Goal: Task Accomplishment & Management: Manage account settings

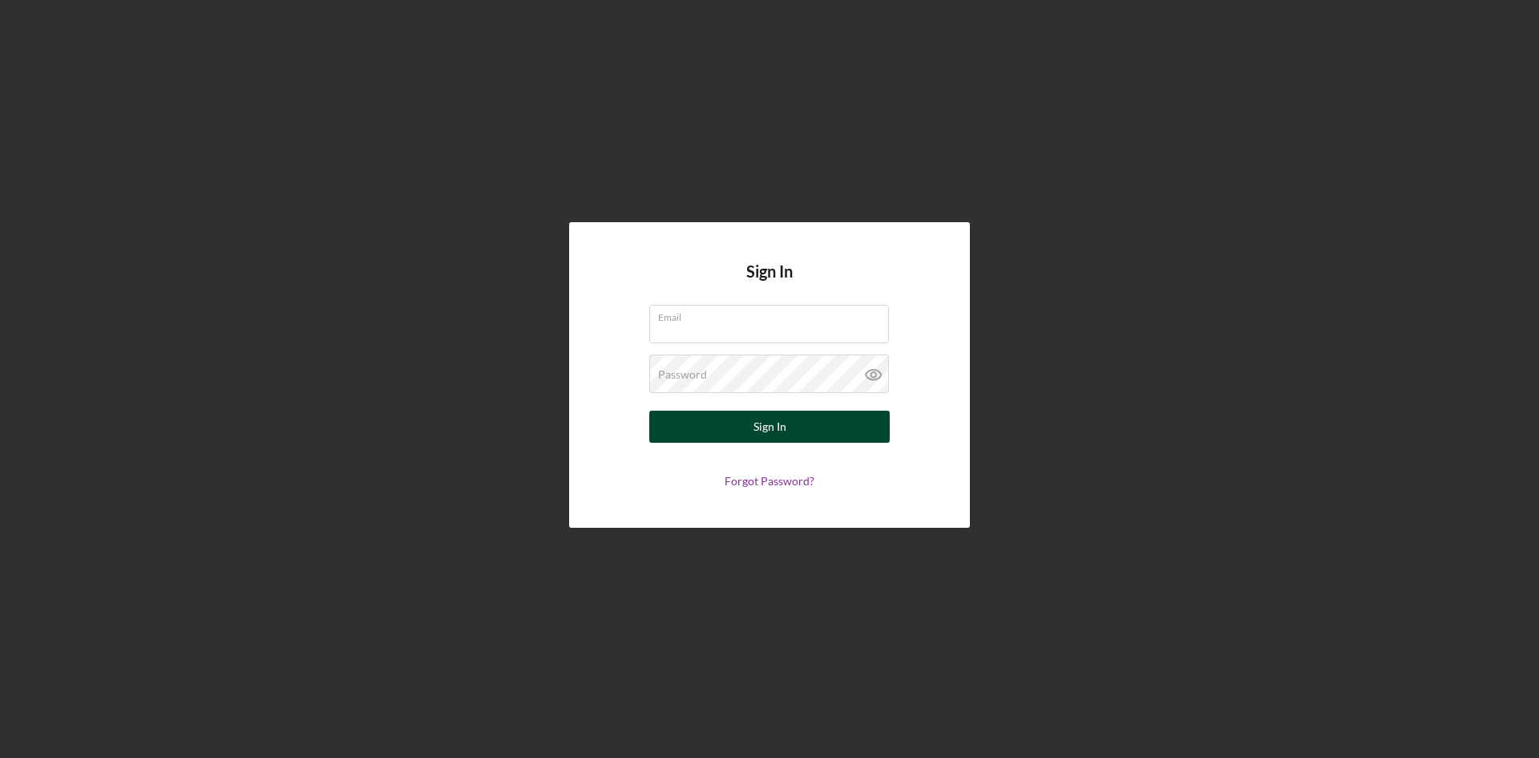
type input "[EMAIL_ADDRESS][DOMAIN_NAME]"
click at [747, 425] on button "Sign In" at bounding box center [769, 426] width 241 height 32
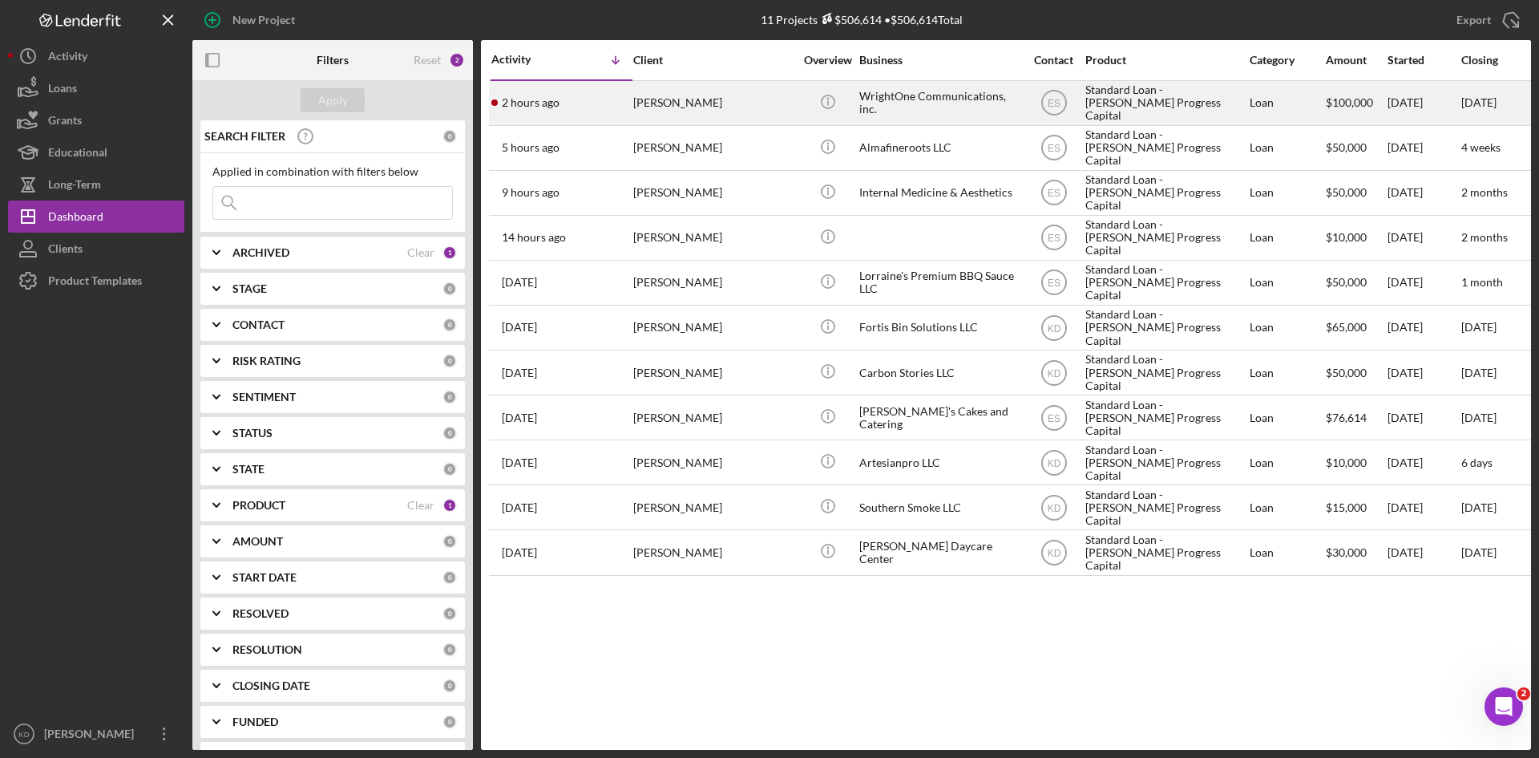
click at [770, 111] on div "[PERSON_NAME]" at bounding box center [713, 103] width 160 height 42
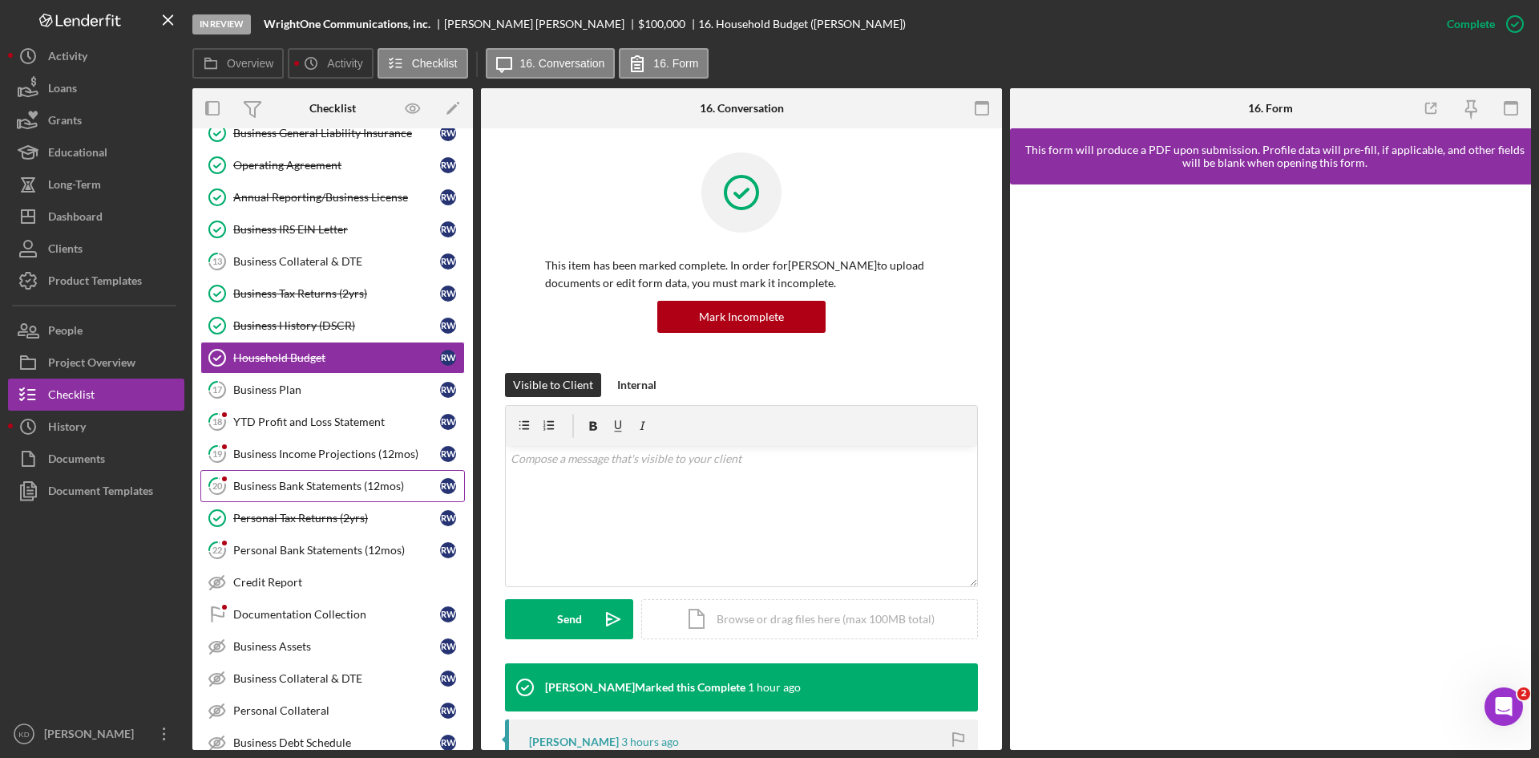
scroll to position [87, 0]
click at [366, 402] on link "17 Business Plan R W" at bounding box center [332, 391] width 265 height 32
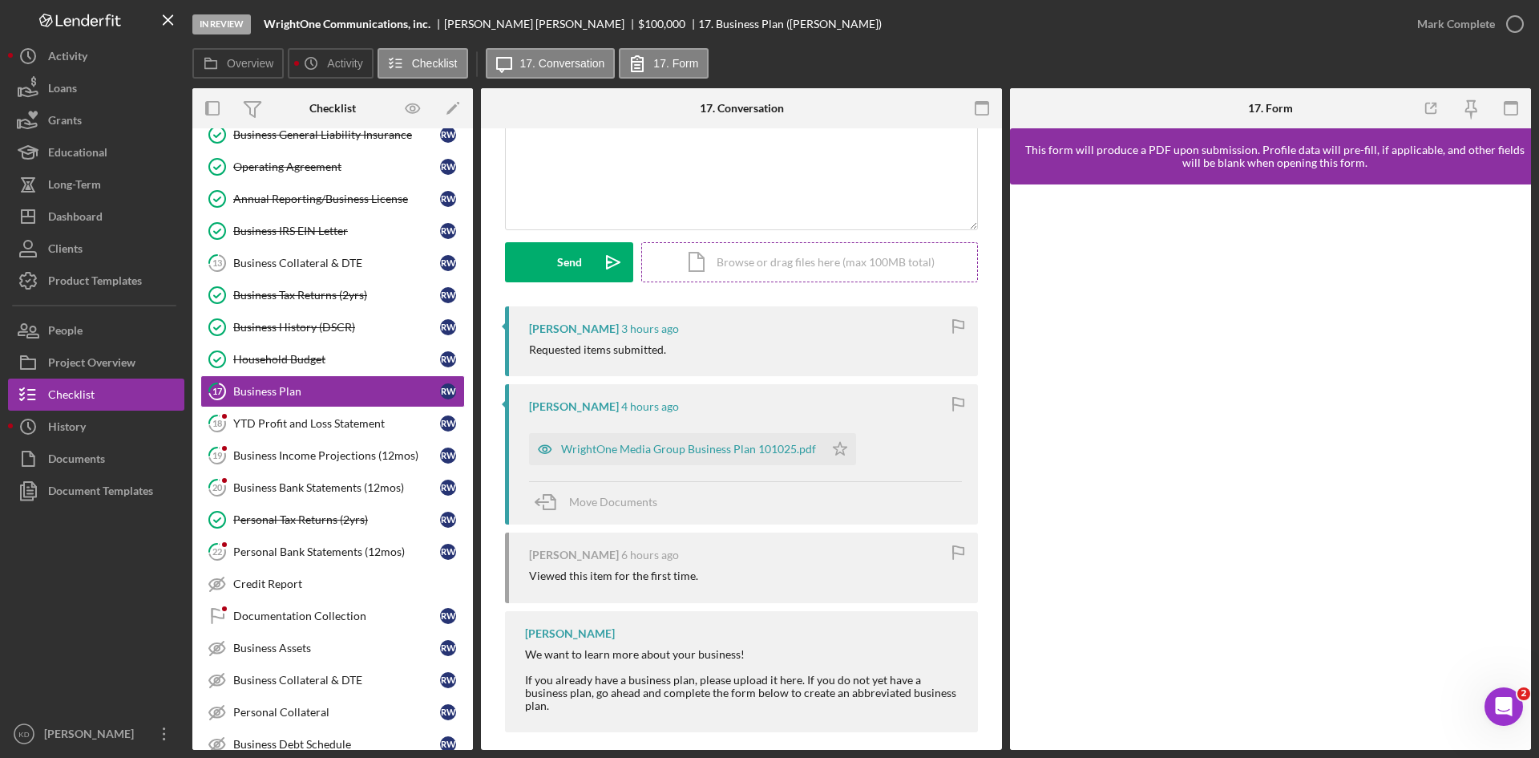
scroll to position [151, 0]
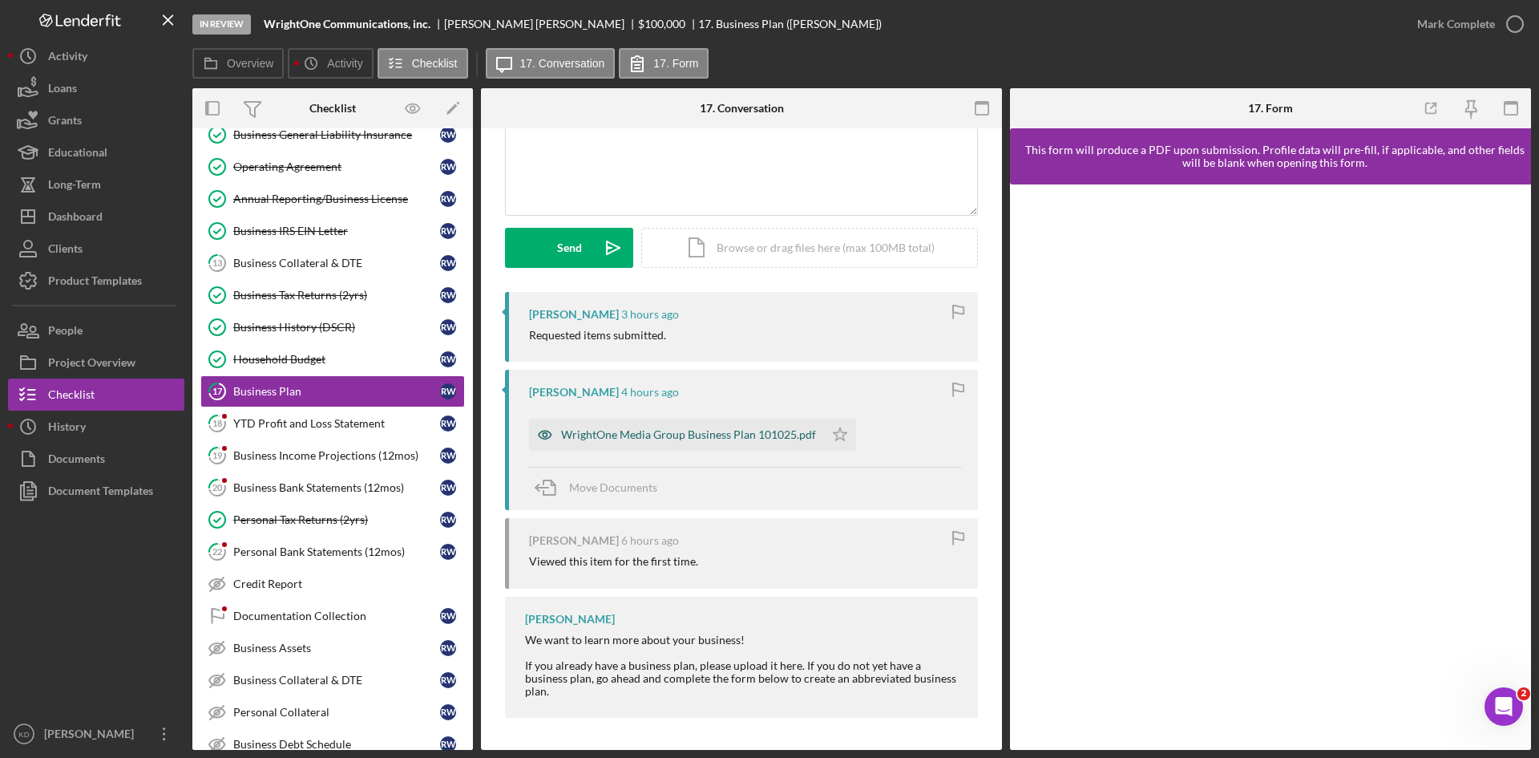
click at [698, 436] on div "WrightOne Media Group Business Plan 101025.pdf" at bounding box center [688, 434] width 255 height 13
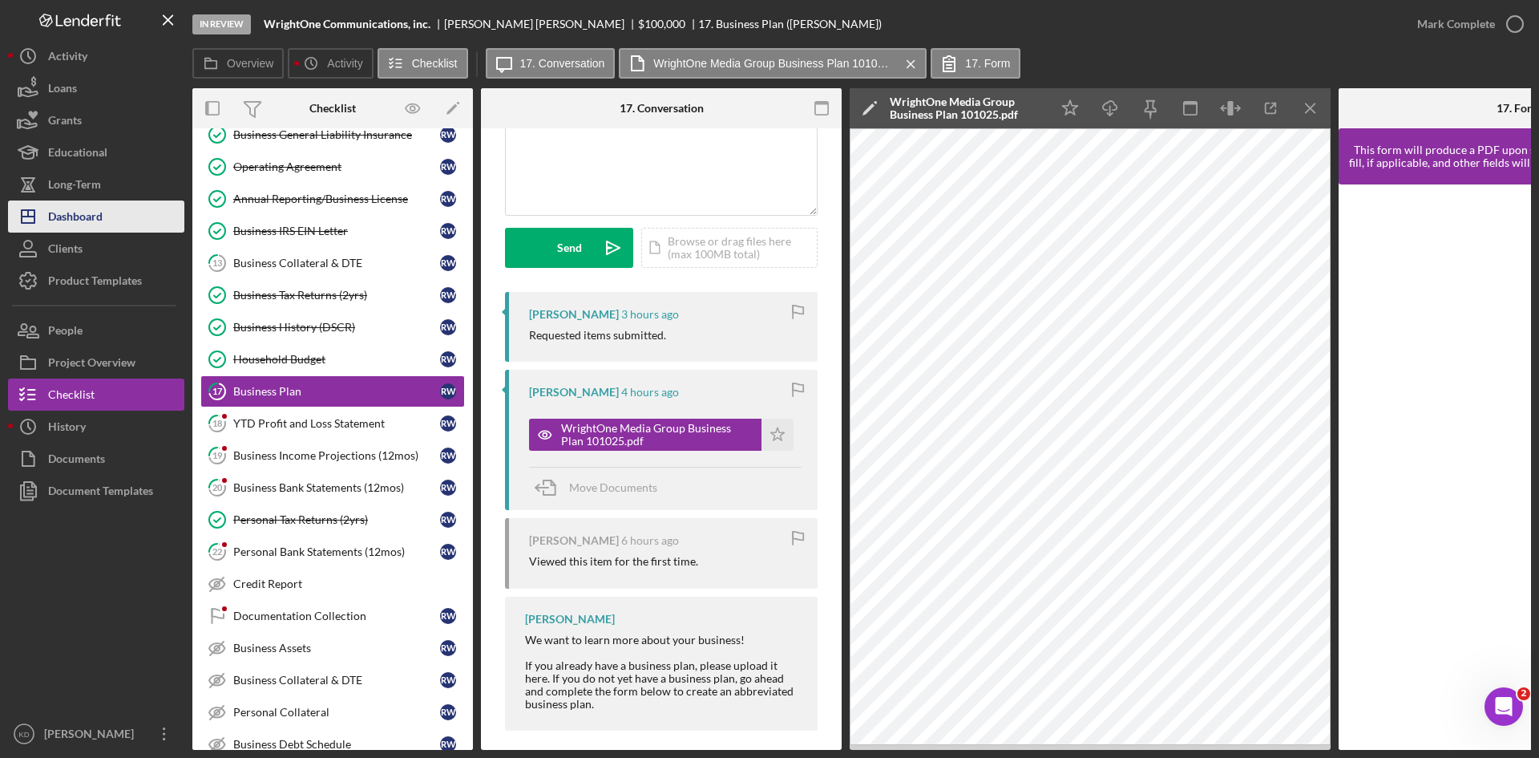
click at [78, 210] on div "Dashboard" at bounding box center [75, 218] width 55 height 36
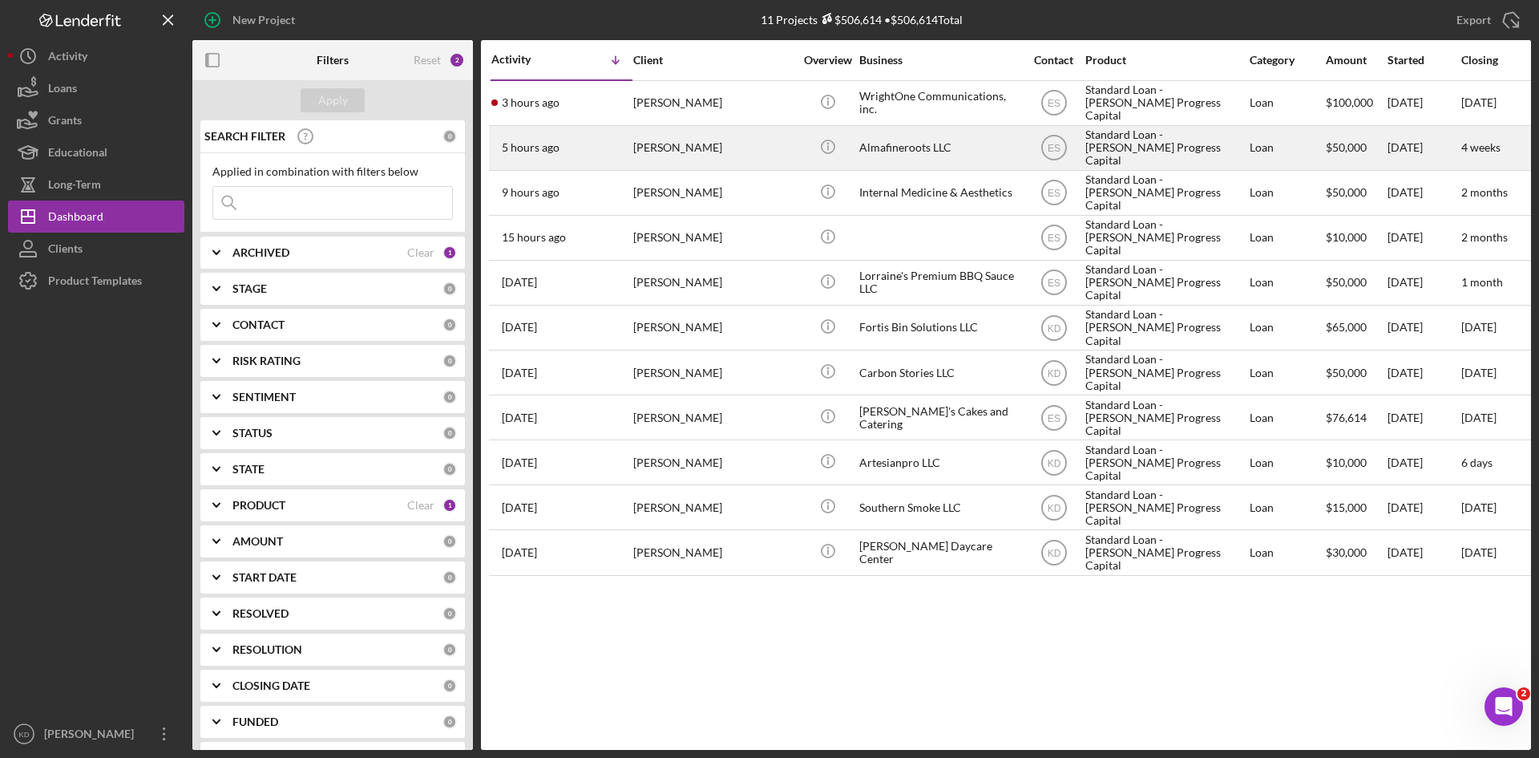
click at [762, 155] on div "[PERSON_NAME]" at bounding box center [713, 148] width 160 height 42
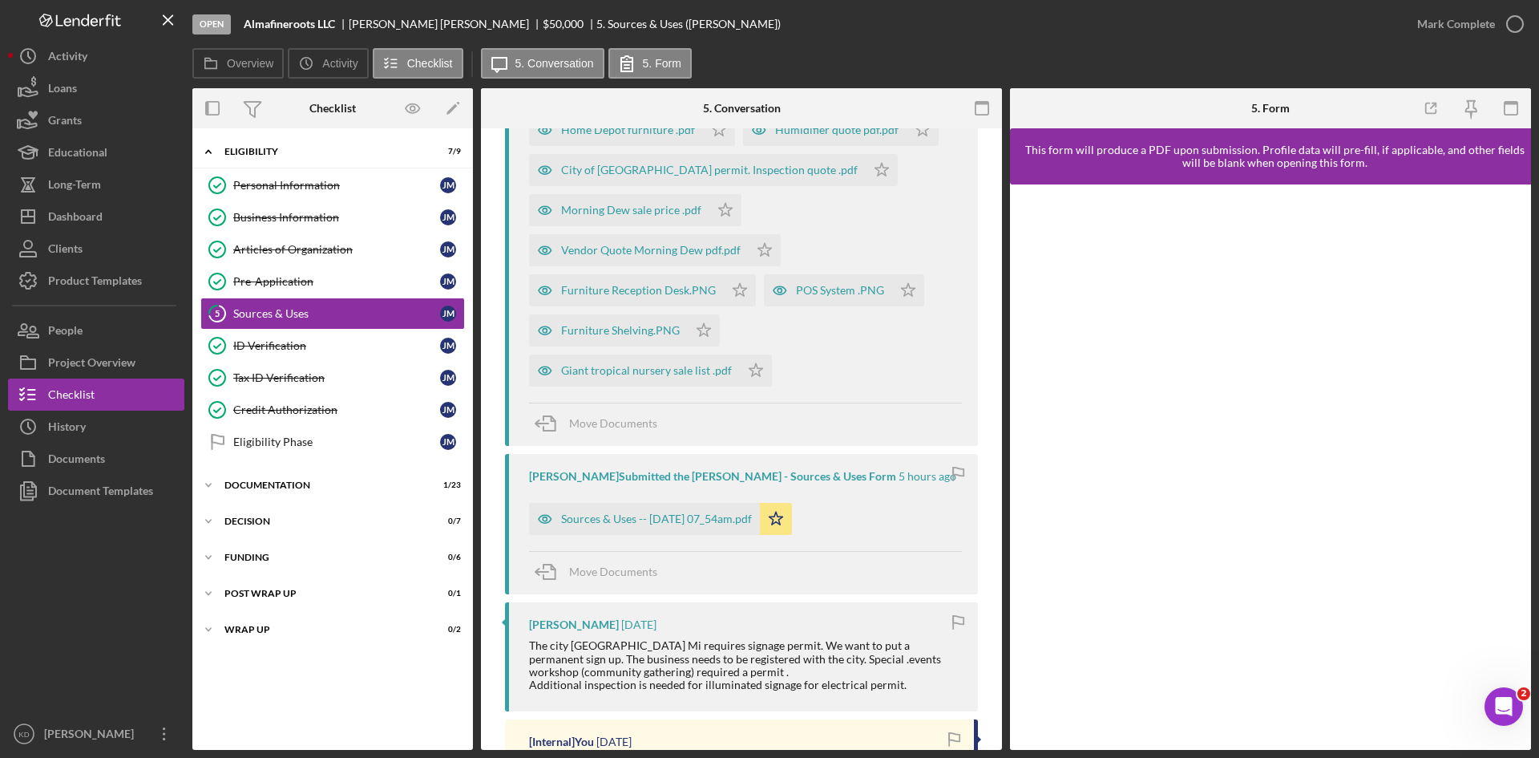
scroll to position [722, 0]
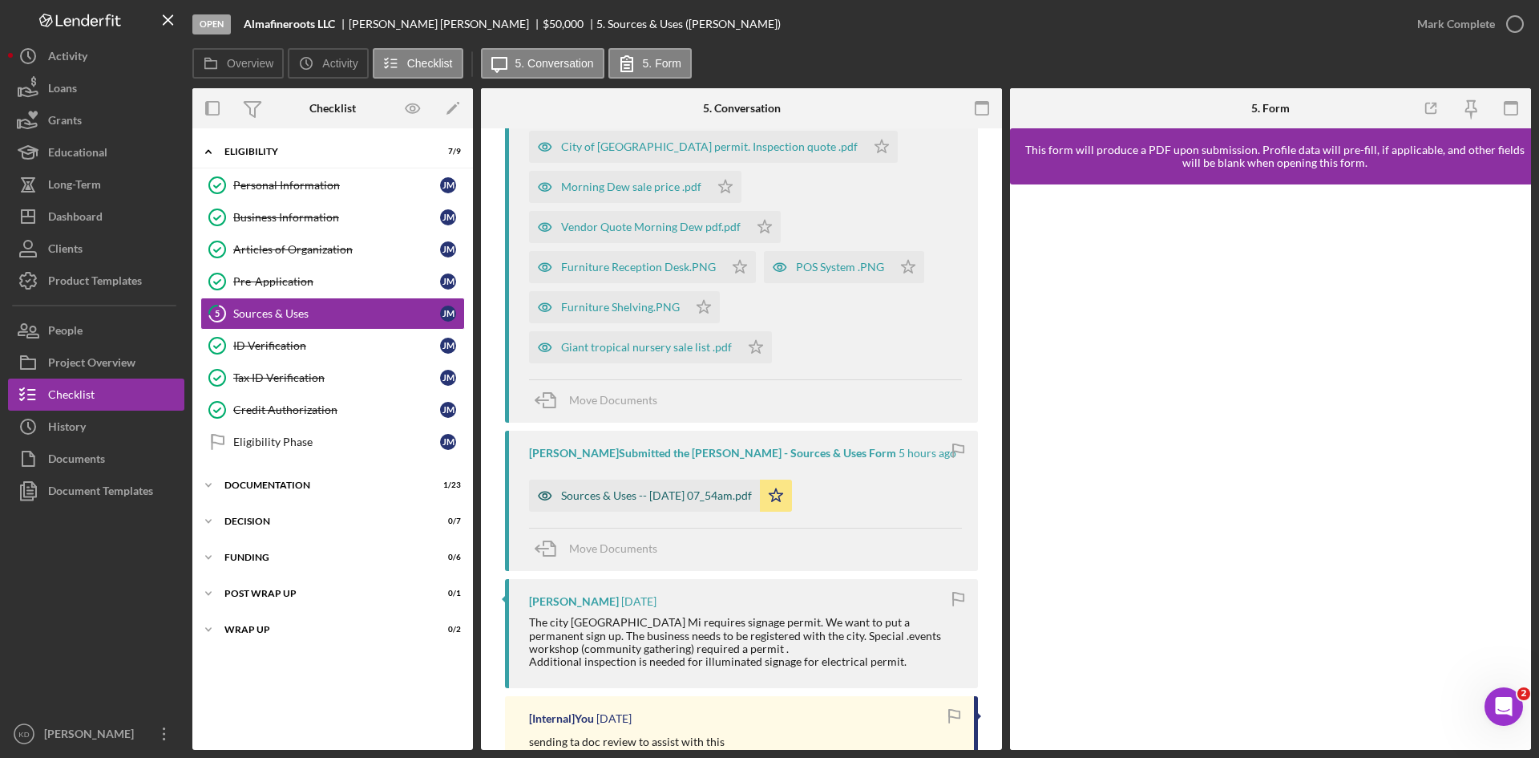
click at [595, 488] on div "Sources & Uses -- 2025-10-13 07_54am.pdf" at bounding box center [644, 495] width 231 height 32
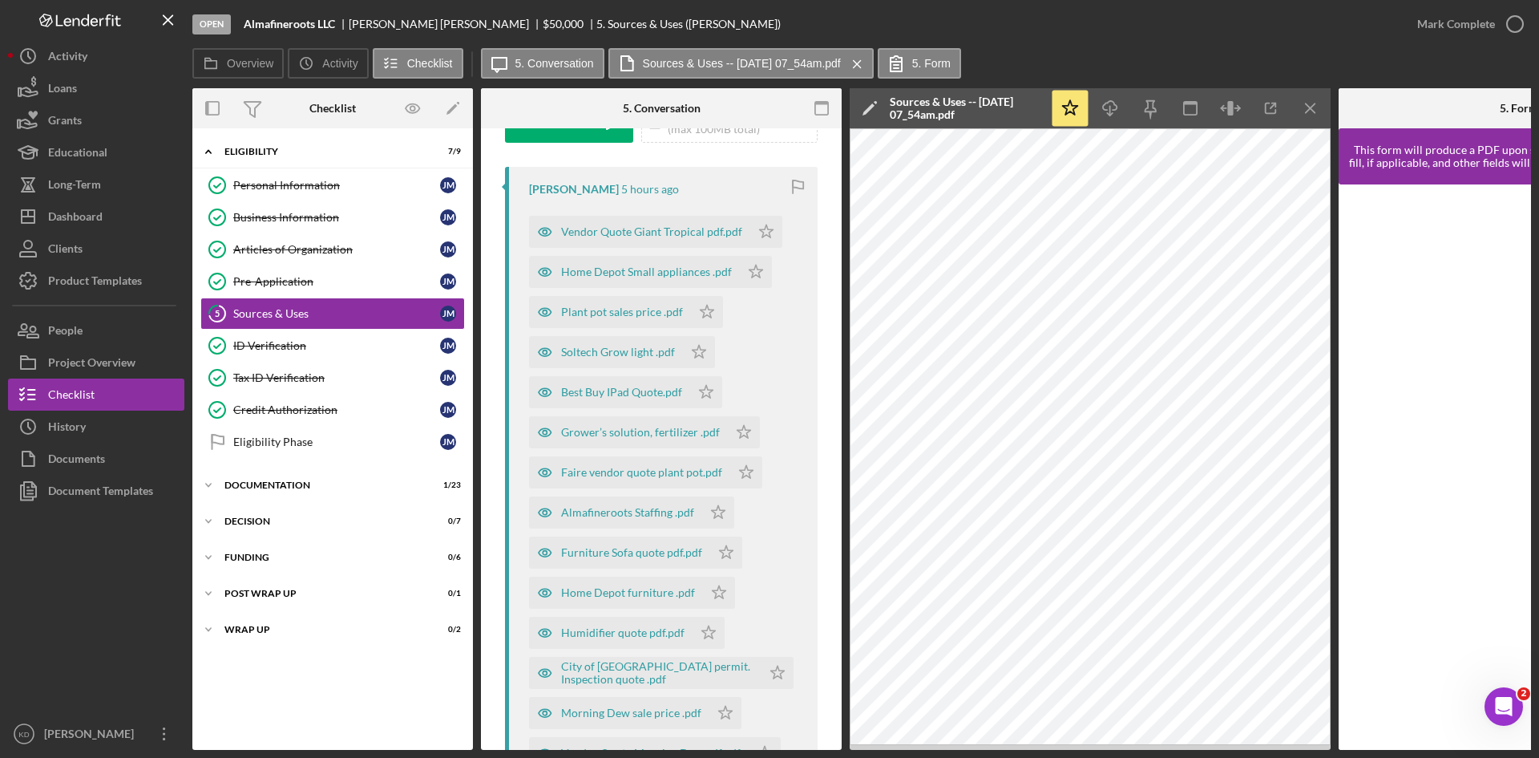
scroll to position [0, 0]
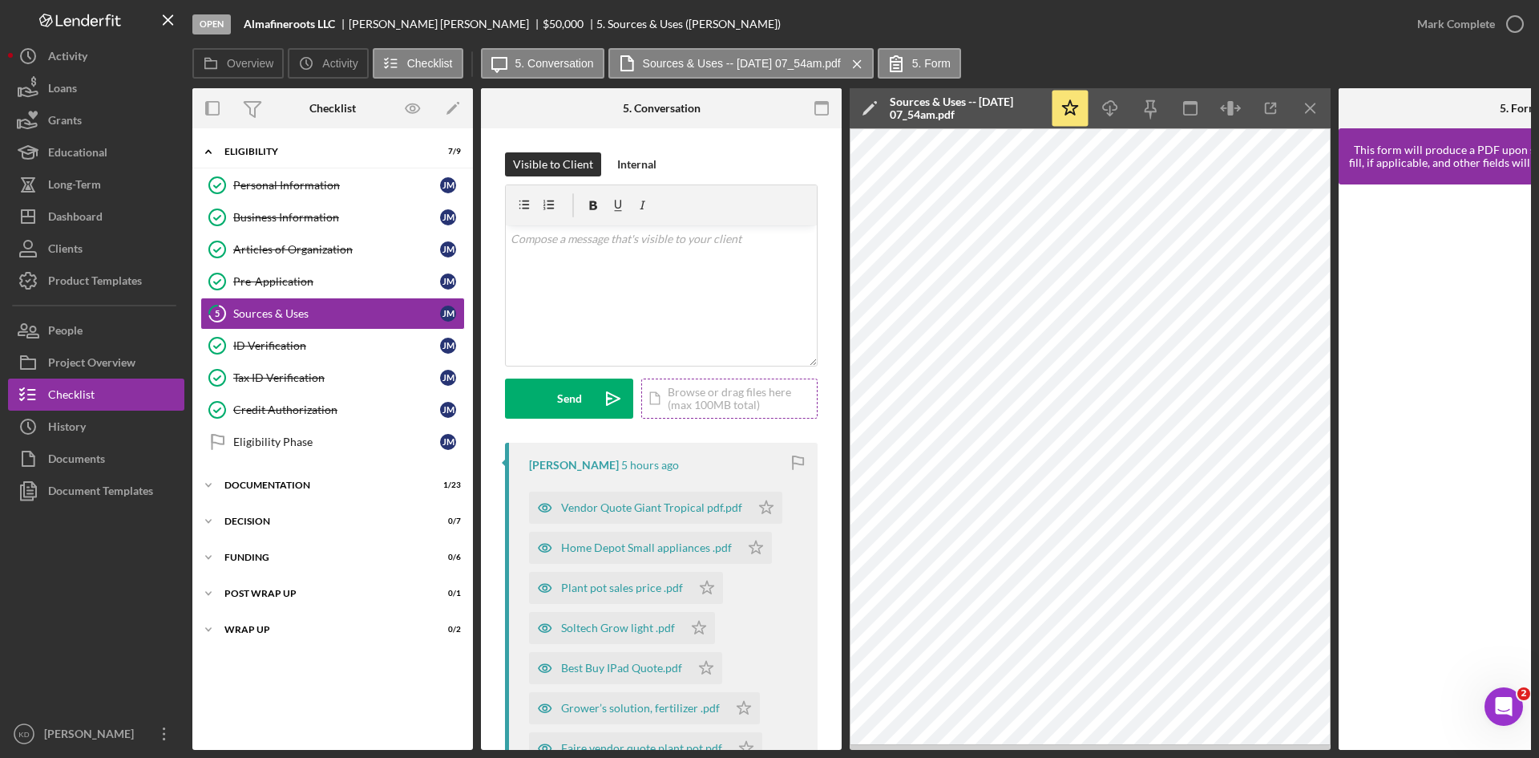
click at [685, 406] on div "Icon/Document Browse or drag files here (max 100MB total) Tap to choose files o…" at bounding box center [729, 398] width 176 height 40
click at [600, 253] on div "v Color teal Color pink Remove color Add row above Add row below Add column bef…" at bounding box center [661, 264] width 311 height 79
click at [654, 163] on div "Internal" at bounding box center [636, 164] width 39 height 24
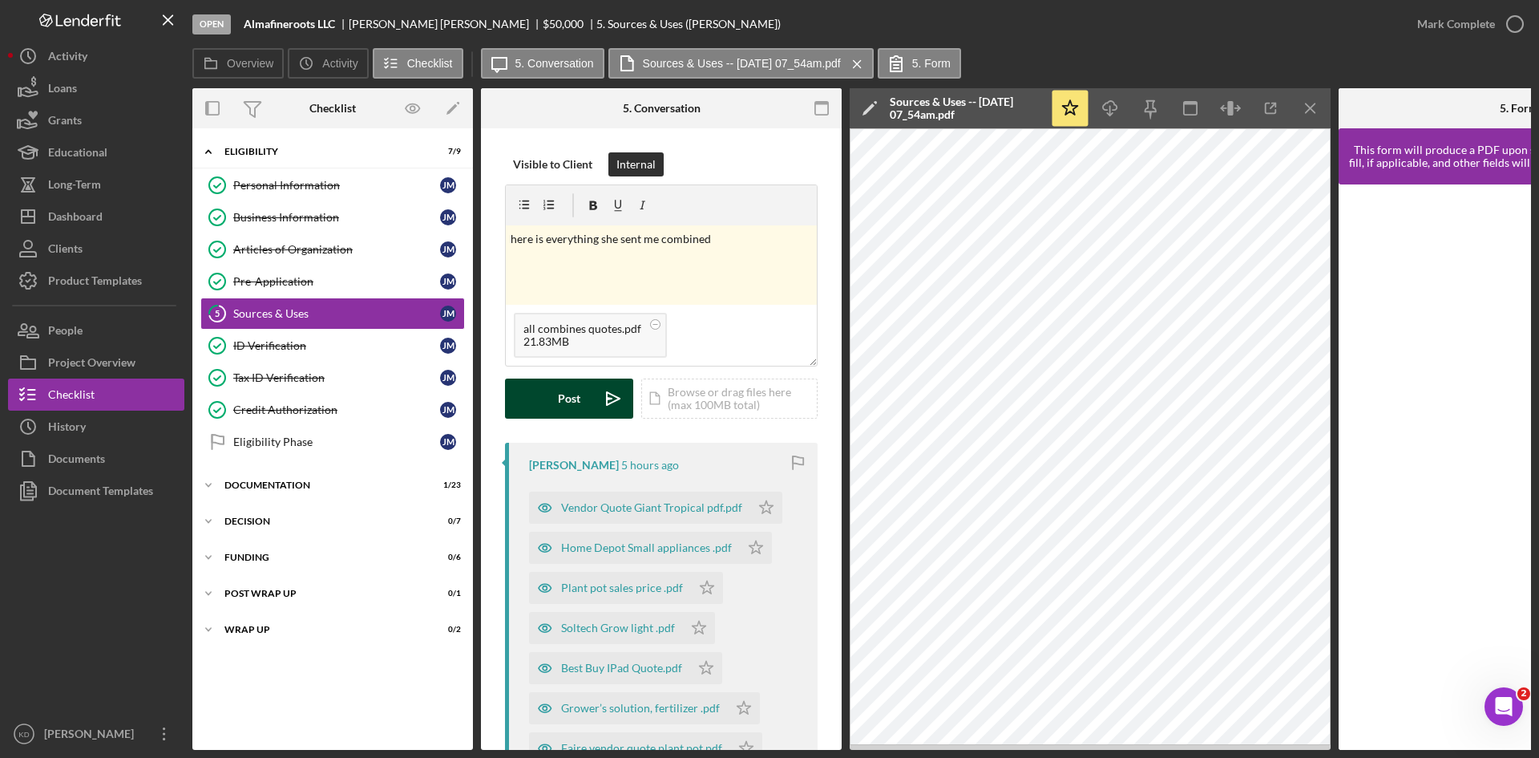
click at [569, 402] on div "Post" at bounding box center [569, 398] width 22 height 40
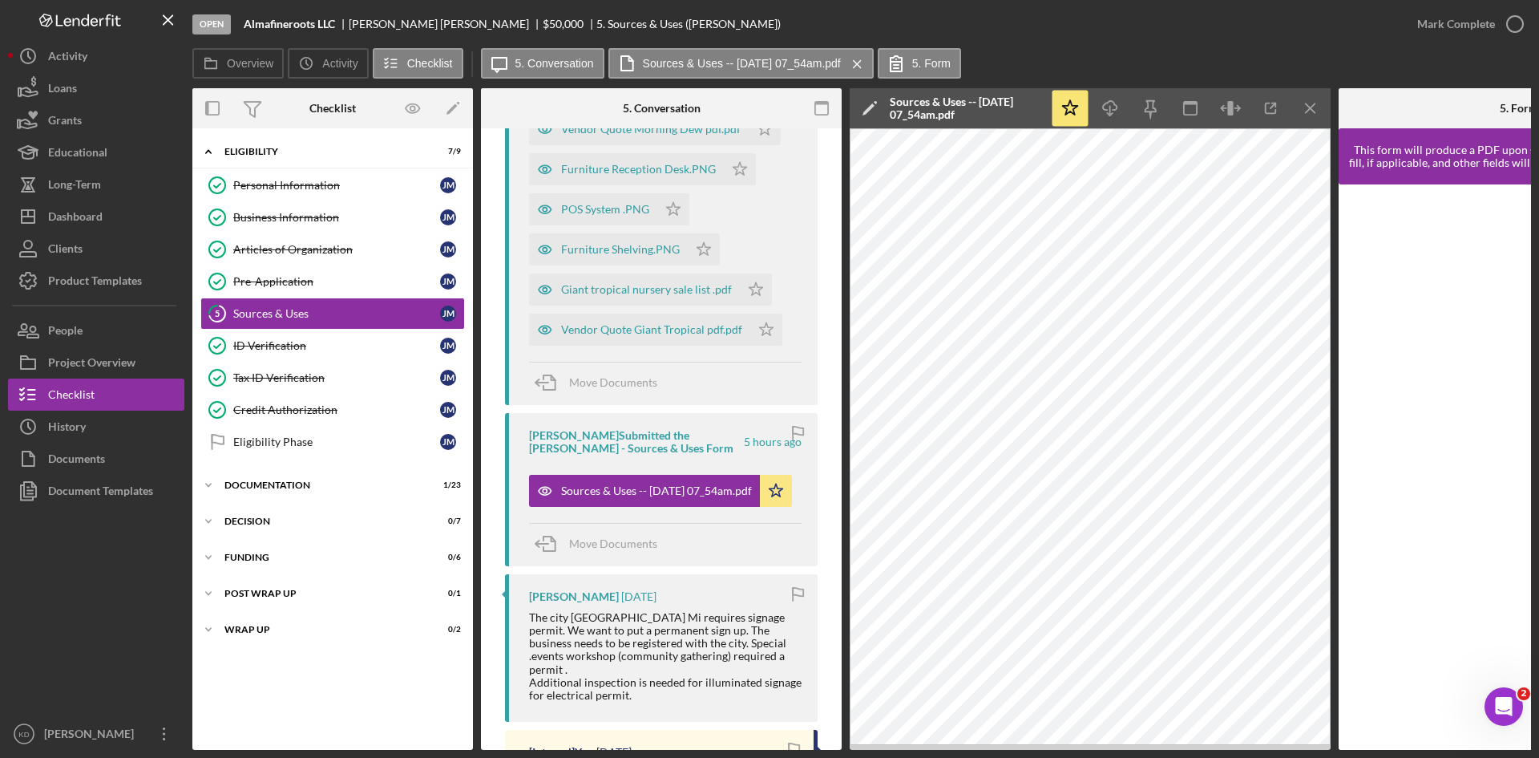
scroll to position [882, 0]
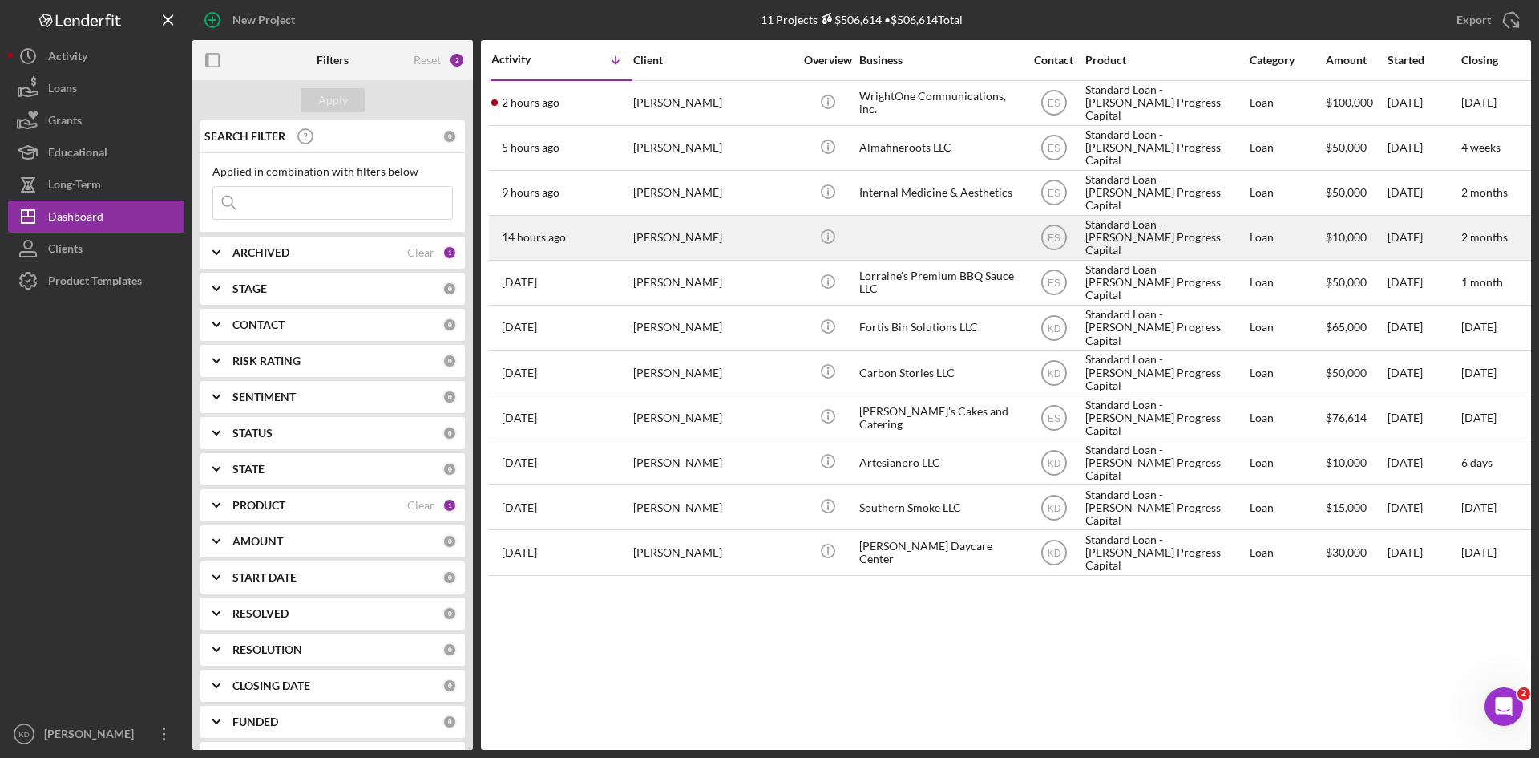
click at [705, 245] on div "Christy Bell" at bounding box center [713, 237] width 160 height 42
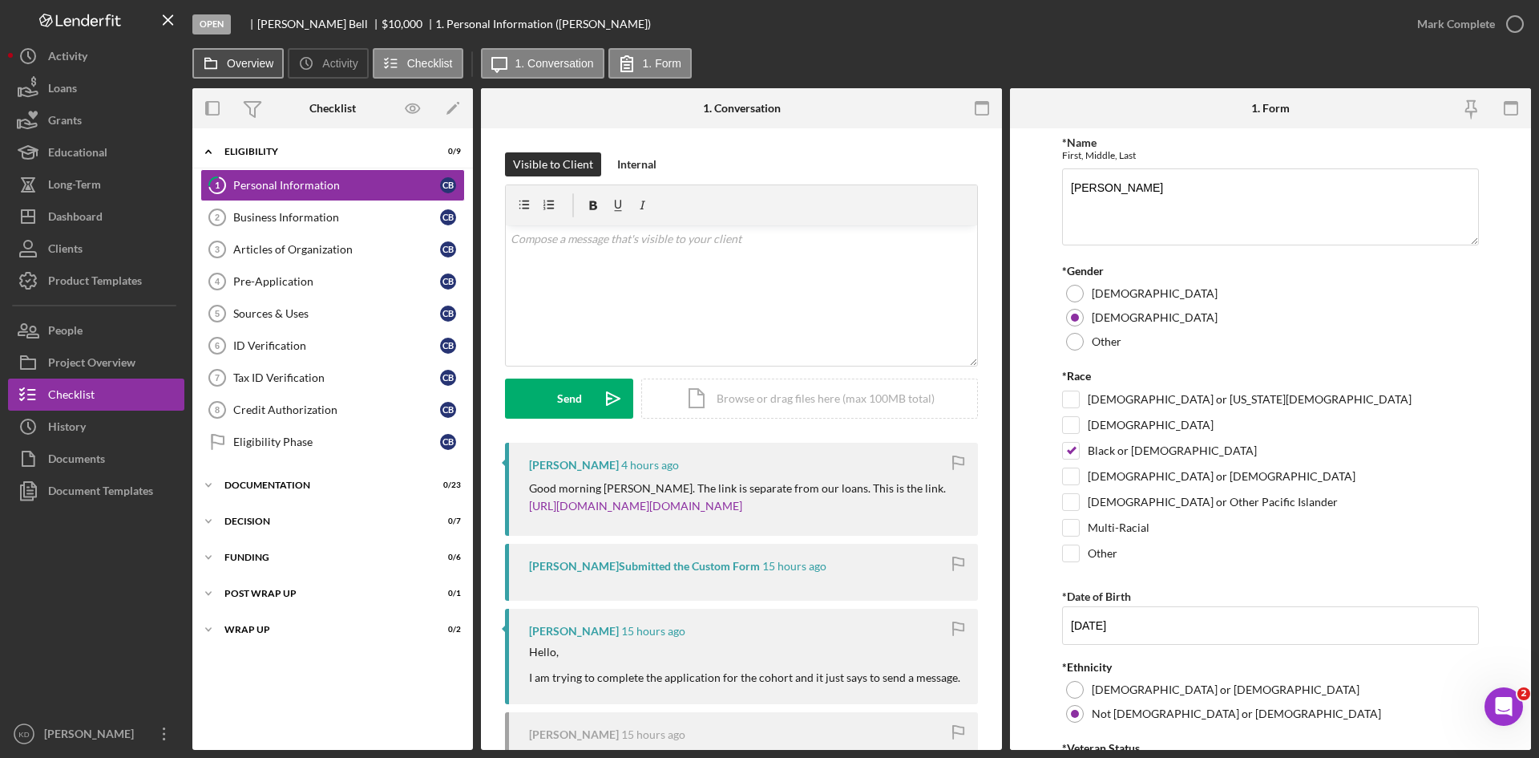
click at [236, 64] on label "Overview" at bounding box center [250, 63] width 47 height 13
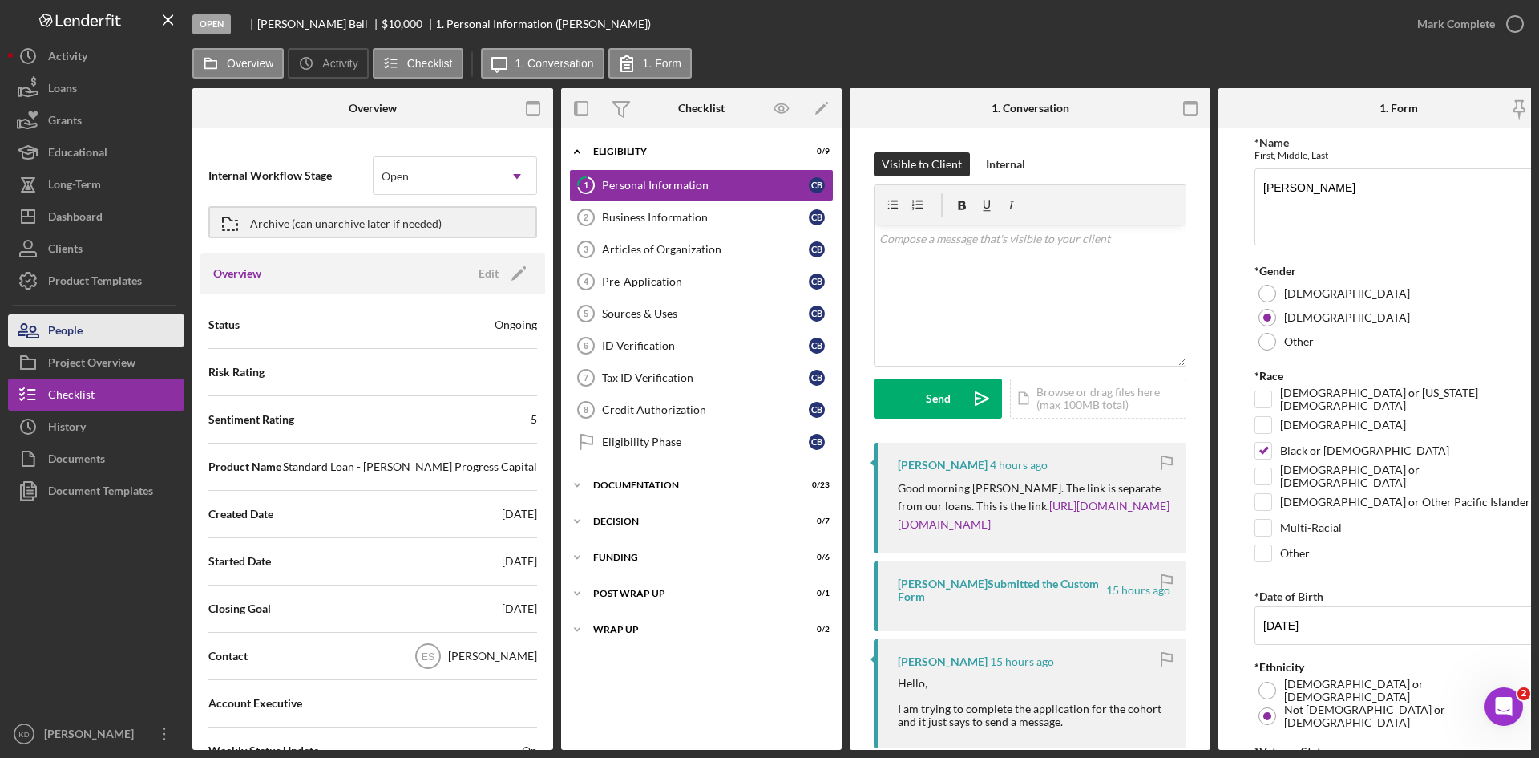
click at [104, 338] on button "People" at bounding box center [96, 330] width 176 height 32
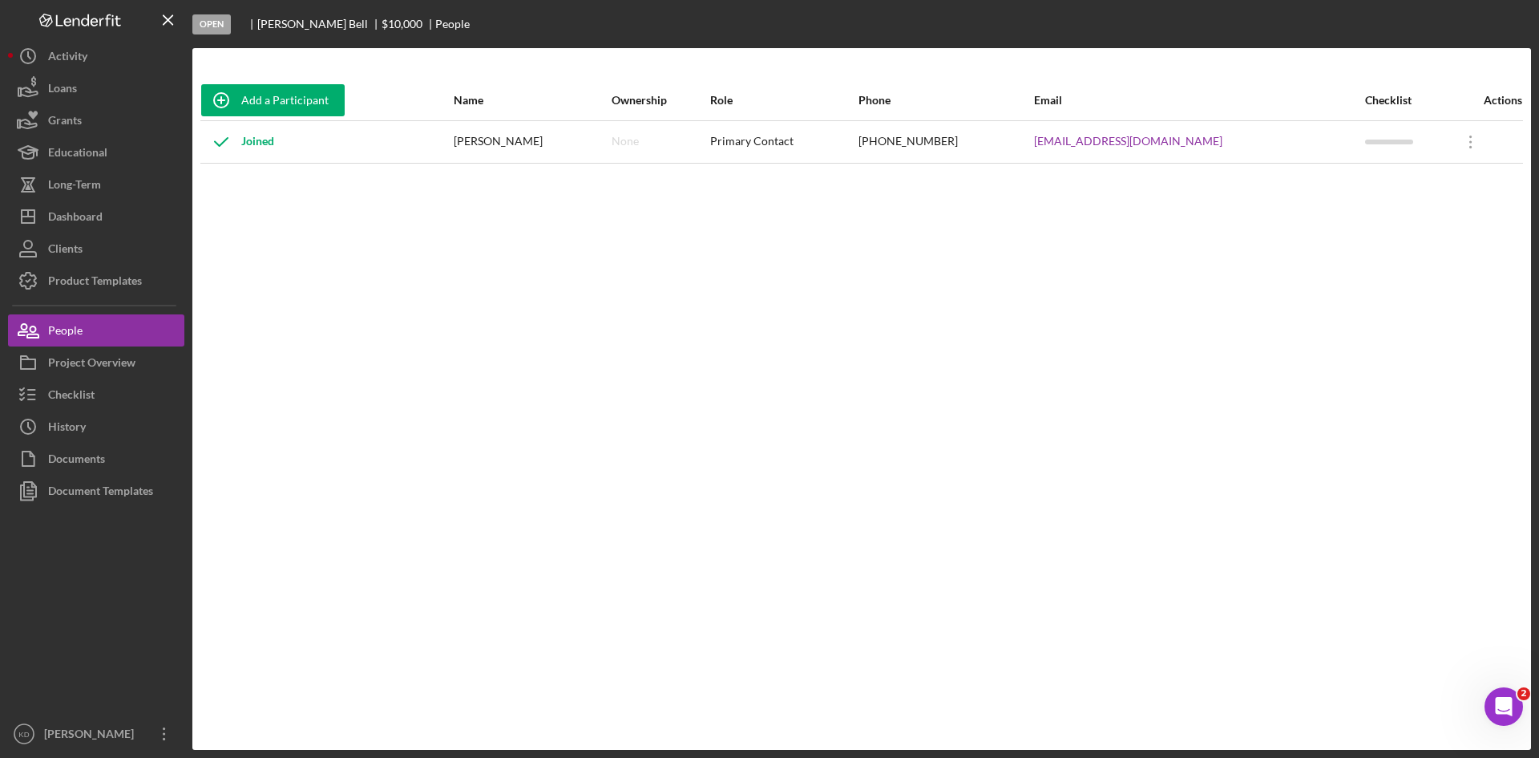
click at [914, 332] on div "Add a Participant Name Ownership Role Phone Email Checklist Actions Joined Chri…" at bounding box center [861, 398] width 1339 height 637
click at [102, 359] on div "Project Overview" at bounding box center [91, 364] width 87 height 36
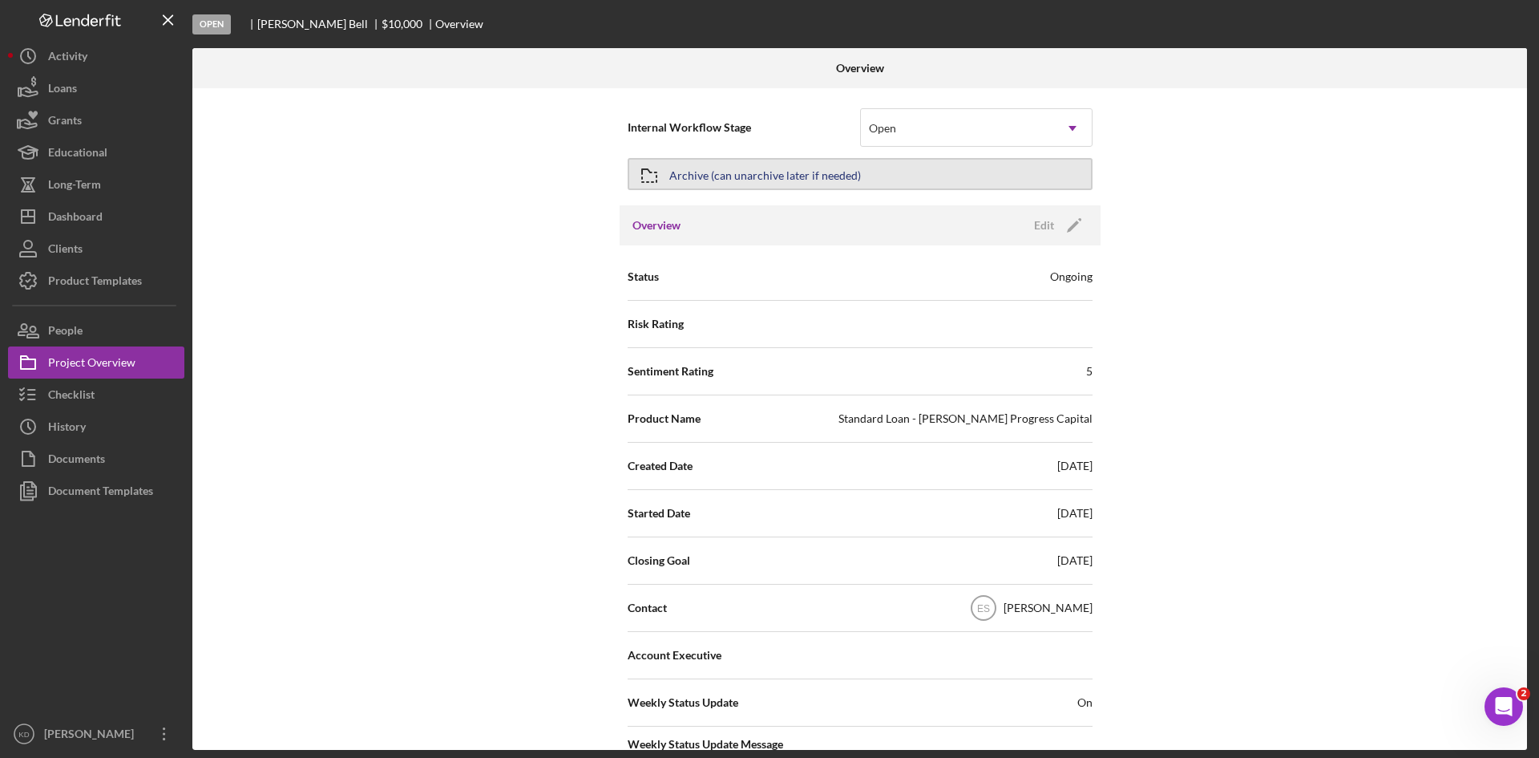
click at [710, 176] on div "Archive (can unarchive later if needed)" at bounding box center [765, 174] width 192 height 29
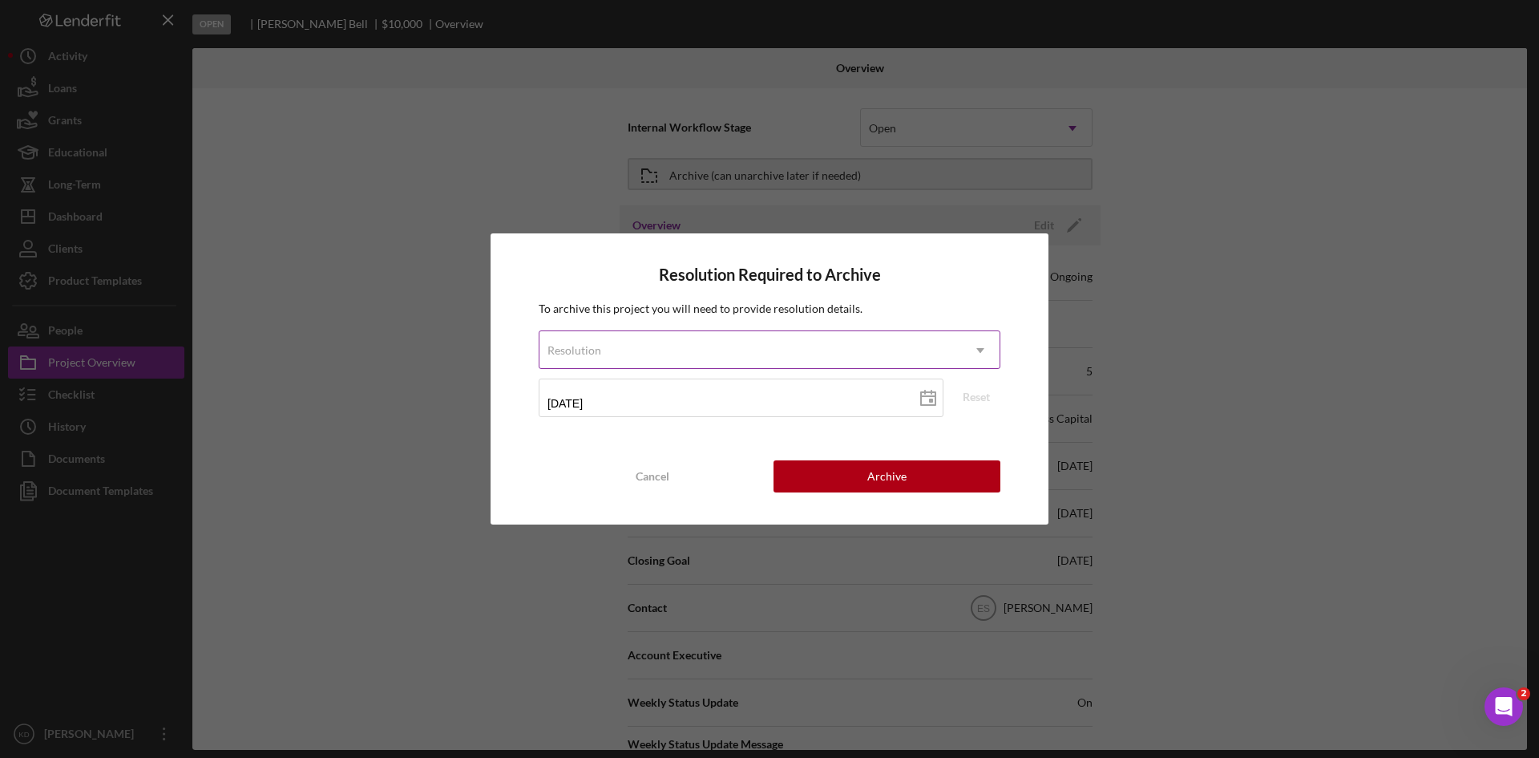
click at [775, 354] on div "Resolution" at bounding box center [751, 350] width 422 height 37
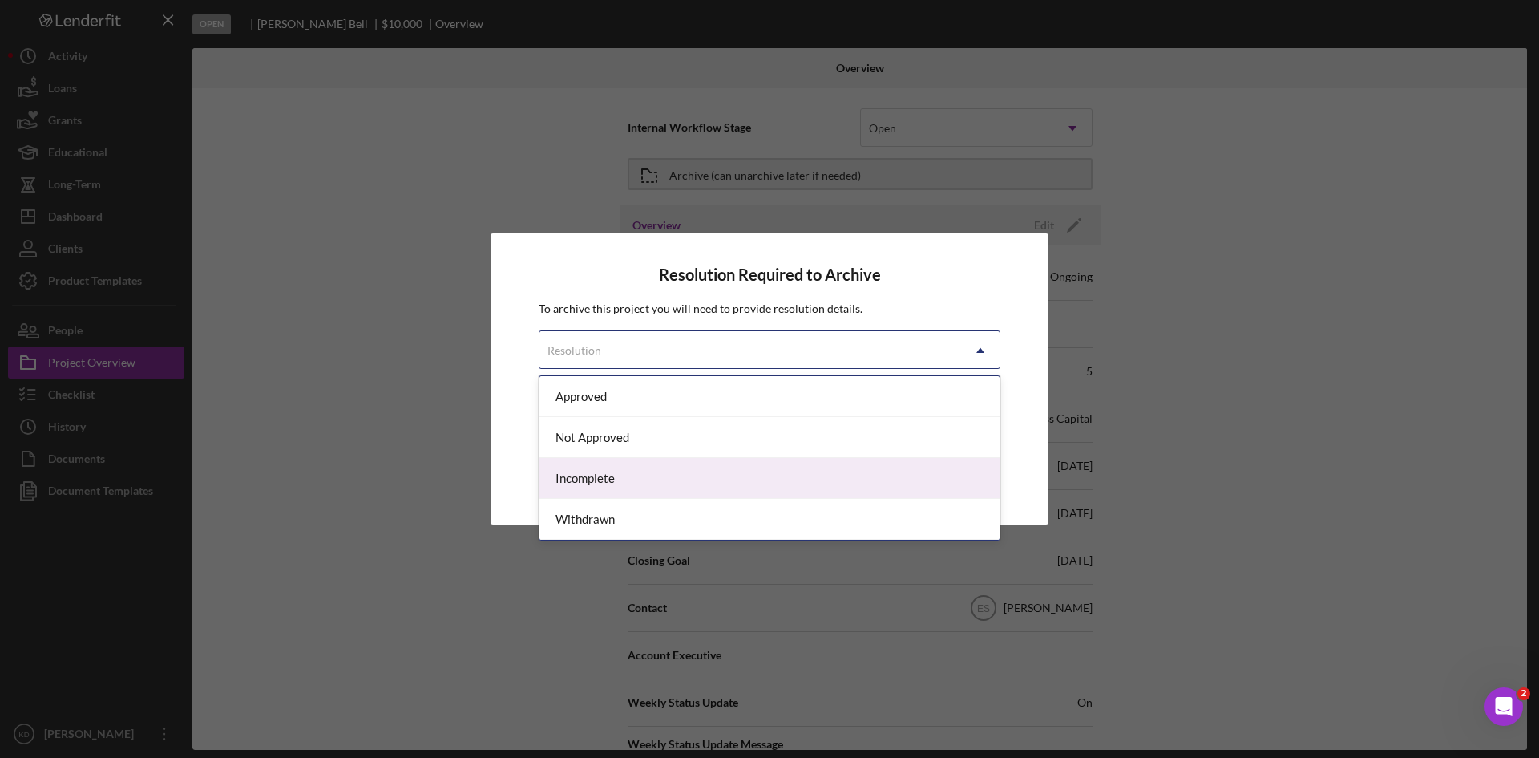
click at [738, 484] on div "Incomplete" at bounding box center [770, 478] width 460 height 41
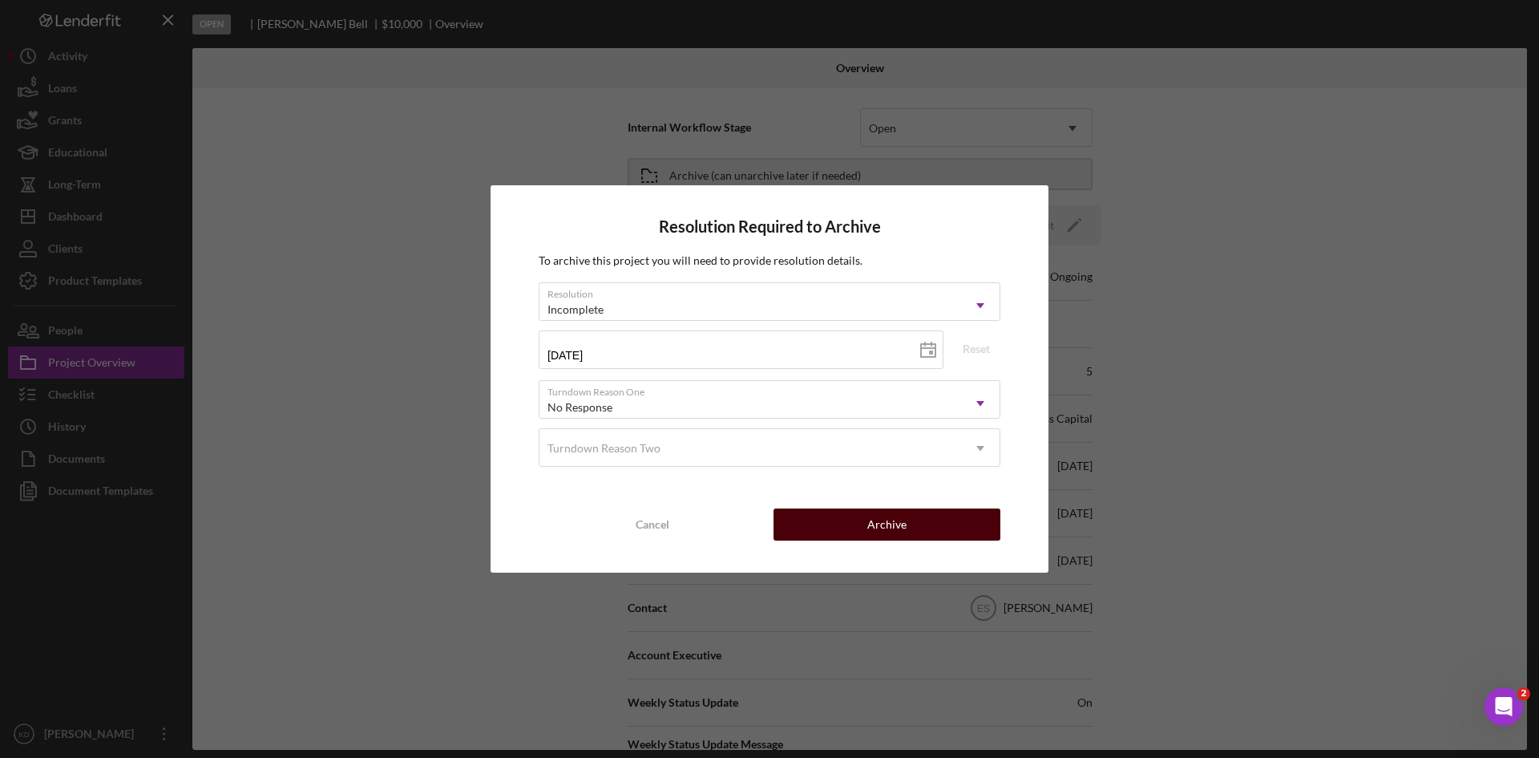
click at [867, 525] on button "Archive" at bounding box center [887, 524] width 227 height 32
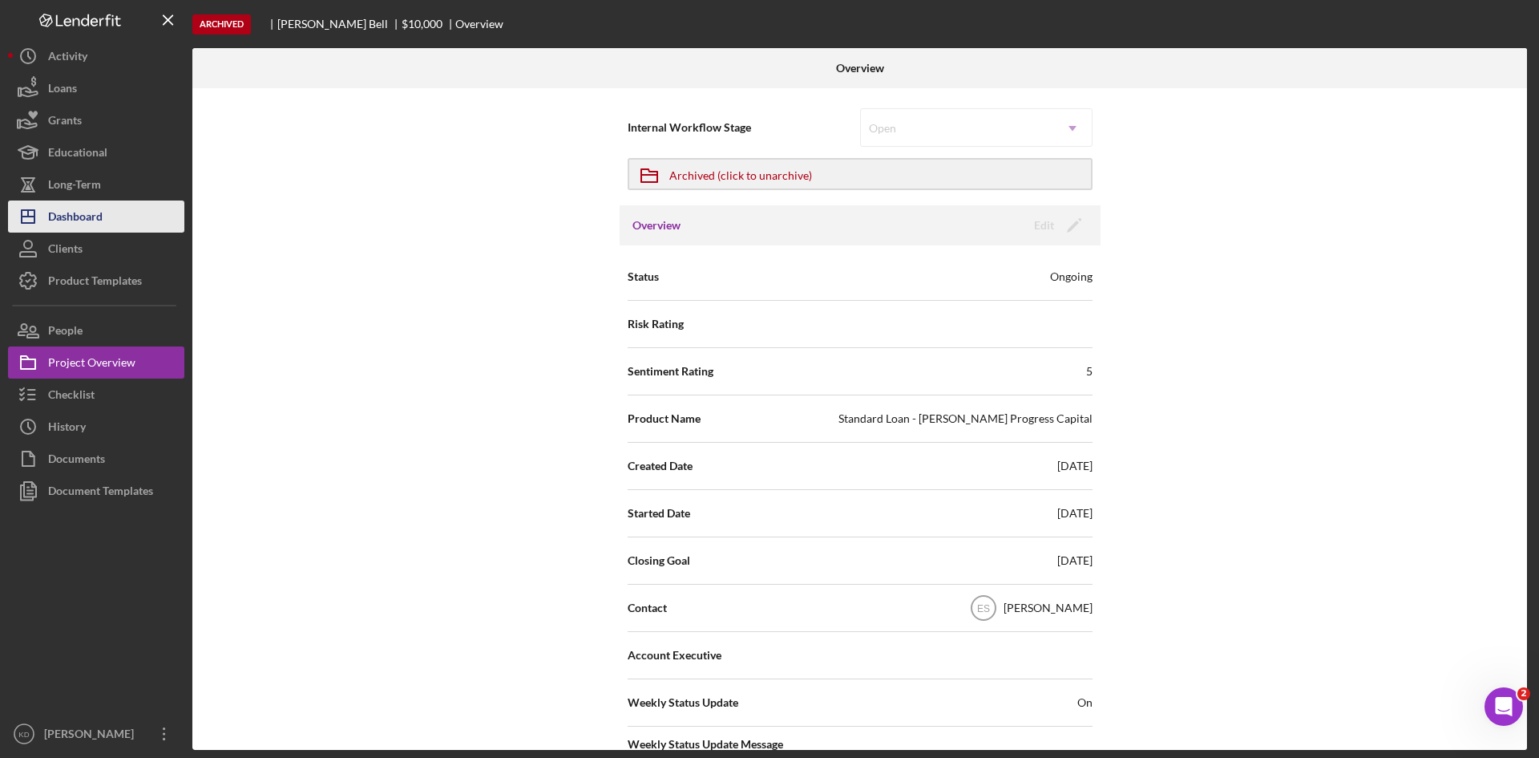
click at [83, 220] on div "Dashboard" at bounding box center [75, 218] width 55 height 36
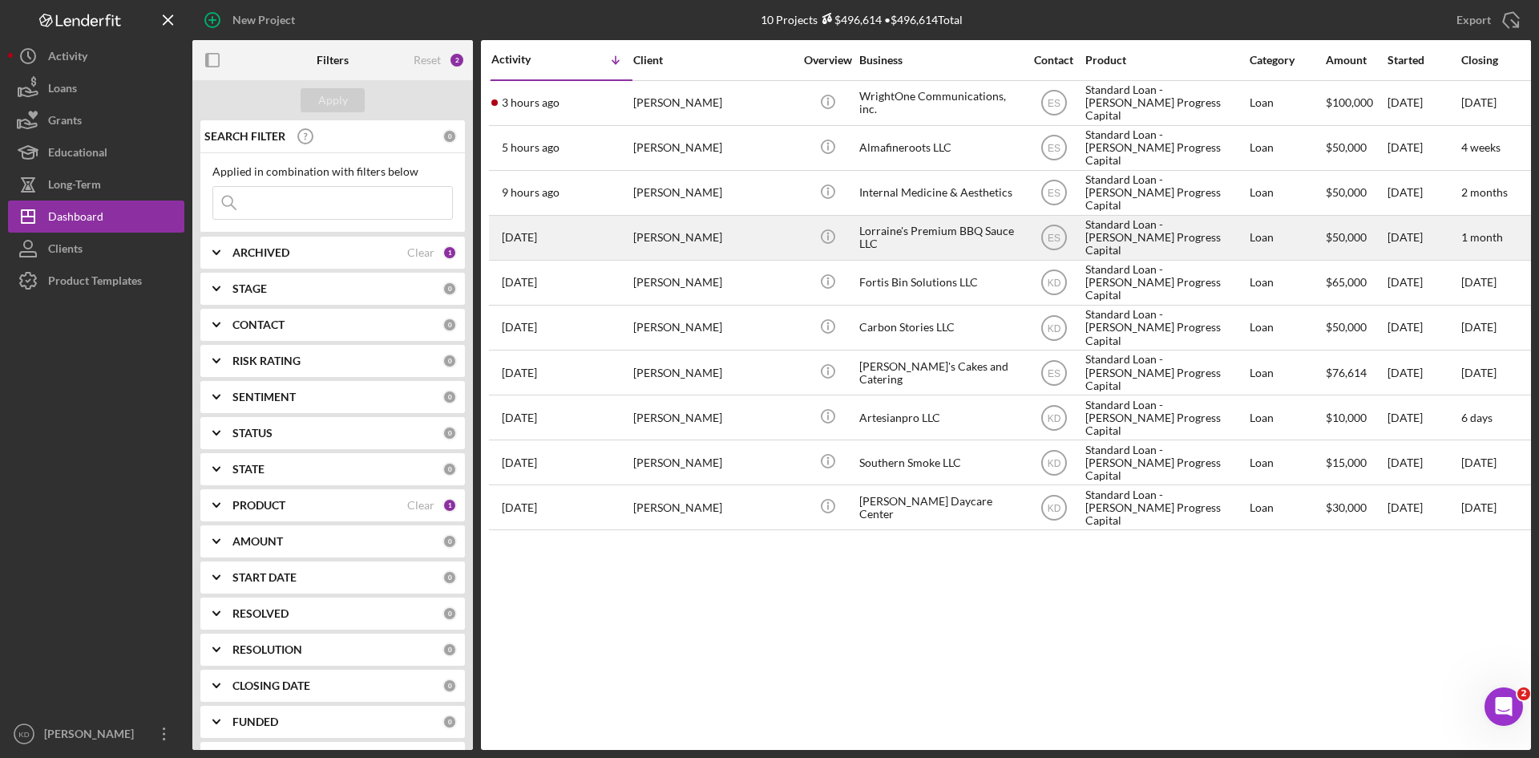
click at [930, 241] on div "Lorraine's Premium BBQ Sauce LLC" at bounding box center [939, 237] width 160 height 42
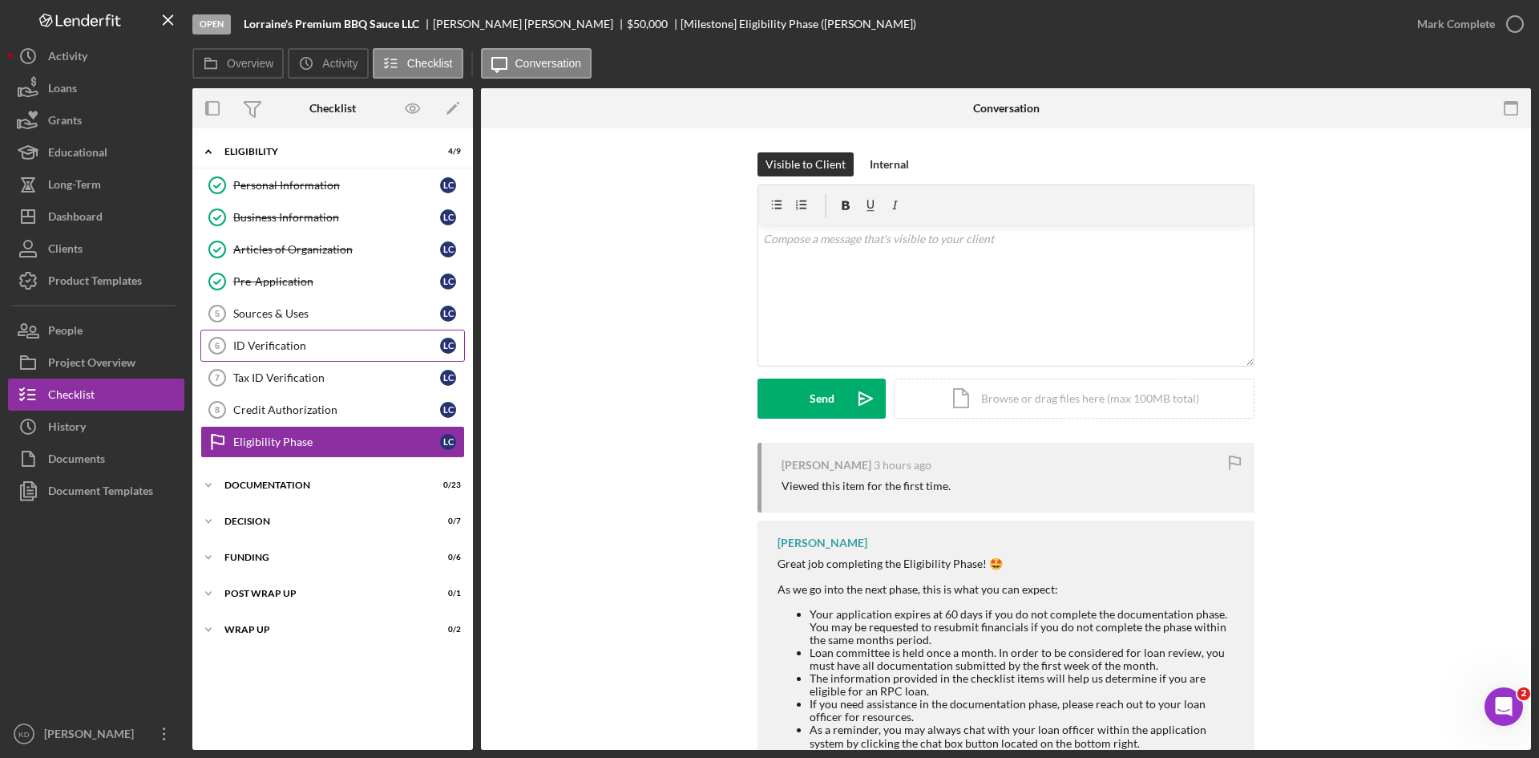
click at [274, 346] on div "ID Verification" at bounding box center [336, 345] width 207 height 13
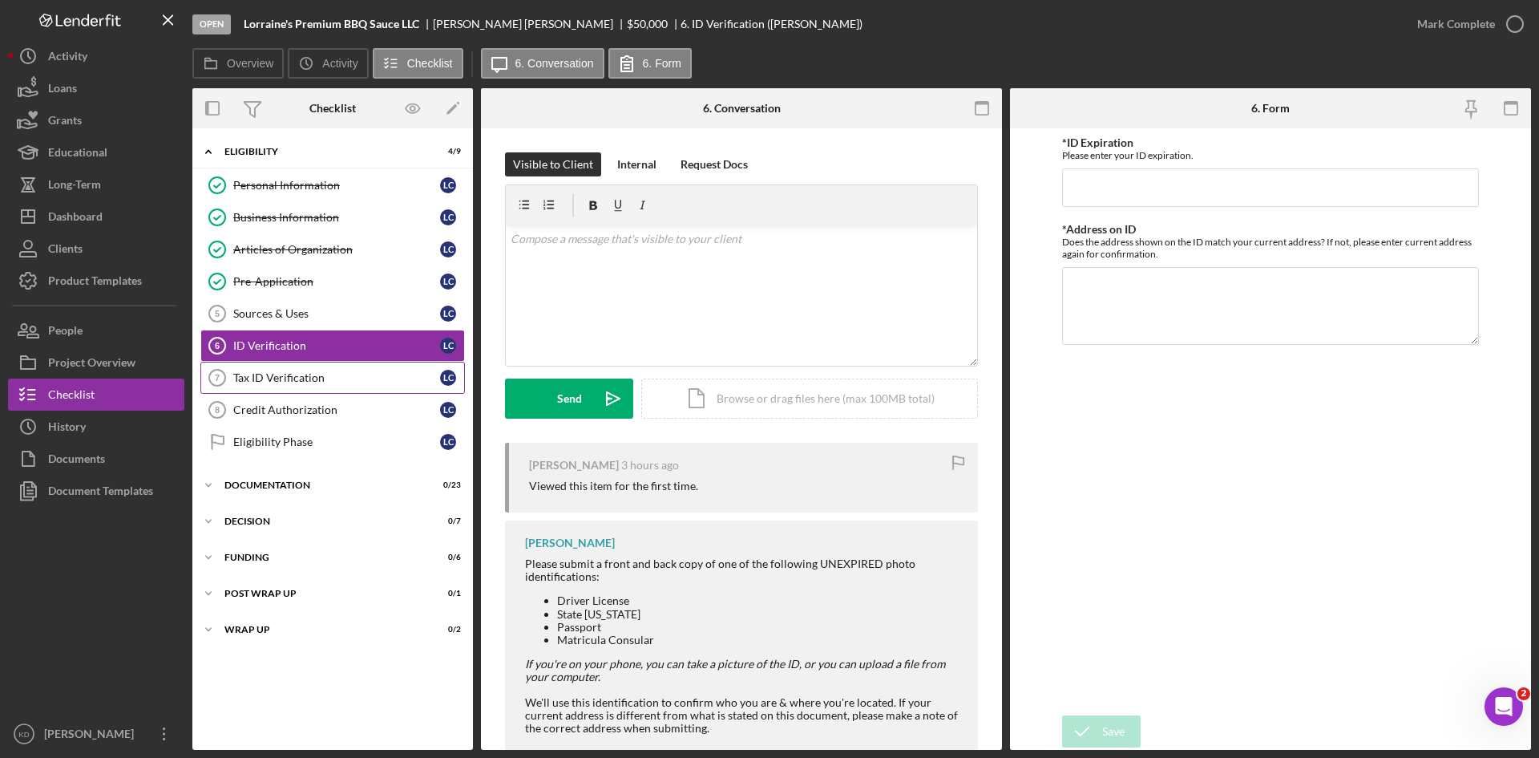
click at [323, 382] on div "Tax ID Verification" at bounding box center [336, 377] width 207 height 13
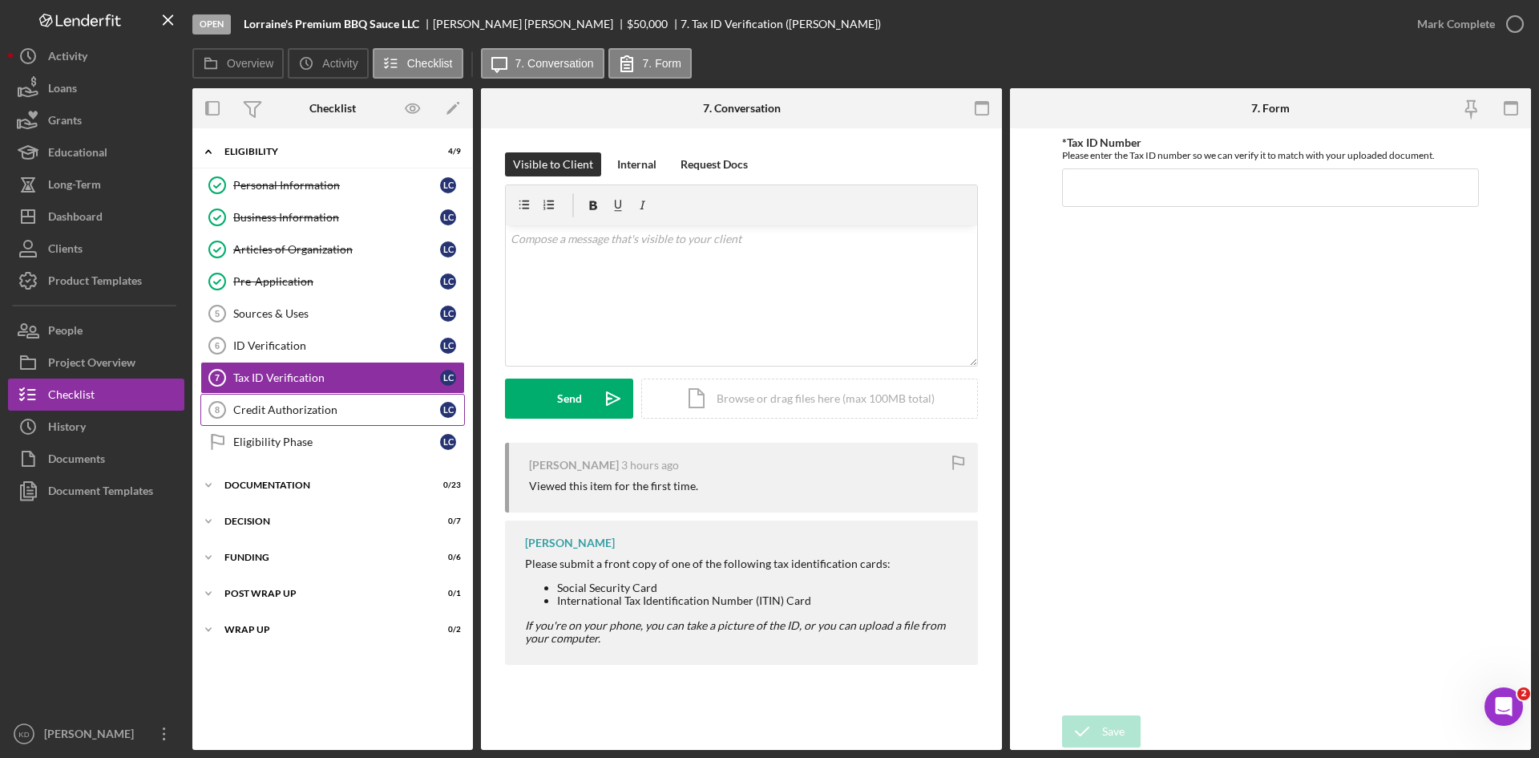
click at [316, 416] on div "Credit Authorization" at bounding box center [336, 409] width 207 height 13
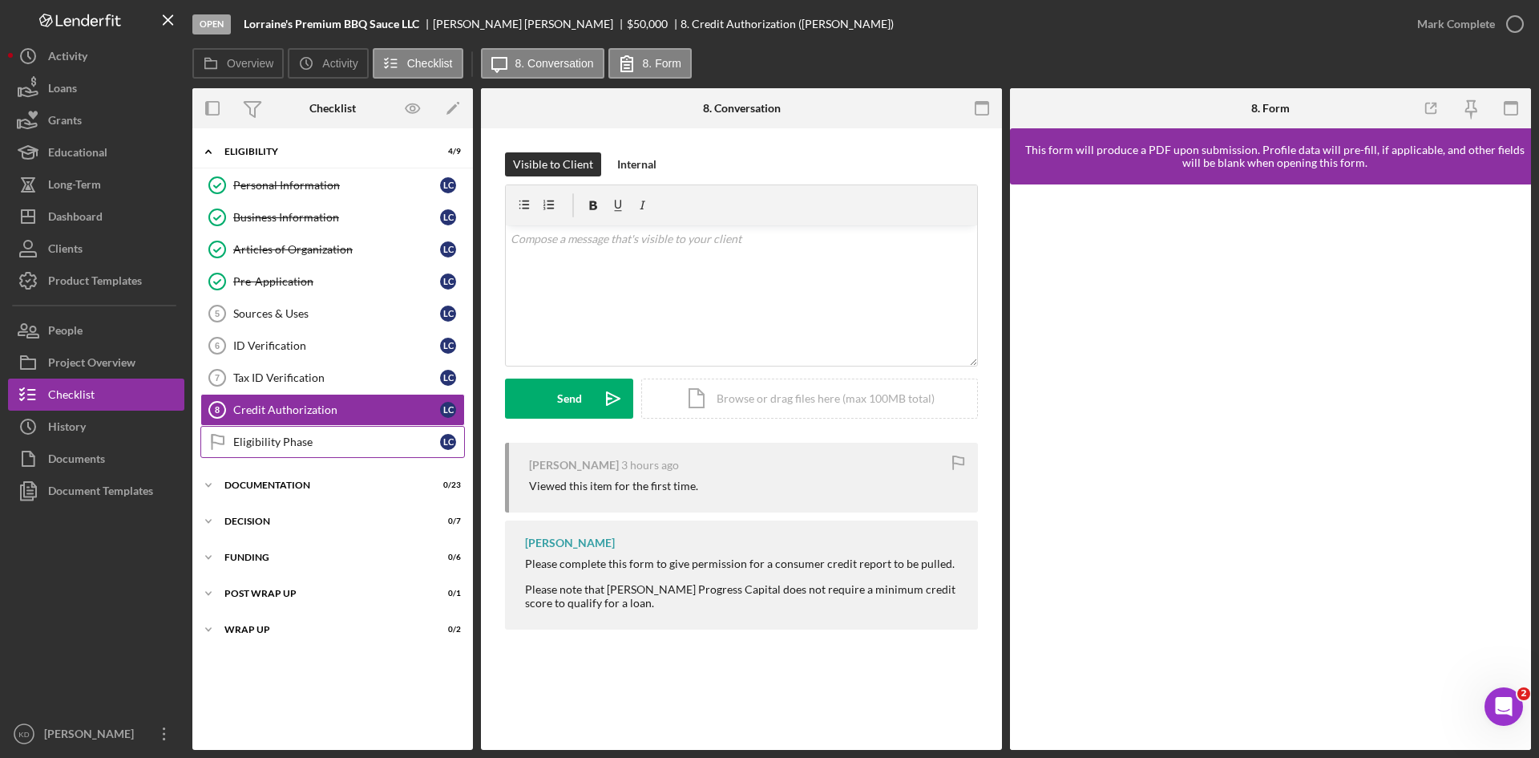
click at [312, 439] on div "Eligibility Phase" at bounding box center [336, 441] width 207 height 13
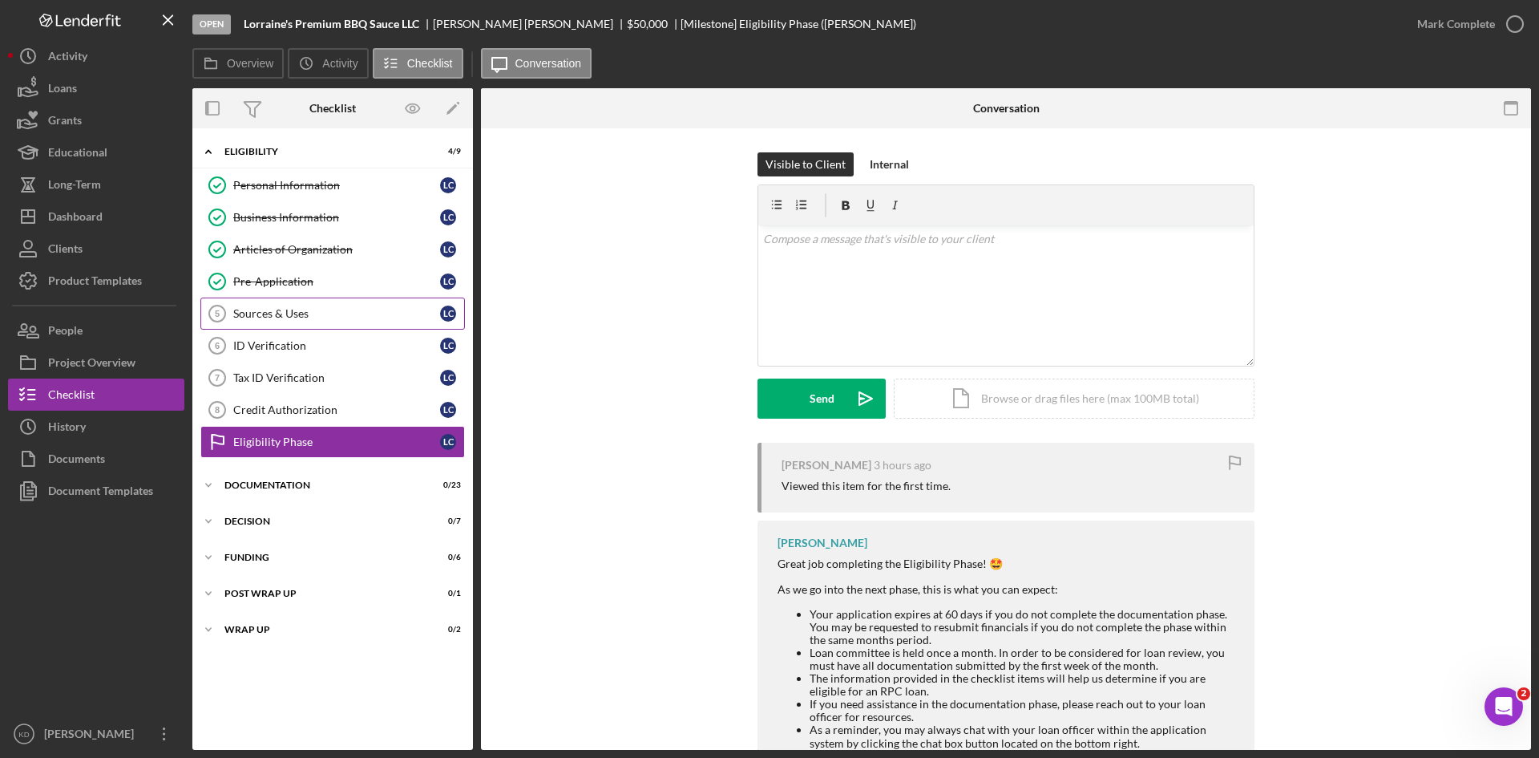
click at [295, 317] on div "Sources & Uses" at bounding box center [336, 313] width 207 height 13
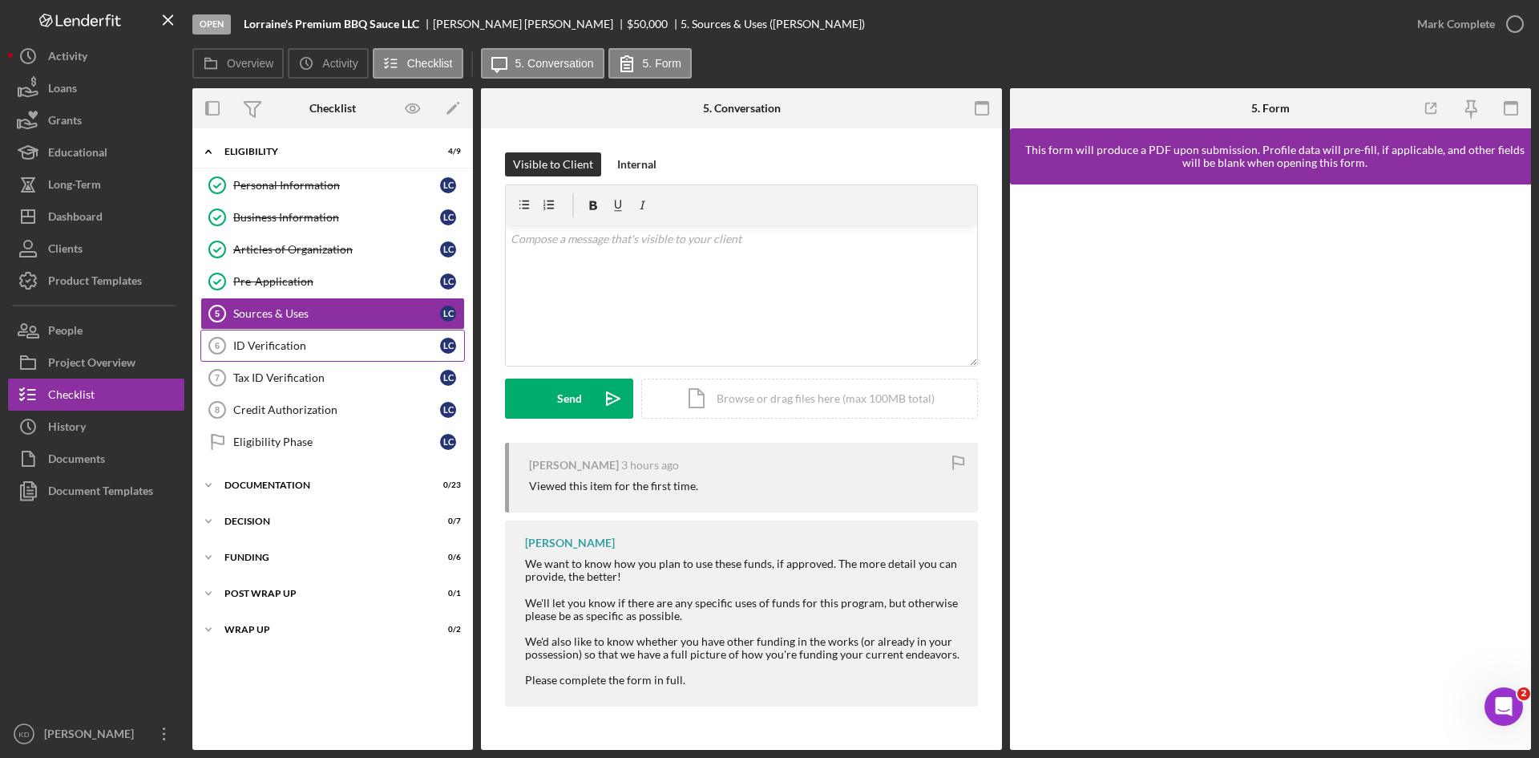
click at [295, 343] on div "ID Verification" at bounding box center [336, 345] width 207 height 13
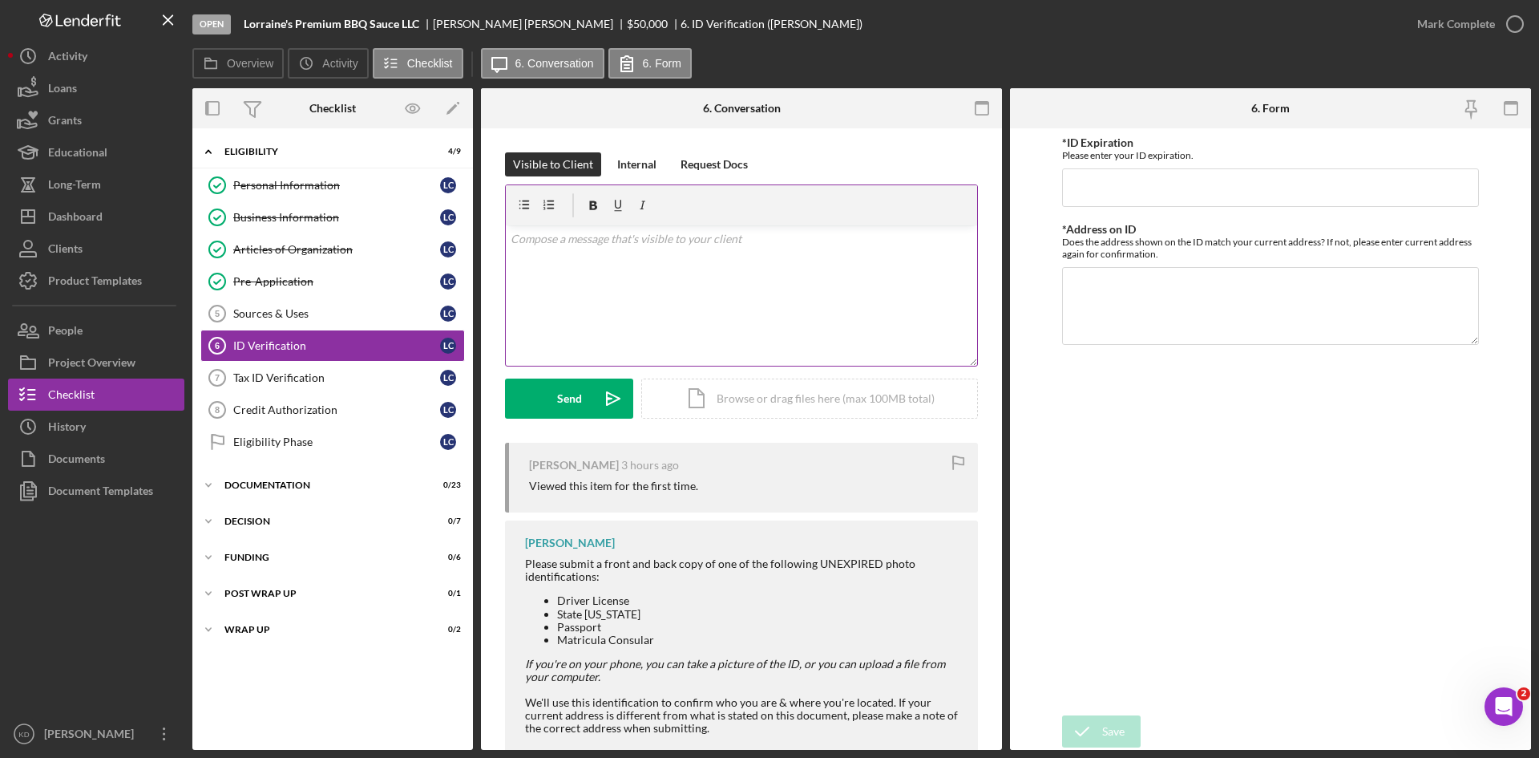
click at [611, 273] on div "v Color teal Color pink Remove color Add row above Add row below Add column bef…" at bounding box center [741, 295] width 471 height 140
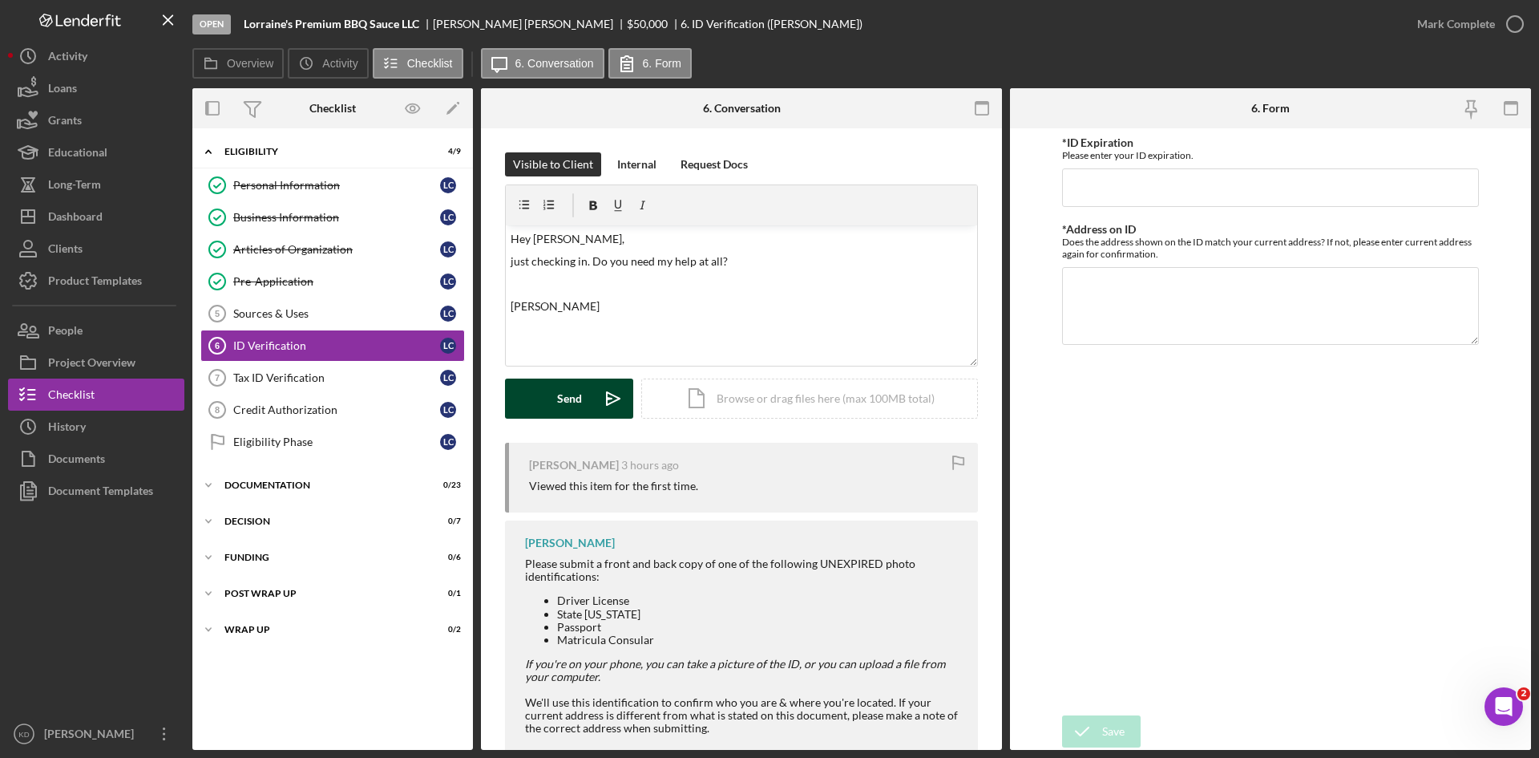
click at [599, 397] on icon "Icon/icon-invite-send" at bounding box center [613, 398] width 40 height 40
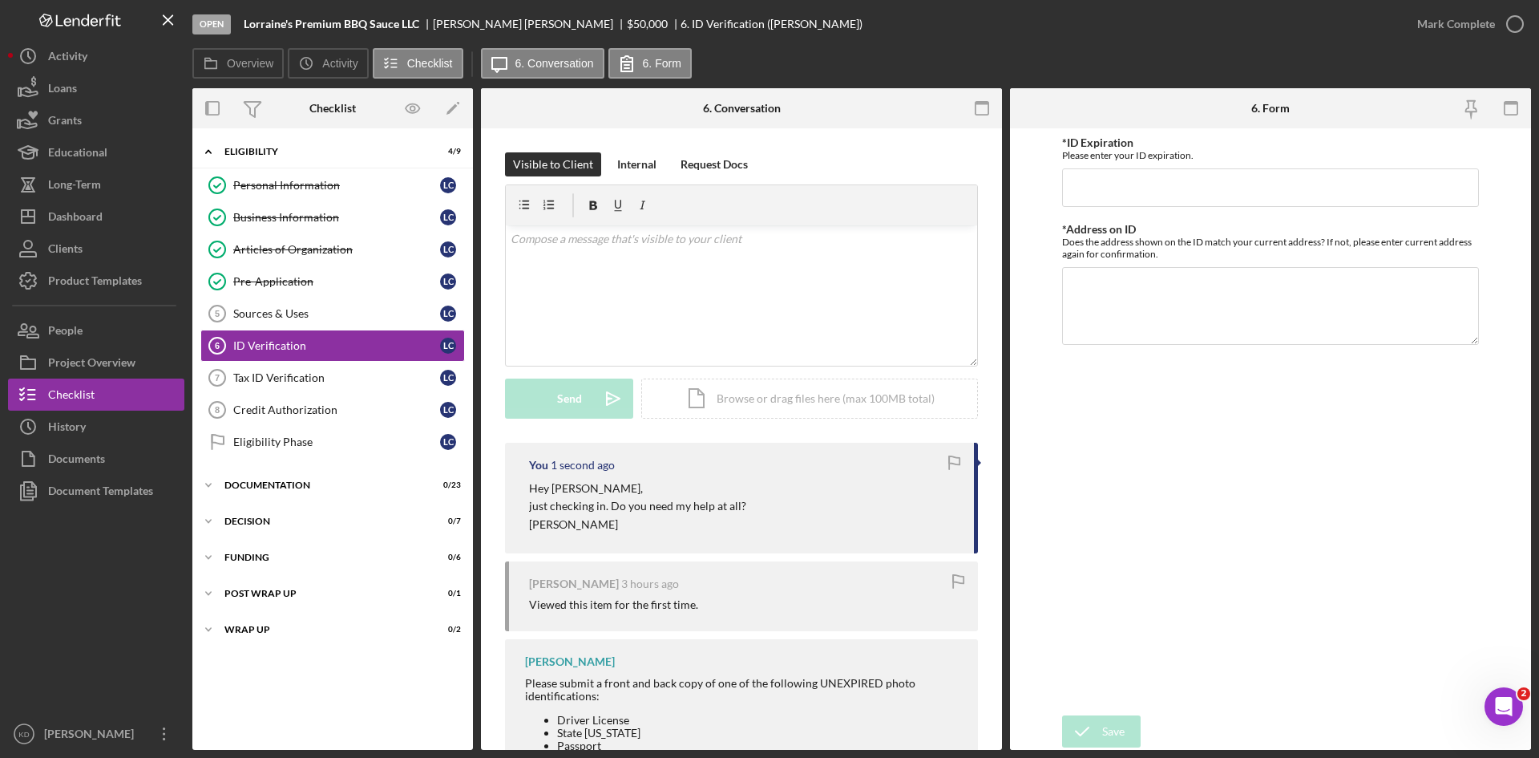
drag, startPoint x: 111, startPoint y: 208, endPoint x: 0, endPoint y: 205, distance: 111.5
click at [111, 208] on button "Icon/Dashboard Dashboard" at bounding box center [96, 216] width 176 height 32
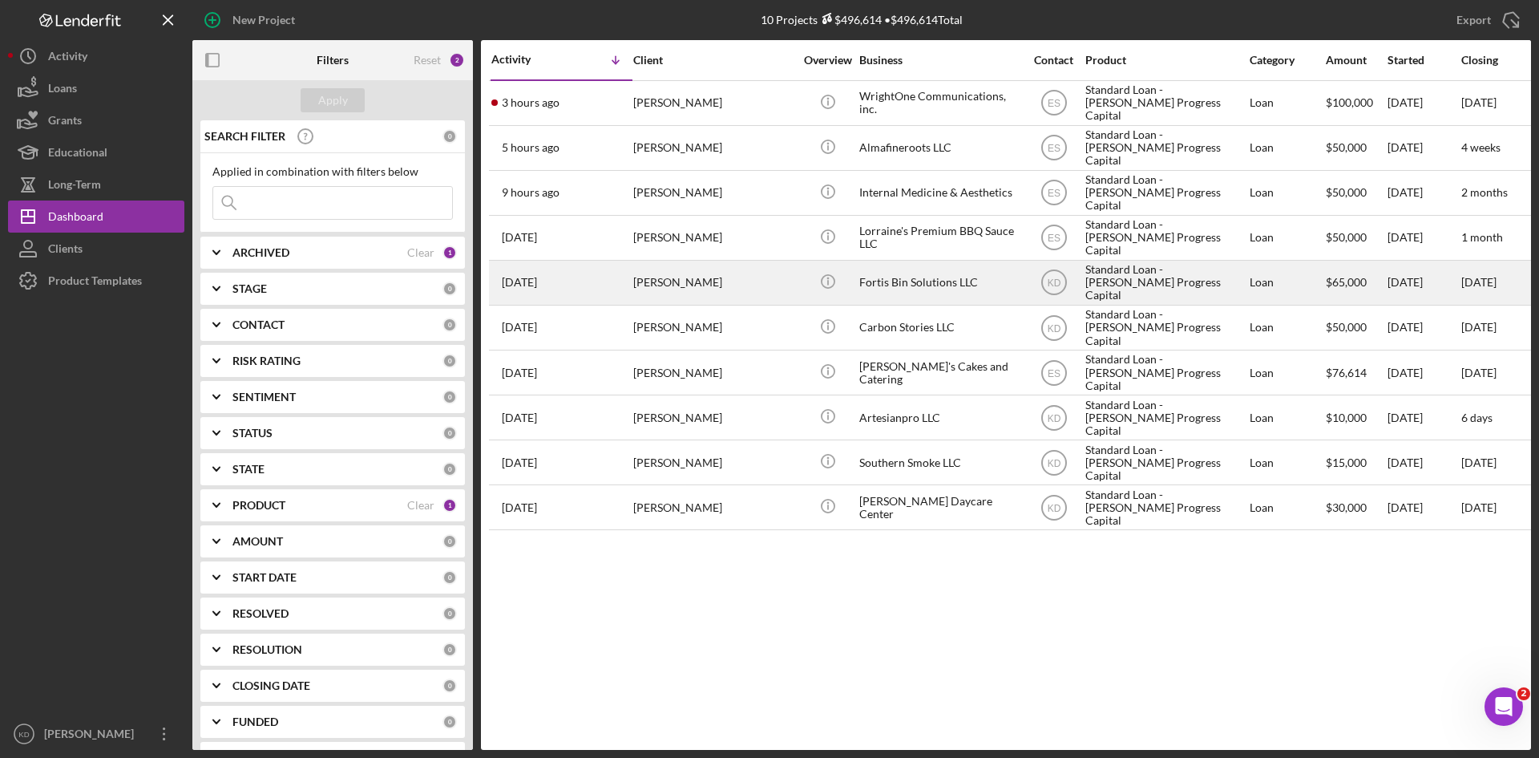
click at [768, 278] on div "[PERSON_NAME]" at bounding box center [713, 282] width 160 height 42
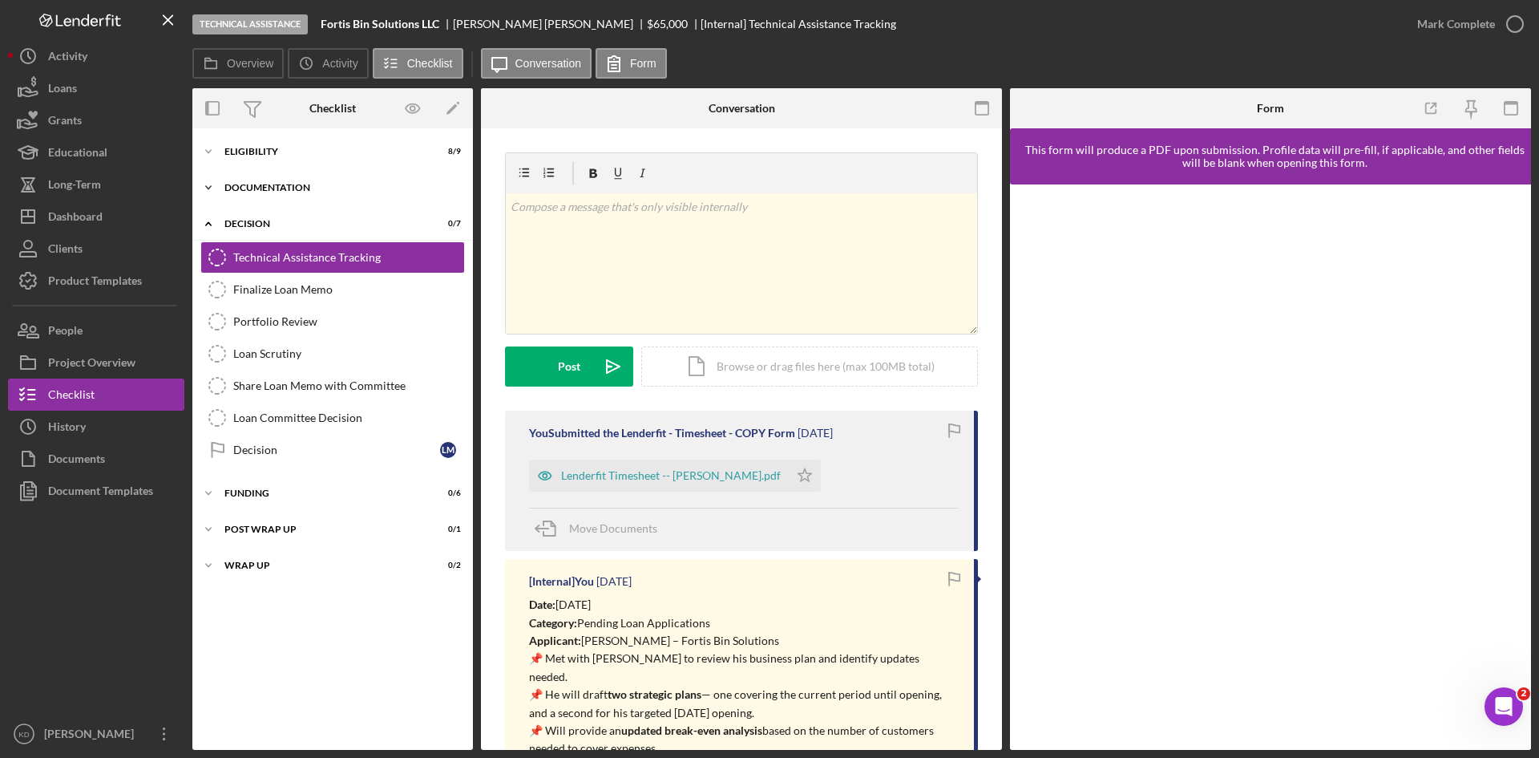
click at [241, 184] on div "Documentation" at bounding box center [338, 188] width 228 height 10
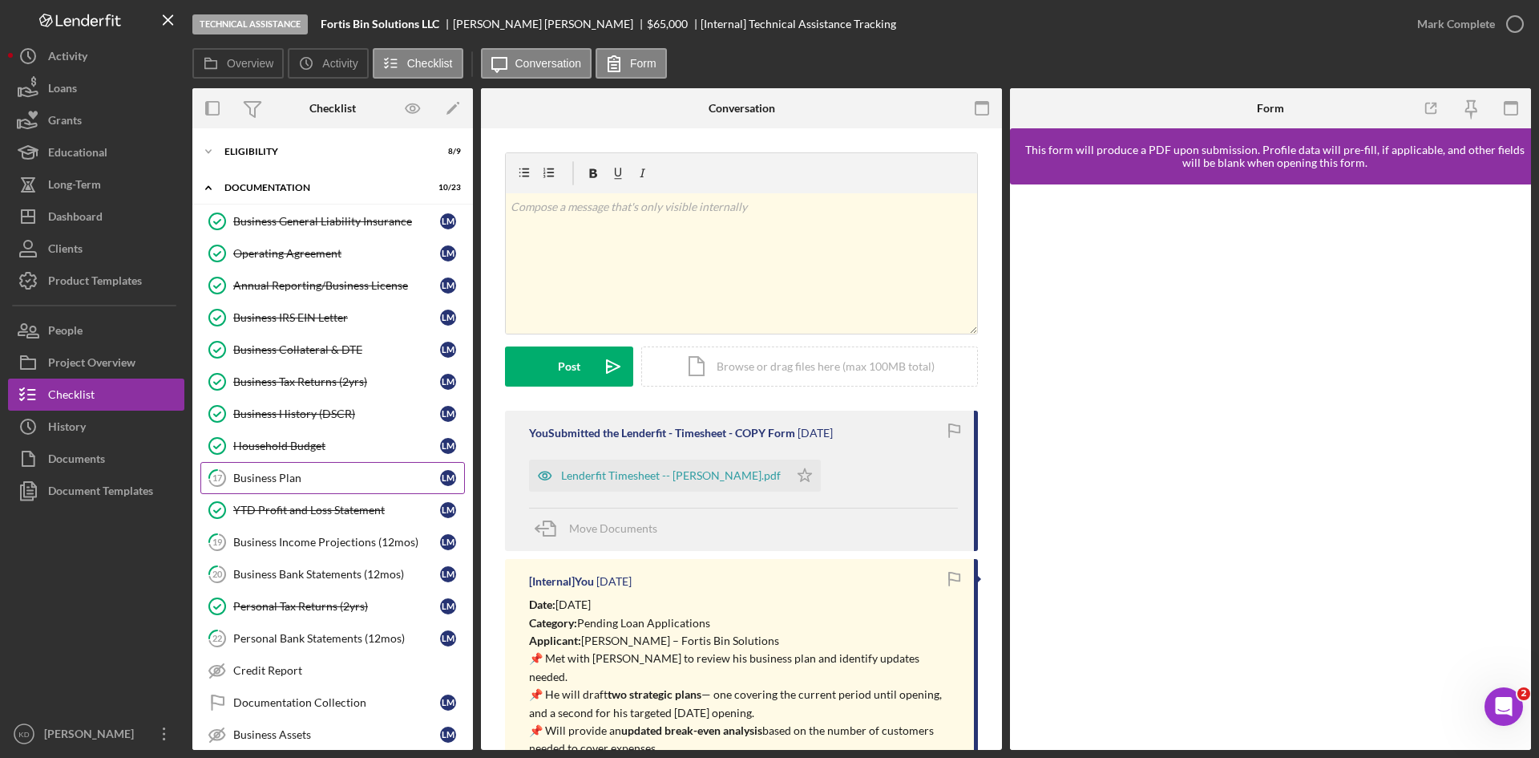
click at [308, 468] on link "17 Business Plan L M" at bounding box center [332, 478] width 265 height 32
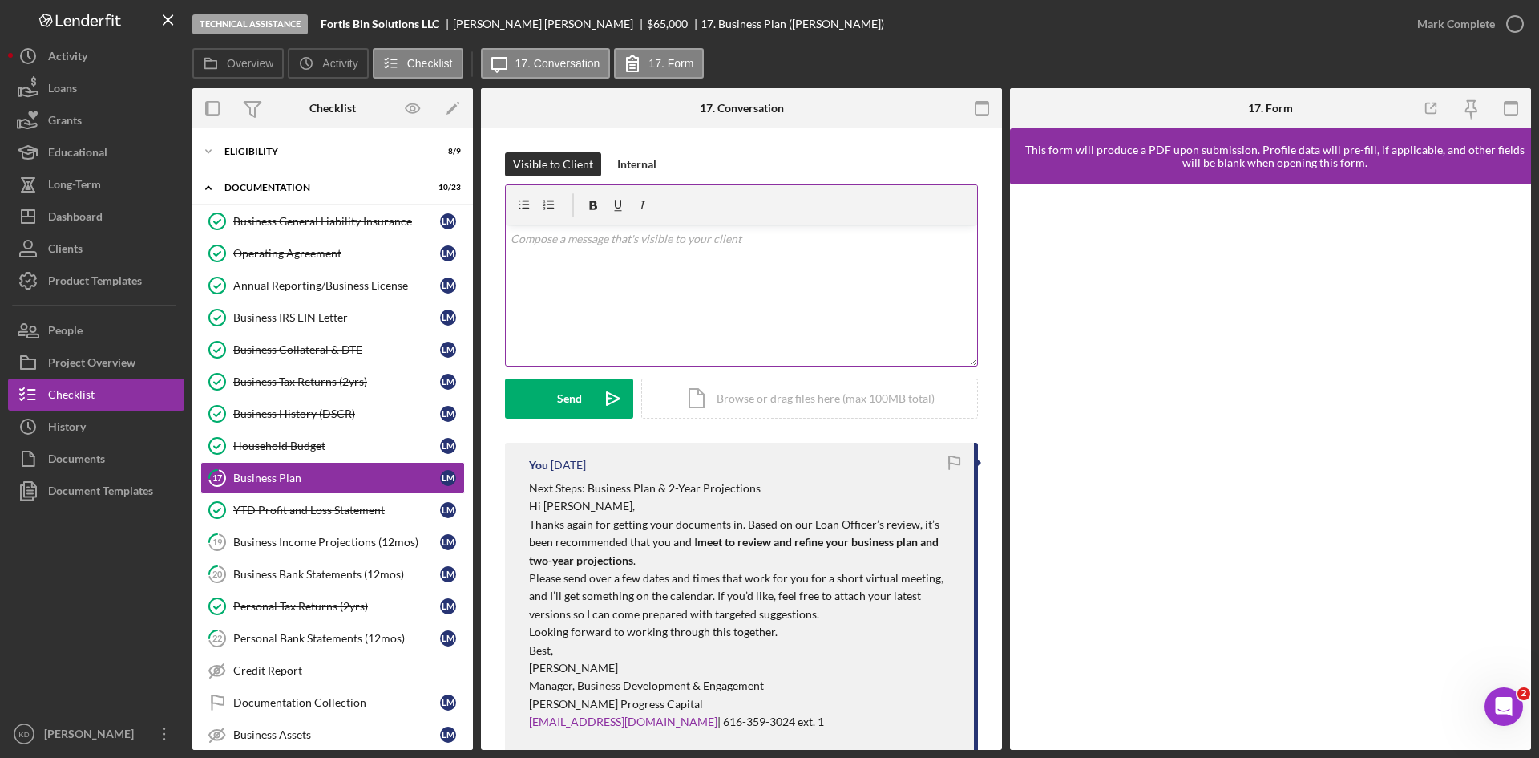
click at [700, 281] on div "v Color teal Color pink Remove color Add row above Add row below Add column bef…" at bounding box center [741, 295] width 471 height 140
click at [512, 285] on p "just checking in. I know our last contact you said you needed a couple more day…" at bounding box center [742, 284] width 463 height 18
click at [512, 330] on p "just let me kn" at bounding box center [742, 329] width 463 height 18
click at [639, 325] on p "Just let me kn" at bounding box center [742, 329] width 463 height 18
click at [590, 306] on p at bounding box center [742, 306] width 463 height 18
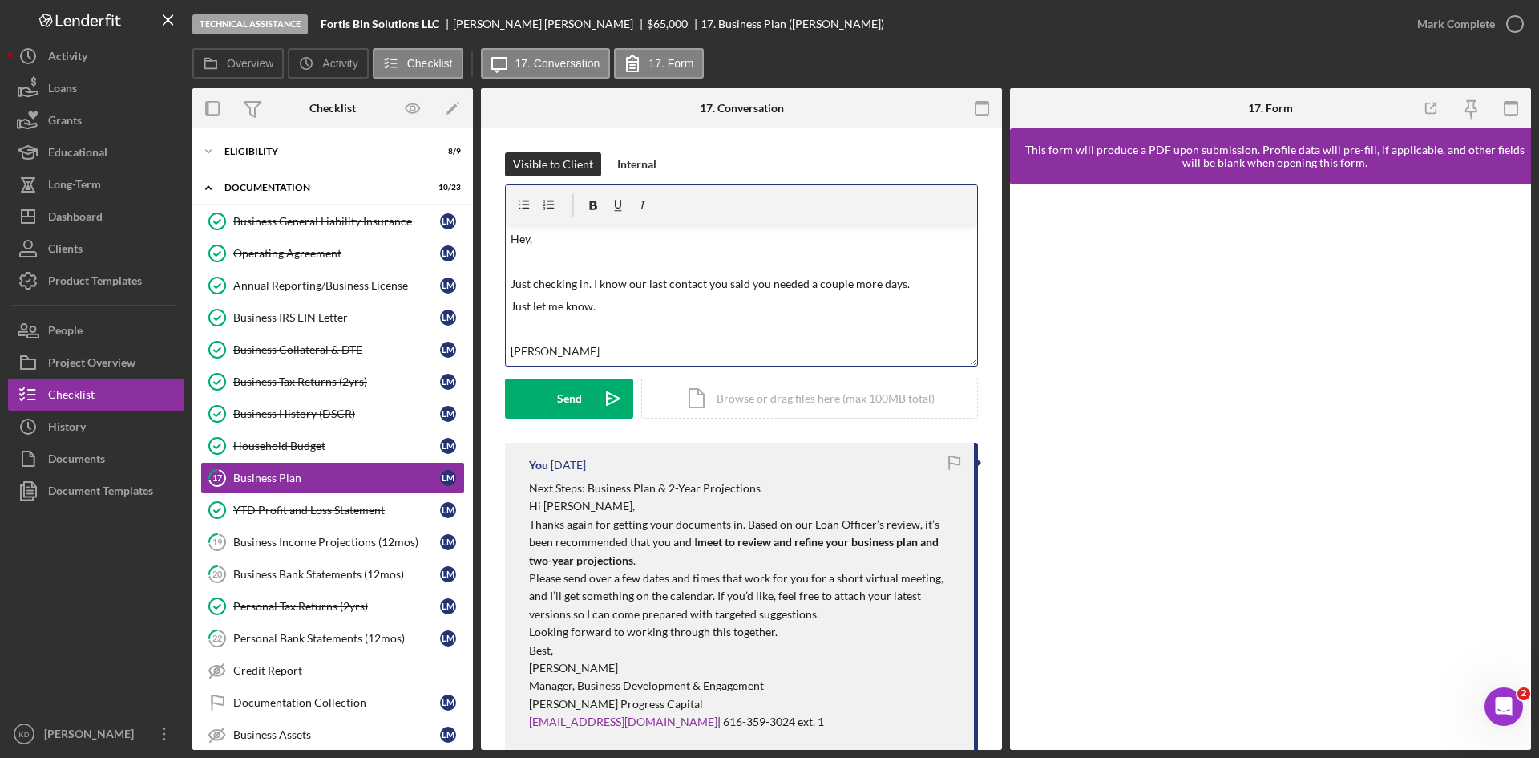
click at [557, 335] on p at bounding box center [742, 329] width 463 height 18
click at [559, 259] on p at bounding box center [742, 262] width 463 height 18
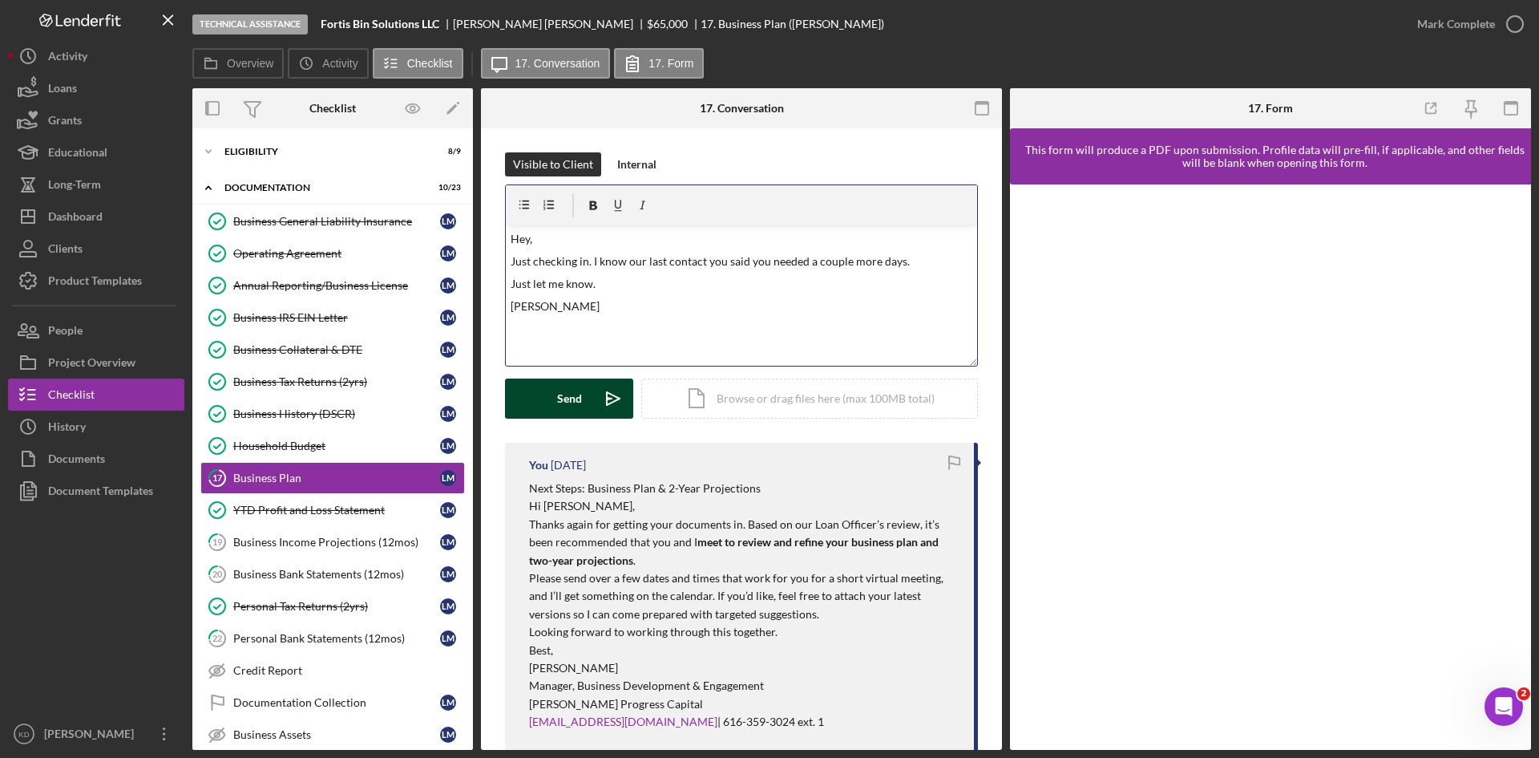
click at [554, 403] on button "Send Icon/icon-invite-send" at bounding box center [569, 398] width 128 height 40
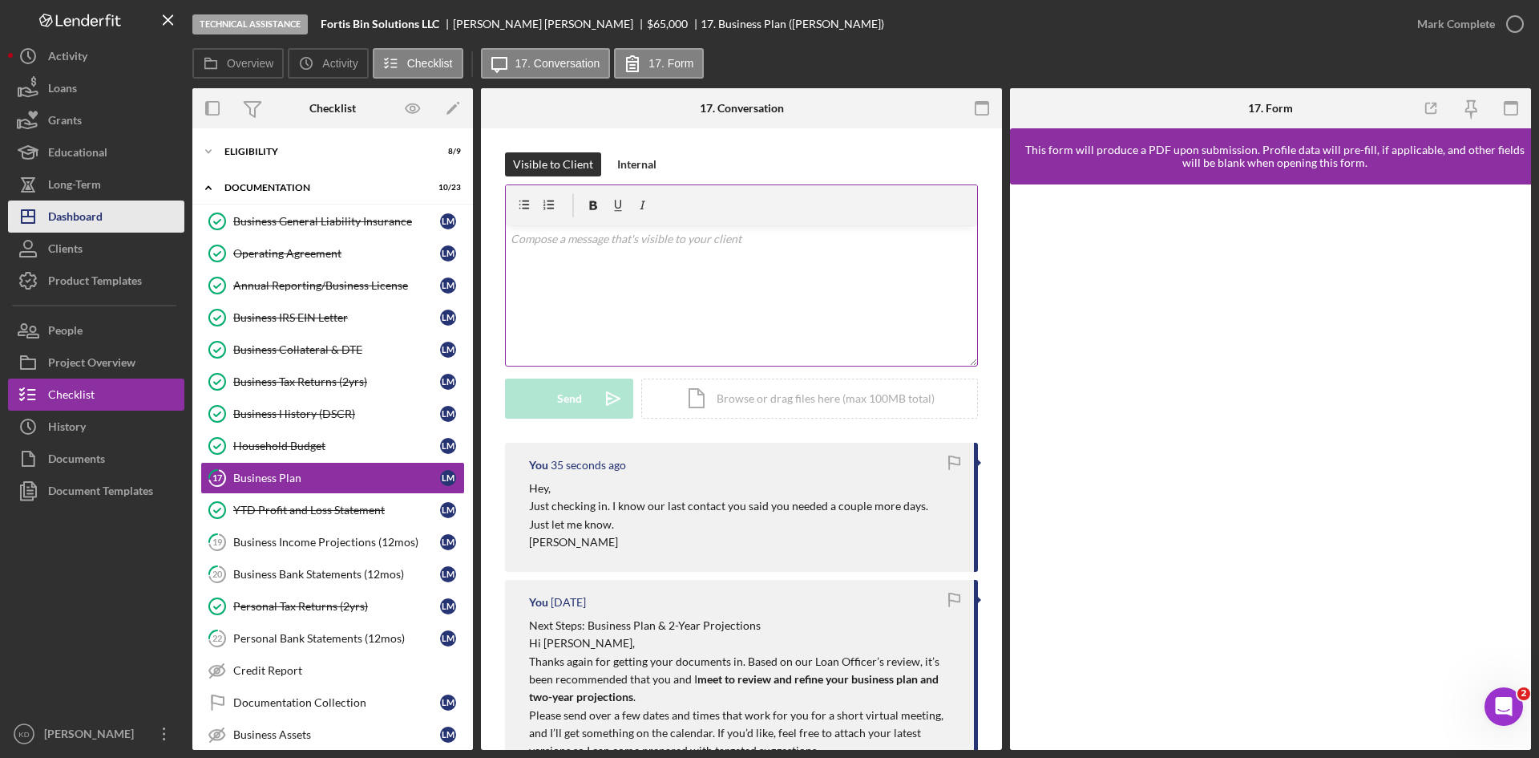
click at [107, 207] on button "Icon/Dashboard Dashboard" at bounding box center [96, 216] width 176 height 32
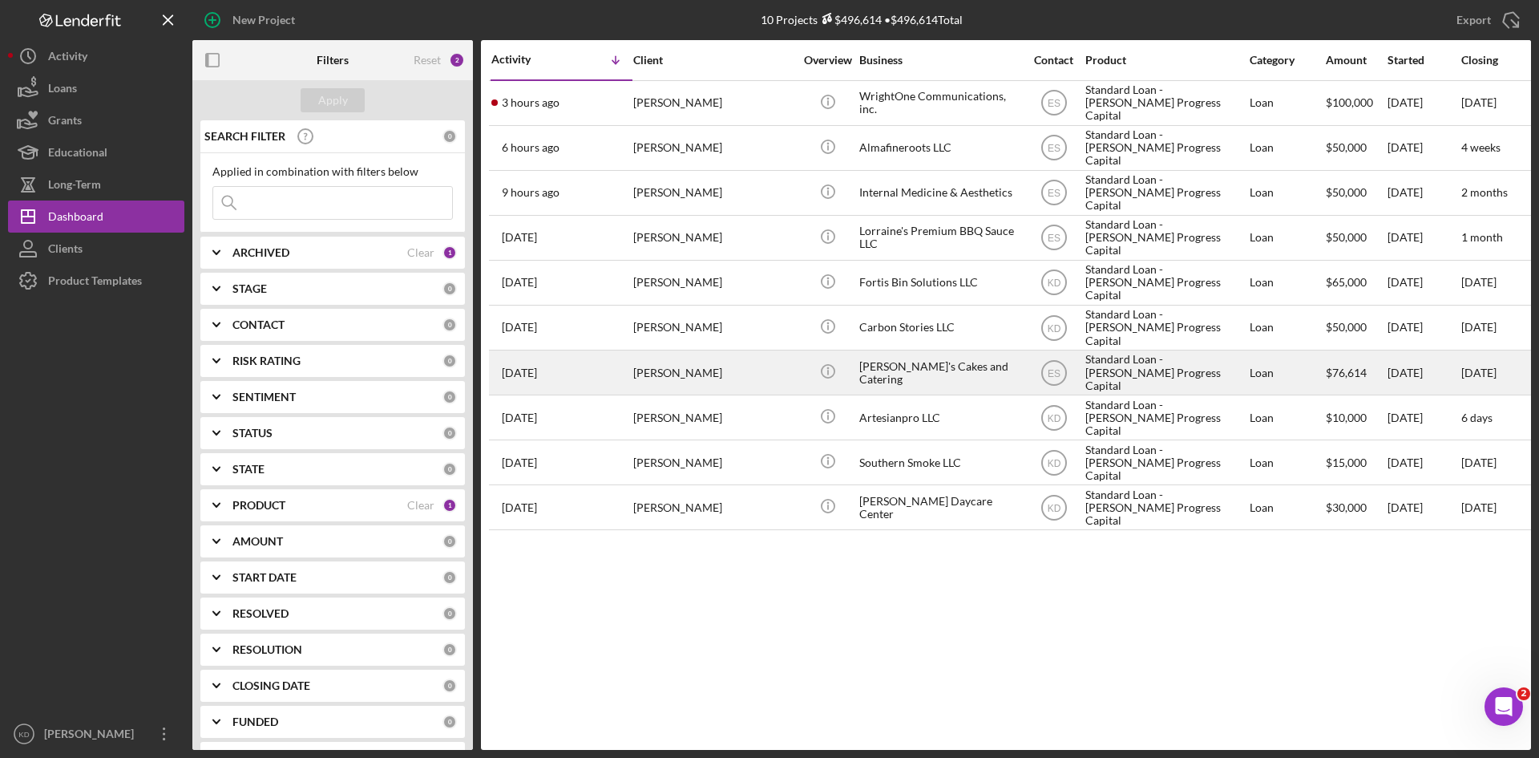
click at [968, 384] on div "[PERSON_NAME]'s Cakes and Catering" at bounding box center [939, 372] width 160 height 42
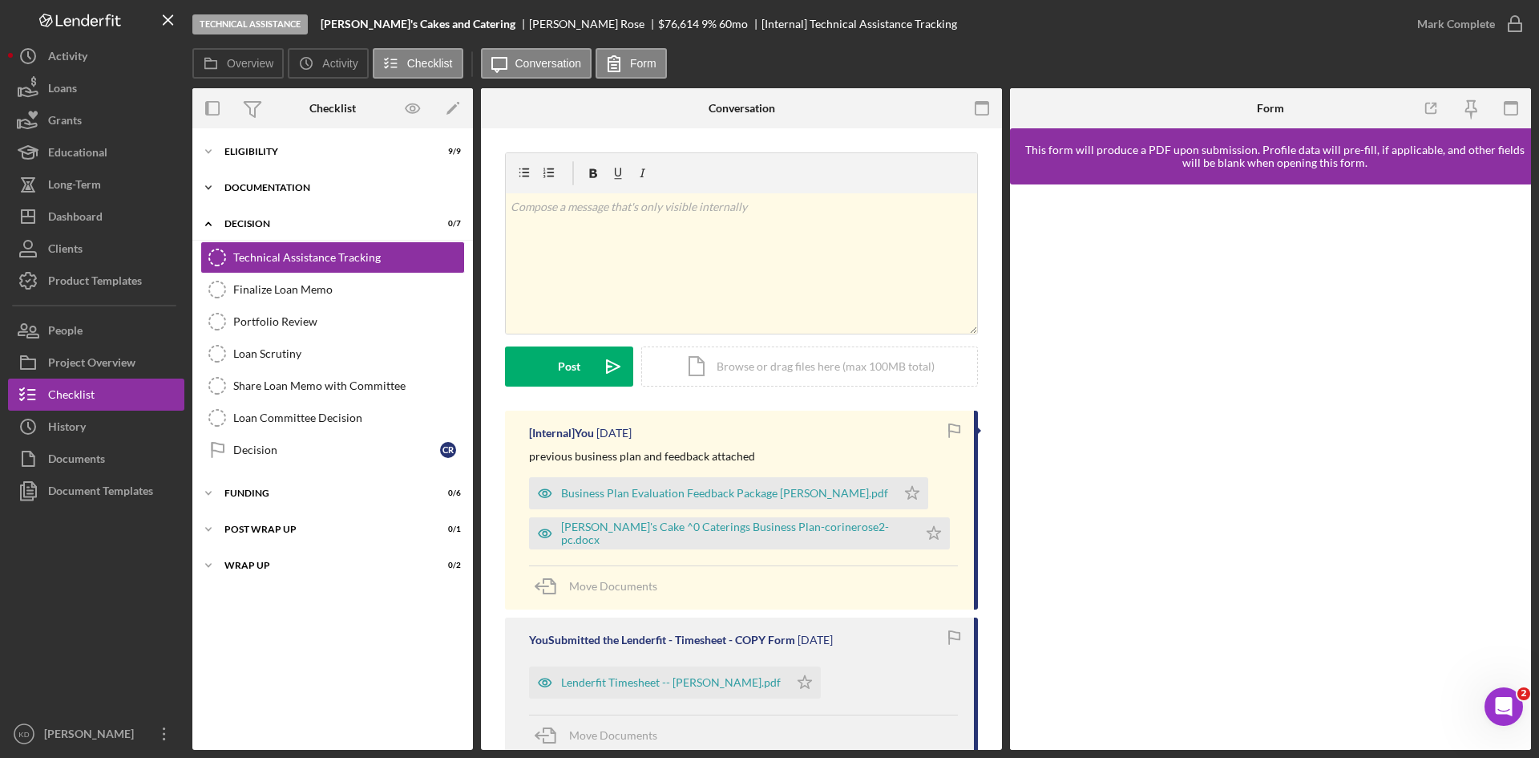
click at [269, 179] on div "Icon/Expander Documentation 4 / 23" at bounding box center [332, 188] width 281 height 32
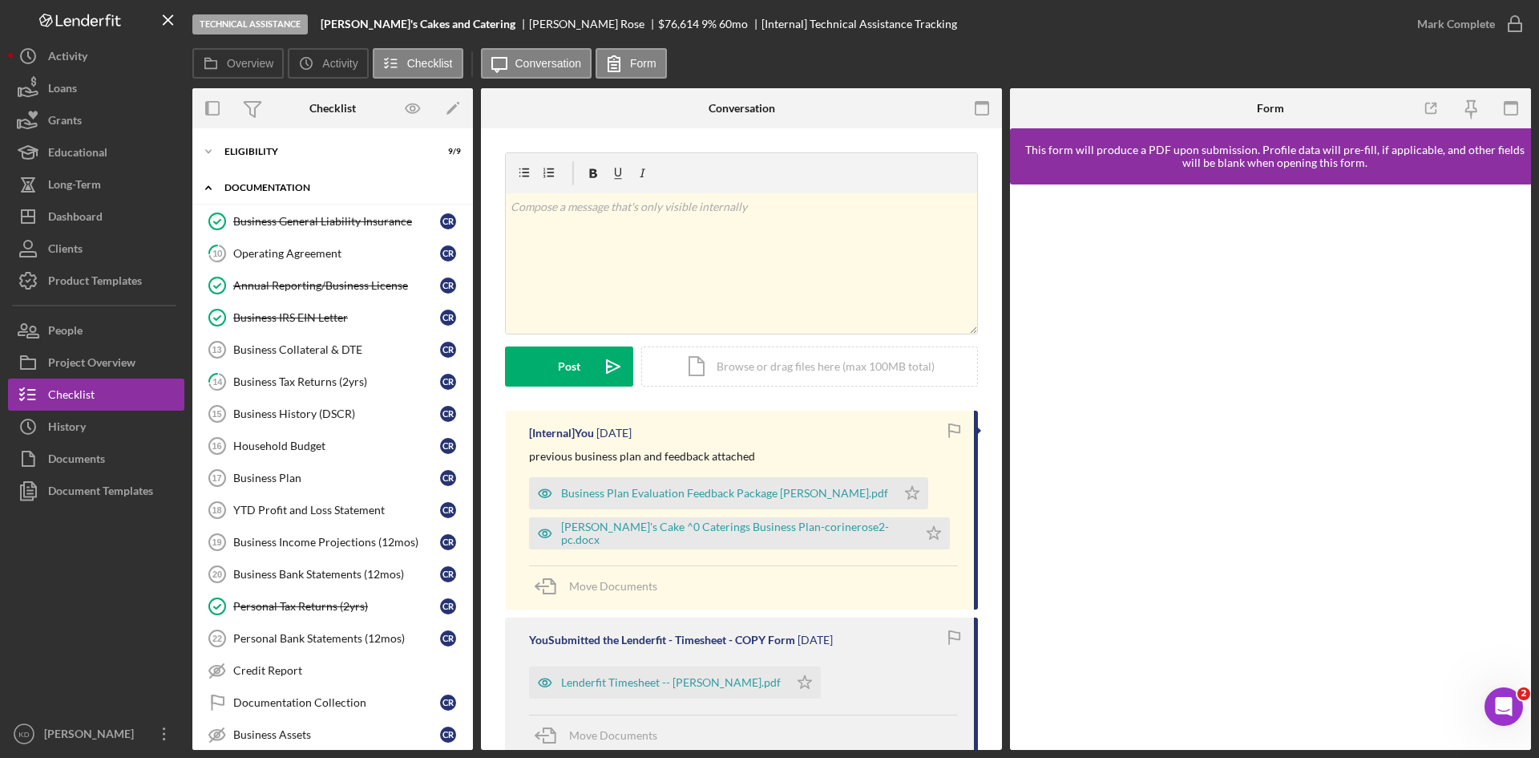
click at [271, 186] on div "Documentation" at bounding box center [338, 188] width 228 height 10
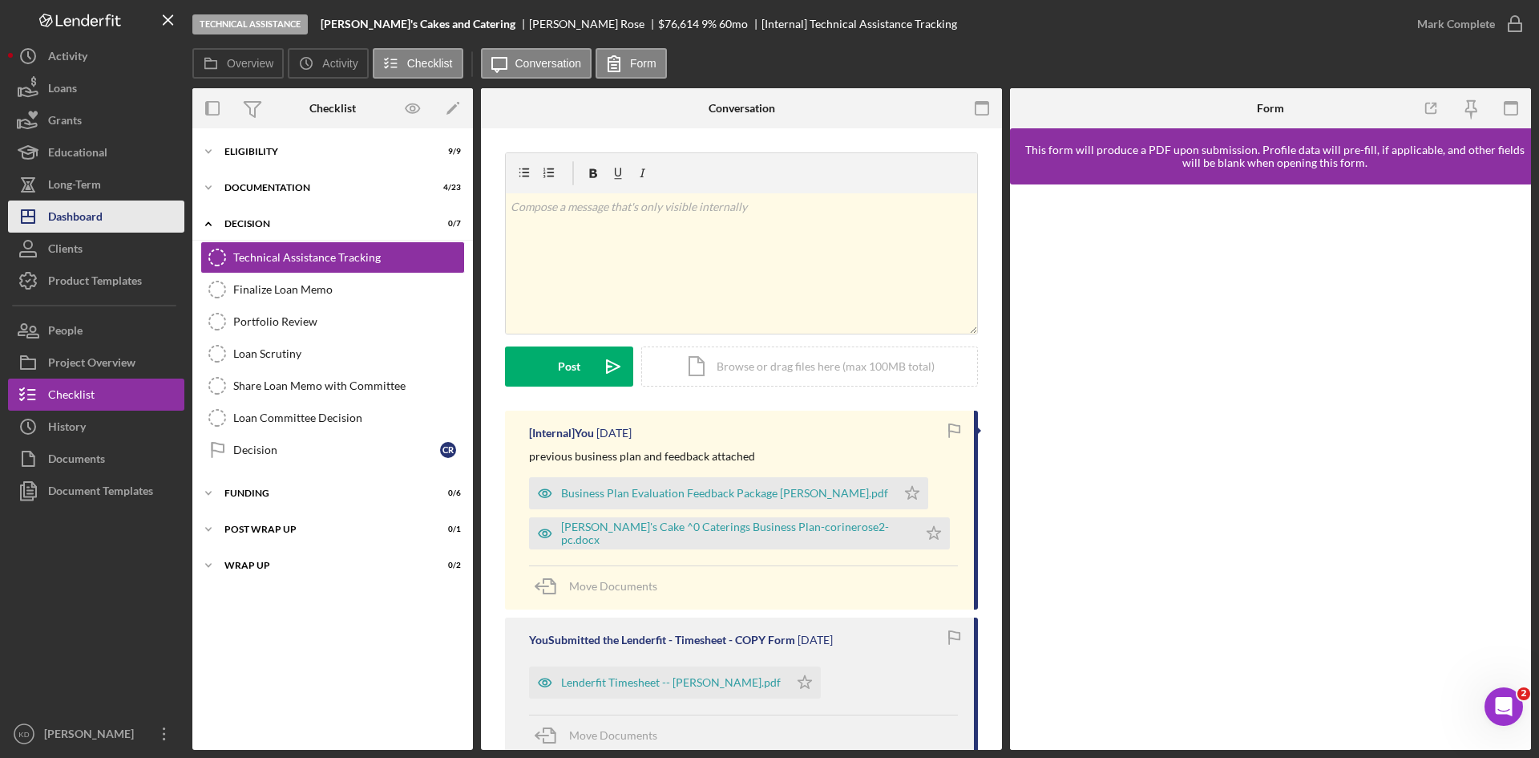
click at [105, 204] on button "Icon/Dashboard Dashboard" at bounding box center [96, 216] width 176 height 32
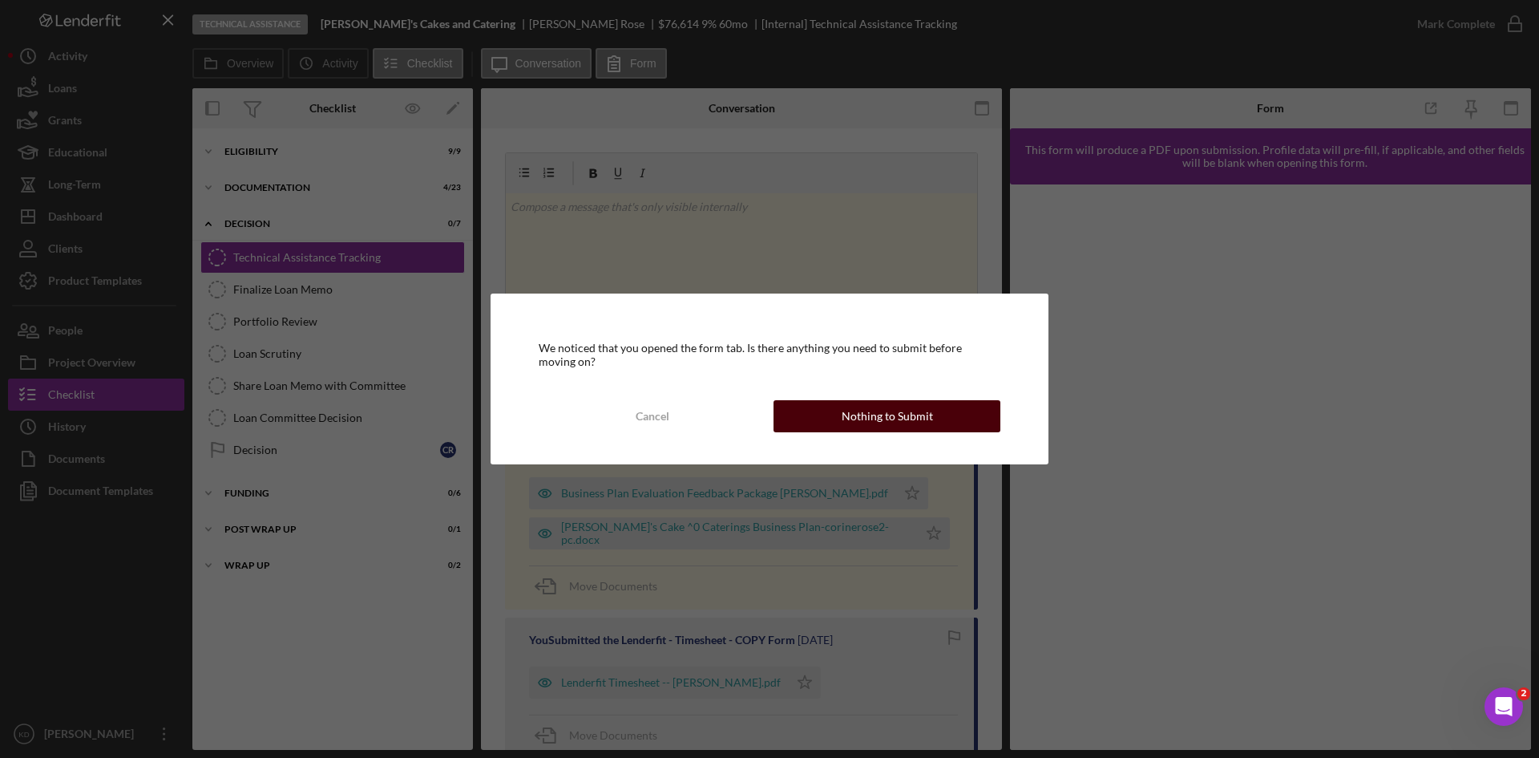
click at [847, 406] on div "Nothing to Submit" at bounding box center [887, 416] width 91 height 32
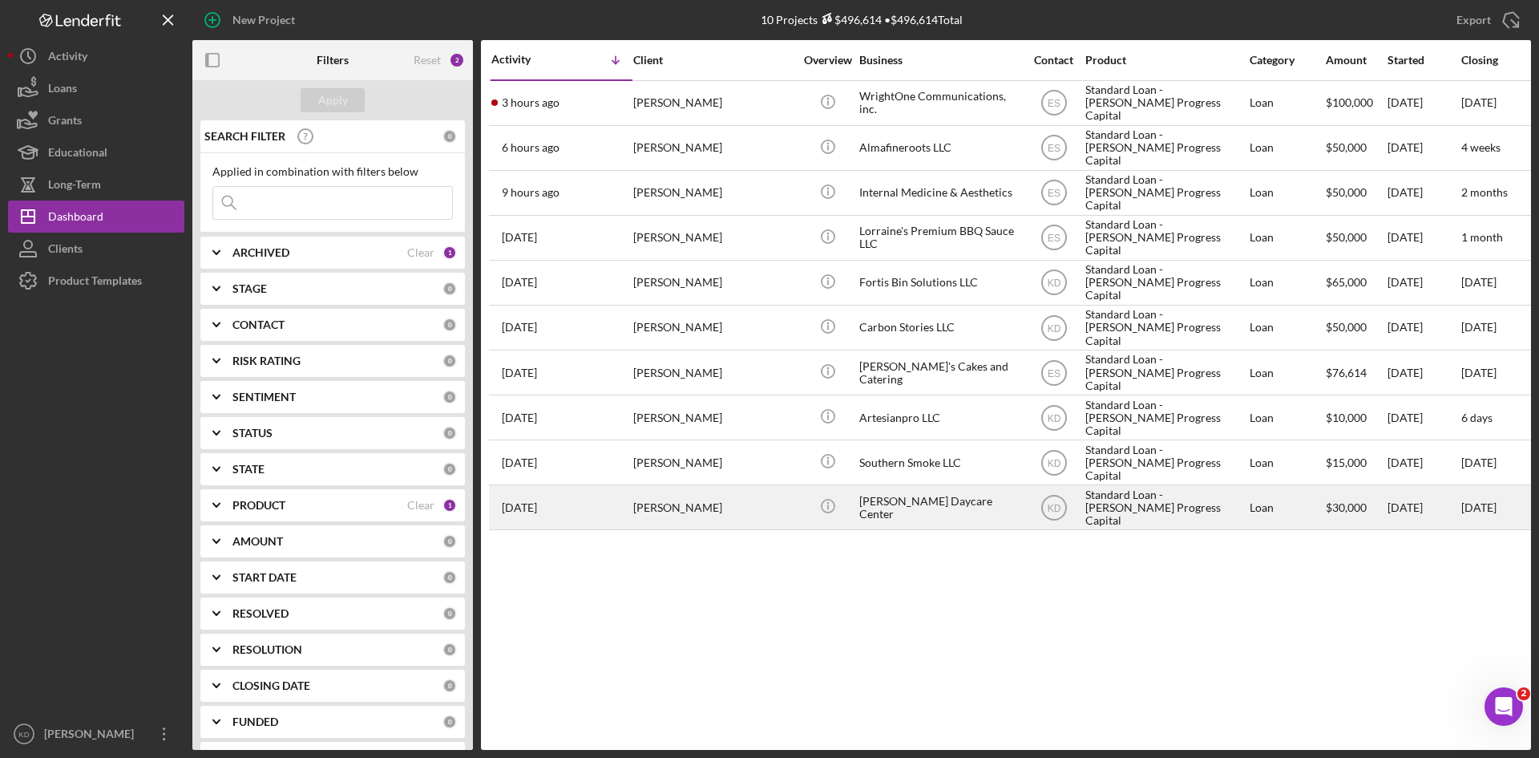
click at [733, 503] on div "[PERSON_NAME]" at bounding box center [713, 507] width 160 height 42
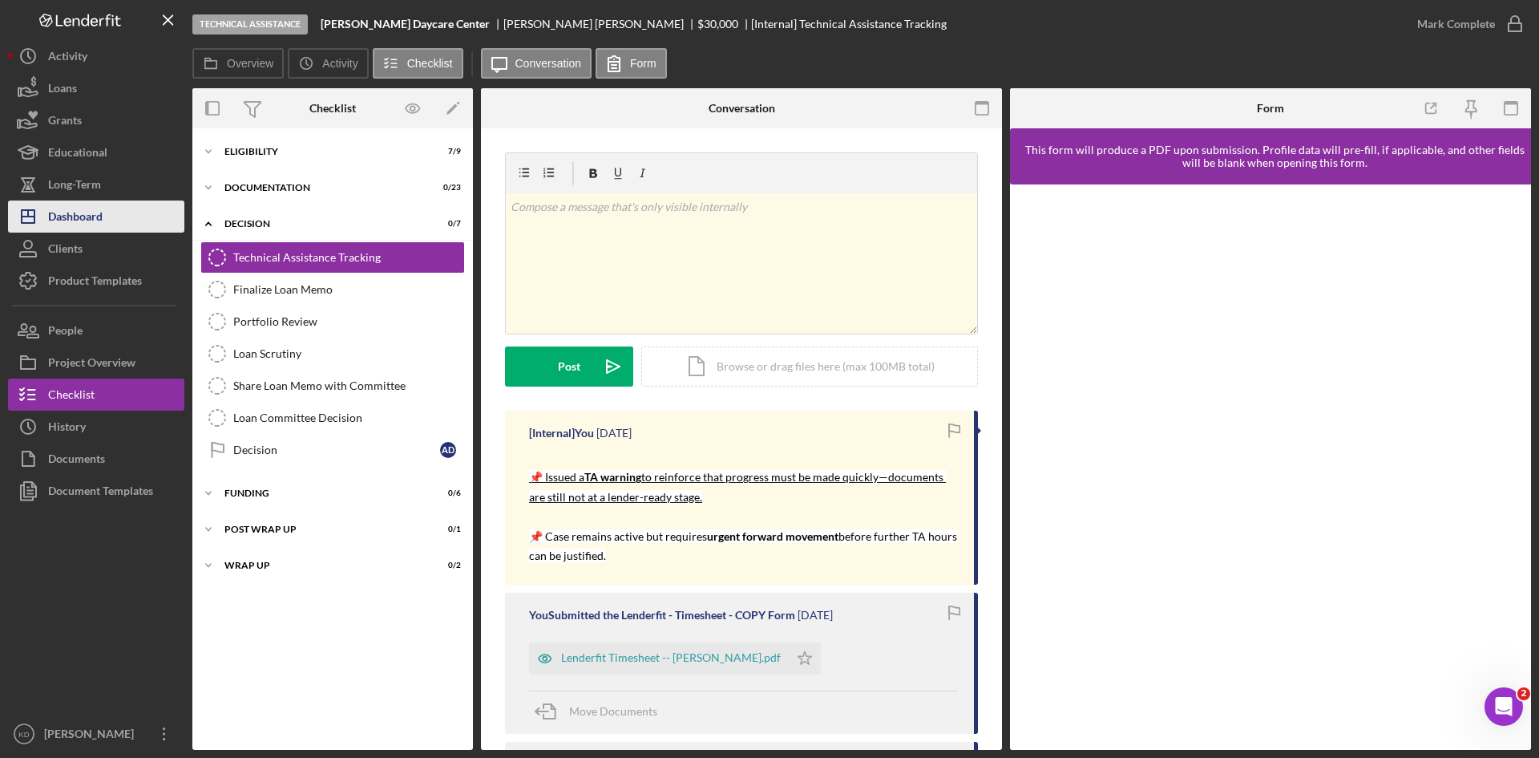
click at [83, 215] on div "Dashboard" at bounding box center [75, 218] width 55 height 36
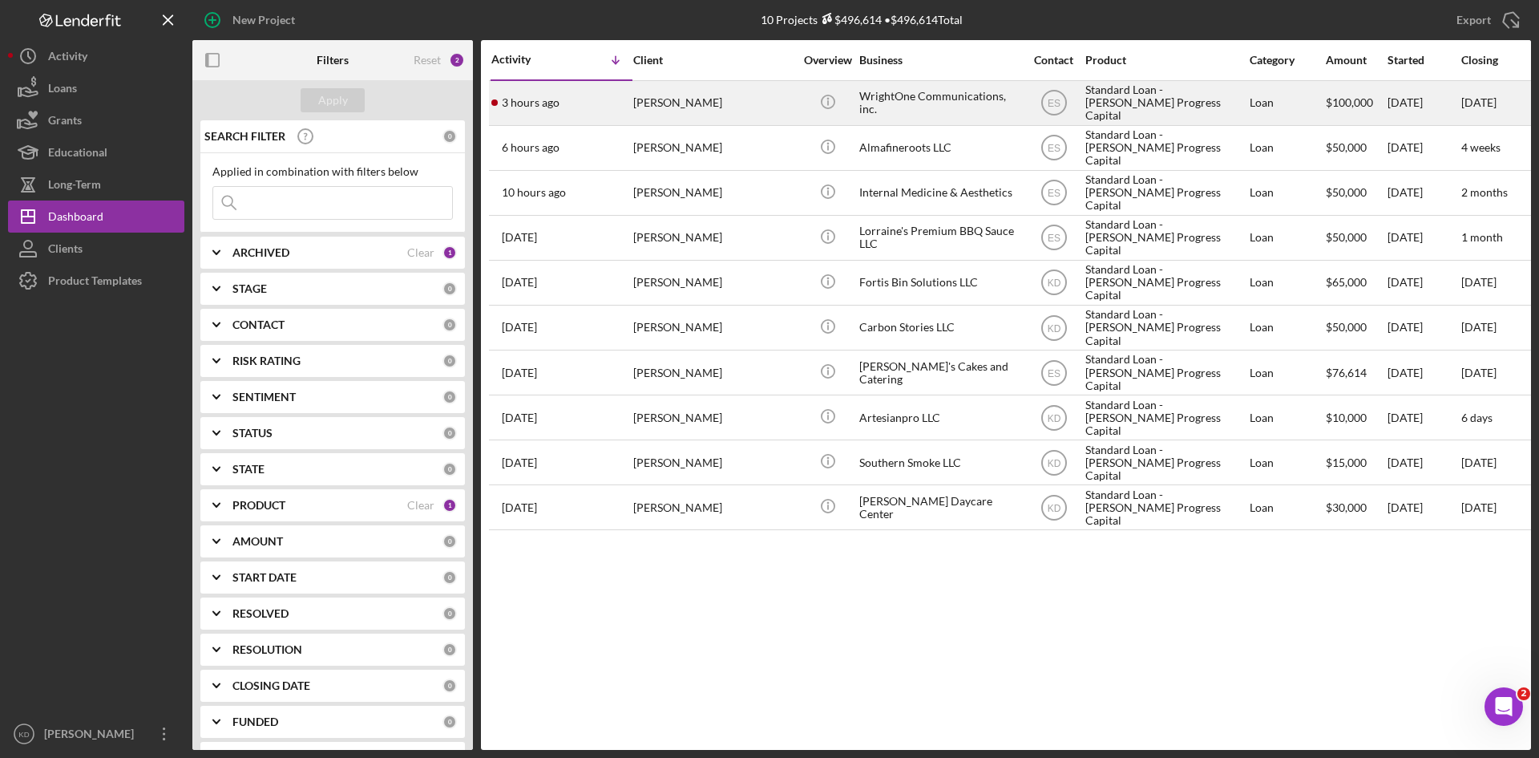
click at [716, 107] on div "[PERSON_NAME]" at bounding box center [713, 103] width 160 height 42
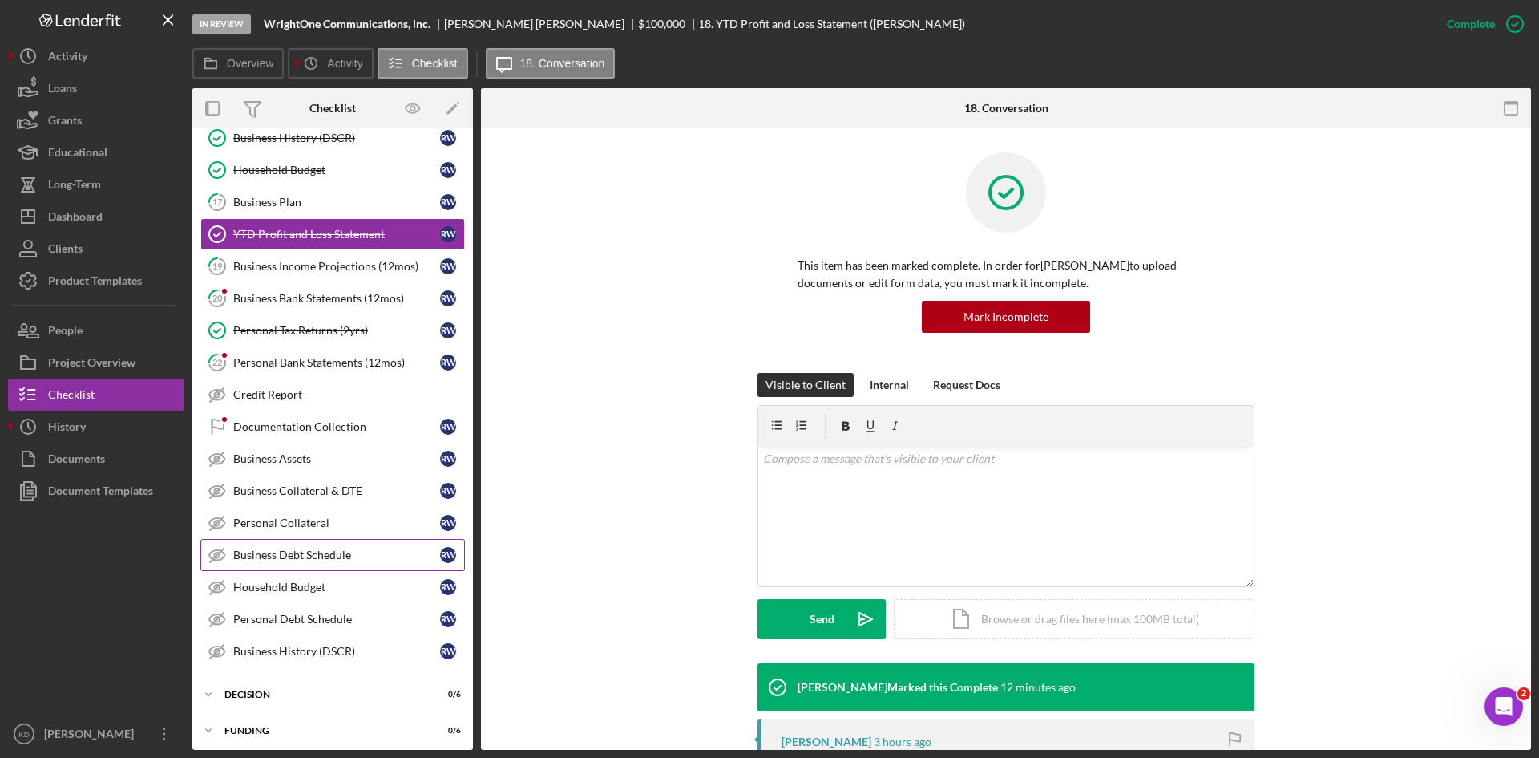
scroll to position [354, 0]
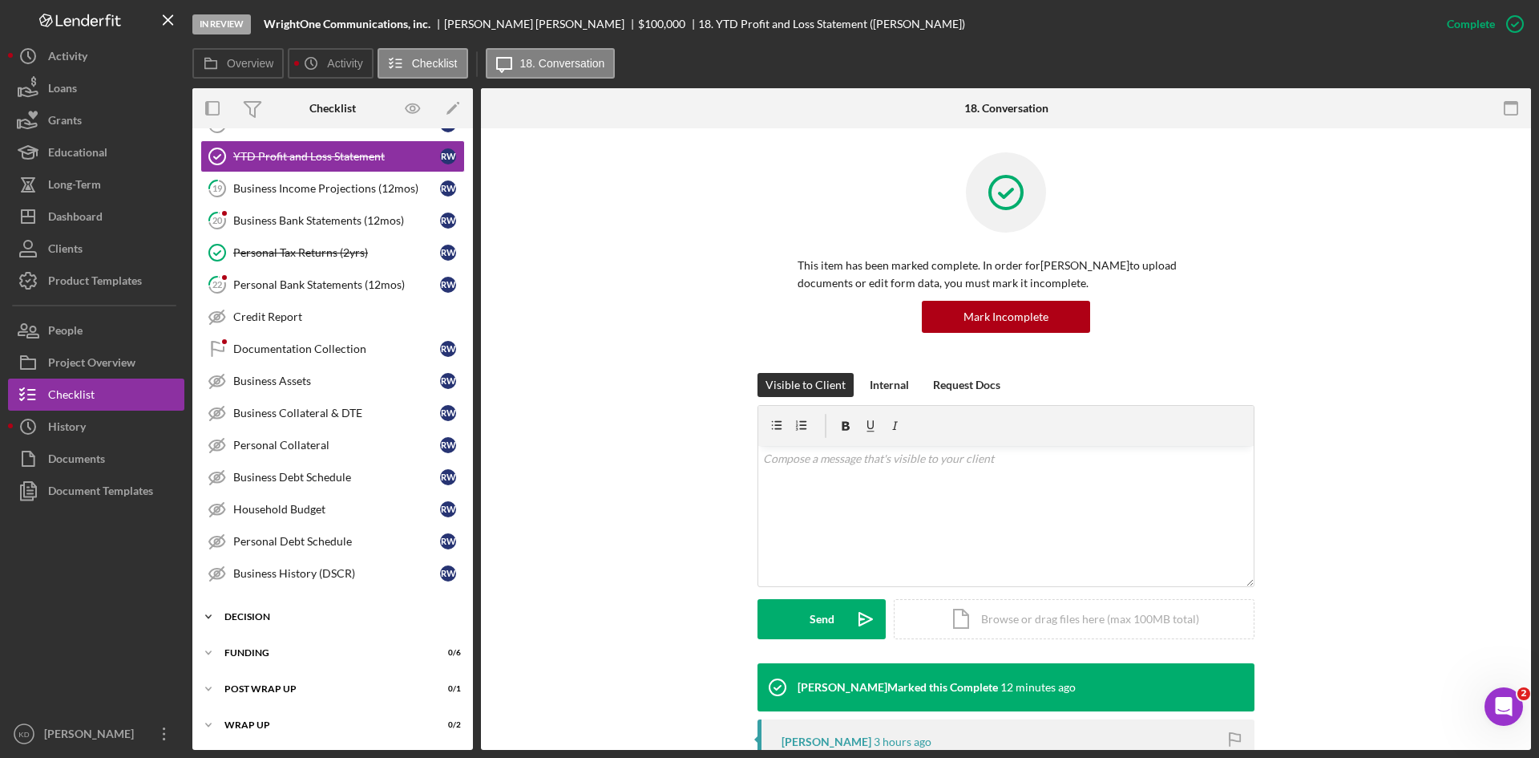
click at [241, 629] on div "Icon/Expander Decision 0 / 6" at bounding box center [332, 616] width 281 height 32
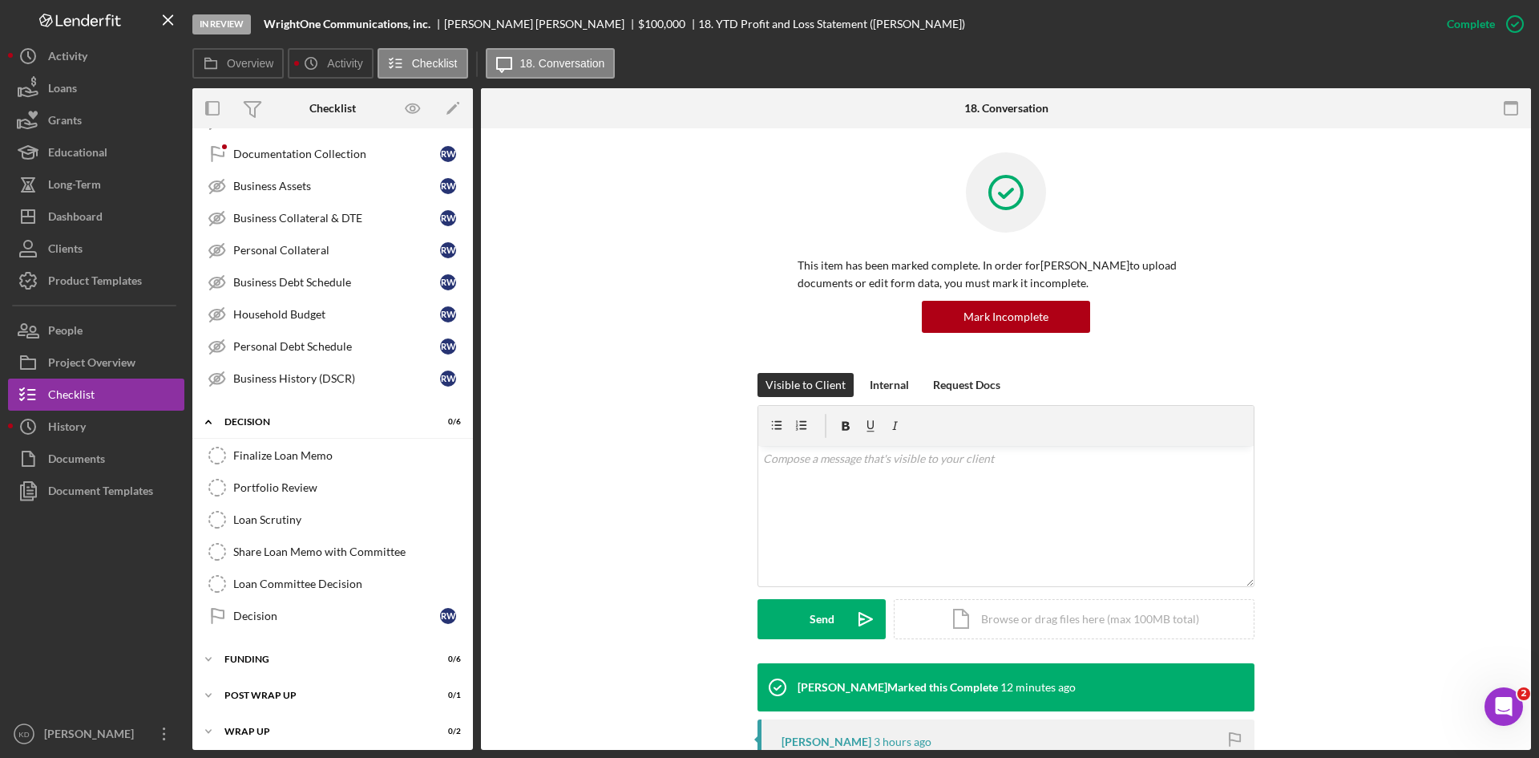
scroll to position [555, 0]
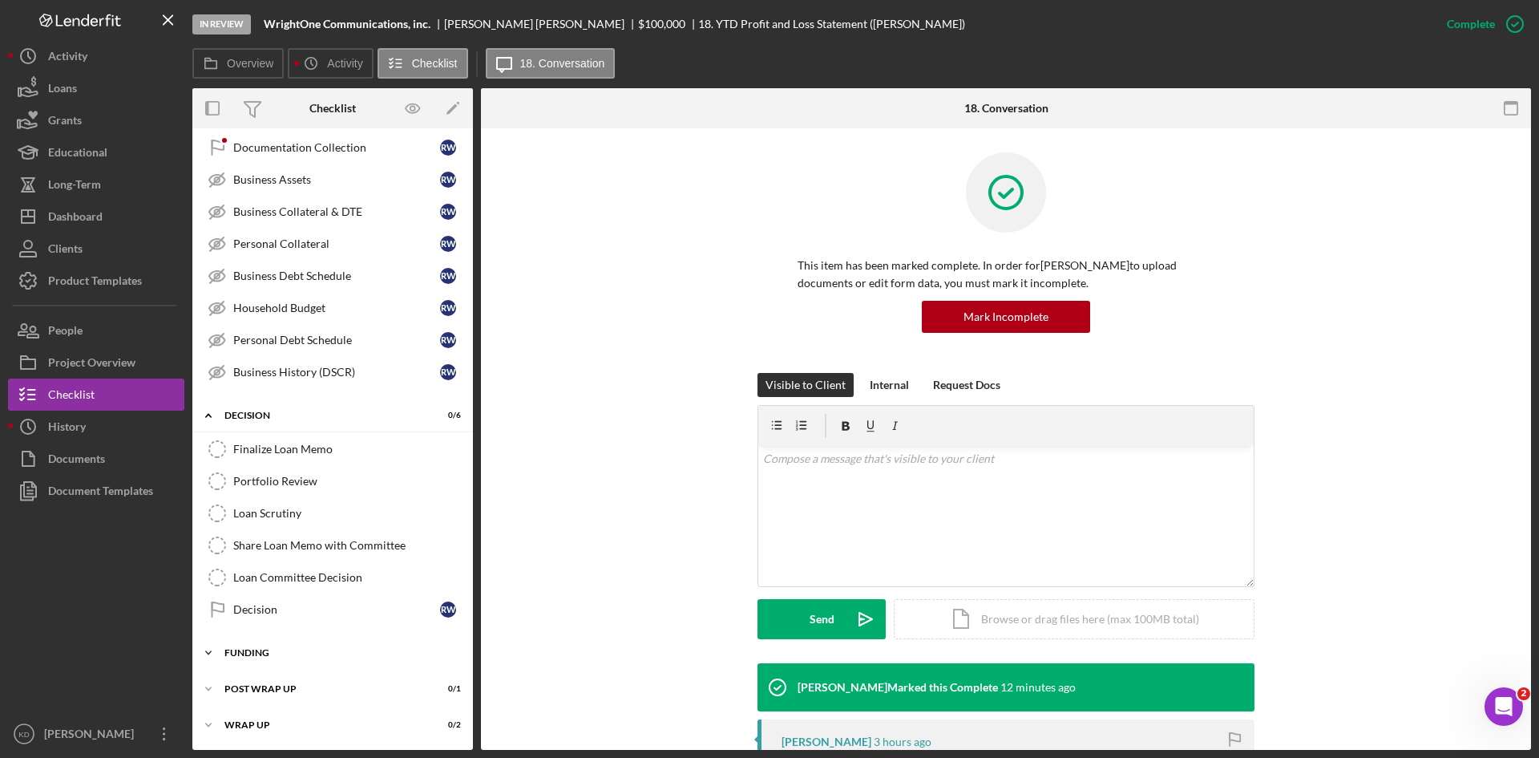
click at [292, 656] on div "Funding" at bounding box center [338, 653] width 228 height 10
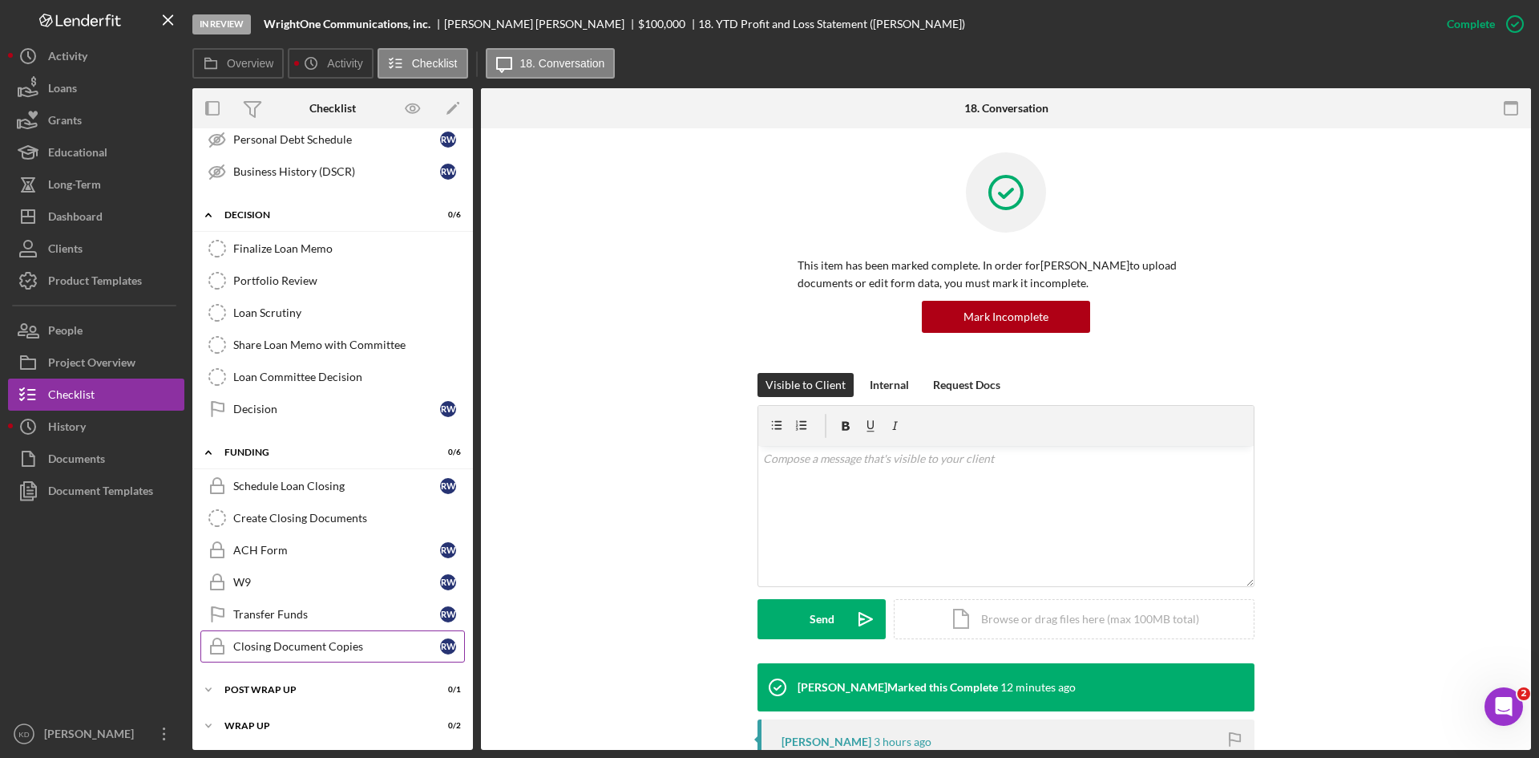
scroll to position [756, 0]
click at [447, 111] on icon "Icon/Edit" at bounding box center [453, 109] width 36 height 36
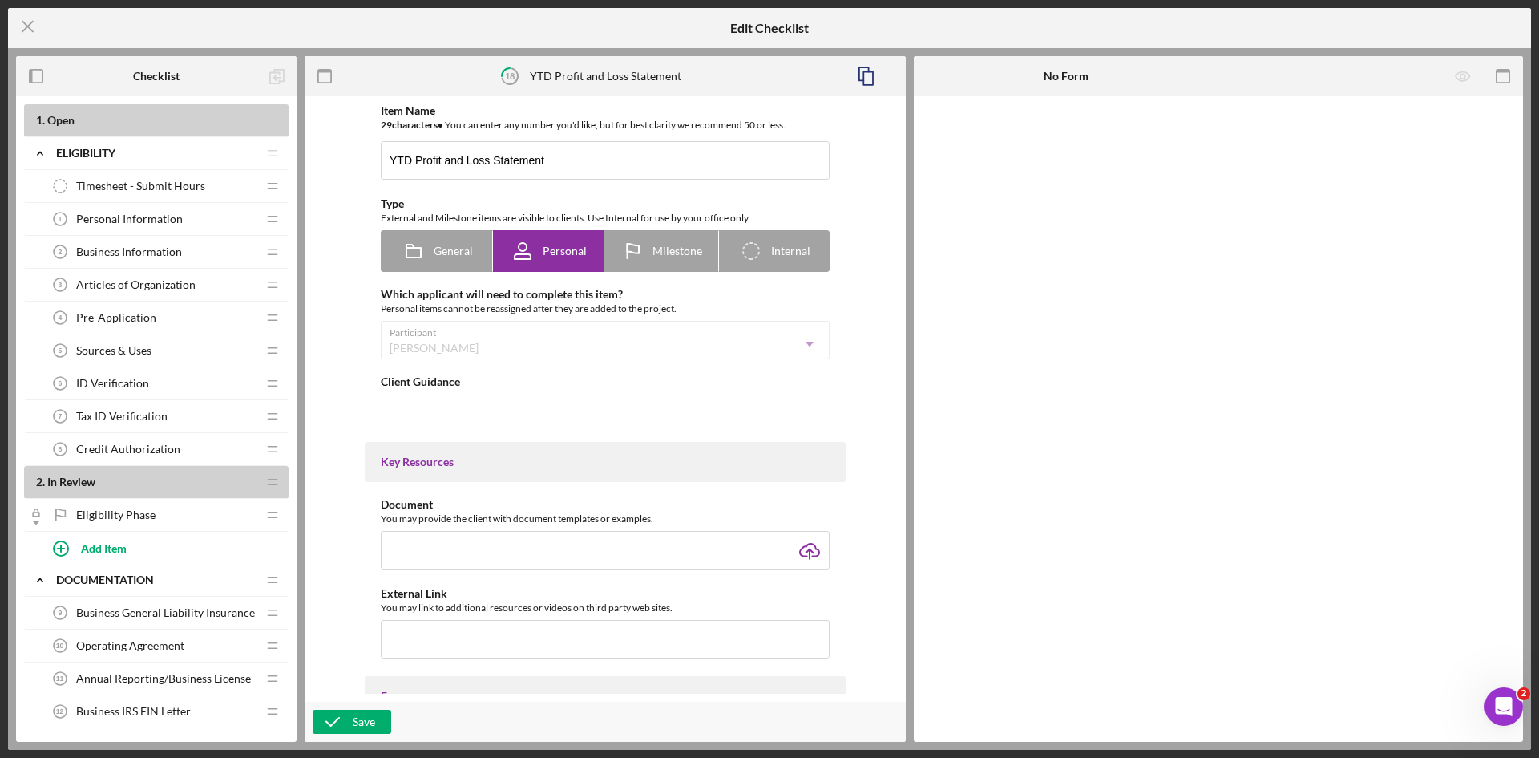
type textarea "<div>Please provide a year to date profit and loss statement for your business.…"
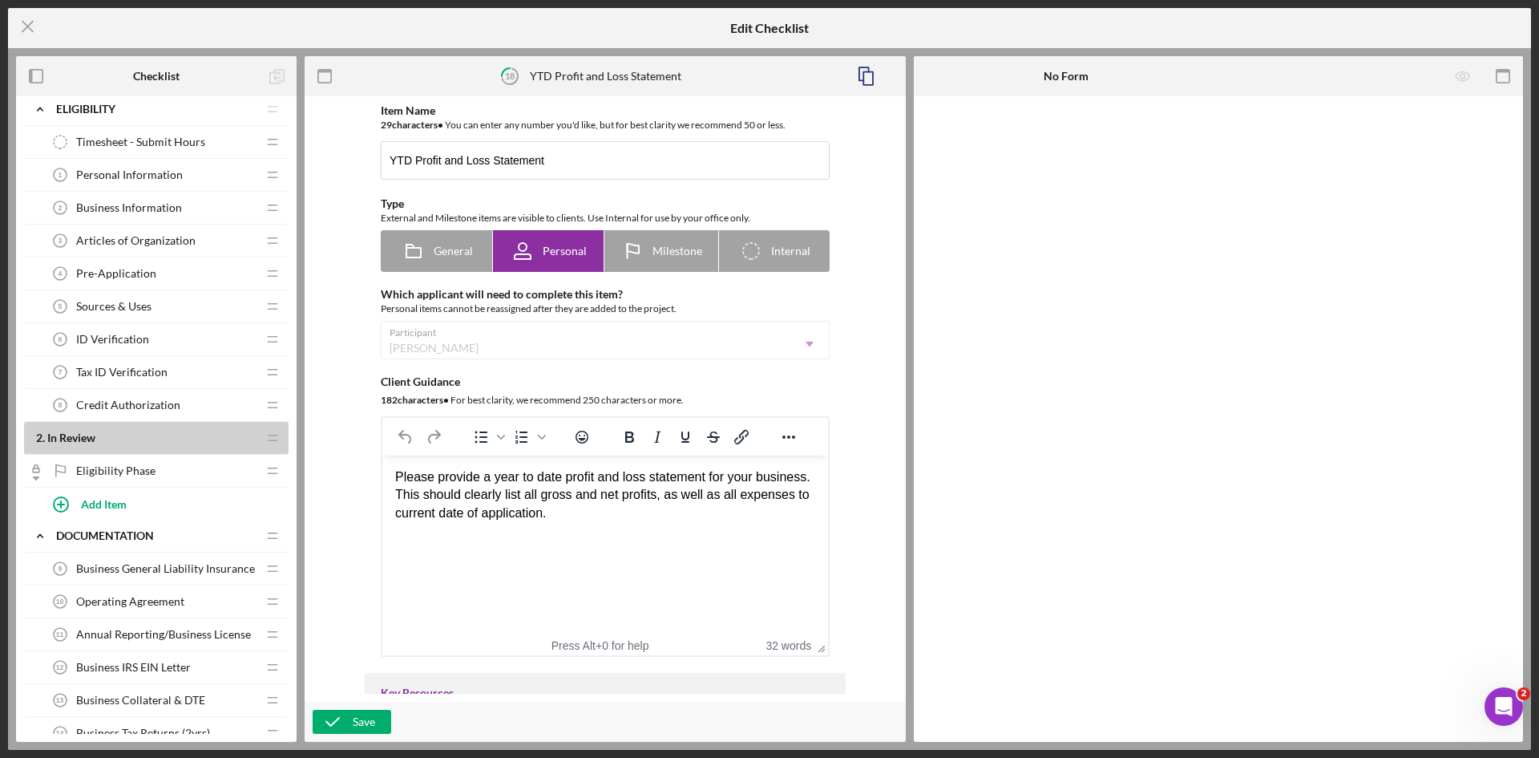
scroll to position [80, 0]
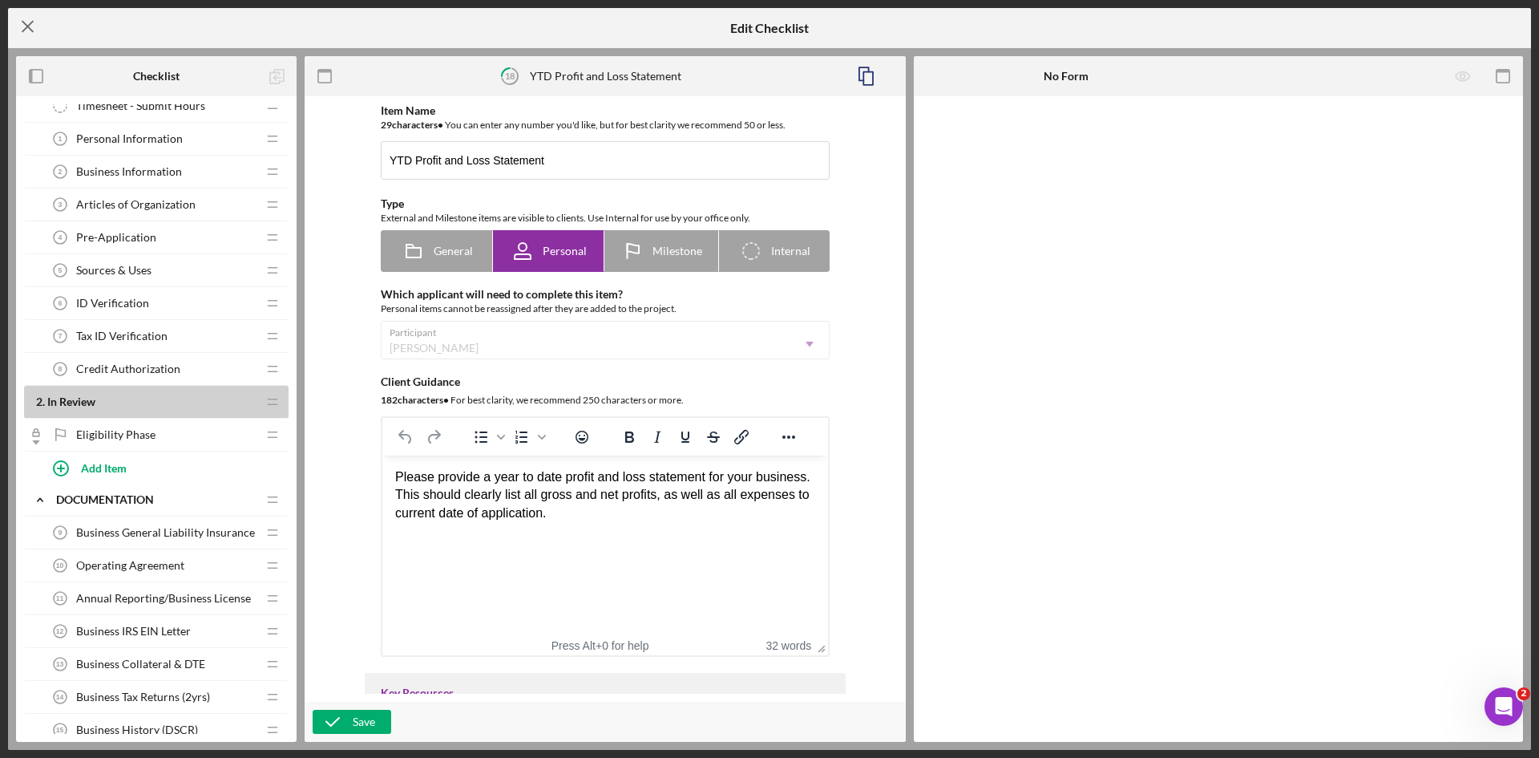
click at [37, 14] on icon "Icon/Menu Close" at bounding box center [28, 26] width 40 height 40
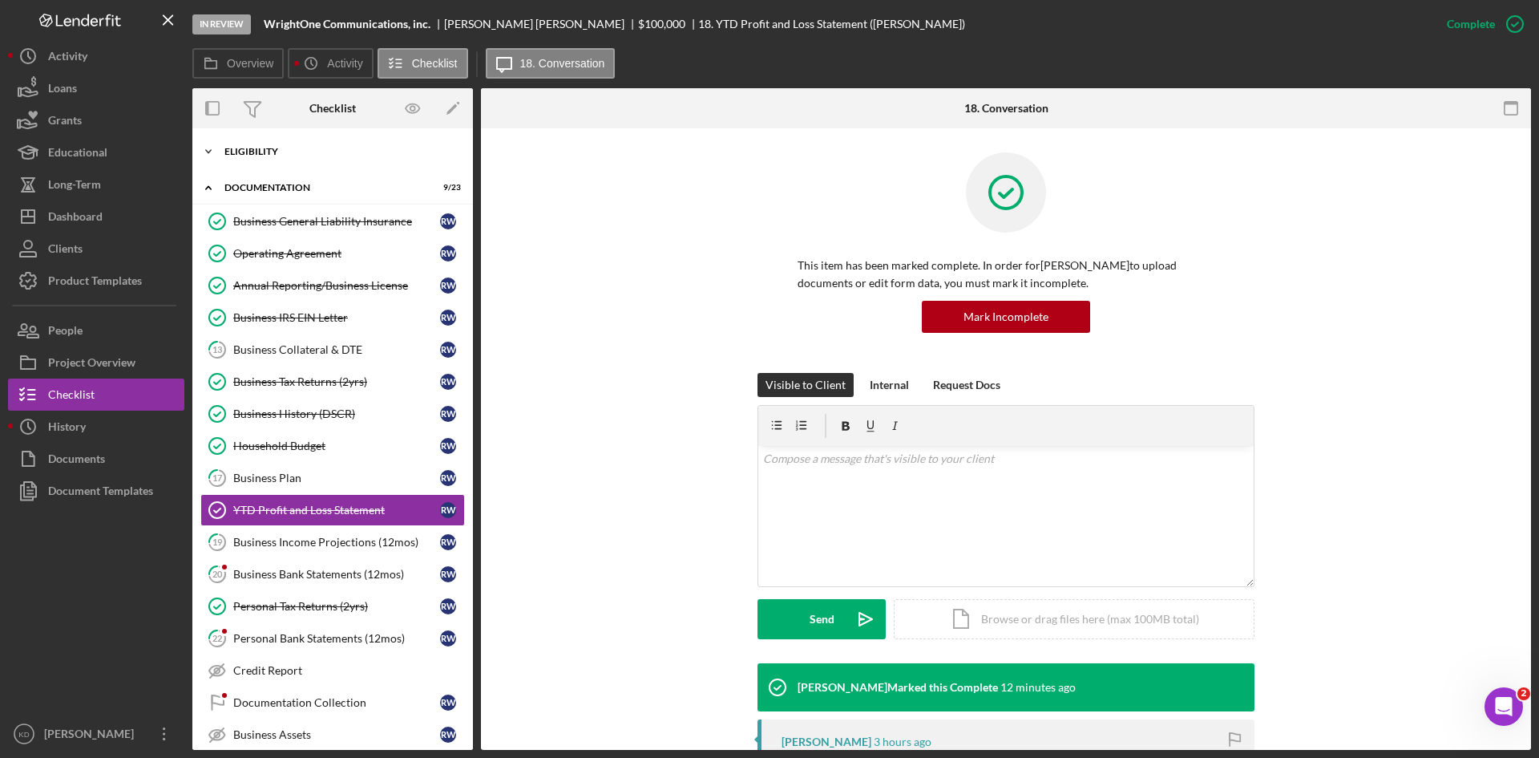
click at [268, 155] on div "Eligibility" at bounding box center [338, 152] width 228 height 10
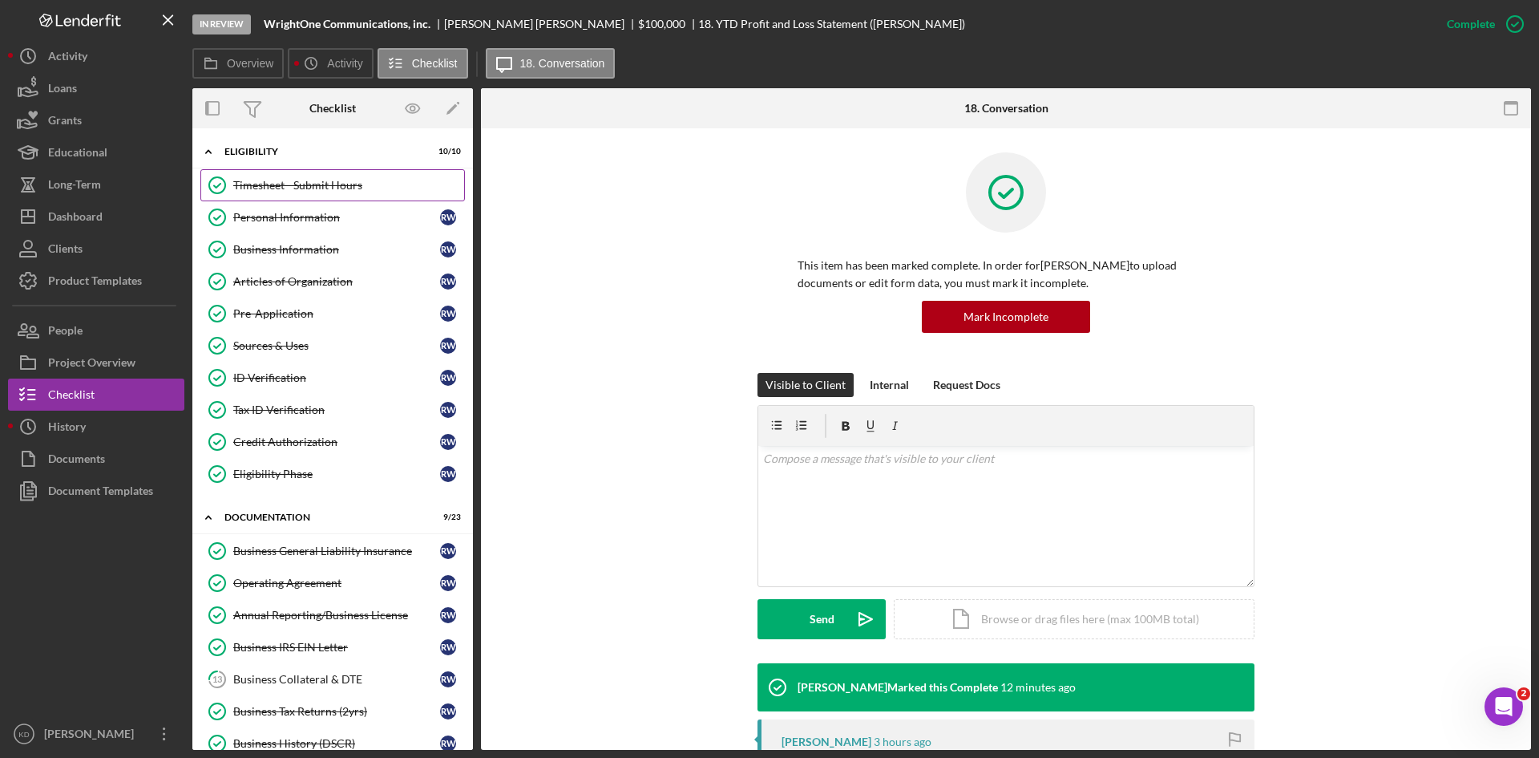
click at [285, 197] on link "Timesheet - Submit Hours Timesheet - Submit Hours" at bounding box center [332, 185] width 265 height 32
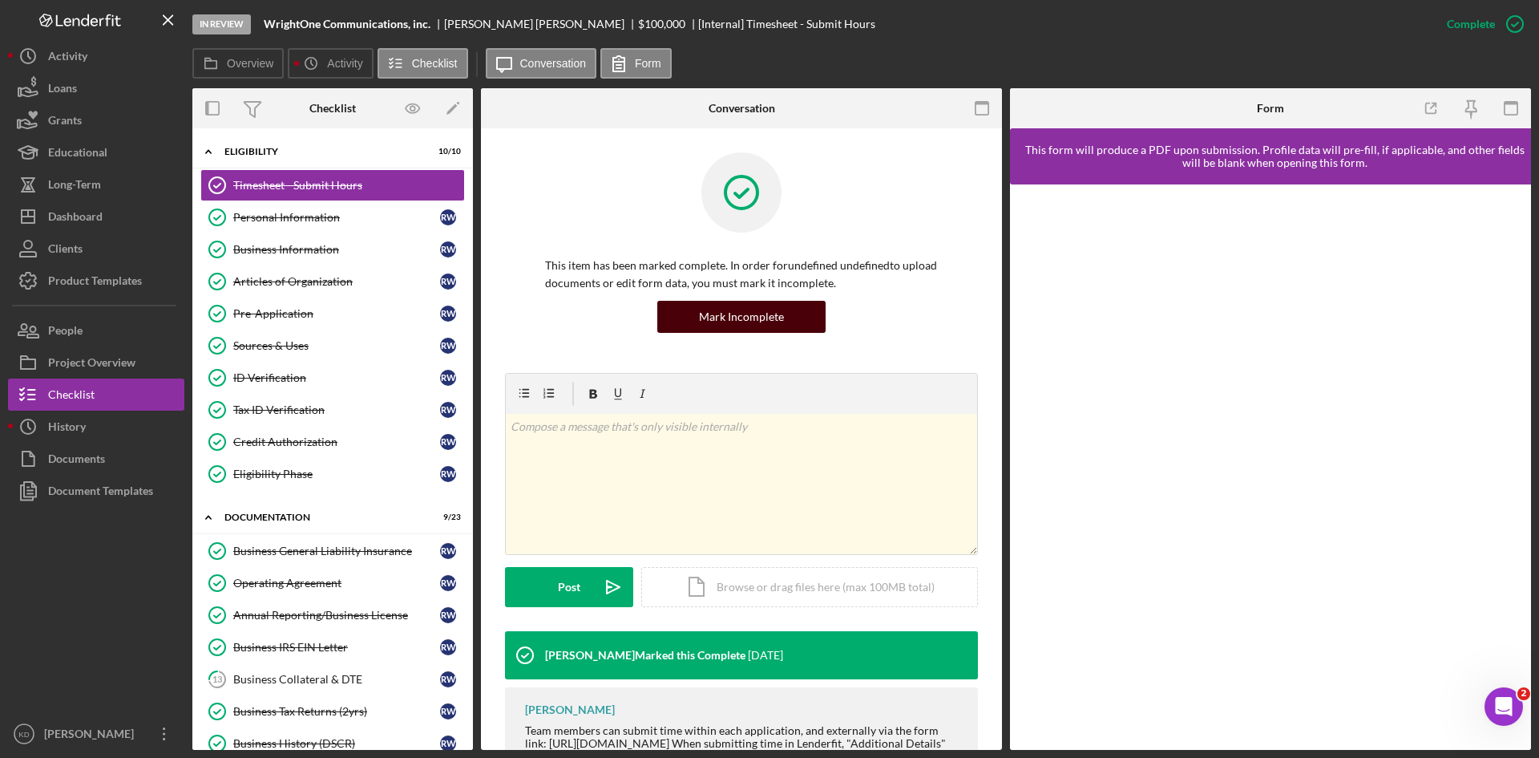
click at [777, 328] on div "Mark Incomplete" at bounding box center [741, 317] width 85 height 32
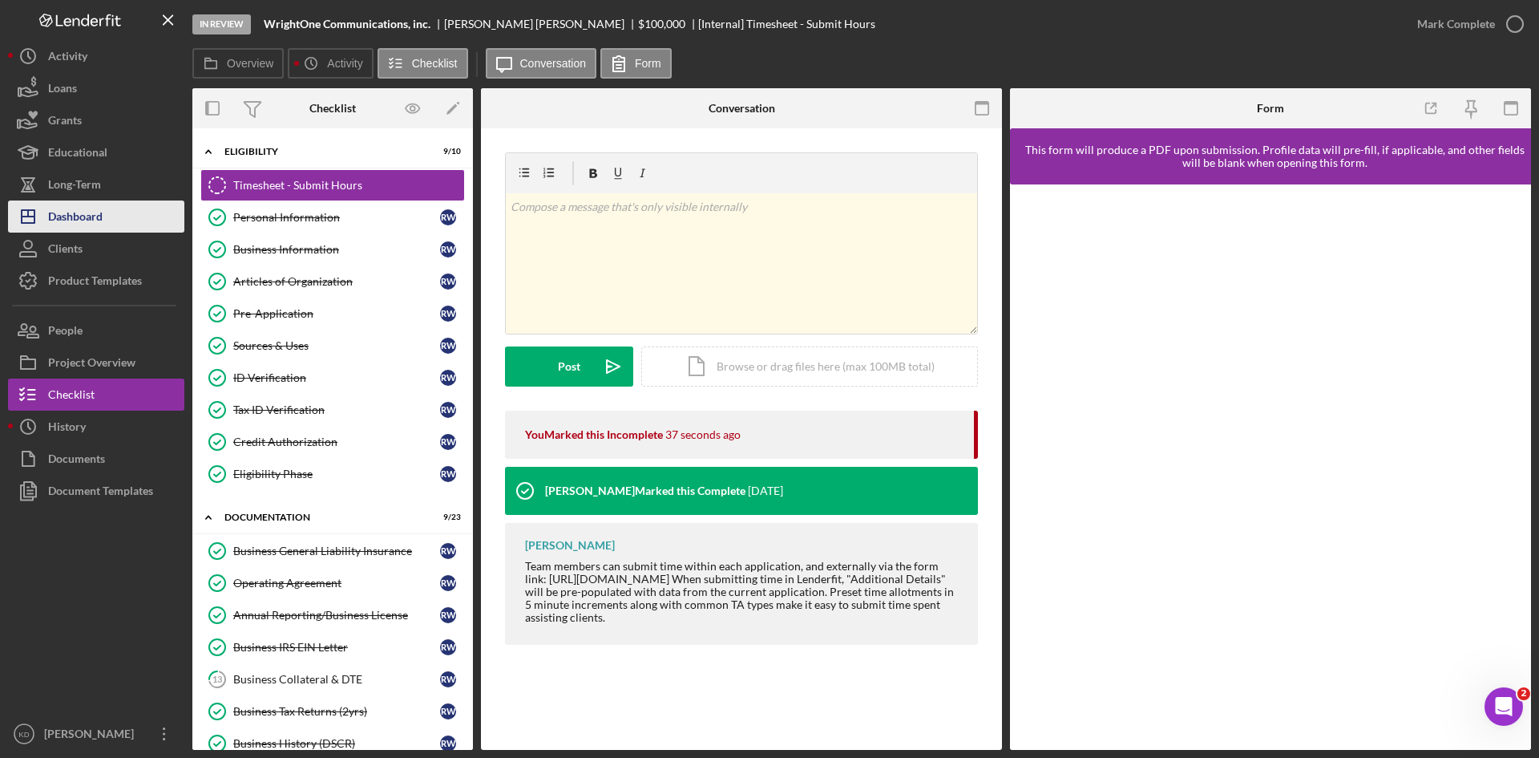
click at [106, 208] on button "Icon/Dashboard Dashboard" at bounding box center [96, 216] width 176 height 32
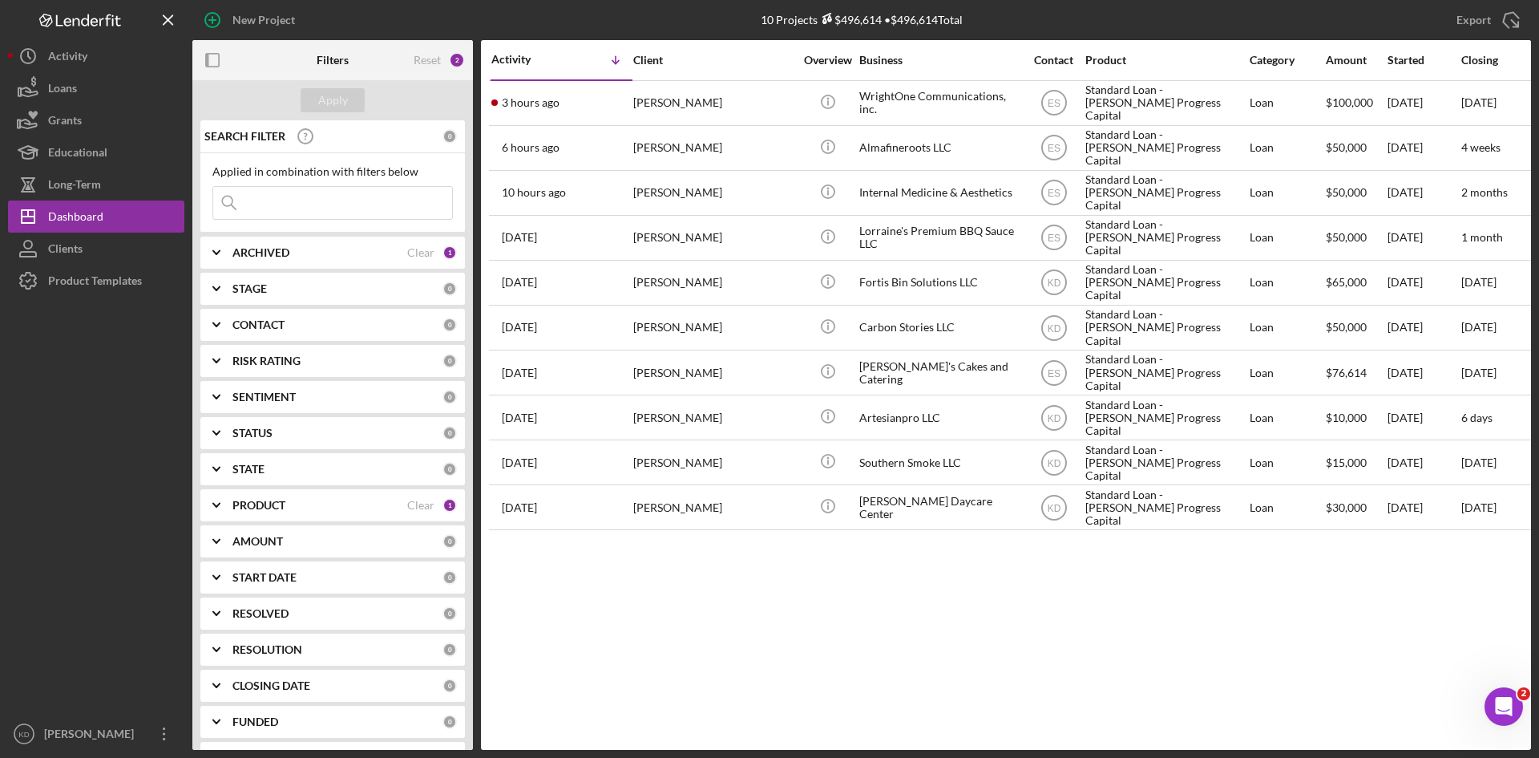
click at [239, 330] on b "CONTACT" at bounding box center [259, 324] width 52 height 13
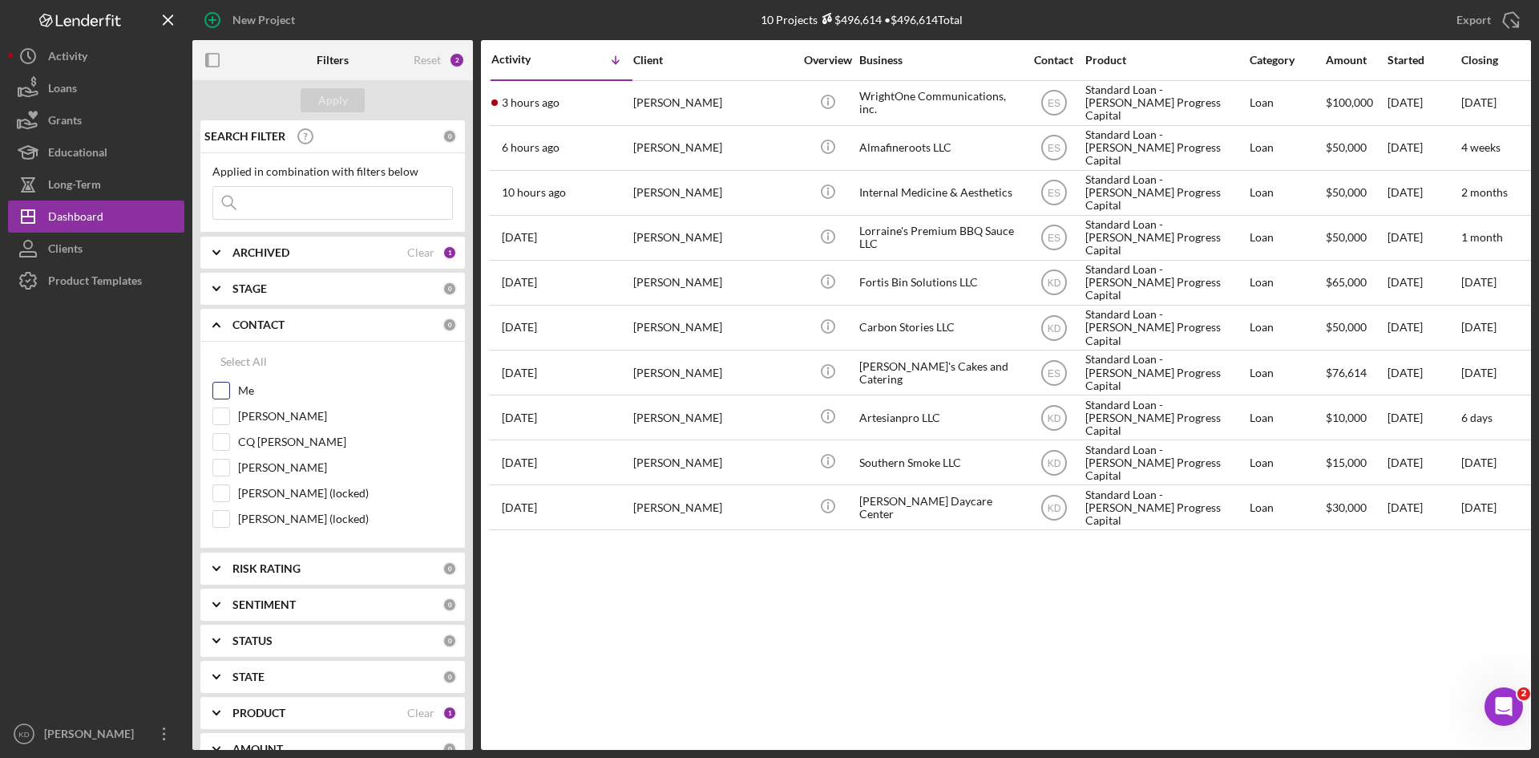
click at [222, 388] on input "Me" at bounding box center [221, 390] width 16 height 16
checkbox input "true"
click at [334, 93] on div "Apply" at bounding box center [333, 100] width 30 height 24
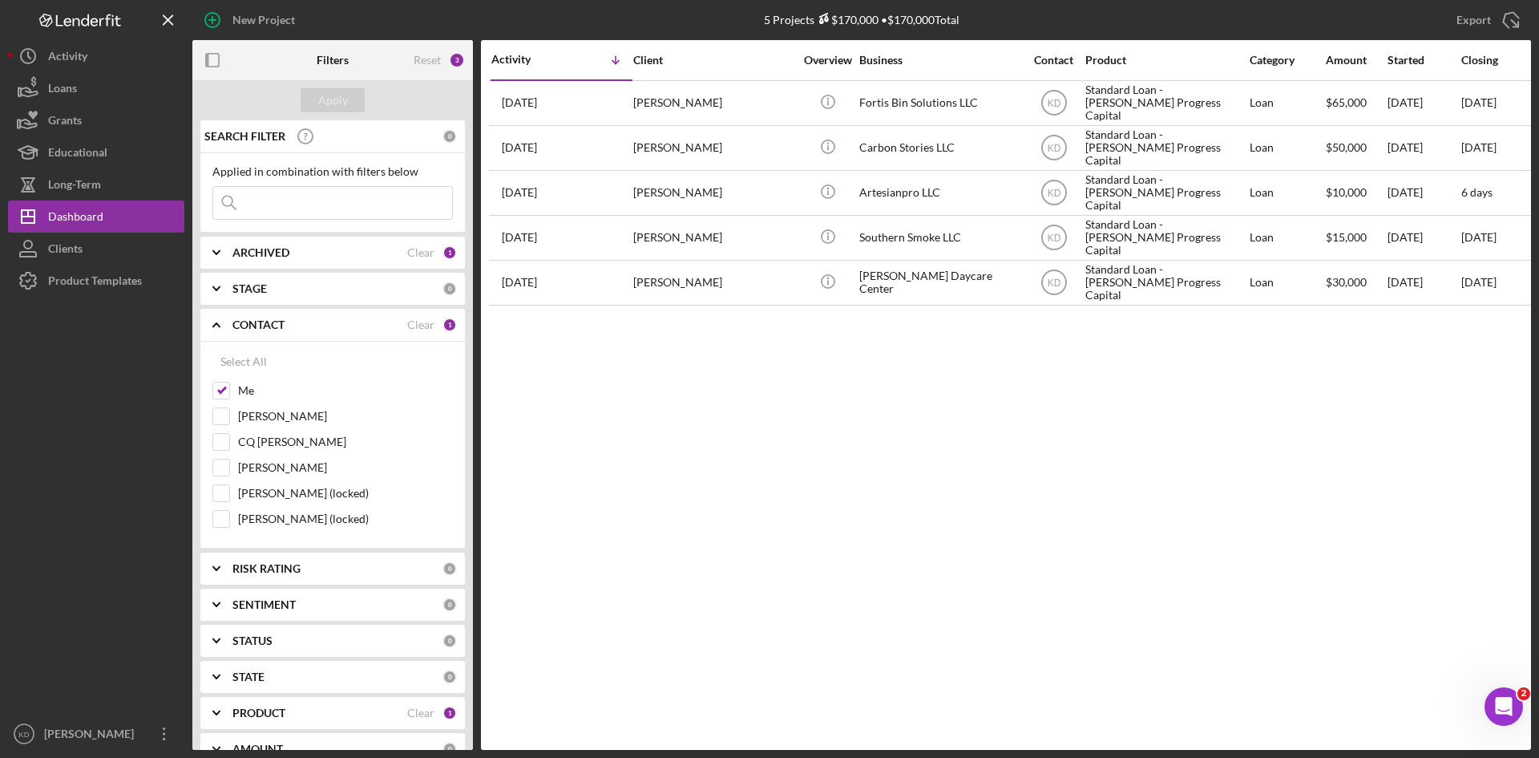
click at [235, 293] on icon "Icon/Expander" at bounding box center [216, 289] width 40 height 40
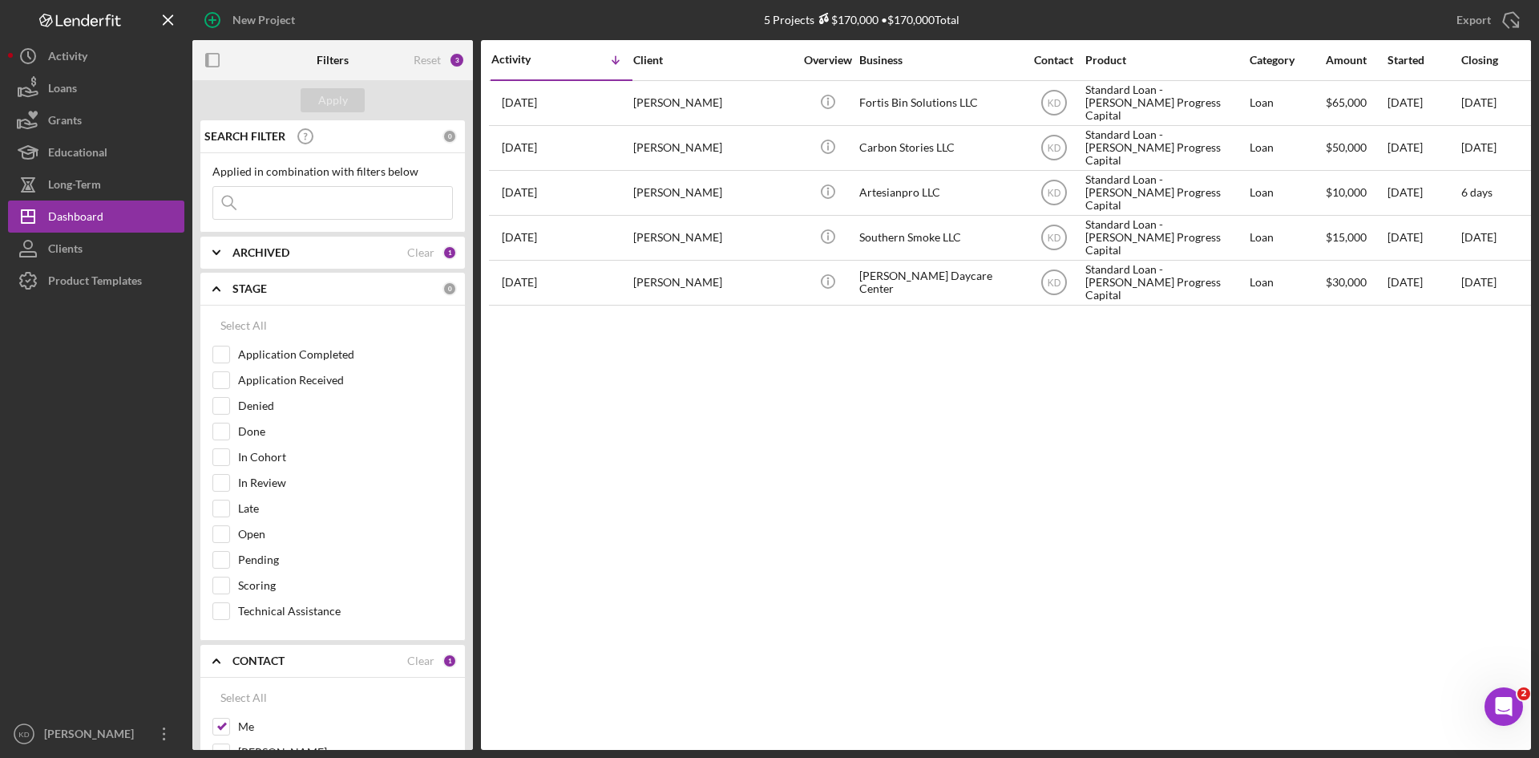
click at [235, 293] on icon "Icon/Expander" at bounding box center [216, 289] width 40 height 40
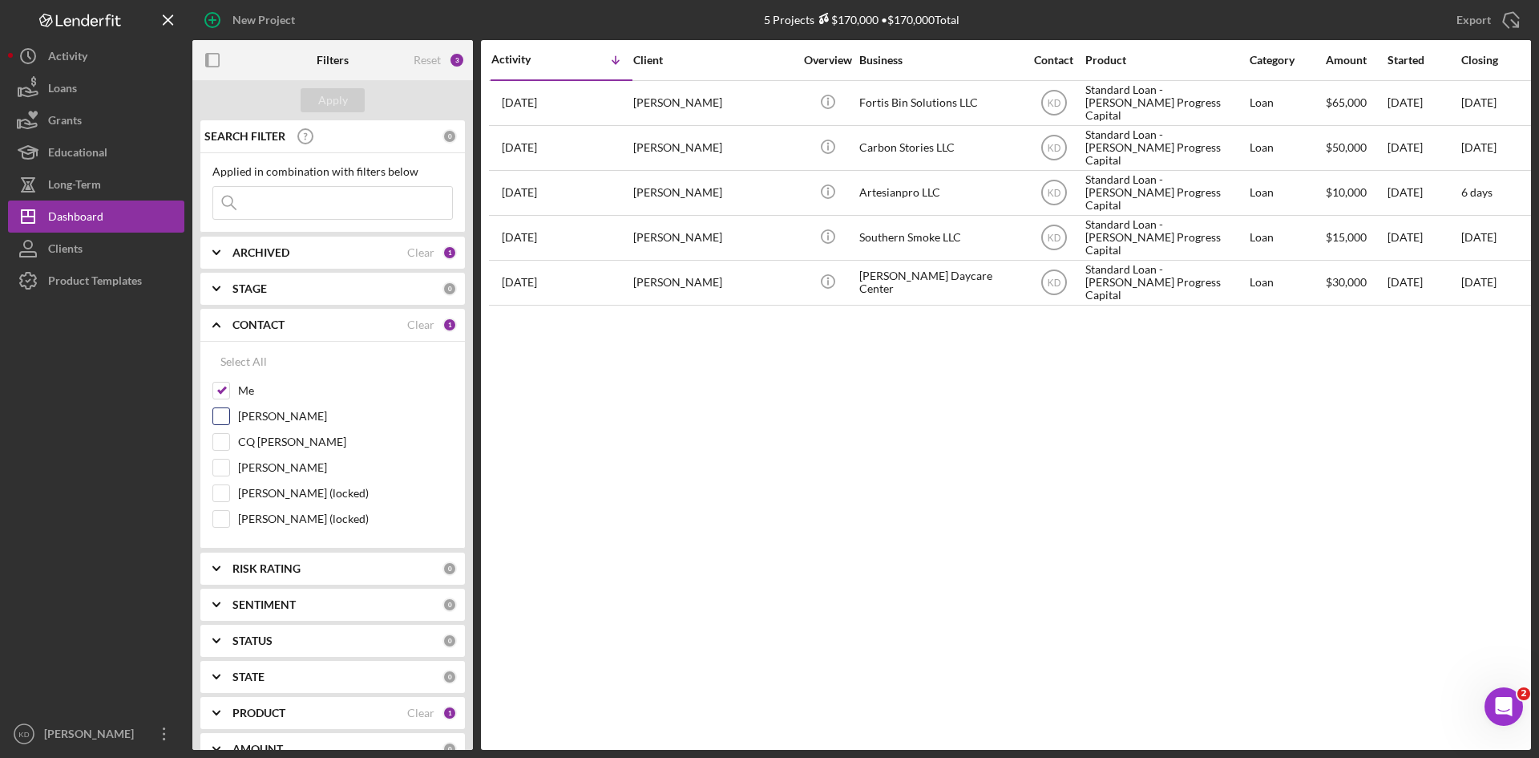
click at [267, 414] on label "Elisa Starnes" at bounding box center [345, 416] width 215 height 16
click at [229, 414] on input "Elisa Starnes" at bounding box center [221, 416] width 16 height 16
checkbox input "true"
click at [326, 97] on div "Apply" at bounding box center [333, 100] width 30 height 24
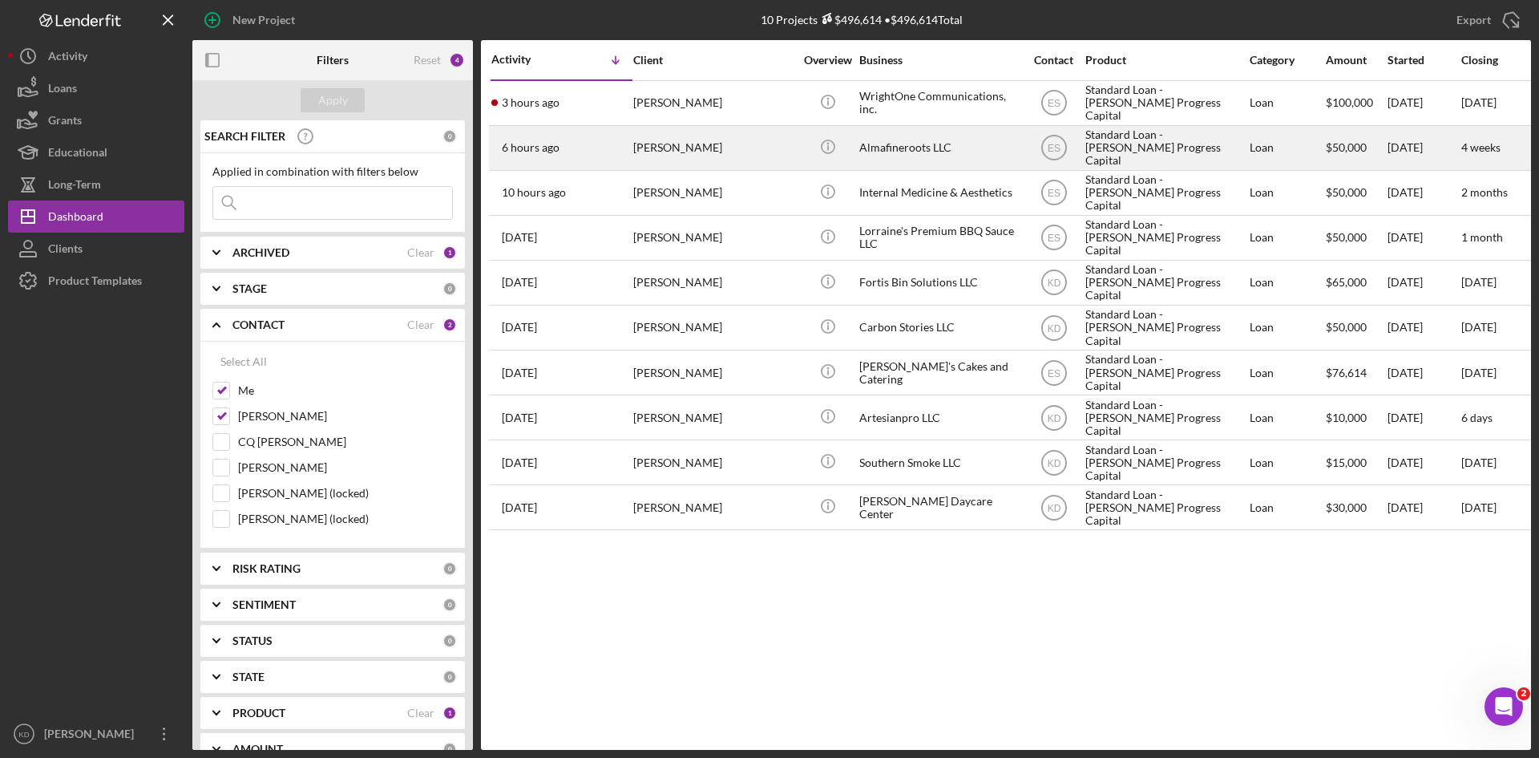
click at [611, 155] on div "6 hours ago Juliana Marica" at bounding box center [561, 148] width 140 height 42
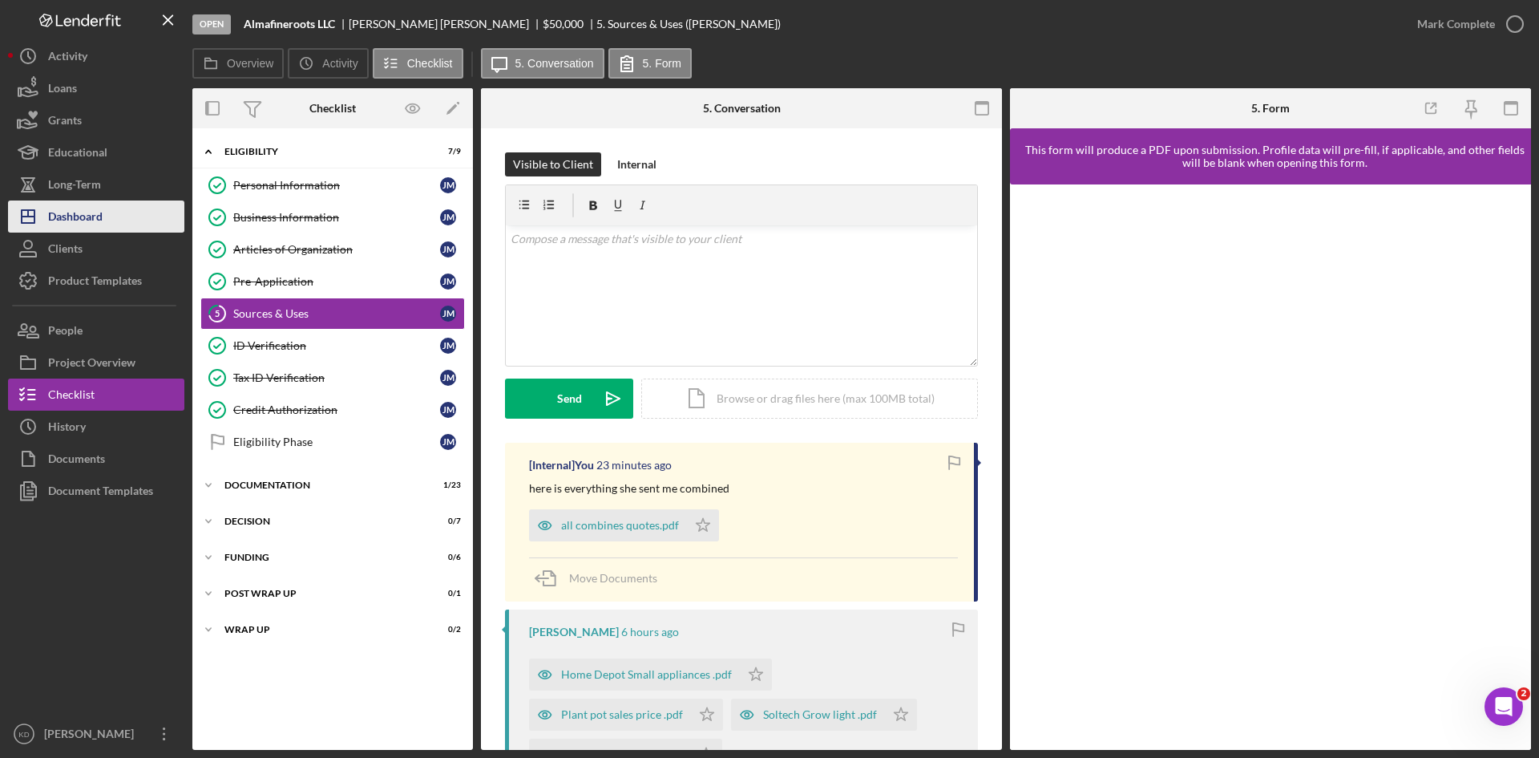
click at [141, 216] on button "Icon/Dashboard Dashboard" at bounding box center [96, 216] width 176 height 32
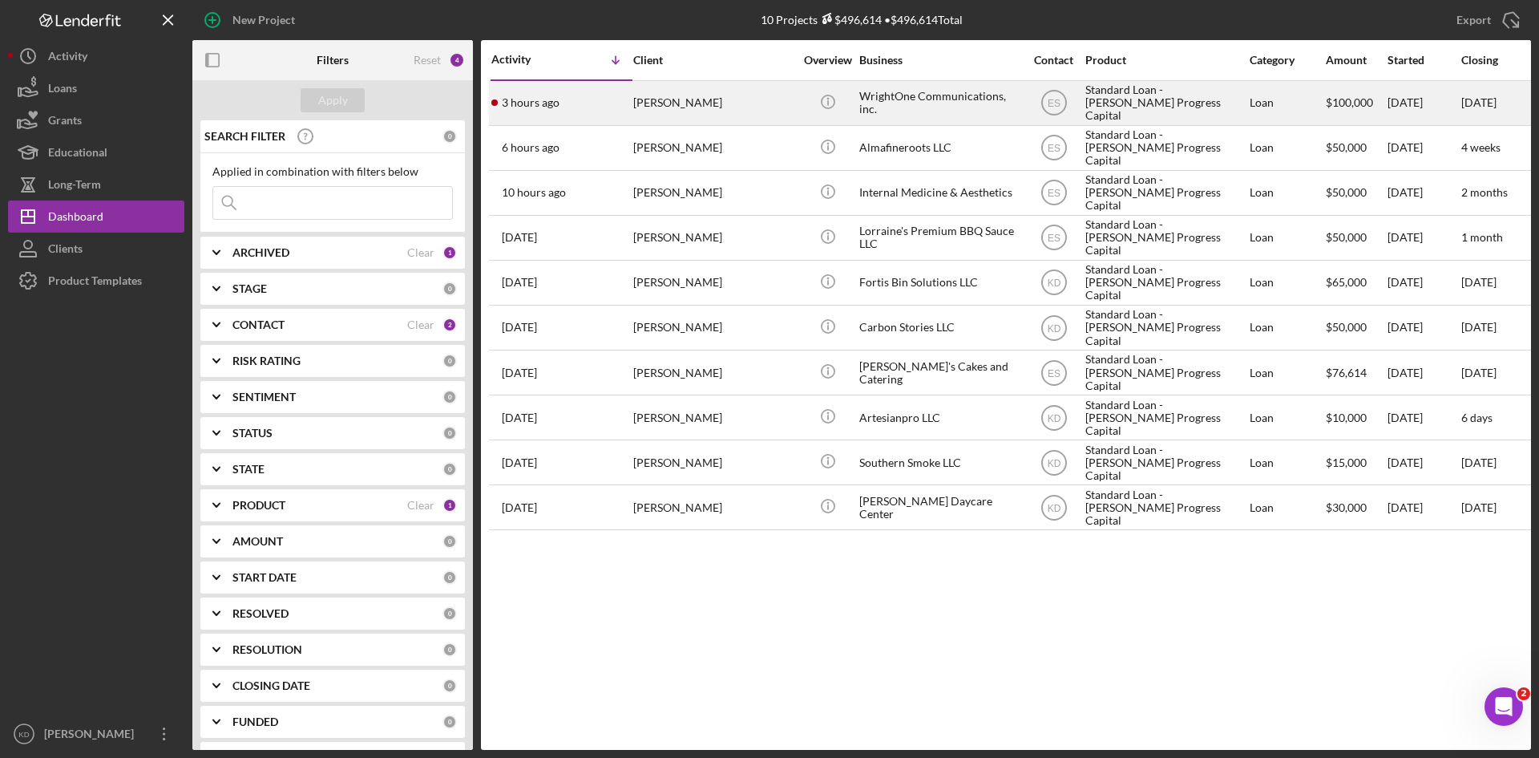
click at [693, 110] on div "[PERSON_NAME]" at bounding box center [713, 103] width 160 height 42
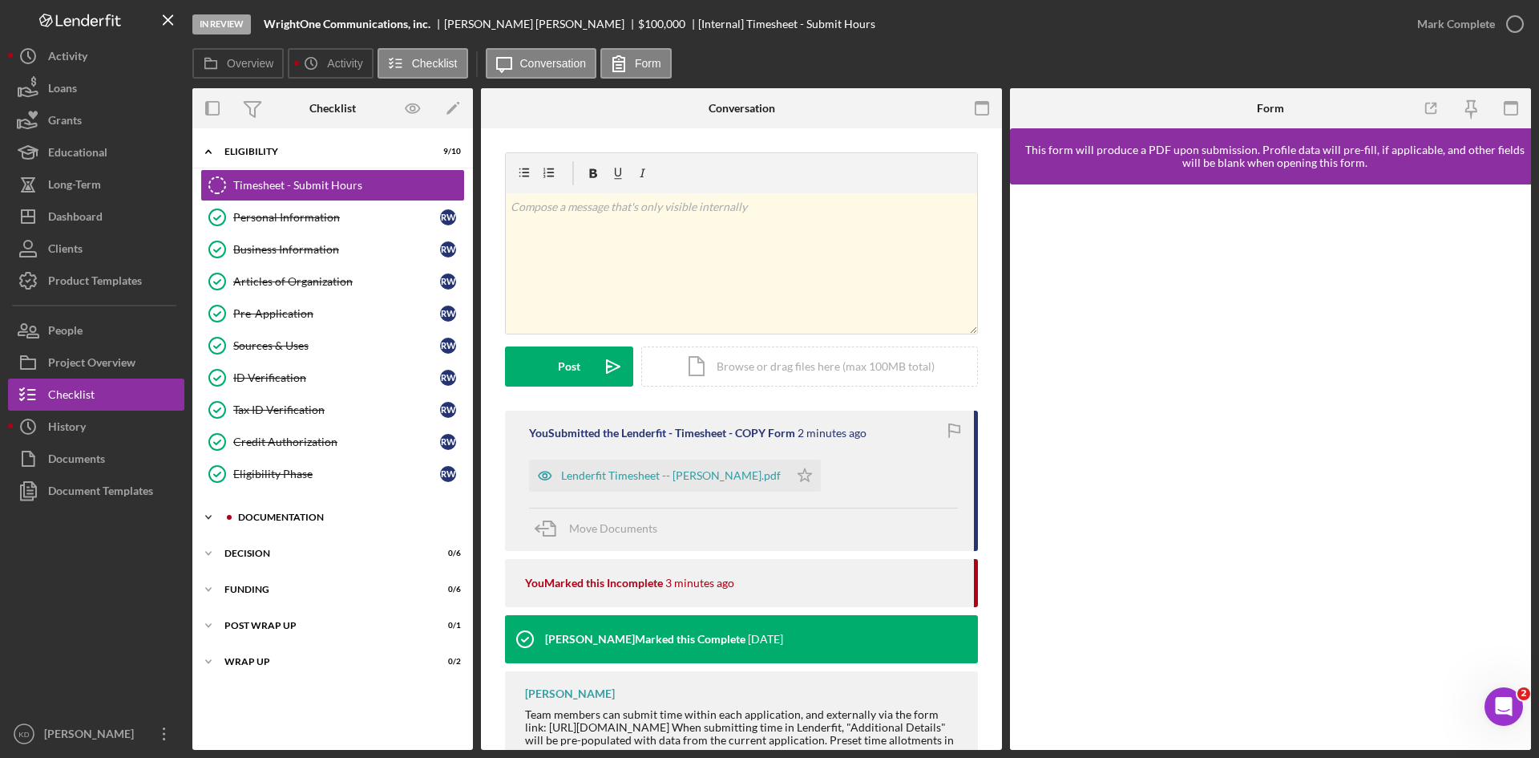
click at [216, 519] on icon "Icon/Expander" at bounding box center [208, 517] width 32 height 32
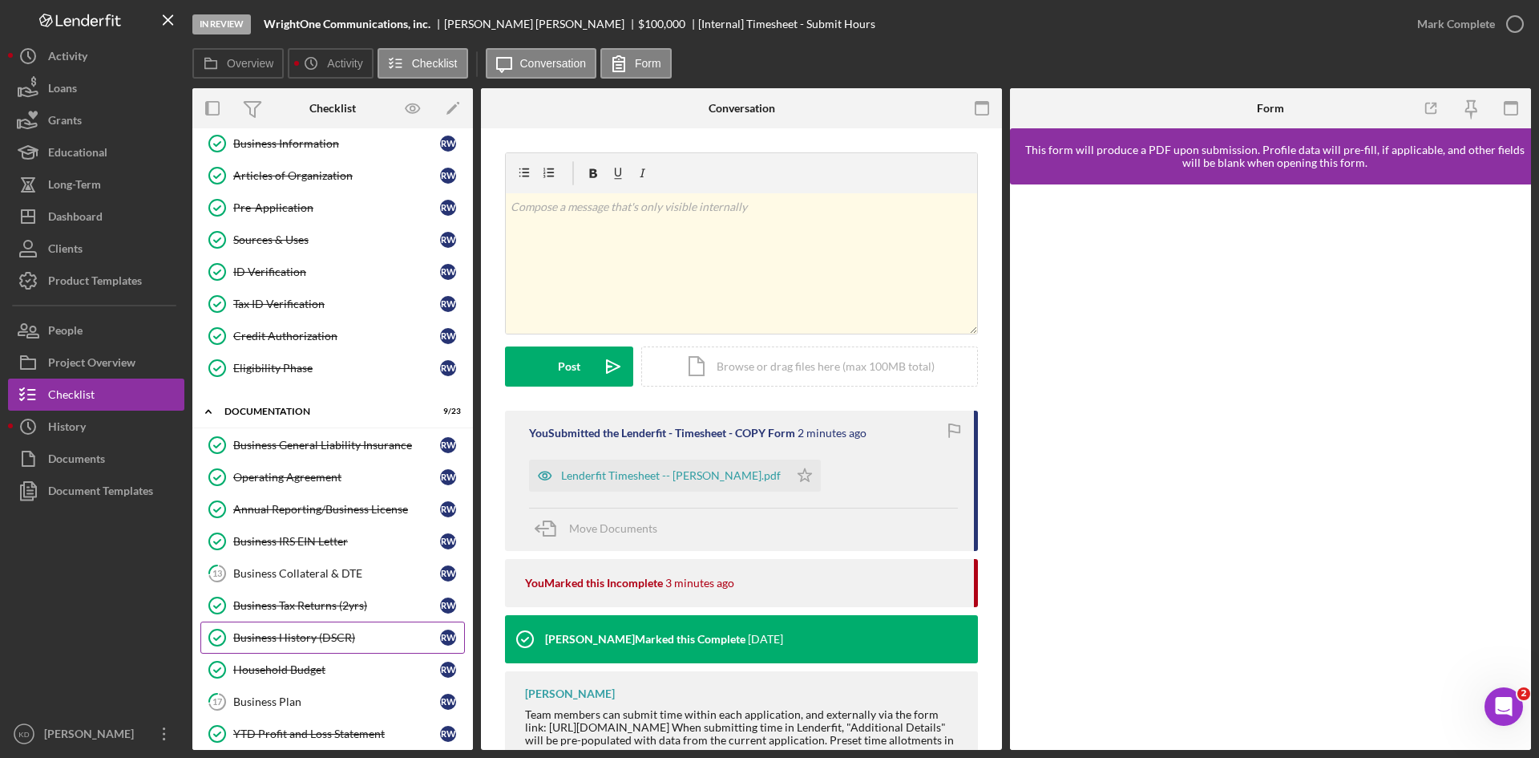
scroll to position [241, 0]
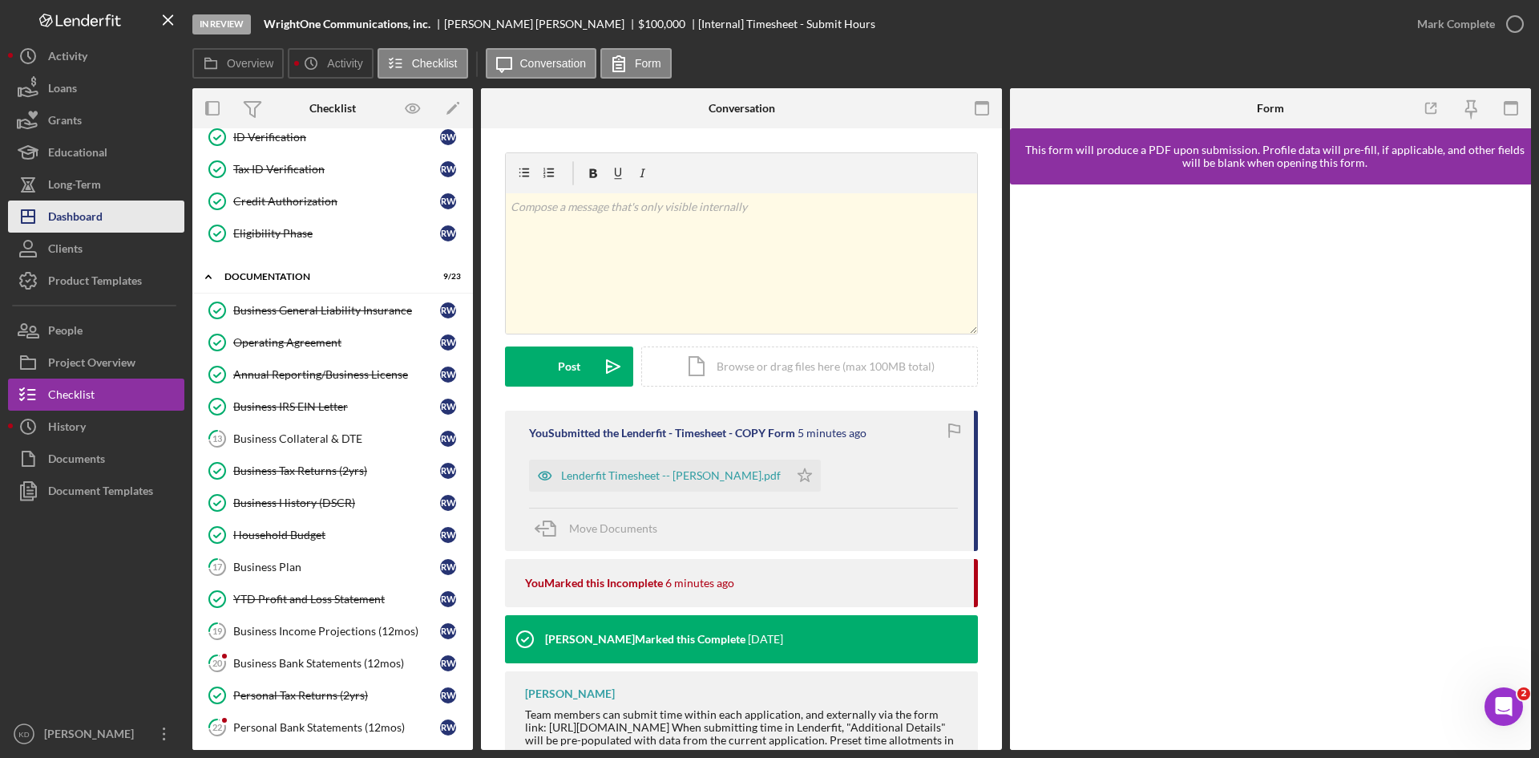
click at [111, 212] on button "Icon/Dashboard Dashboard" at bounding box center [96, 216] width 176 height 32
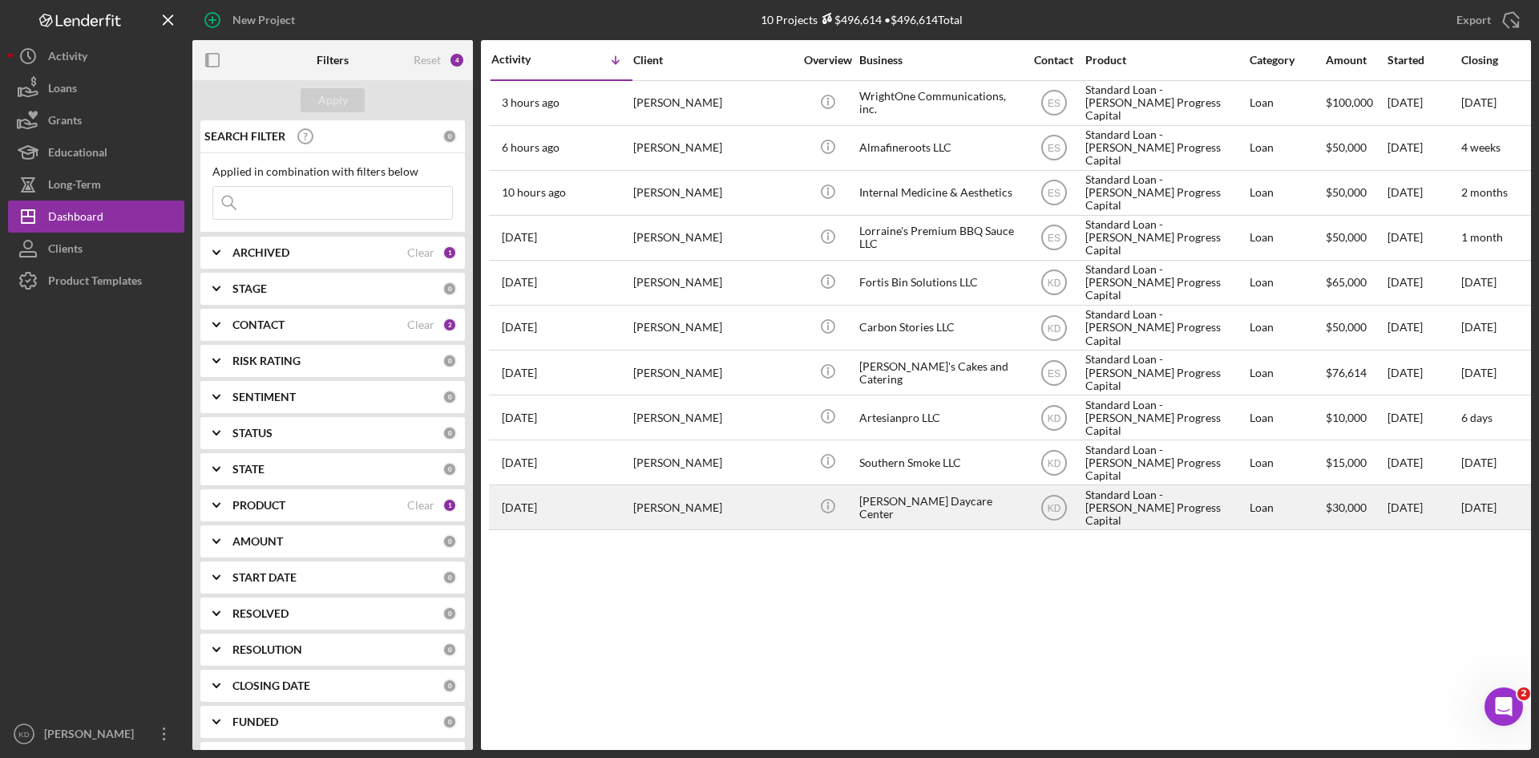
click at [727, 505] on div "[PERSON_NAME]" at bounding box center [713, 507] width 160 height 42
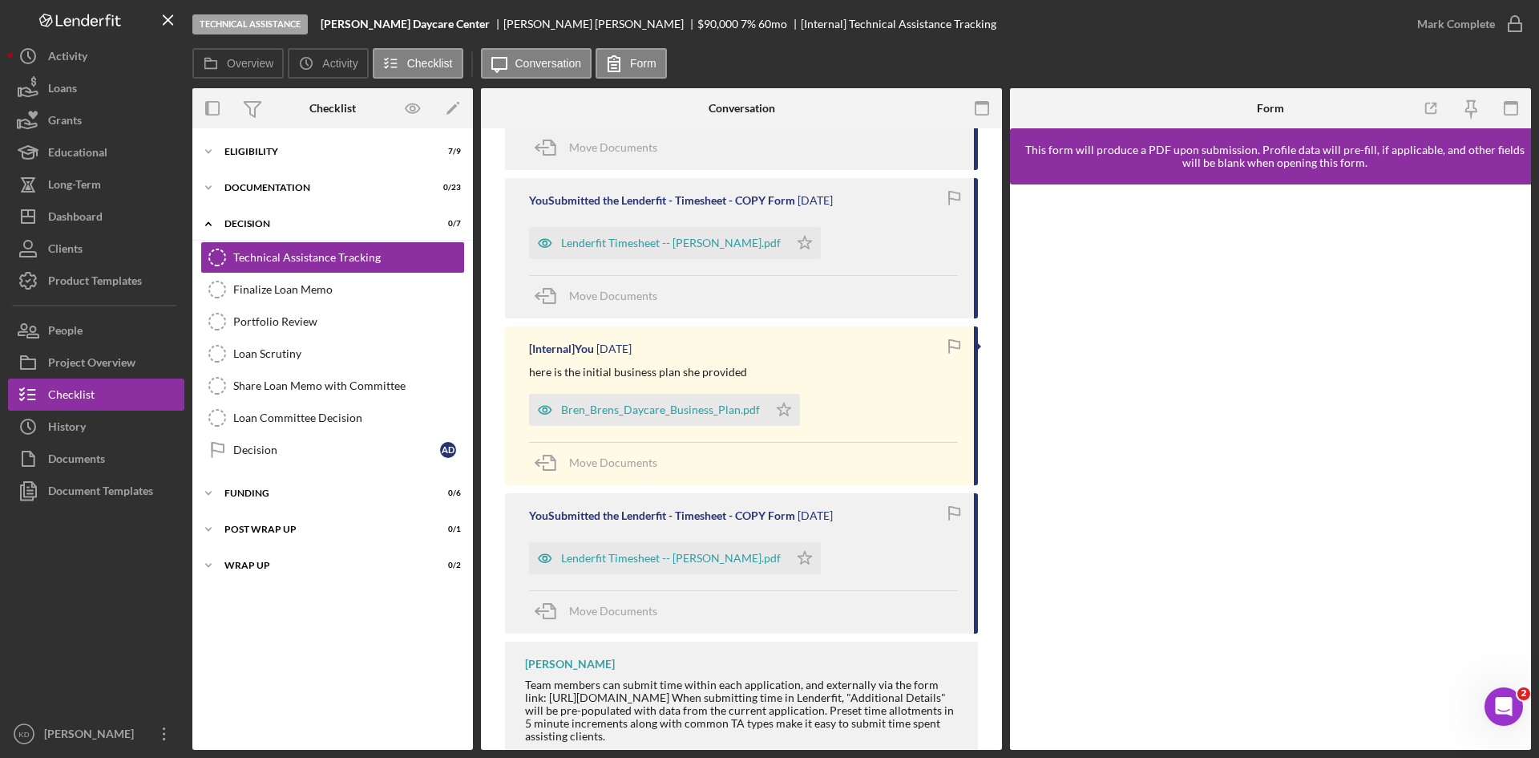
scroll to position [906, 0]
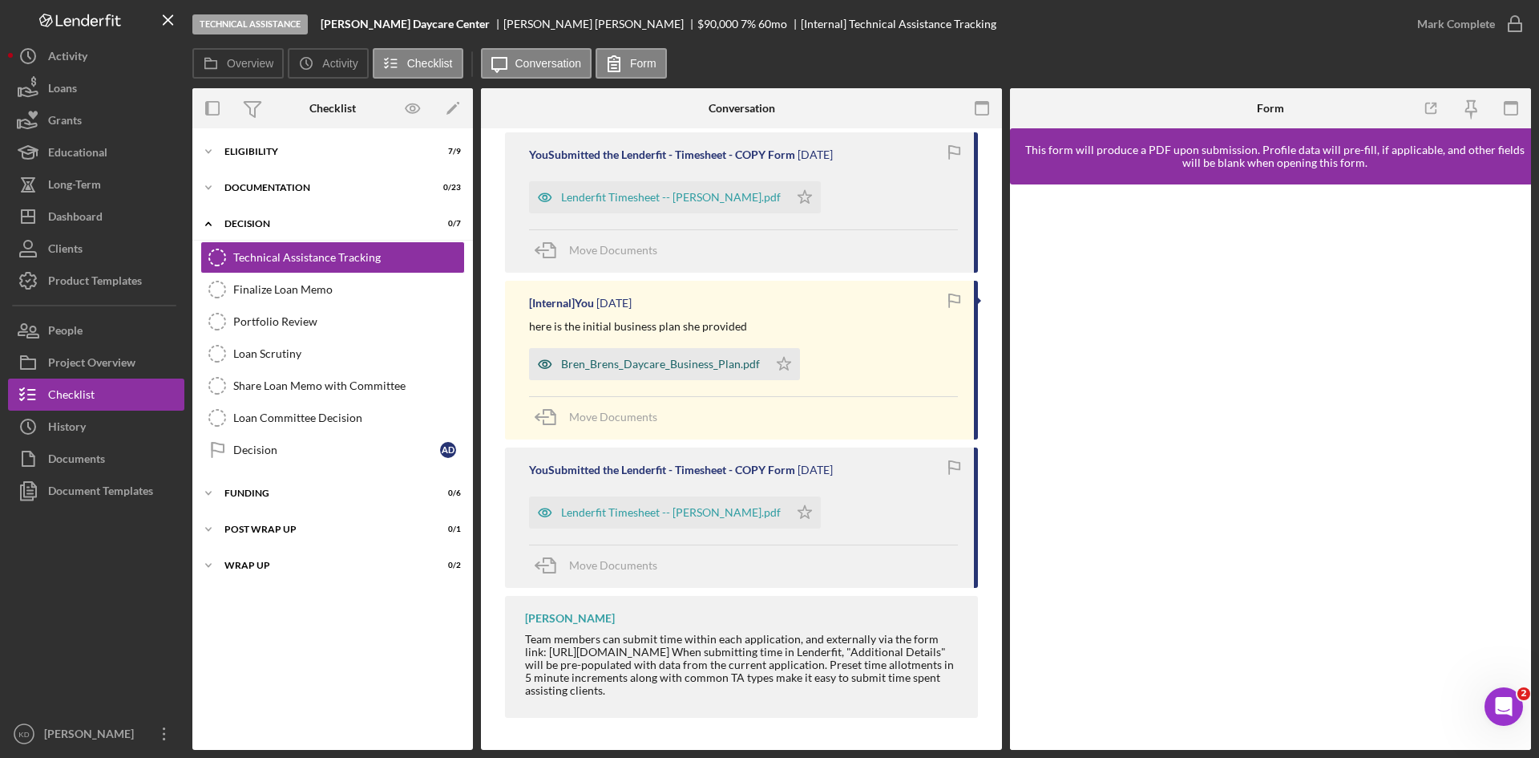
click at [691, 366] on div "Bren_Brens_Daycare_Business_Plan.pdf" at bounding box center [660, 364] width 199 height 13
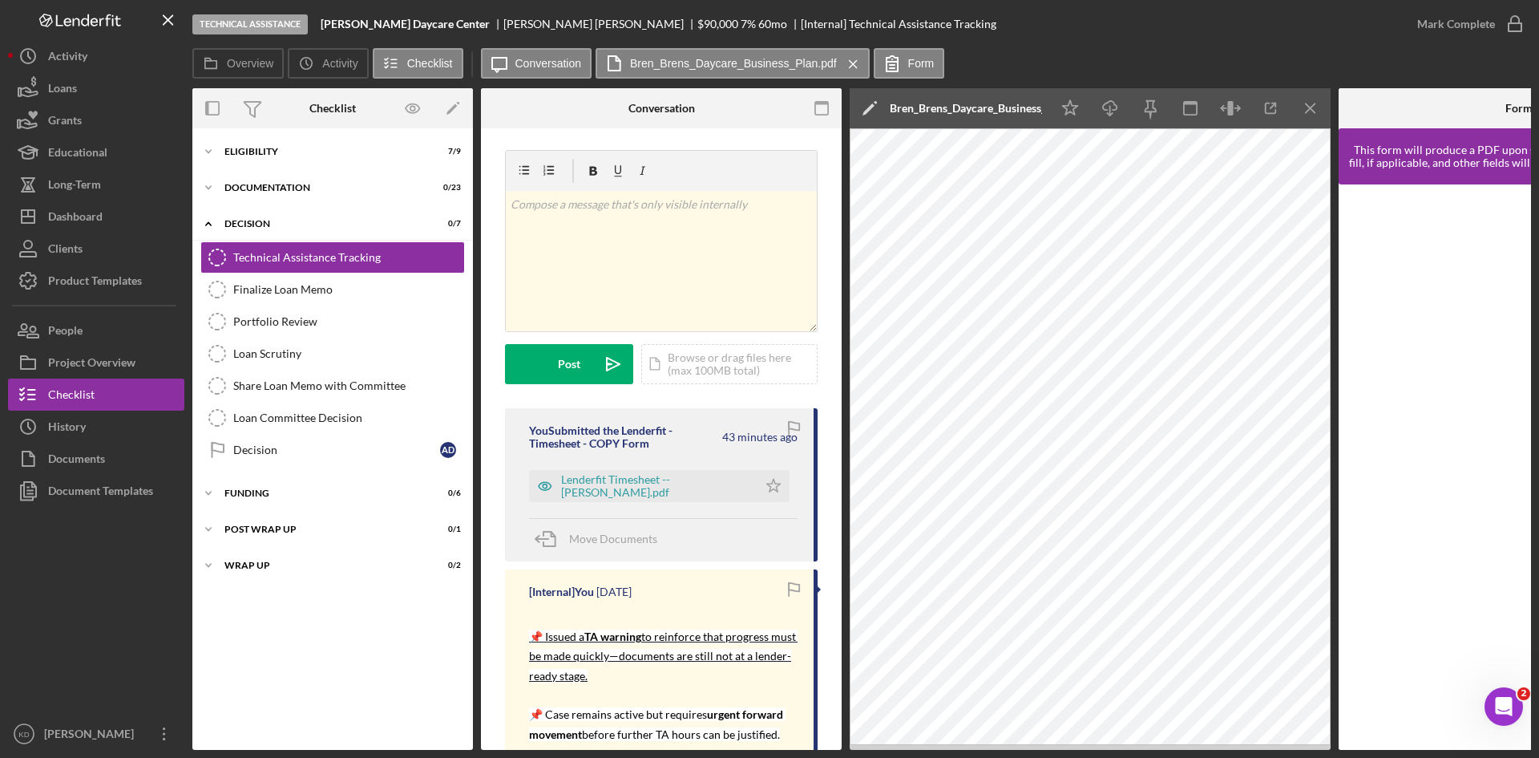
scroll to position [0, 0]
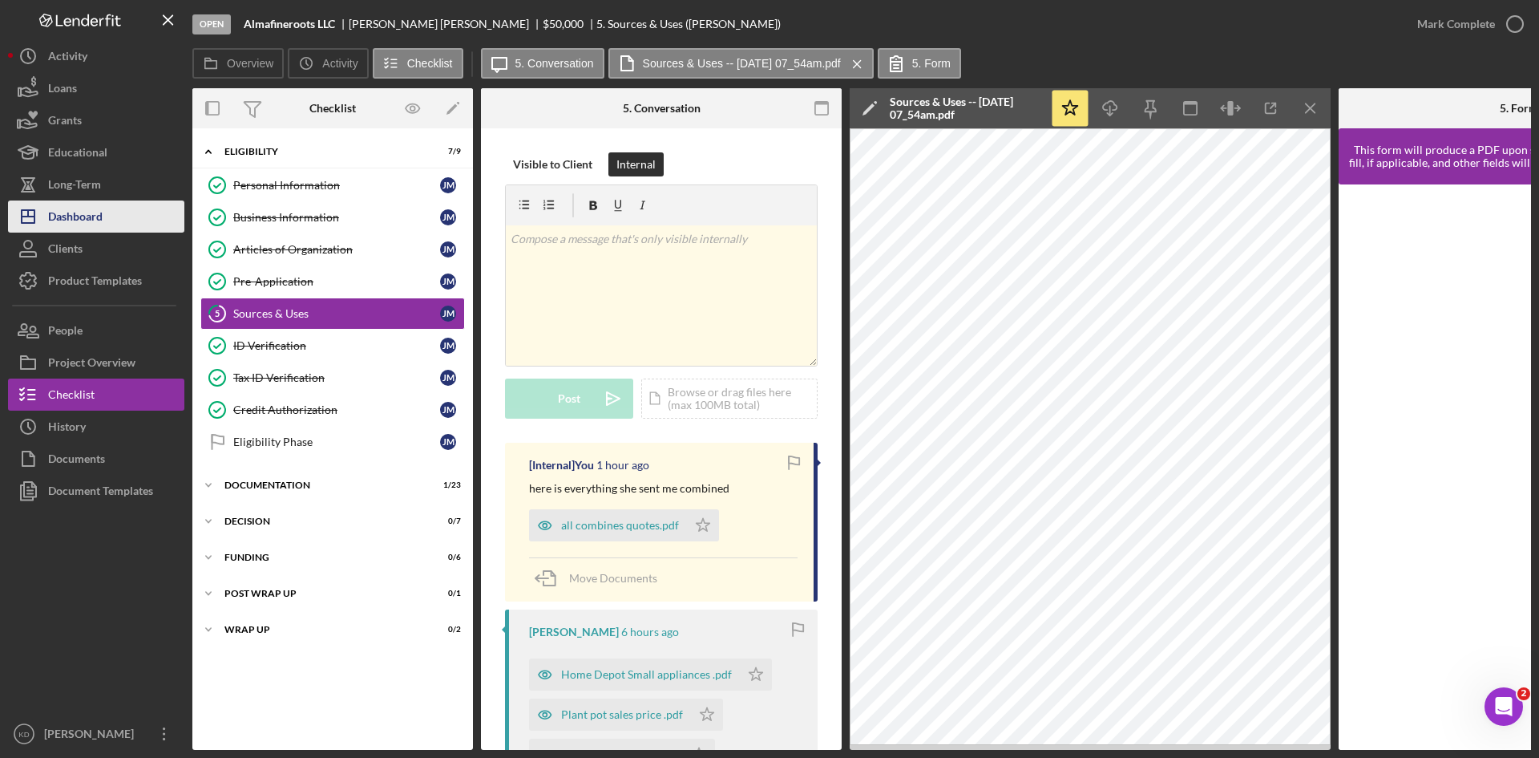
scroll to position [882, 0]
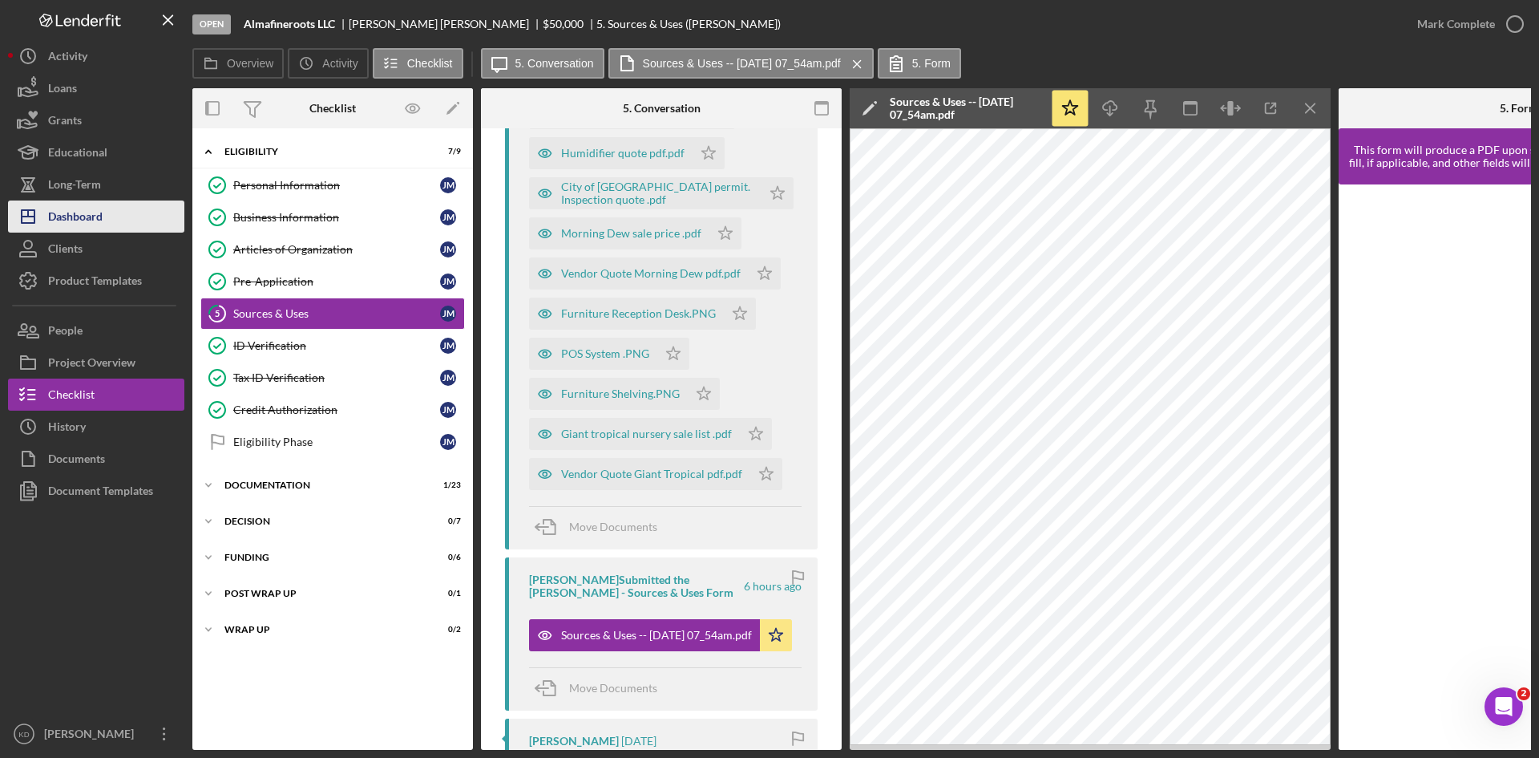
click at [90, 216] on div "Dashboard" at bounding box center [75, 218] width 55 height 36
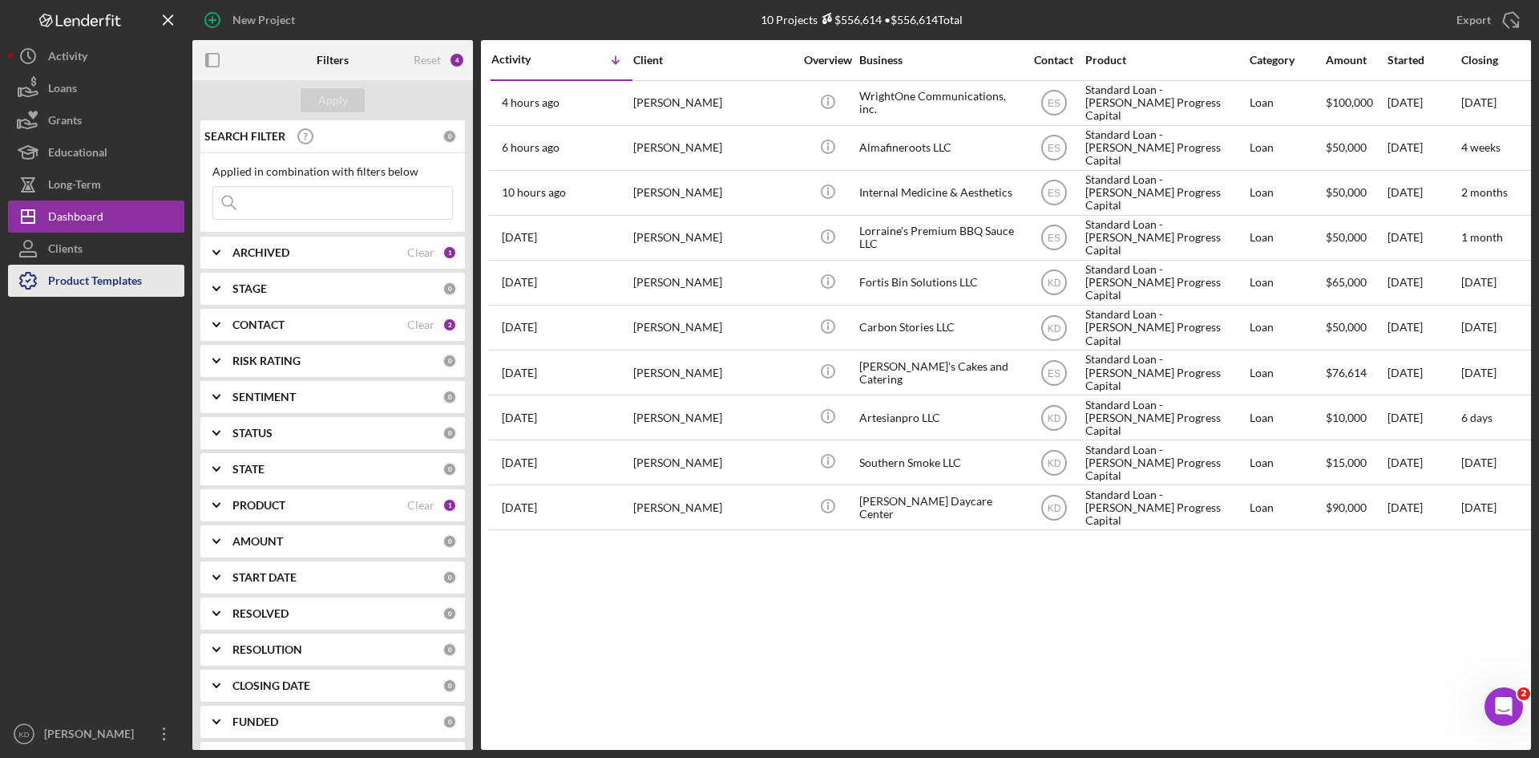
click at [72, 288] on div "Product Templates" at bounding box center [95, 283] width 94 height 36
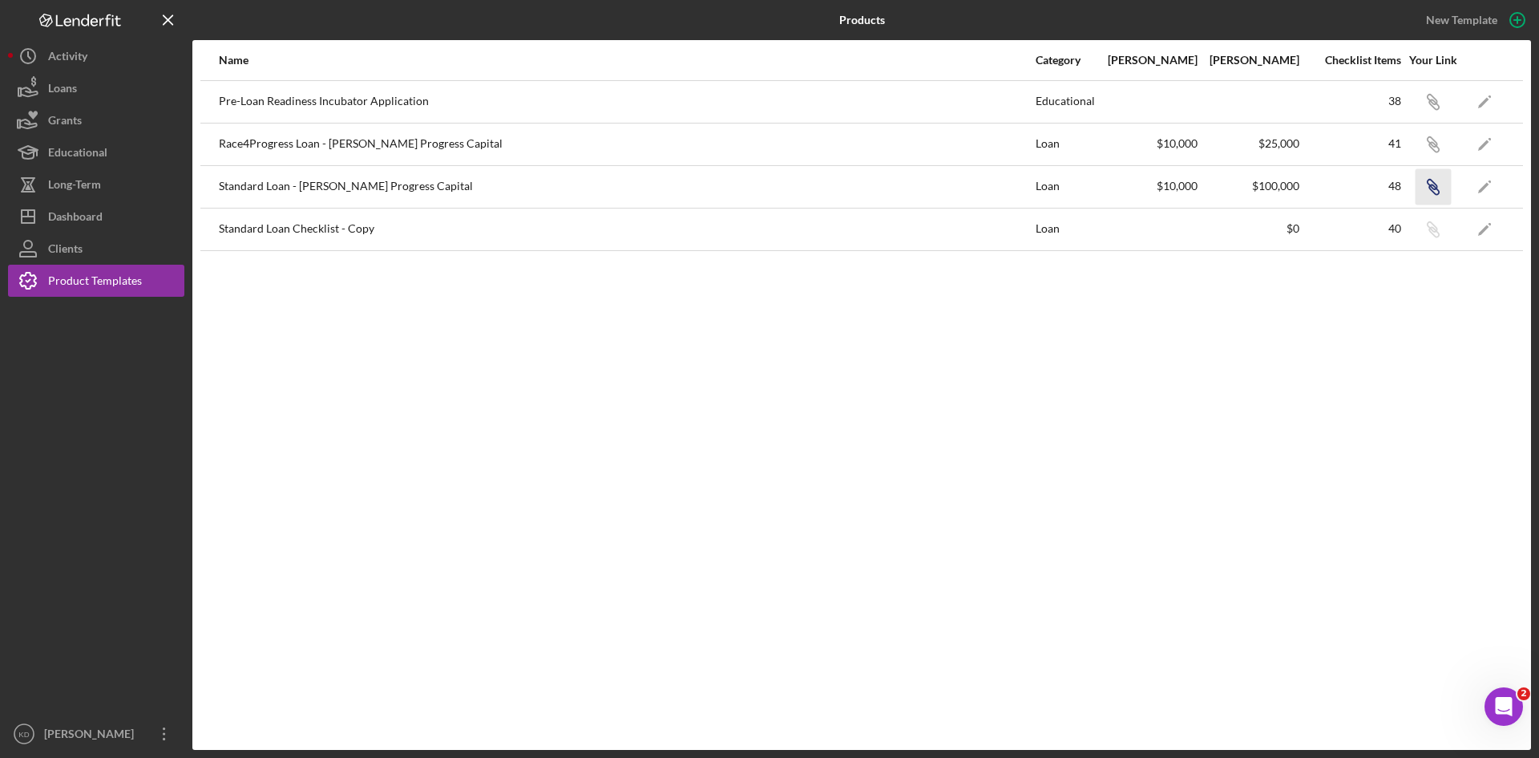
click at [1435, 184] on icon "button" at bounding box center [1432, 185] width 10 height 10
click at [57, 206] on div "Dashboard" at bounding box center [75, 218] width 55 height 36
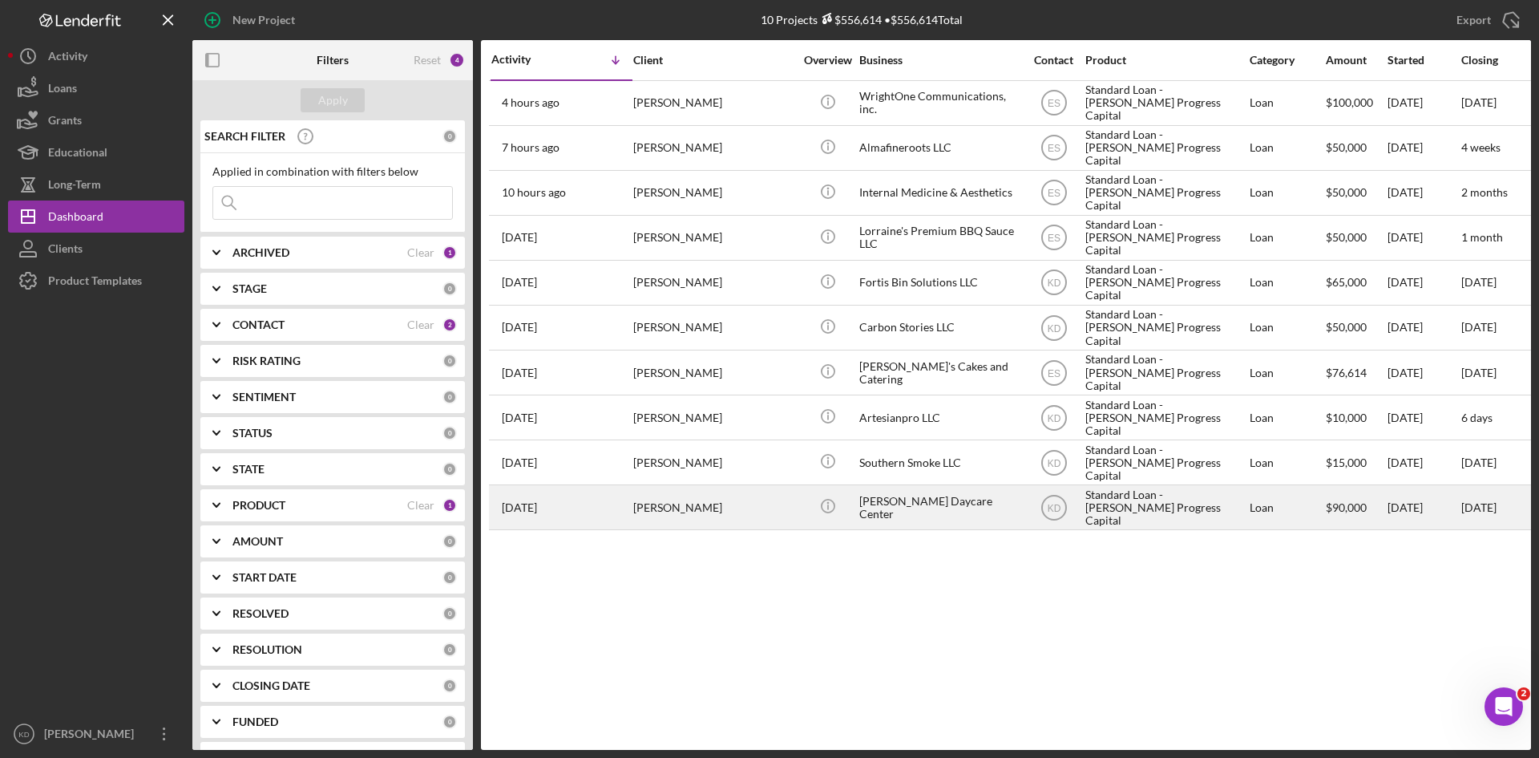
click at [875, 520] on div "[PERSON_NAME] Daycare Center" at bounding box center [939, 507] width 160 height 42
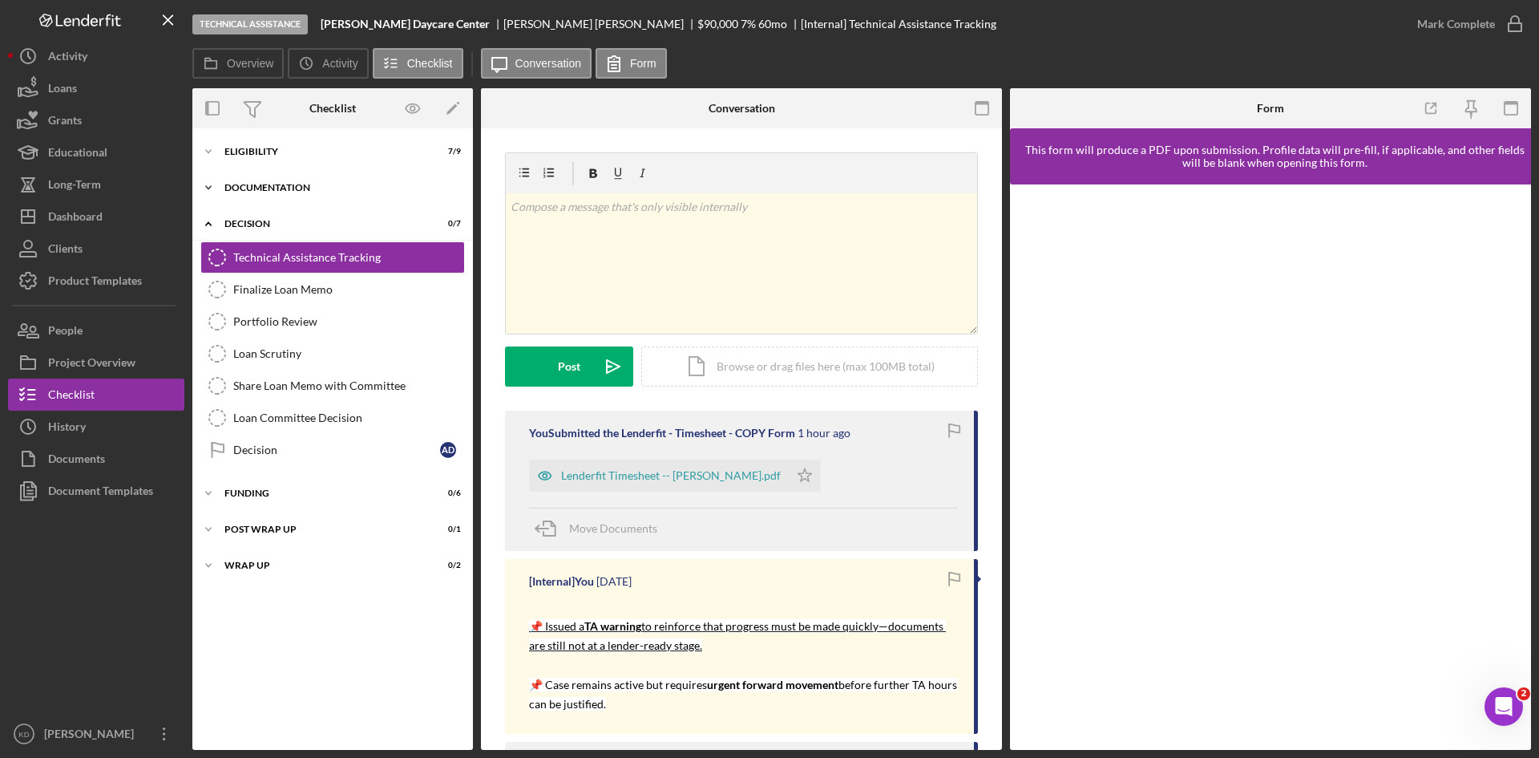
click at [272, 190] on div "Documentation" at bounding box center [338, 188] width 228 height 10
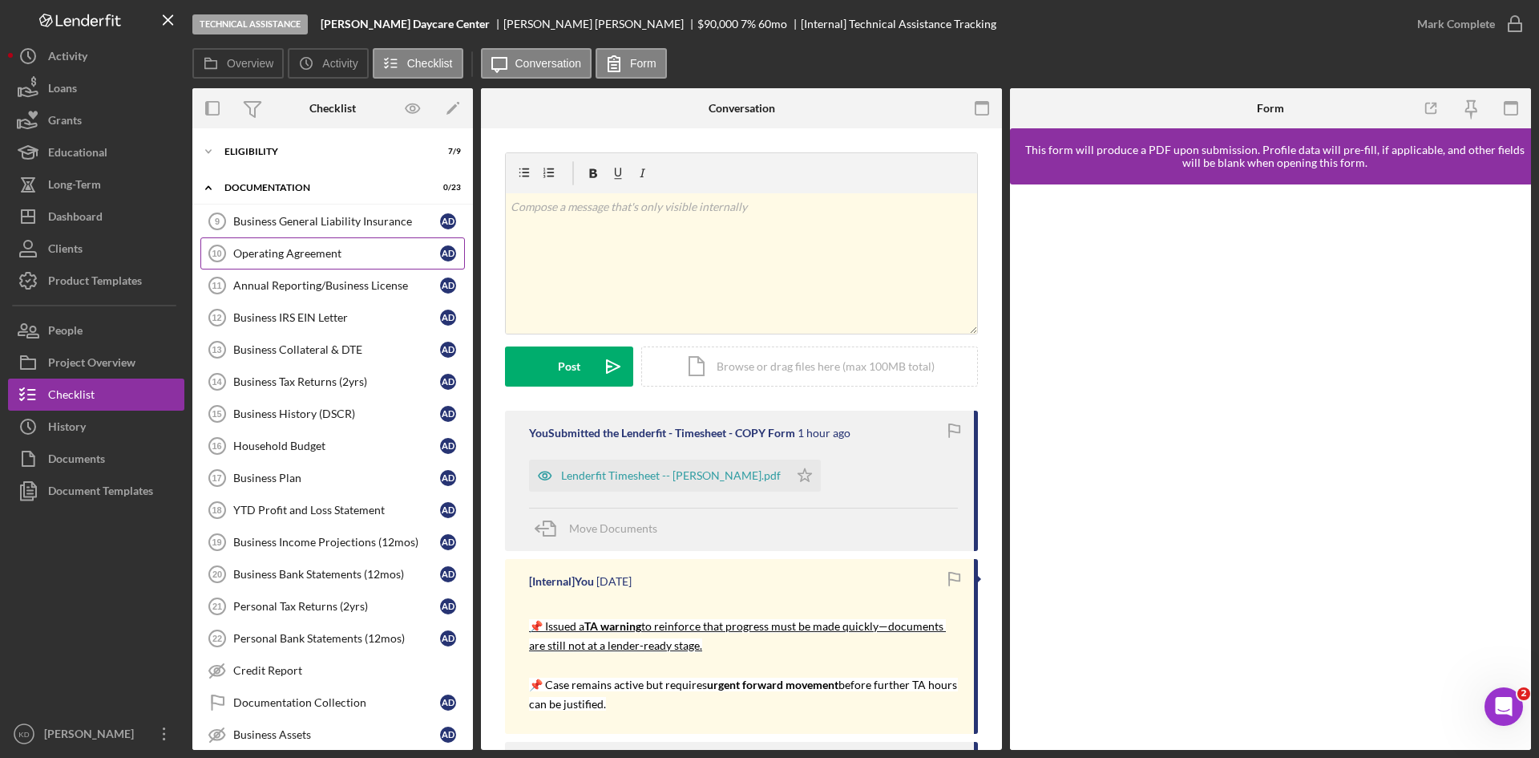
click at [283, 250] on div "Operating Agreement" at bounding box center [336, 253] width 207 height 13
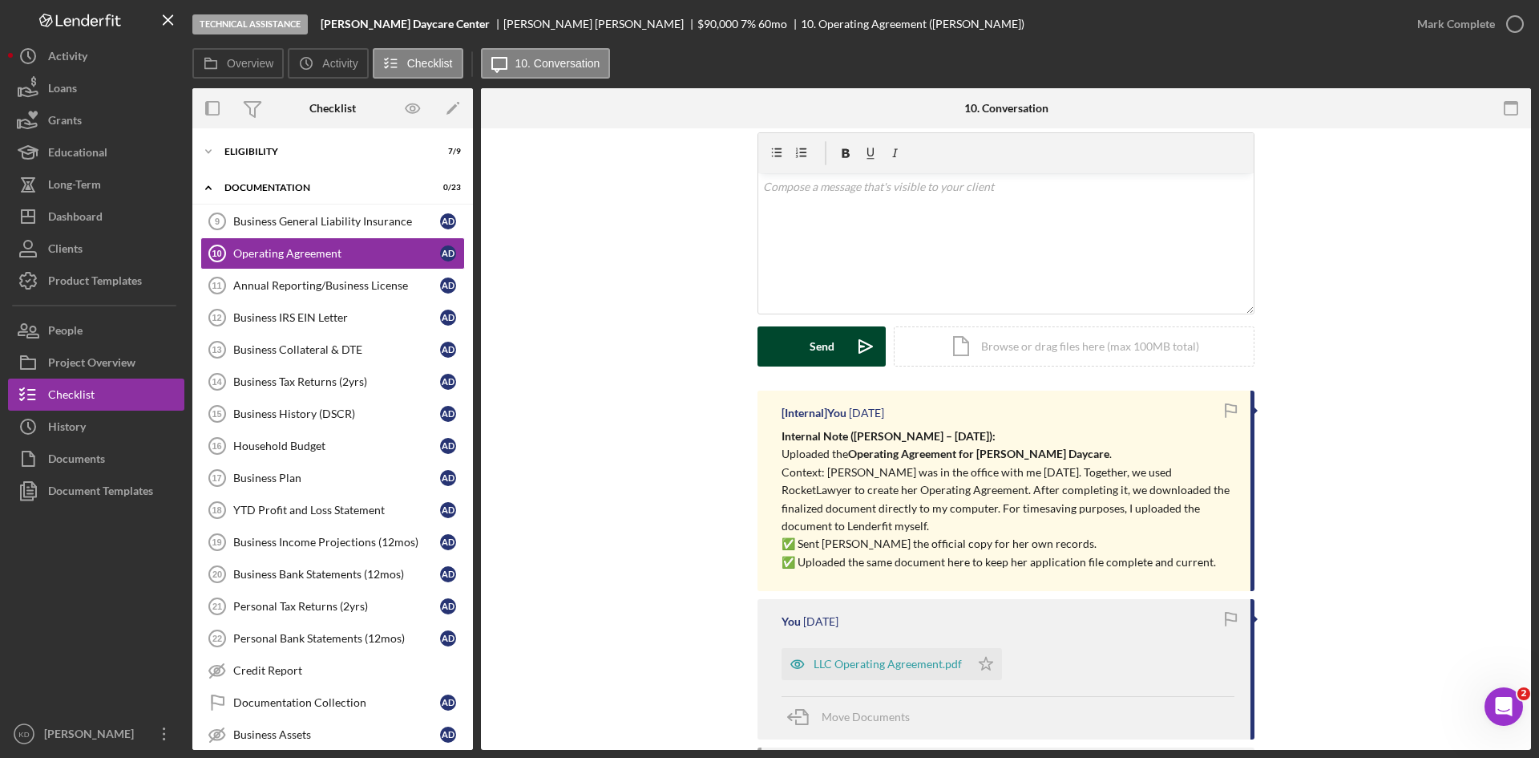
scroll to position [152, 0]
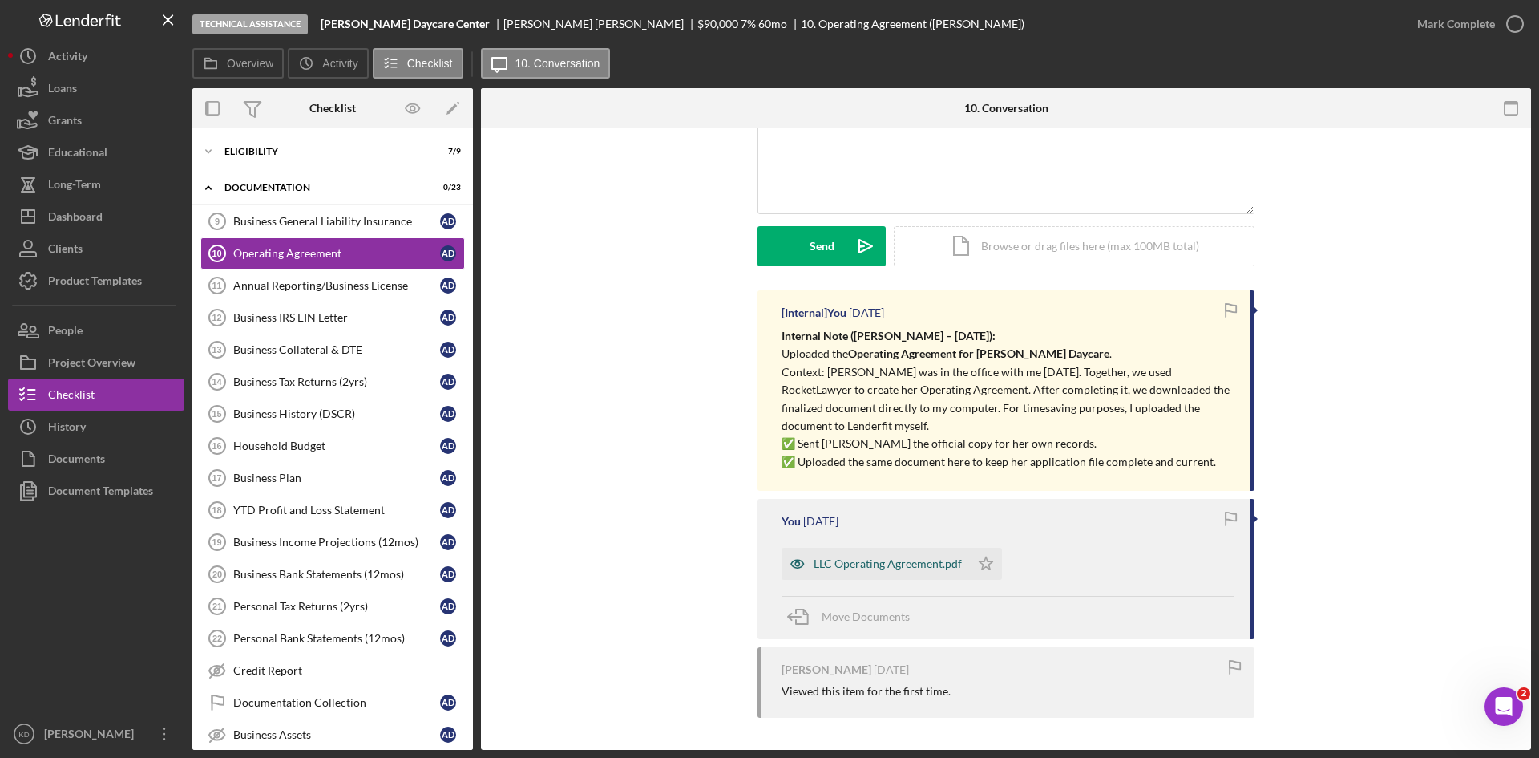
click at [858, 565] on div "LLC Operating Agreement.pdf" at bounding box center [888, 563] width 148 height 13
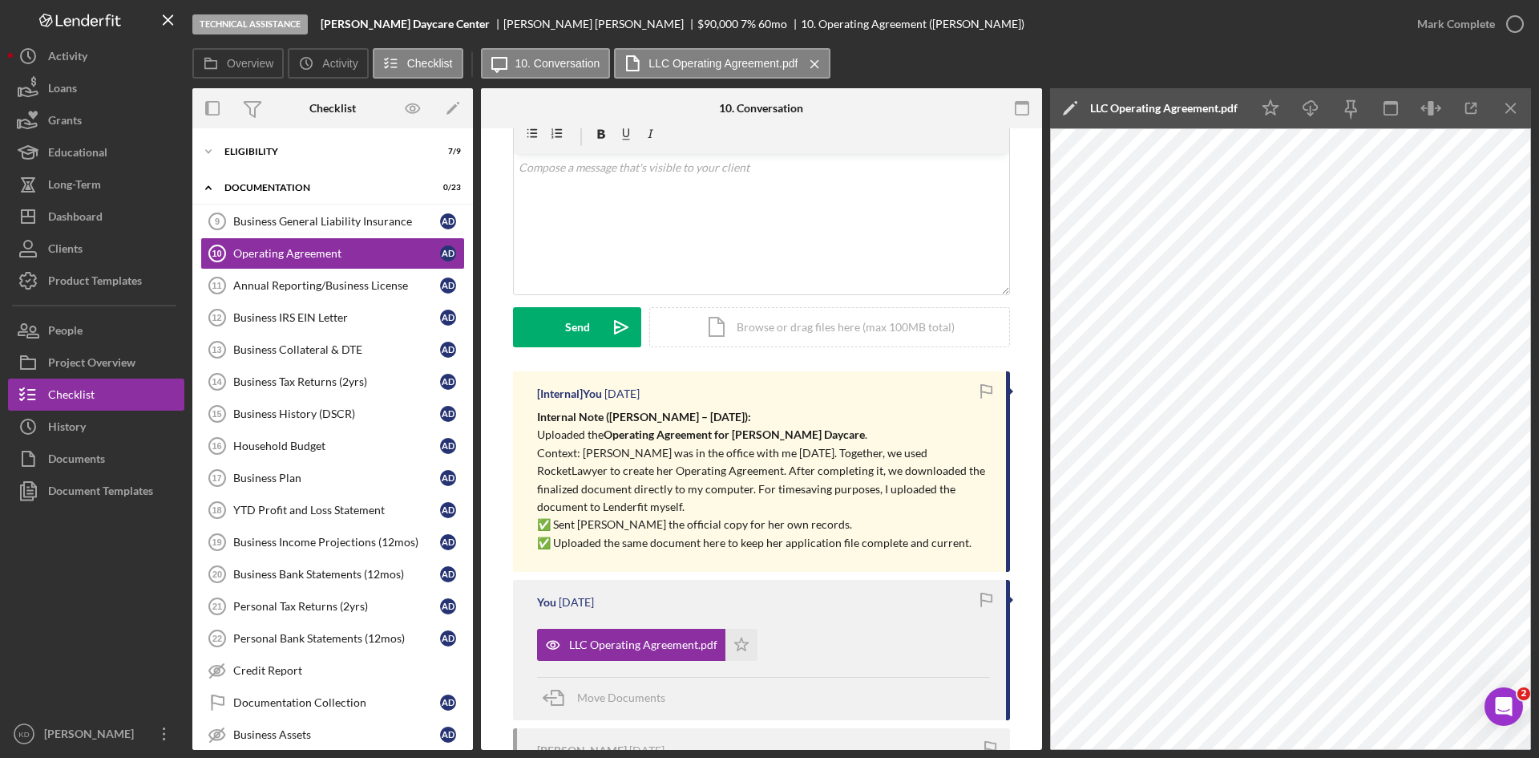
scroll to position [0, 0]
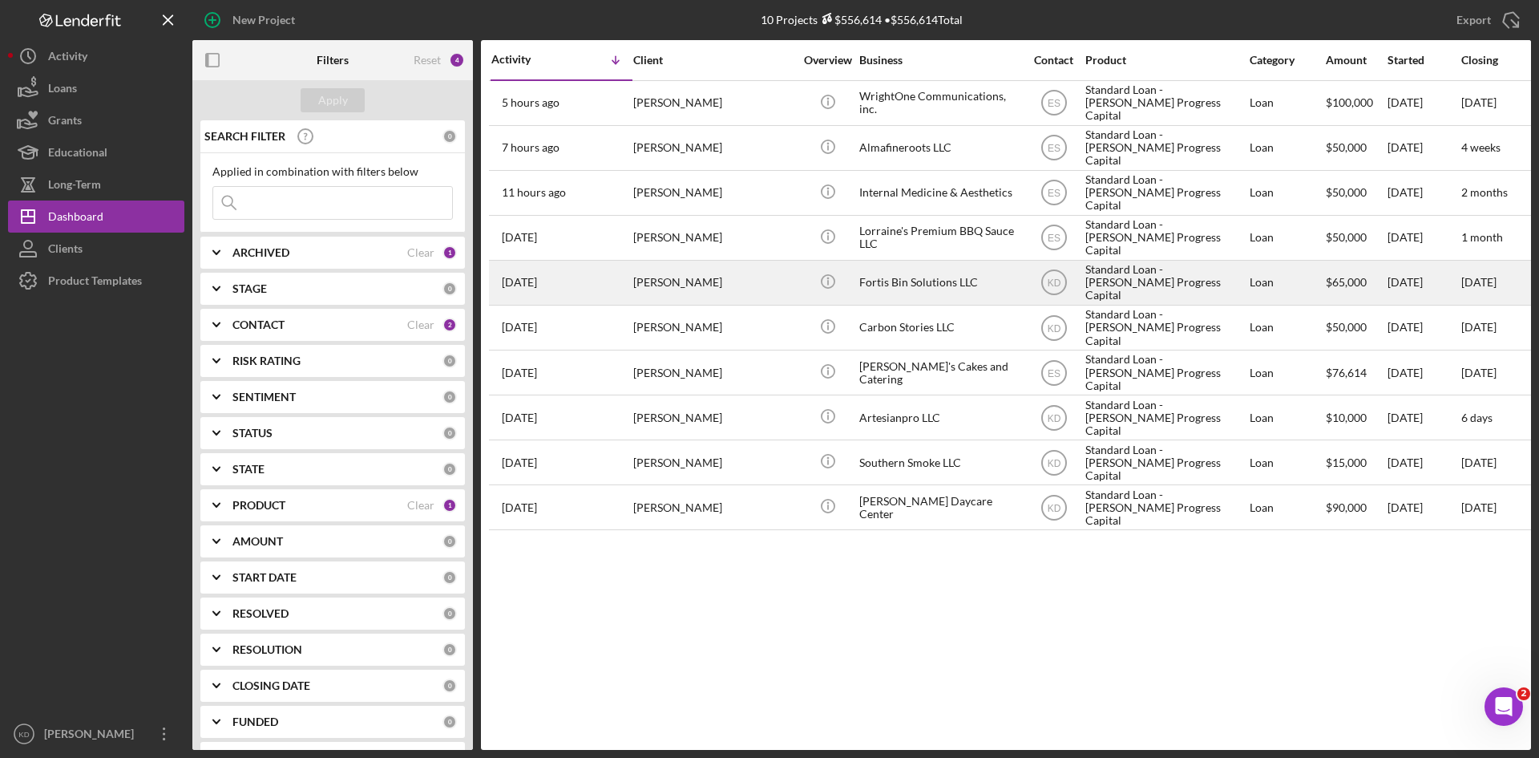
click at [955, 284] on div "Fortis Bin Solutions LLC" at bounding box center [939, 282] width 160 height 42
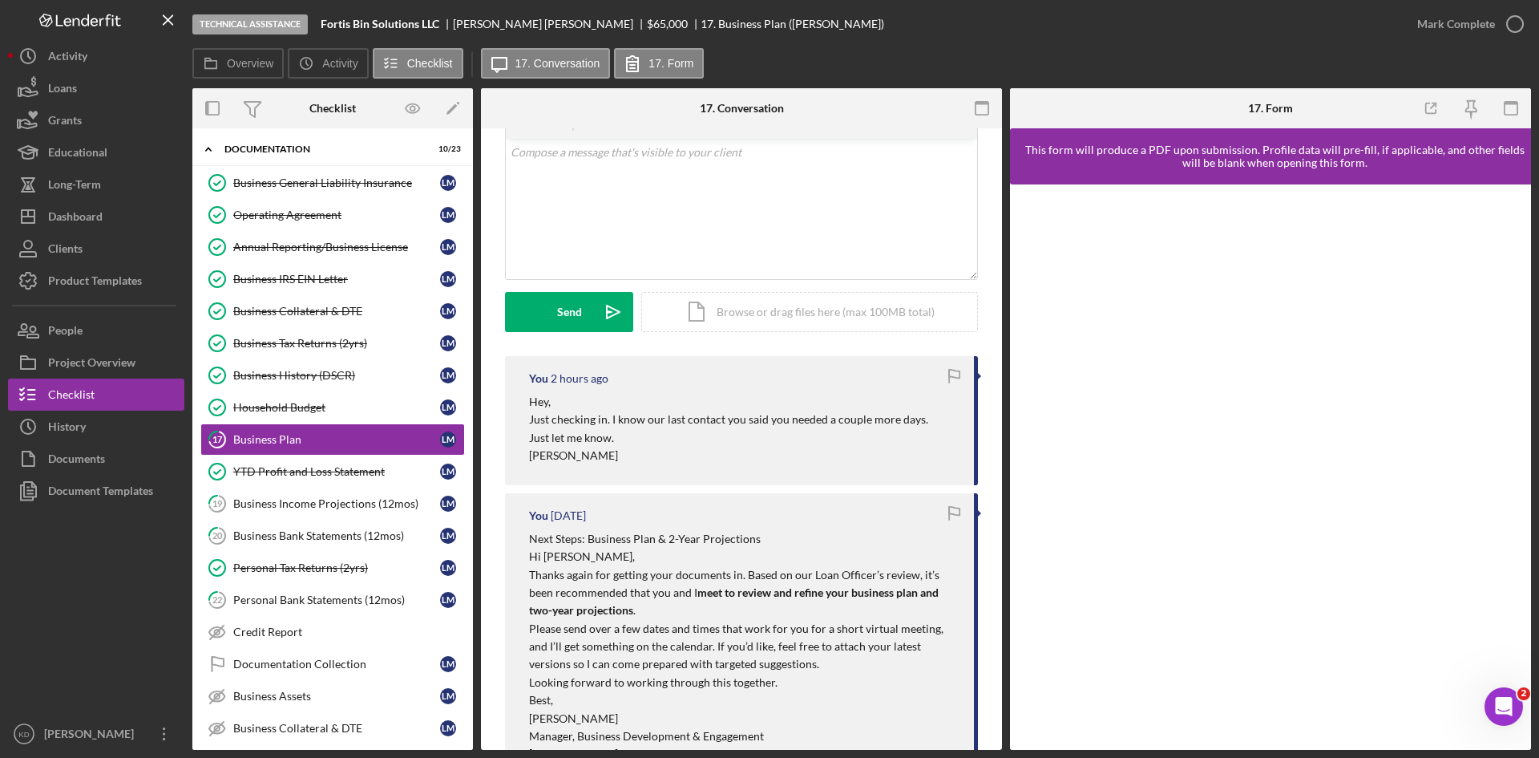
scroll to position [45, 0]
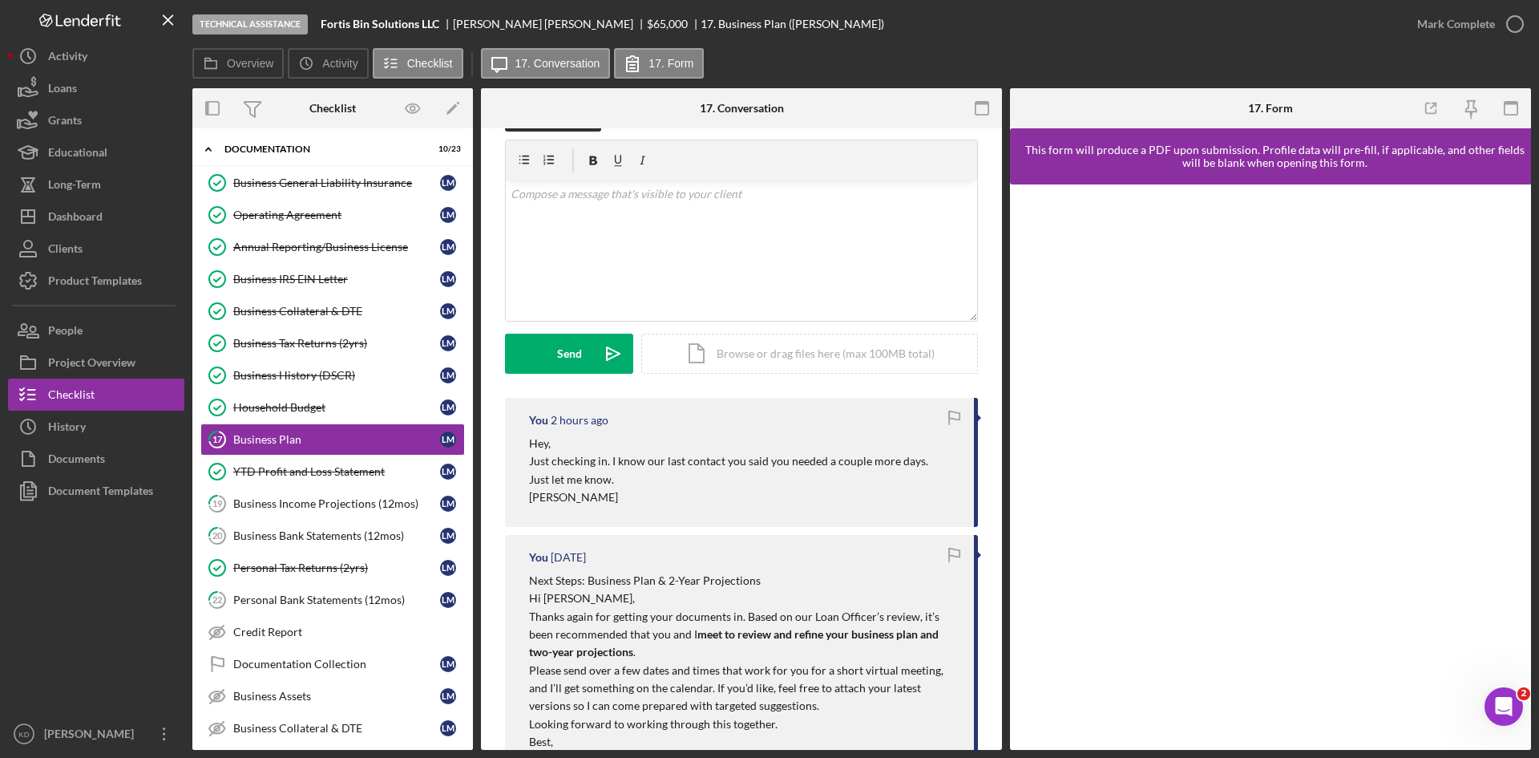
drag, startPoint x: 628, startPoint y: 483, endPoint x: 528, endPoint y: 441, distance: 108.5
click at [528, 441] on div "You 2 hours ago Hey, Just checking in. I know our last contact you said you nee…" at bounding box center [741, 462] width 473 height 129
copy div "Hey, Just checking in. I know our last contact you said you needed a couple mor…"
click at [88, 225] on div "Dashboard" at bounding box center [75, 218] width 55 height 36
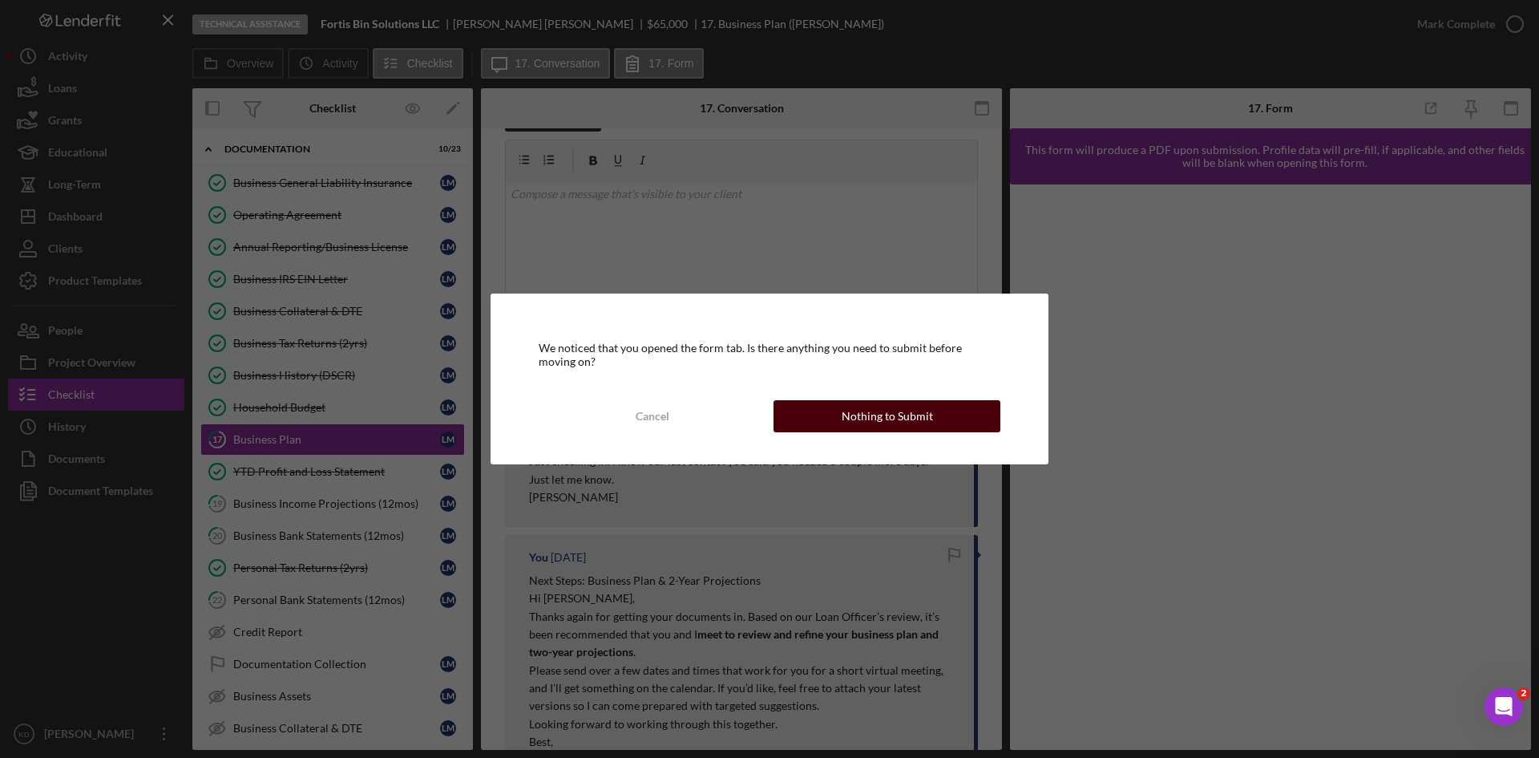
click at [964, 418] on button "Nothing to Submit" at bounding box center [887, 416] width 227 height 32
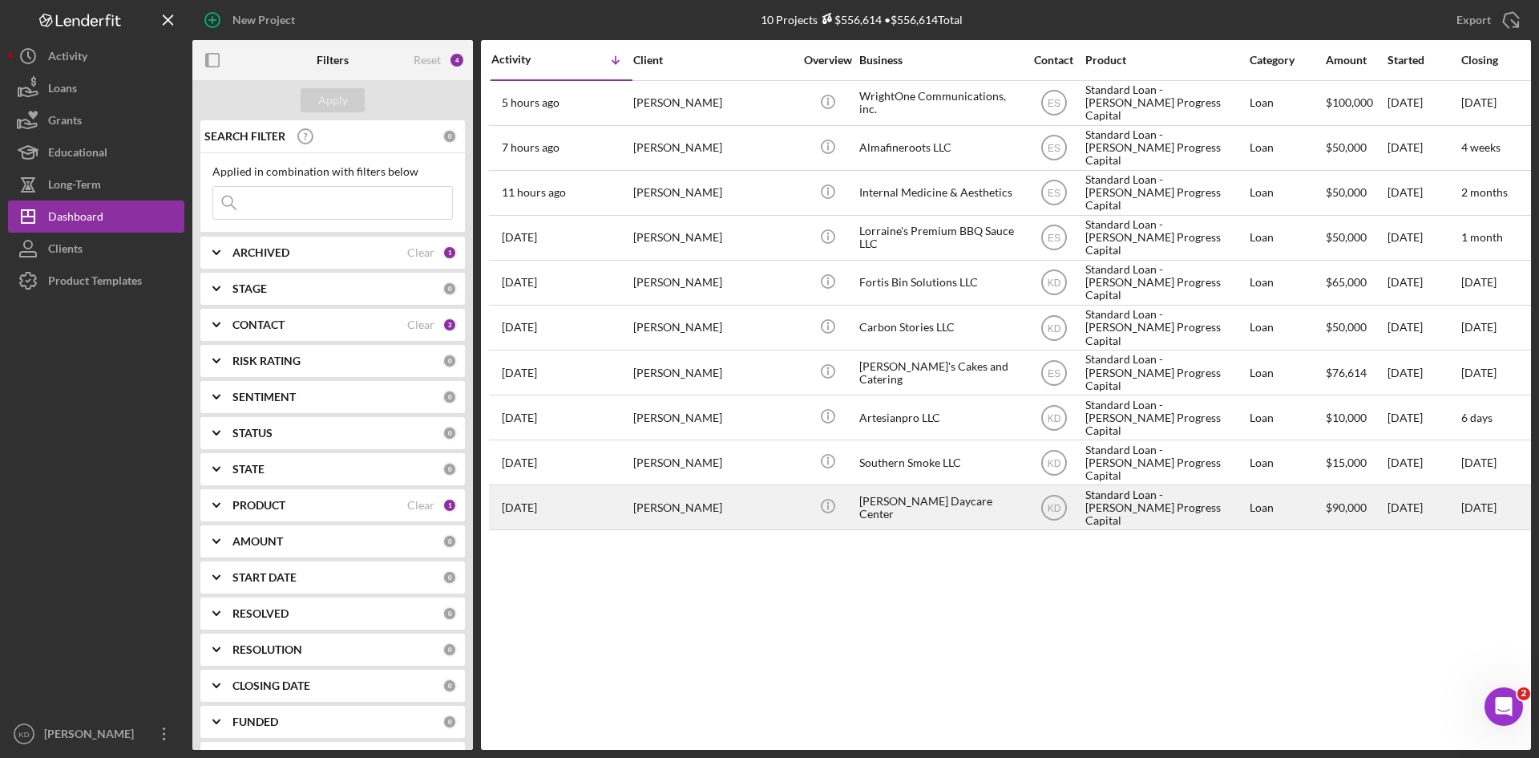
click at [745, 516] on div "[PERSON_NAME]" at bounding box center [713, 507] width 160 height 42
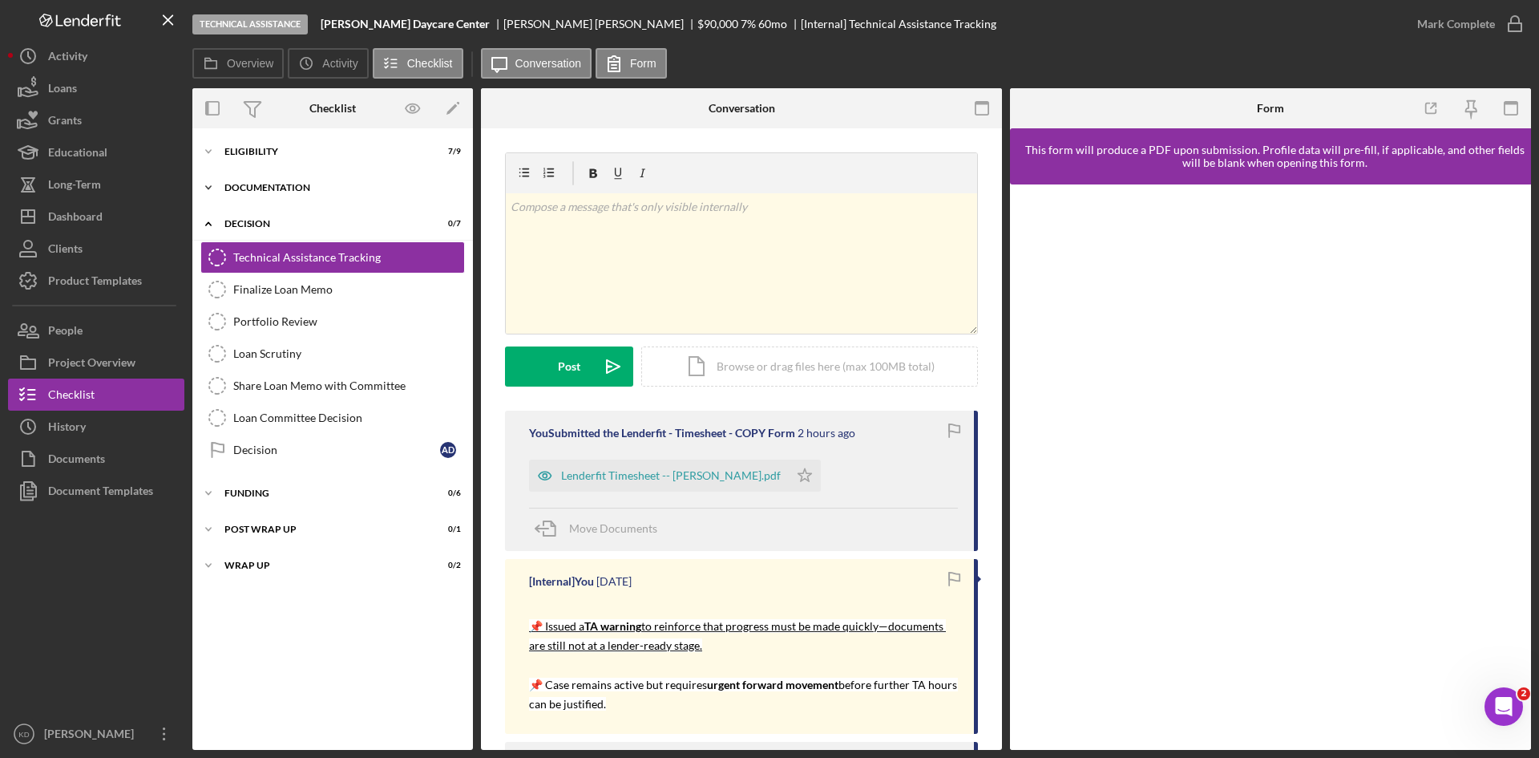
click at [294, 193] on div "Icon/Expander Documentation 0 / 23" at bounding box center [332, 188] width 281 height 32
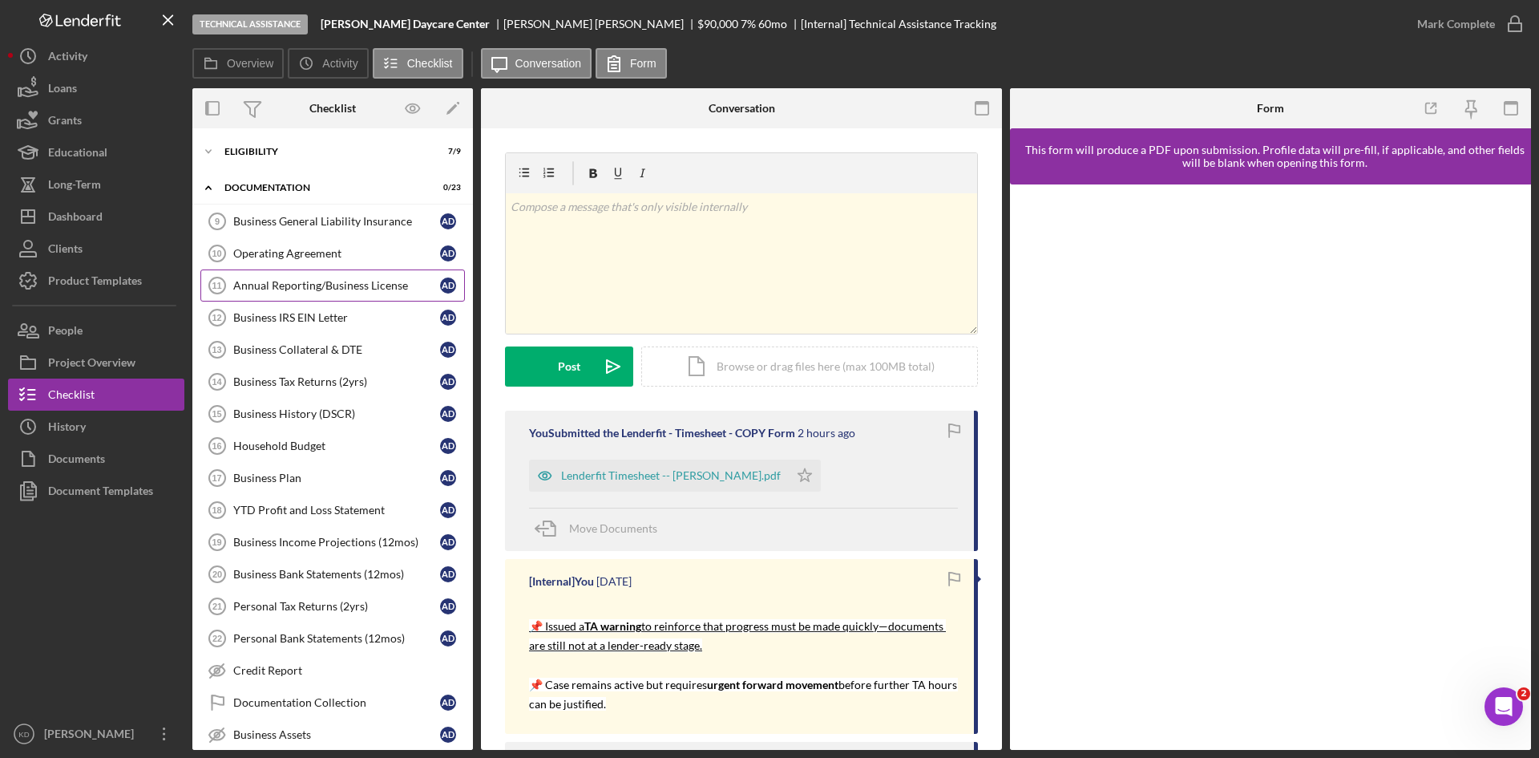
click at [305, 289] on div "Annual Reporting/Business License" at bounding box center [336, 285] width 207 height 13
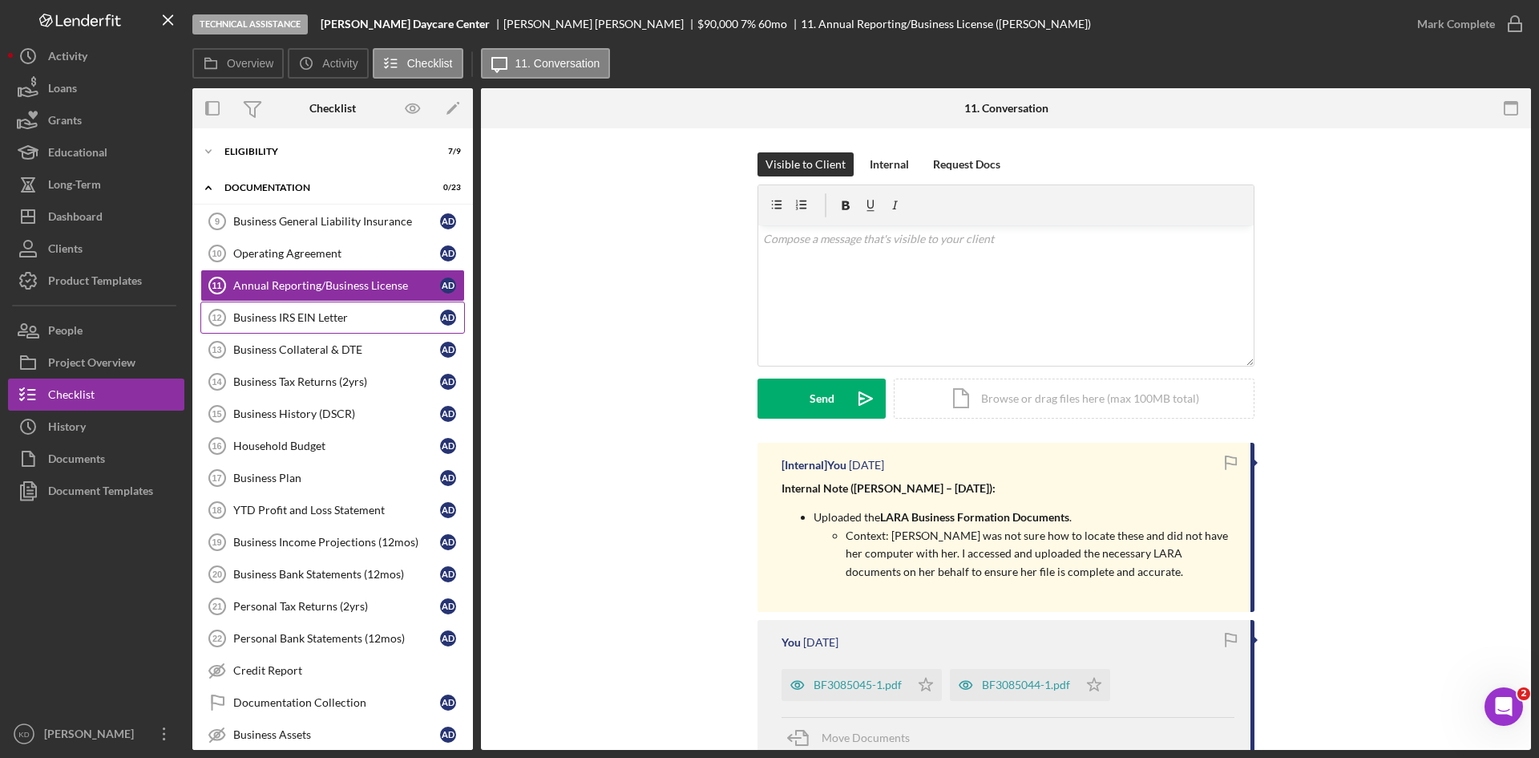
click at [327, 317] on div "Business IRS EIN Letter" at bounding box center [336, 317] width 207 height 13
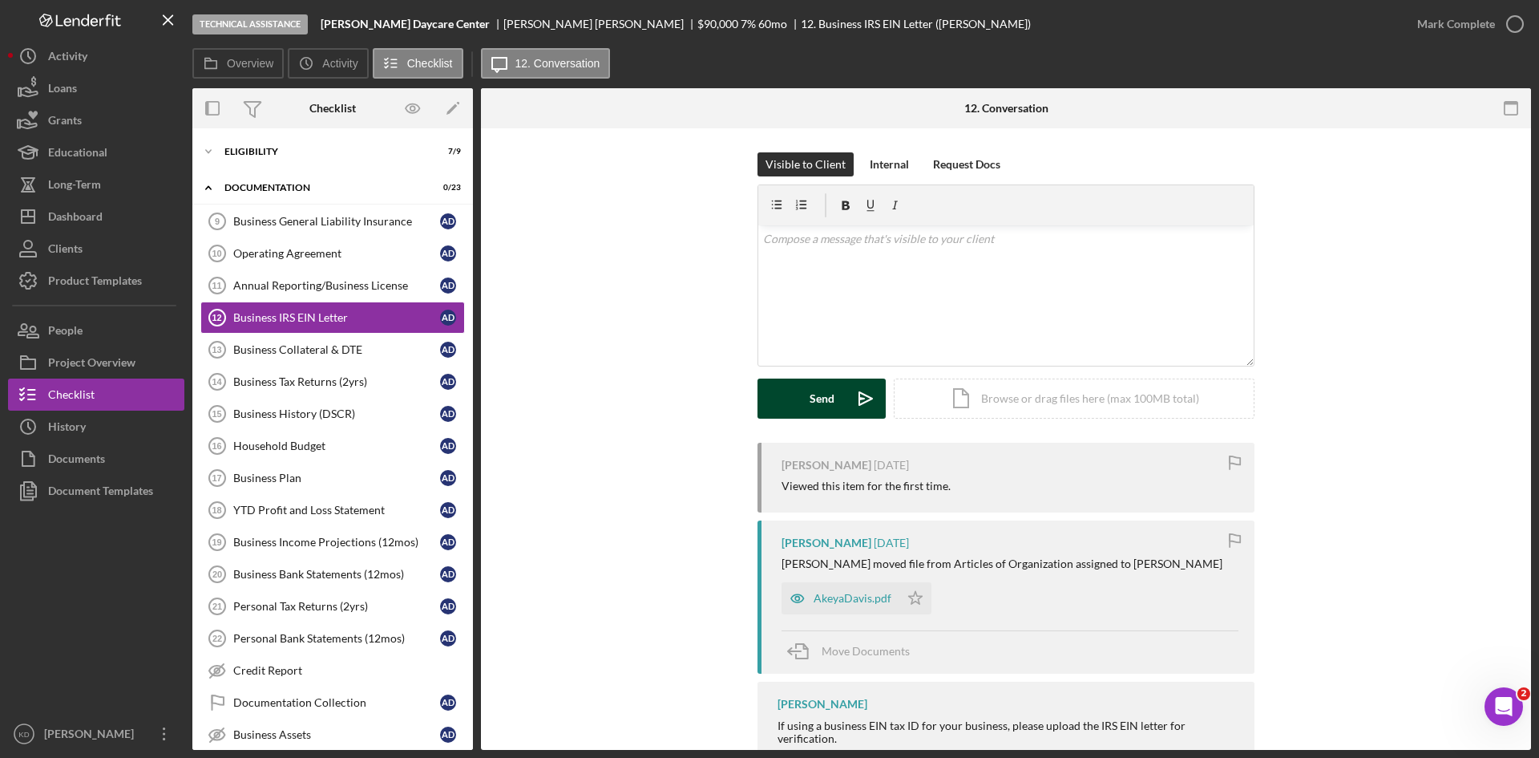
scroll to position [47, 0]
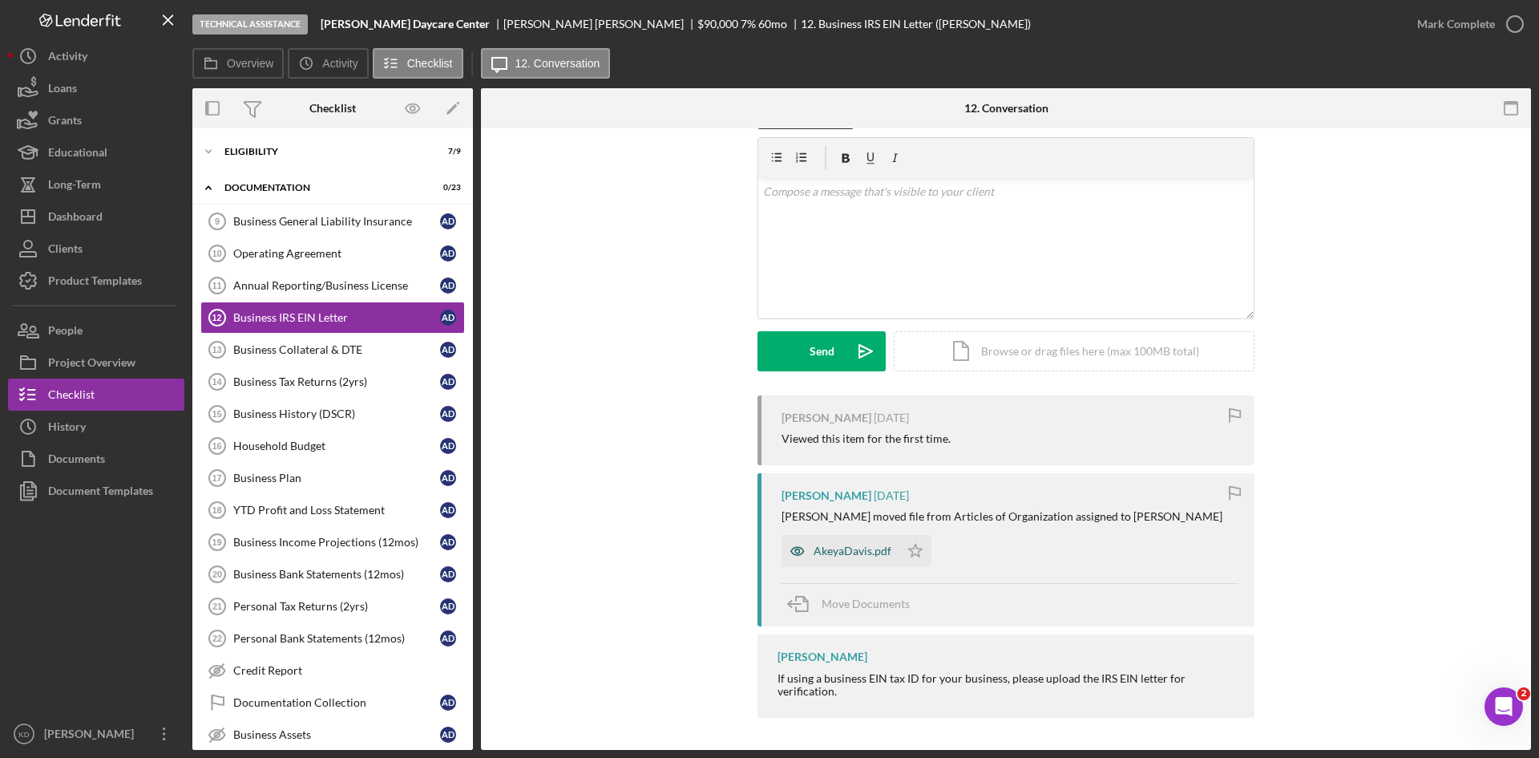
click at [863, 549] on div "AkeyaDavis.pdf" at bounding box center [853, 550] width 78 height 13
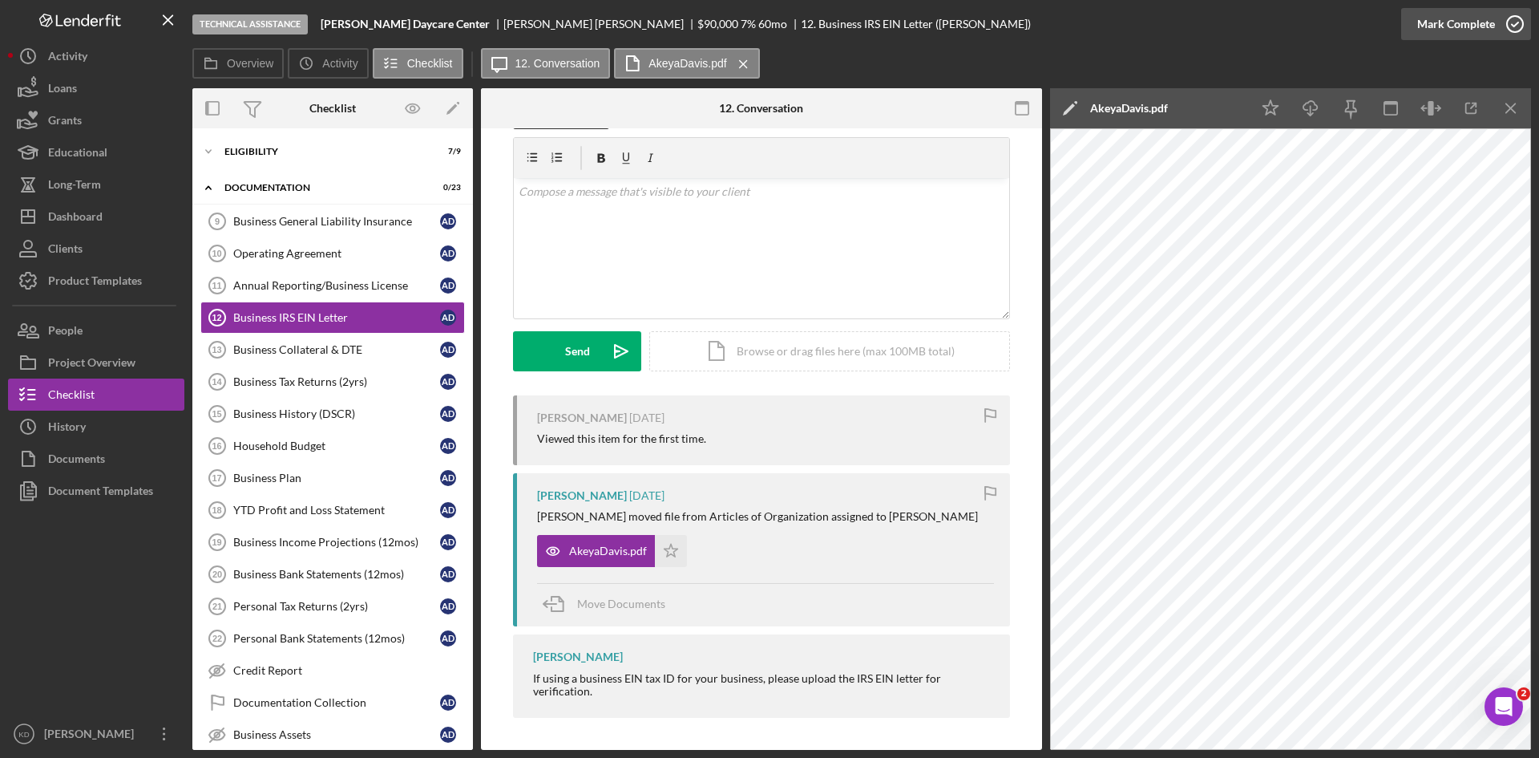
click at [1509, 26] on icon "button" at bounding box center [1515, 24] width 40 height 40
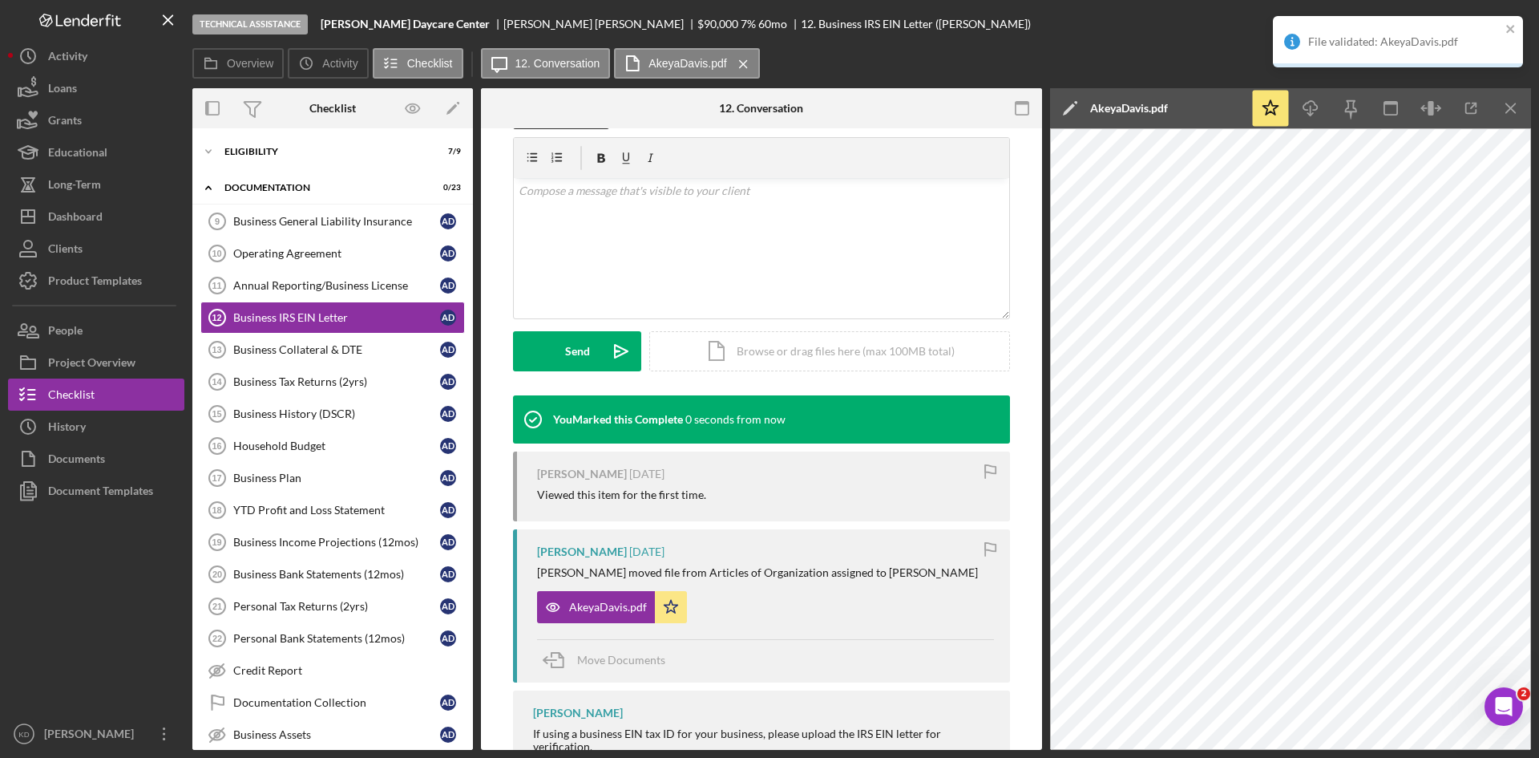
scroll to position [268, 0]
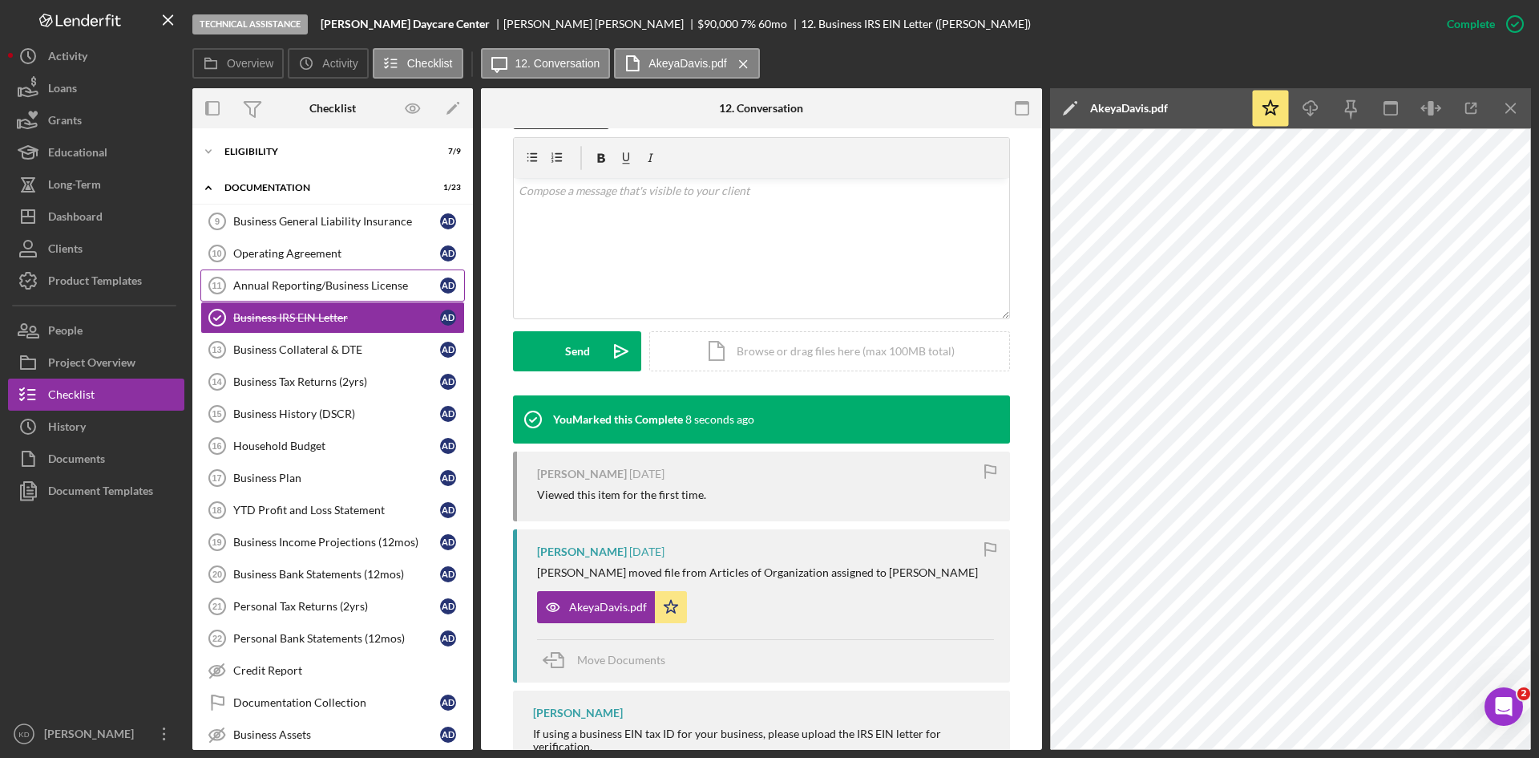
click at [351, 280] on div "Annual Reporting/Business License" at bounding box center [336, 285] width 207 height 13
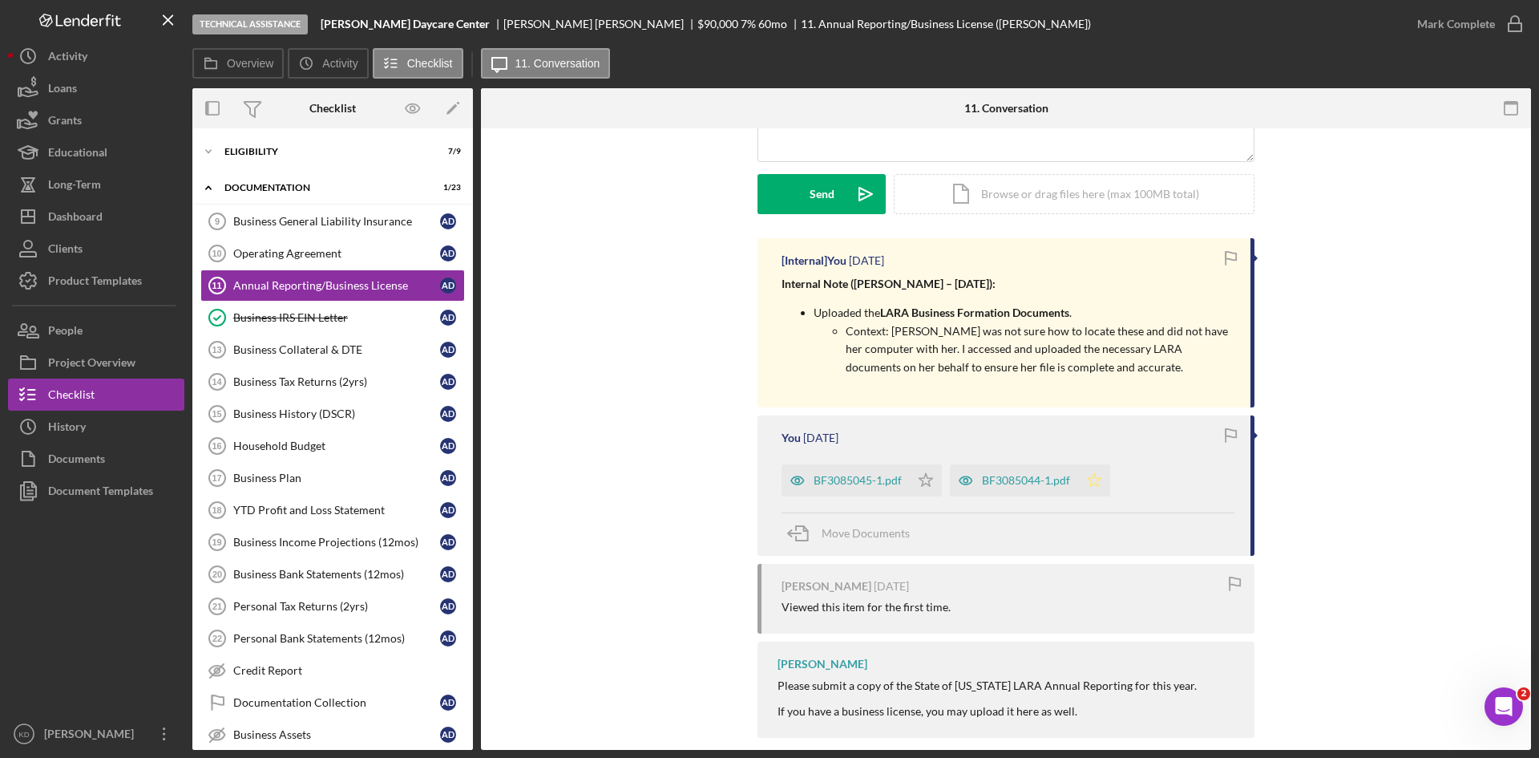
scroll to position [224, 0]
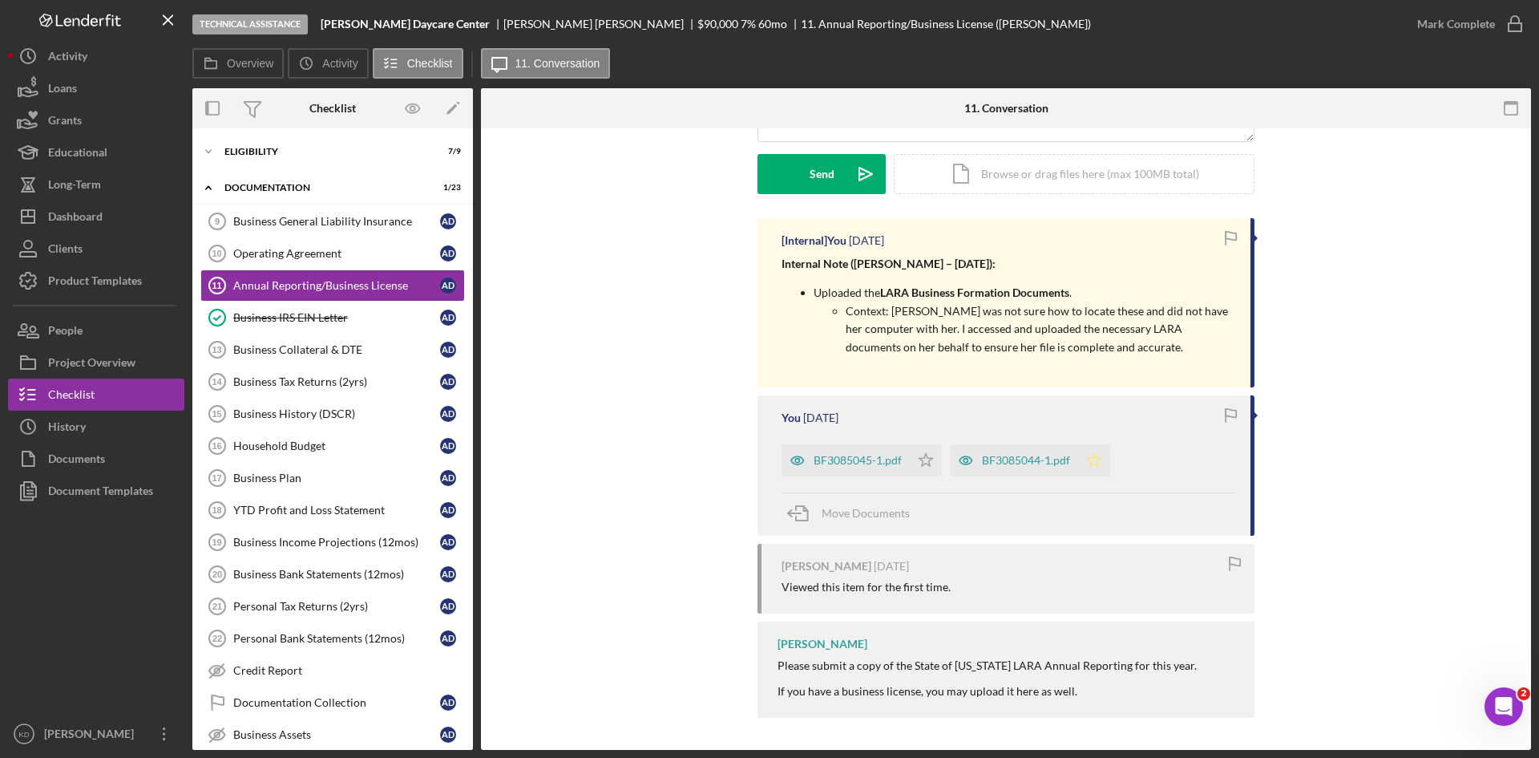
click at [1092, 456] on icon "Icon/Star" at bounding box center [1094, 460] width 32 height 32
click at [922, 458] on polygon "button" at bounding box center [927, 459] width 14 height 13
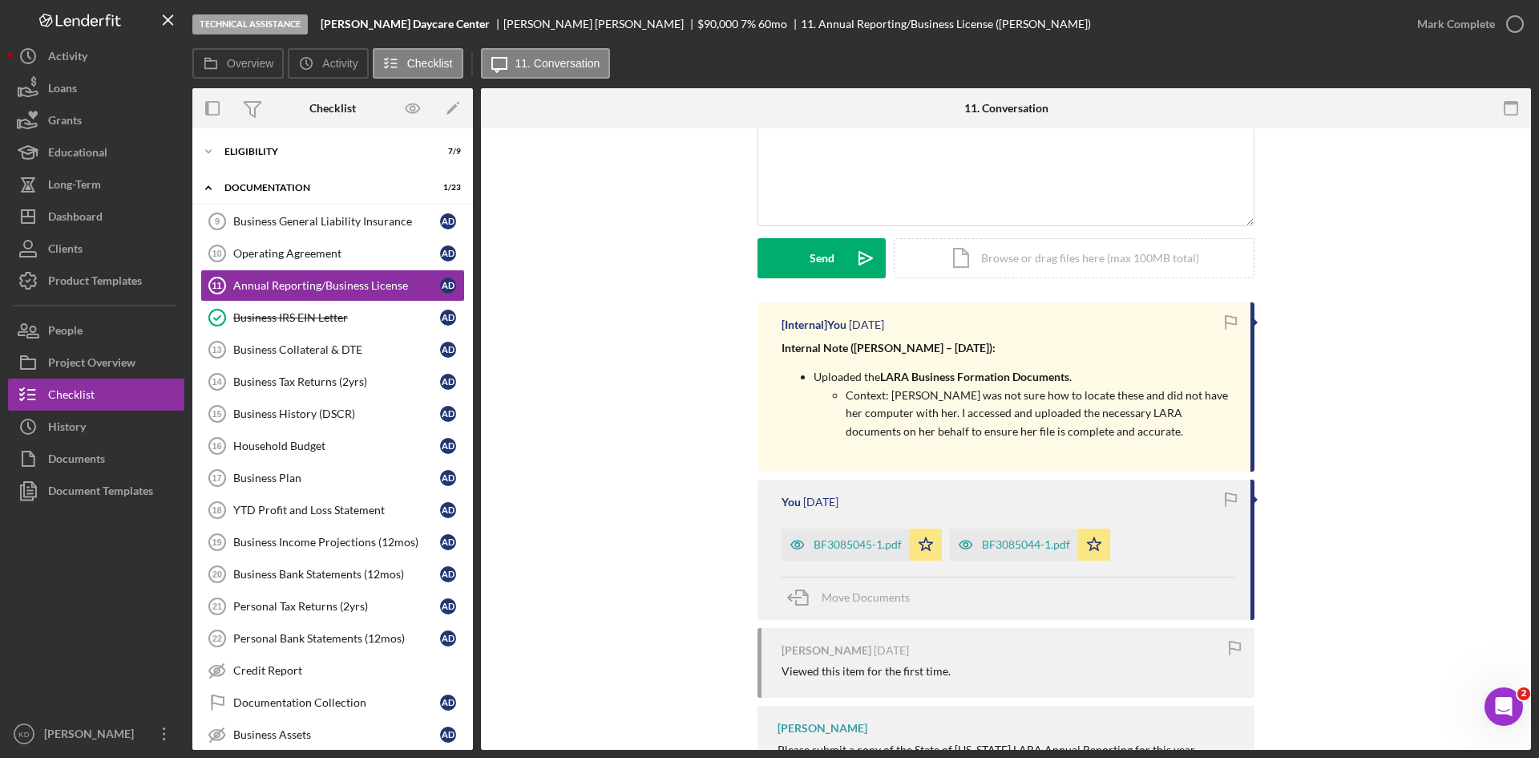
scroll to position [0, 0]
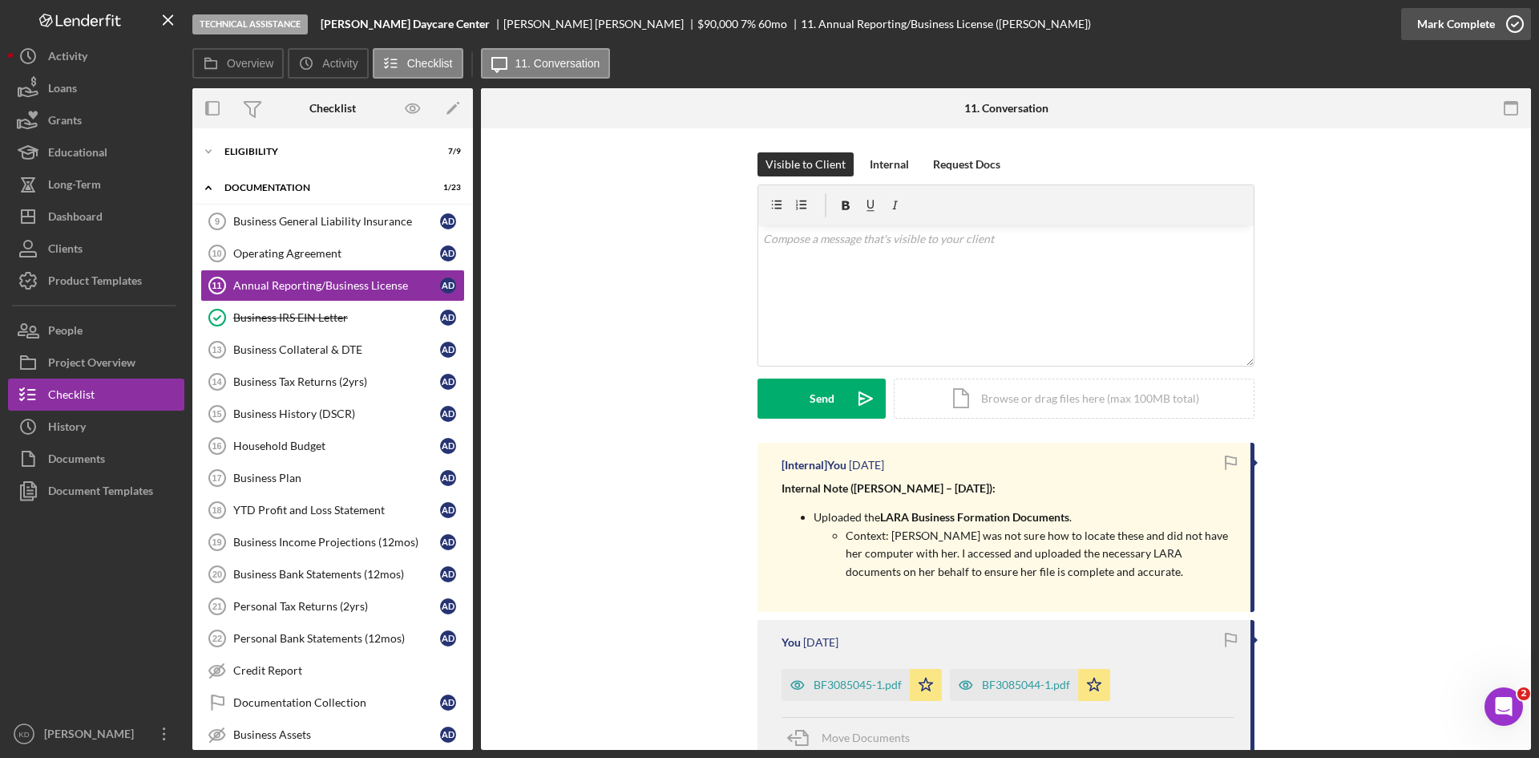
click at [1498, 26] on icon "button" at bounding box center [1515, 24] width 40 height 40
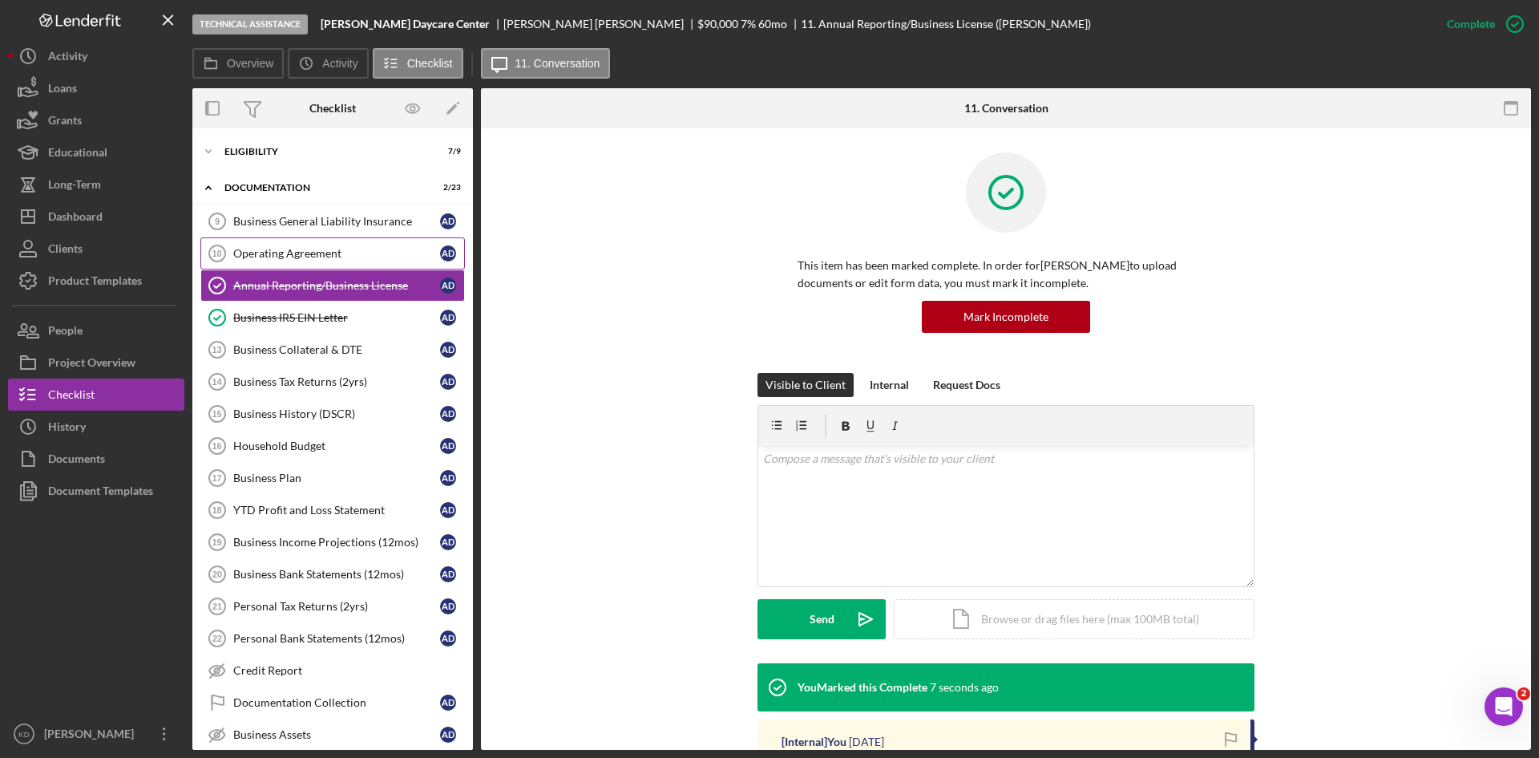
click at [371, 252] on div "Operating Agreement" at bounding box center [336, 253] width 207 height 13
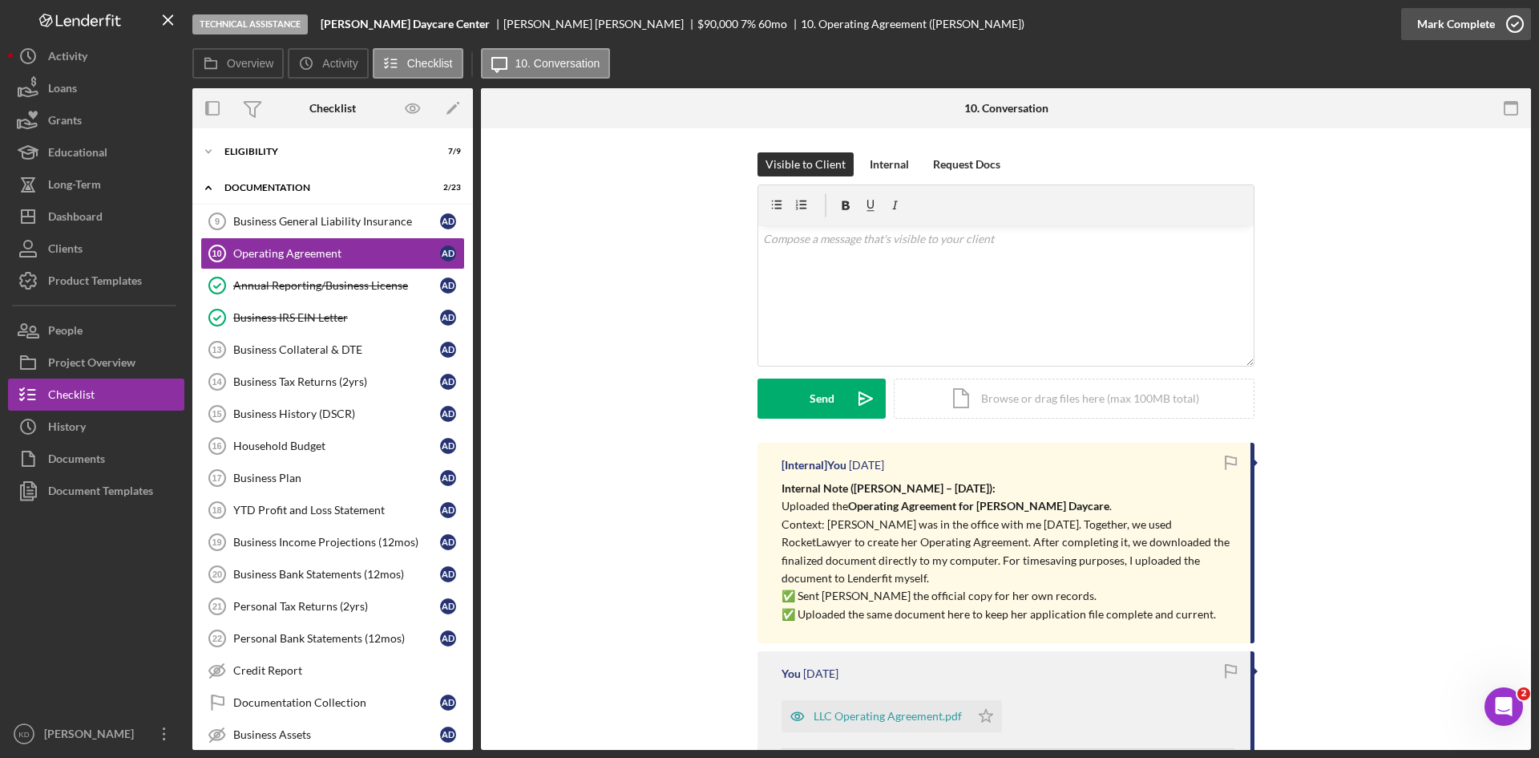
click at [1509, 24] on icon "button" at bounding box center [1515, 24] width 40 height 40
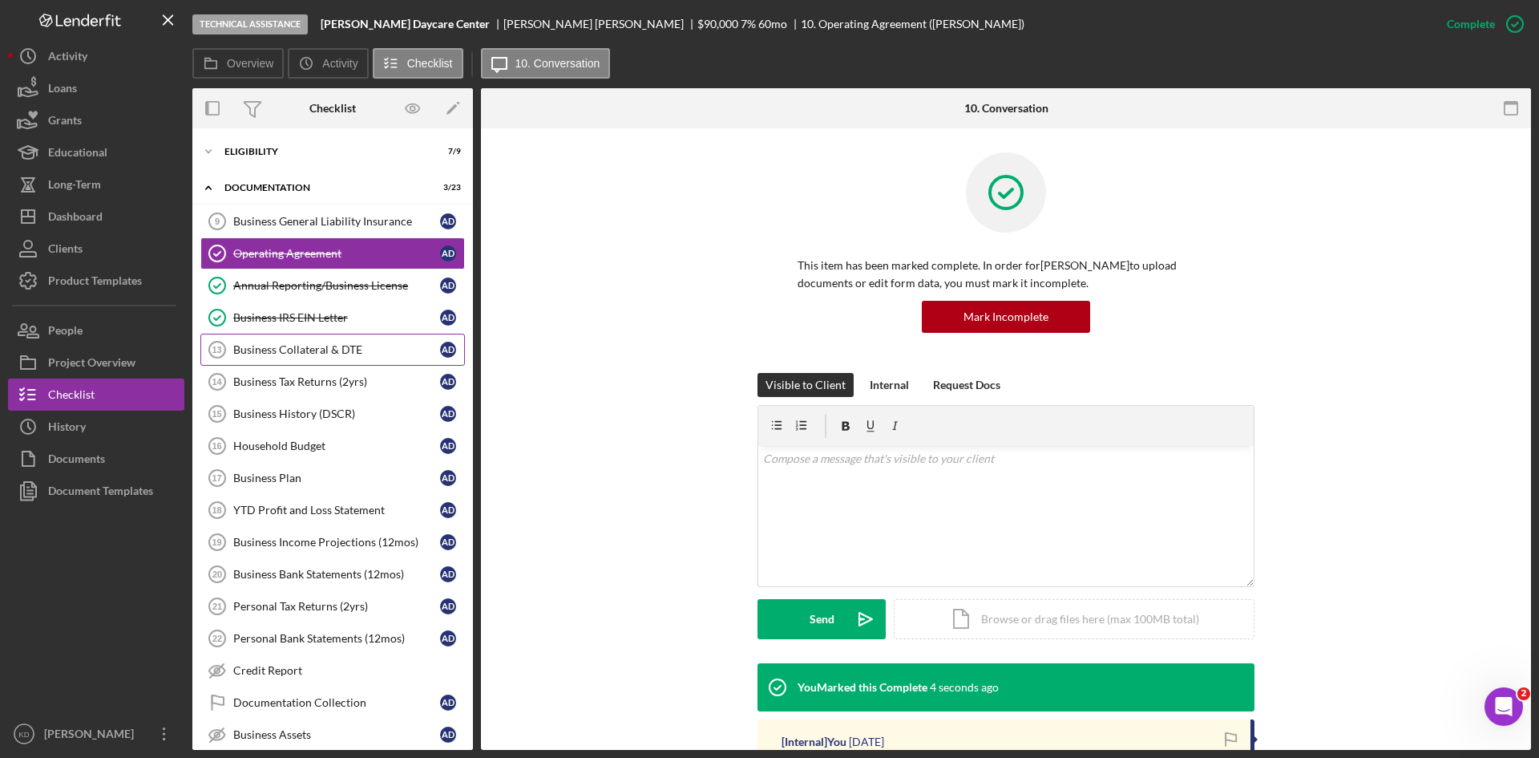
click at [348, 352] on div "Business Collateral & DTE" at bounding box center [336, 349] width 207 height 13
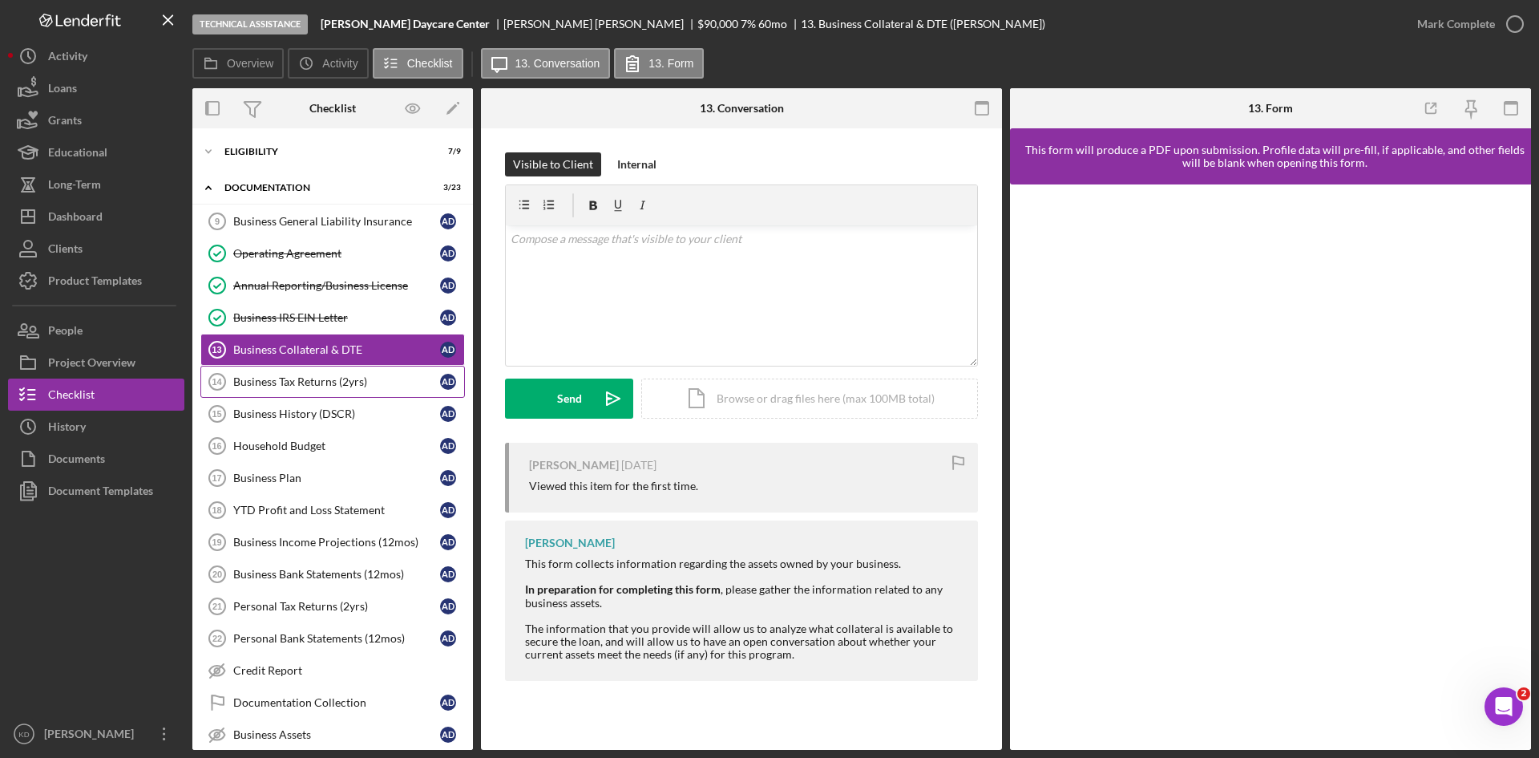
click at [336, 381] on div "Business Tax Returns (2yrs)" at bounding box center [336, 381] width 207 height 13
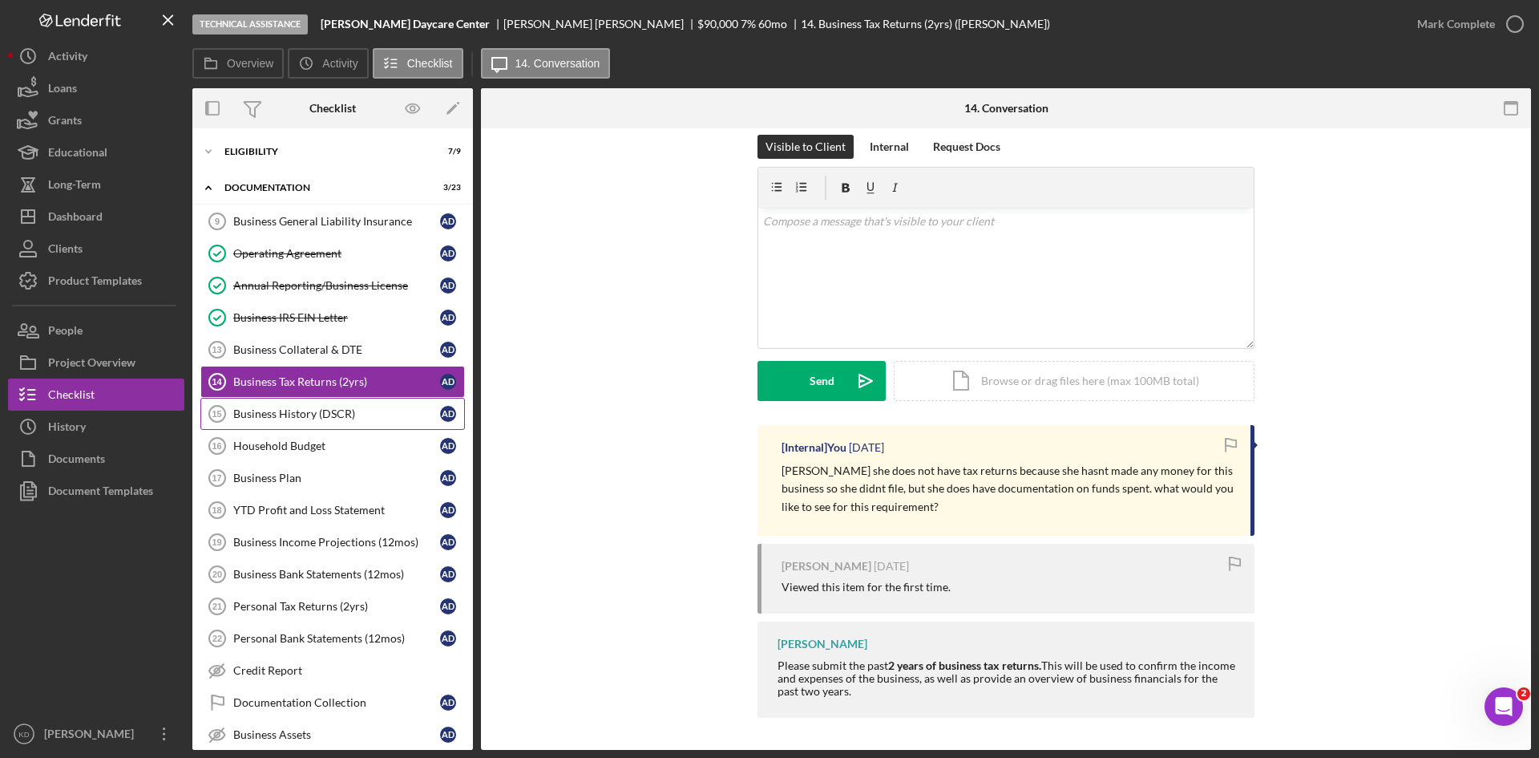
click at [290, 421] on link "Business History (DSCR) 15 Business History (DSCR) A D" at bounding box center [332, 414] width 265 height 32
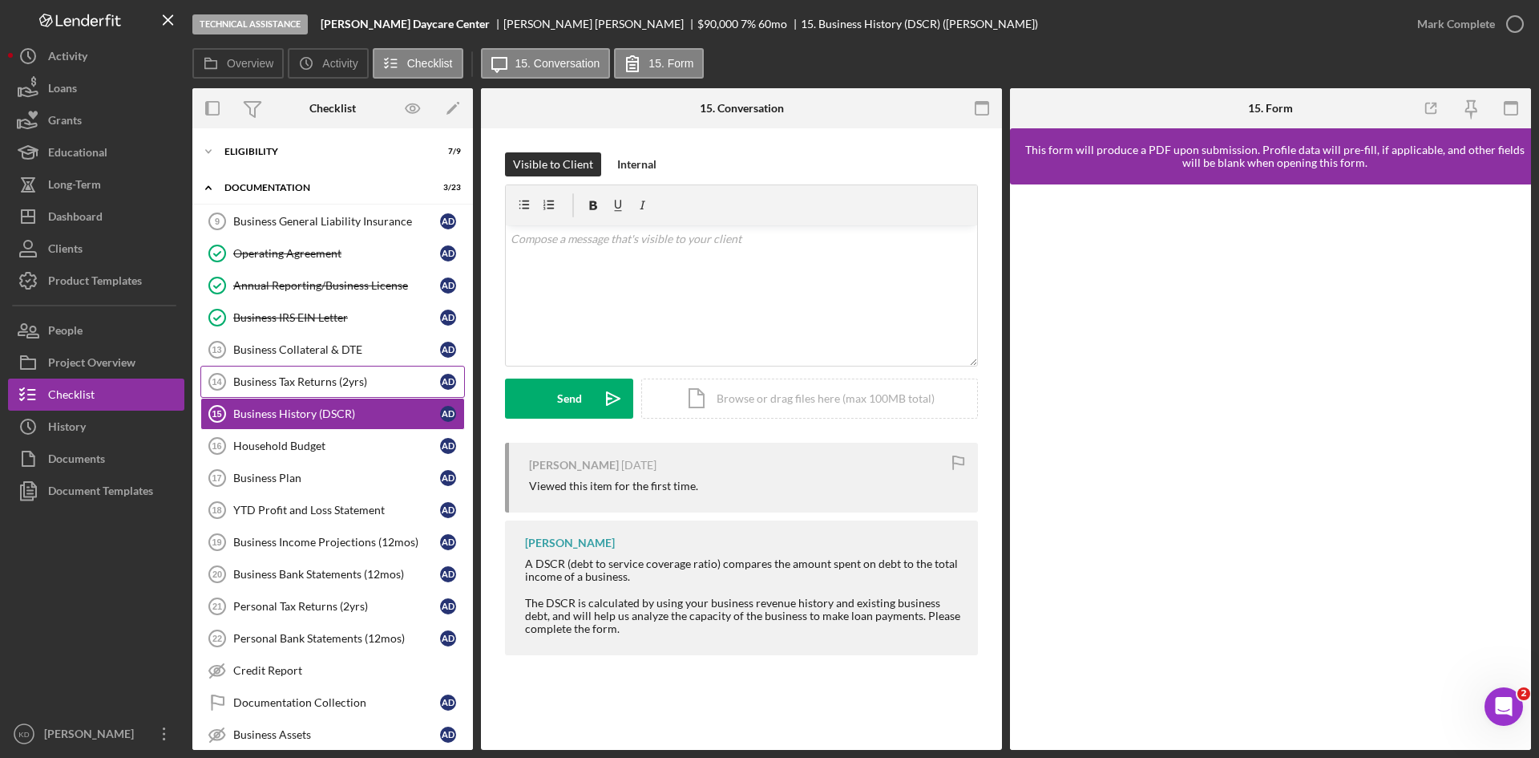
click at [290, 384] on div "Business Tax Returns (2yrs)" at bounding box center [336, 381] width 207 height 13
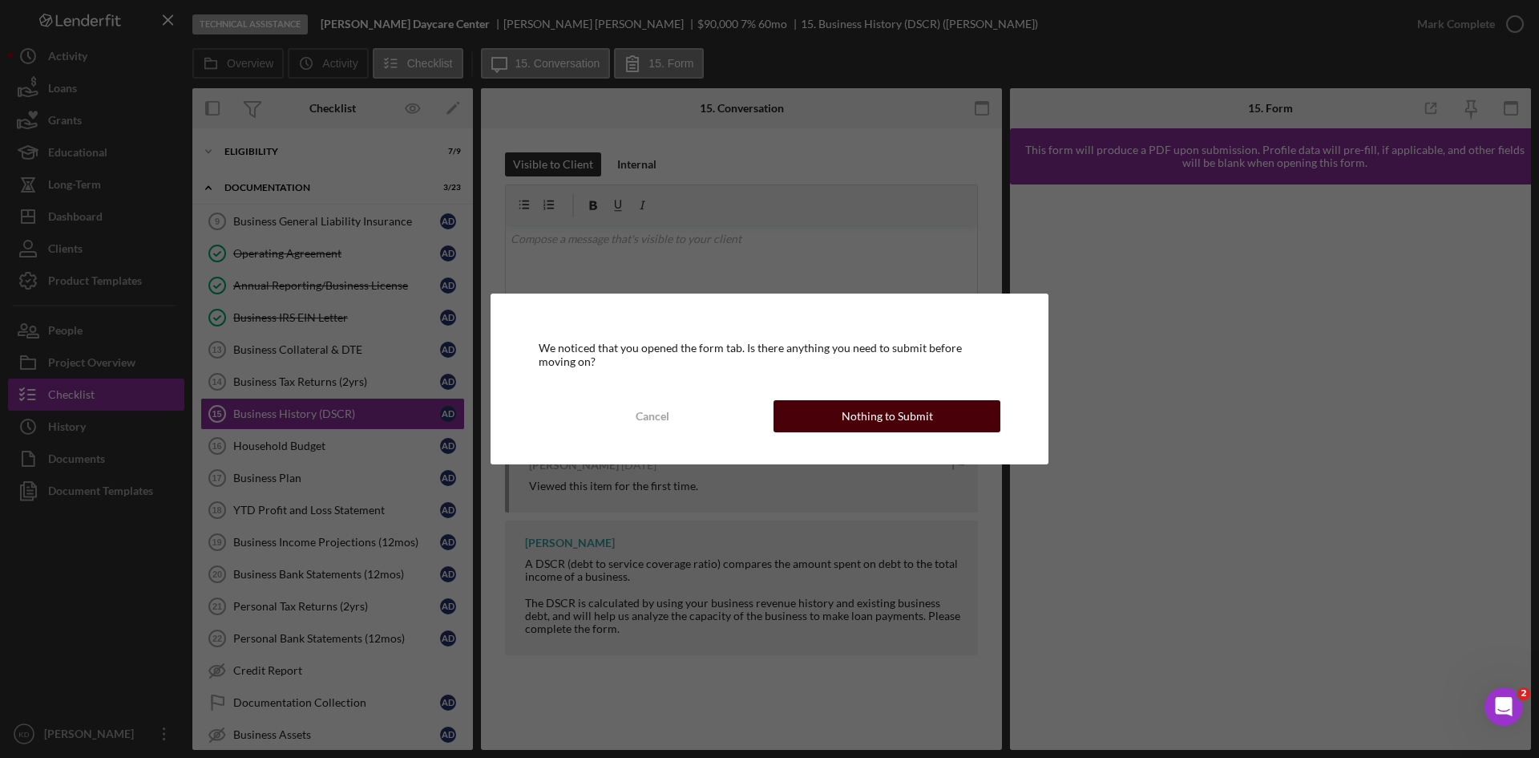
click at [837, 423] on button "Nothing to Submit" at bounding box center [887, 416] width 227 height 32
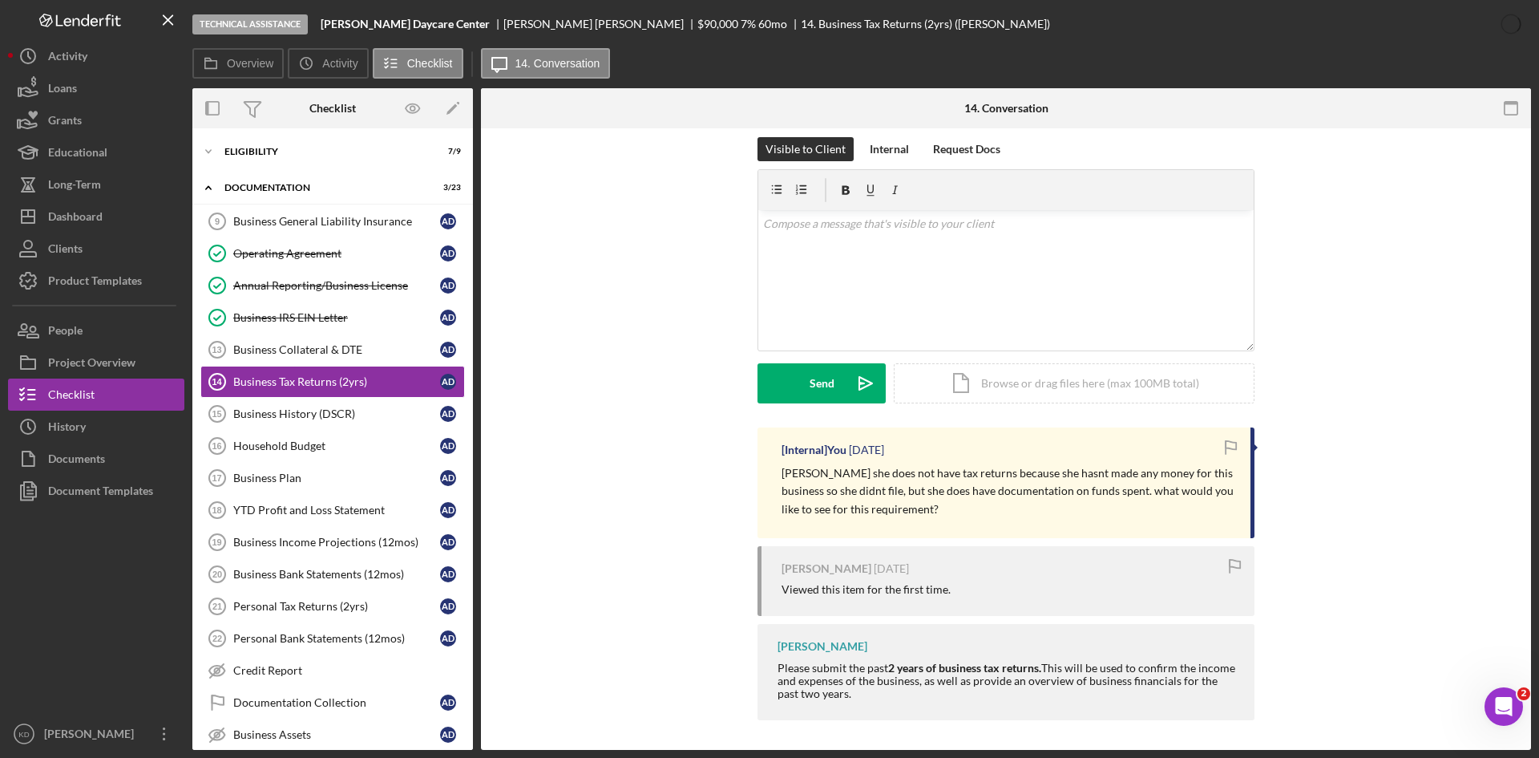
scroll to position [18, 0]
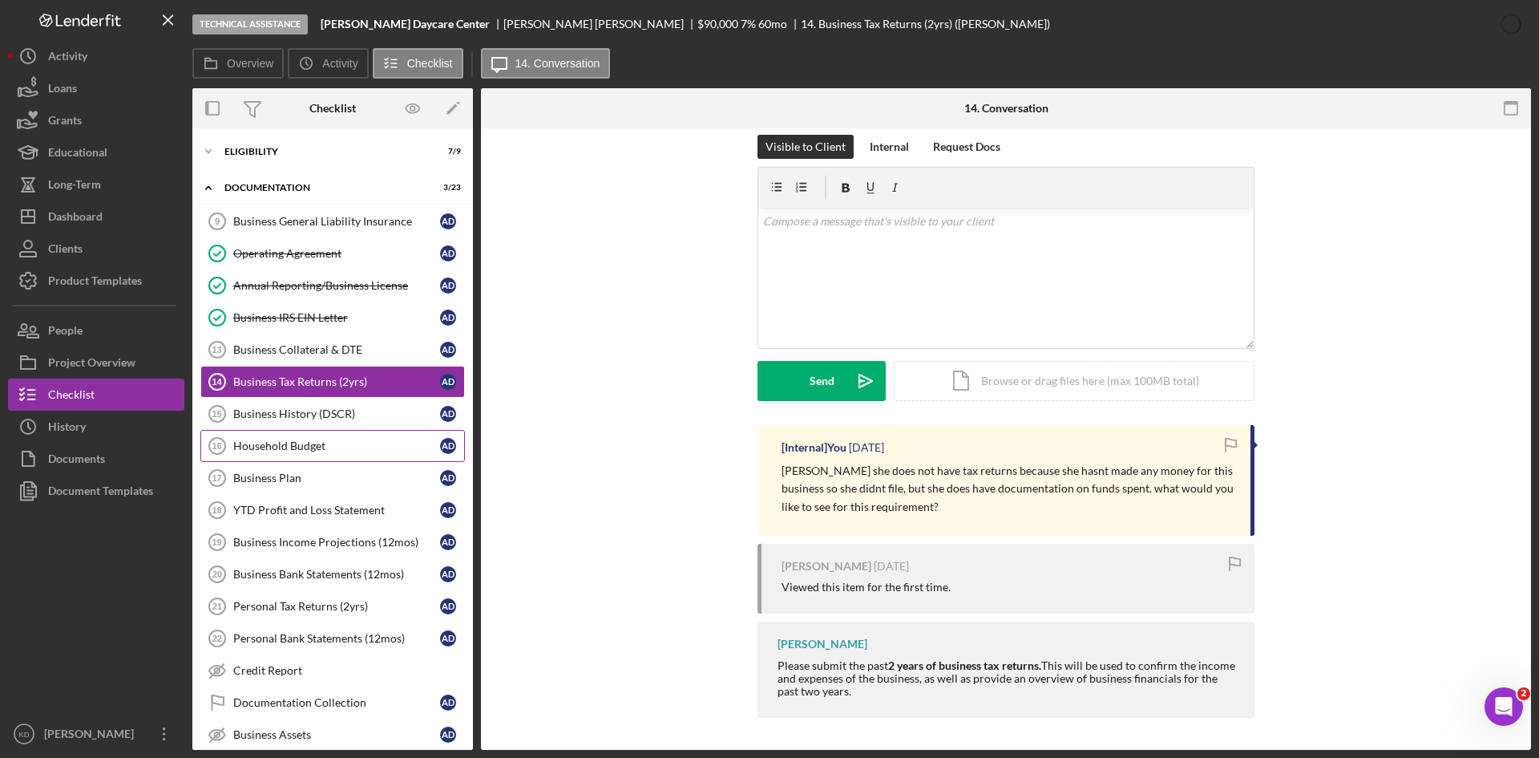
click at [282, 450] on div "Household Budget" at bounding box center [336, 445] width 207 height 13
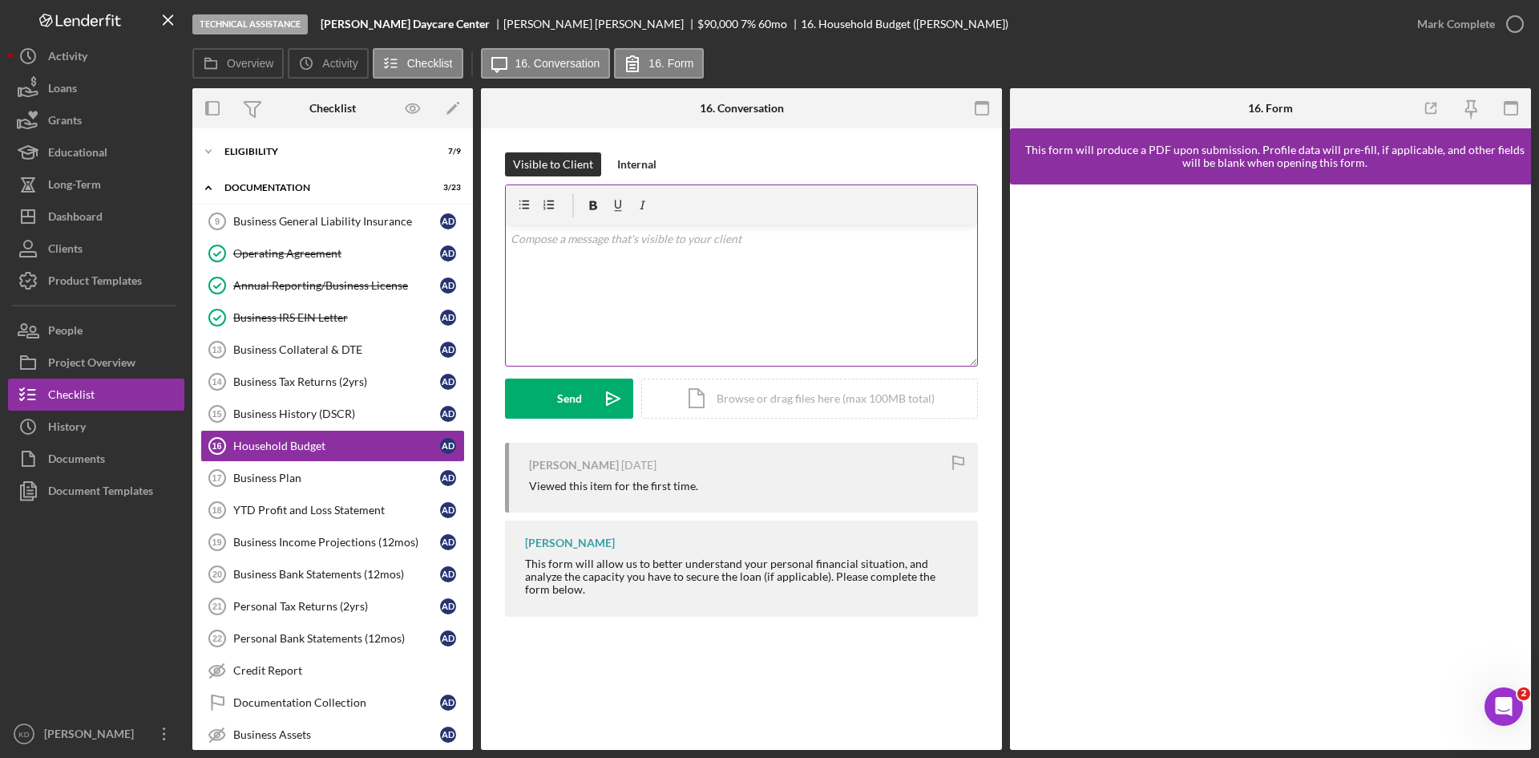
click at [811, 301] on div "v Color teal Color pink Remove color Add row above Add row below Add column bef…" at bounding box center [741, 295] width 471 height 140
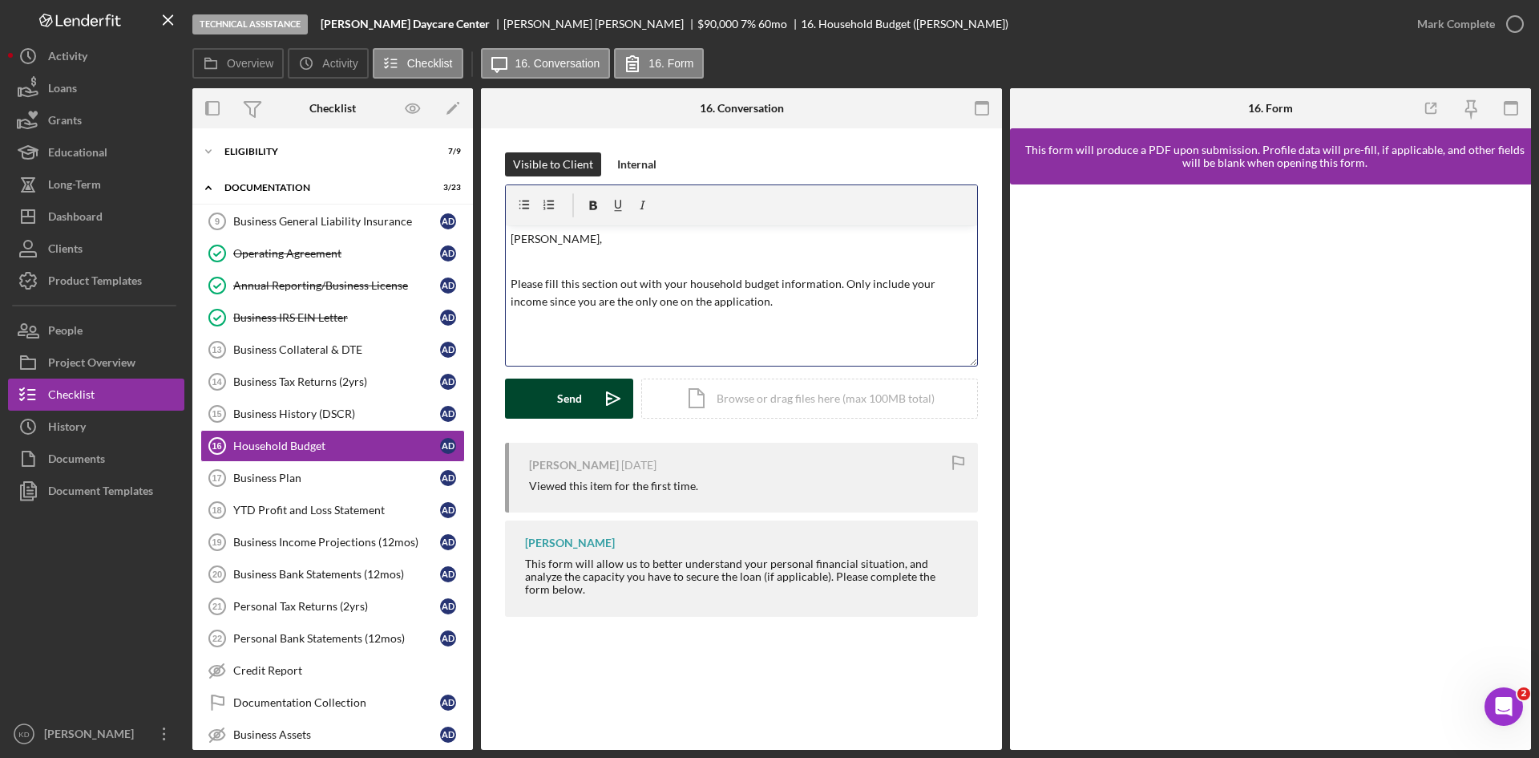
click at [587, 402] on button "Send Icon/icon-invite-send" at bounding box center [569, 398] width 128 height 40
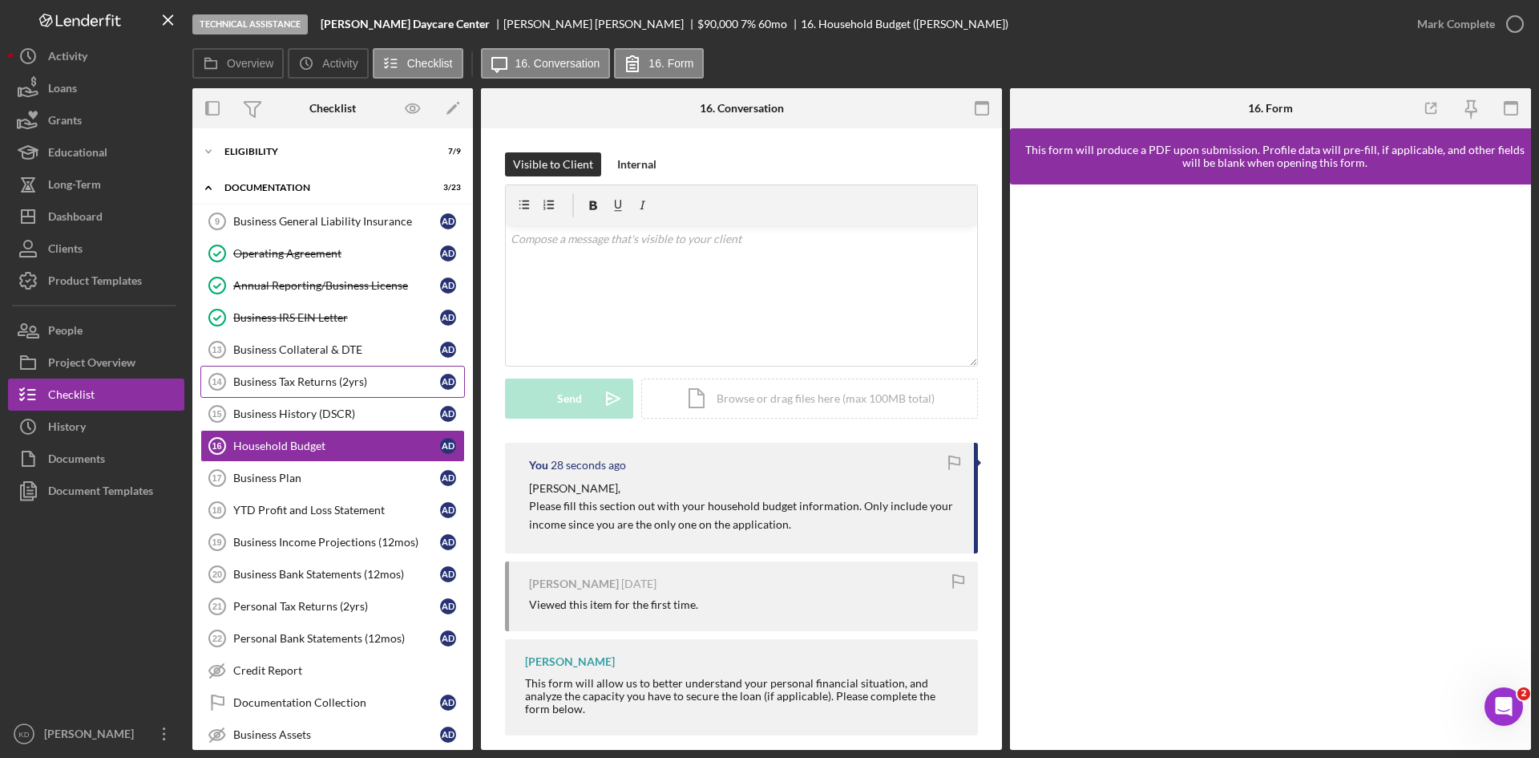
click at [374, 387] on div "Business Tax Returns (2yrs)" at bounding box center [336, 381] width 207 height 13
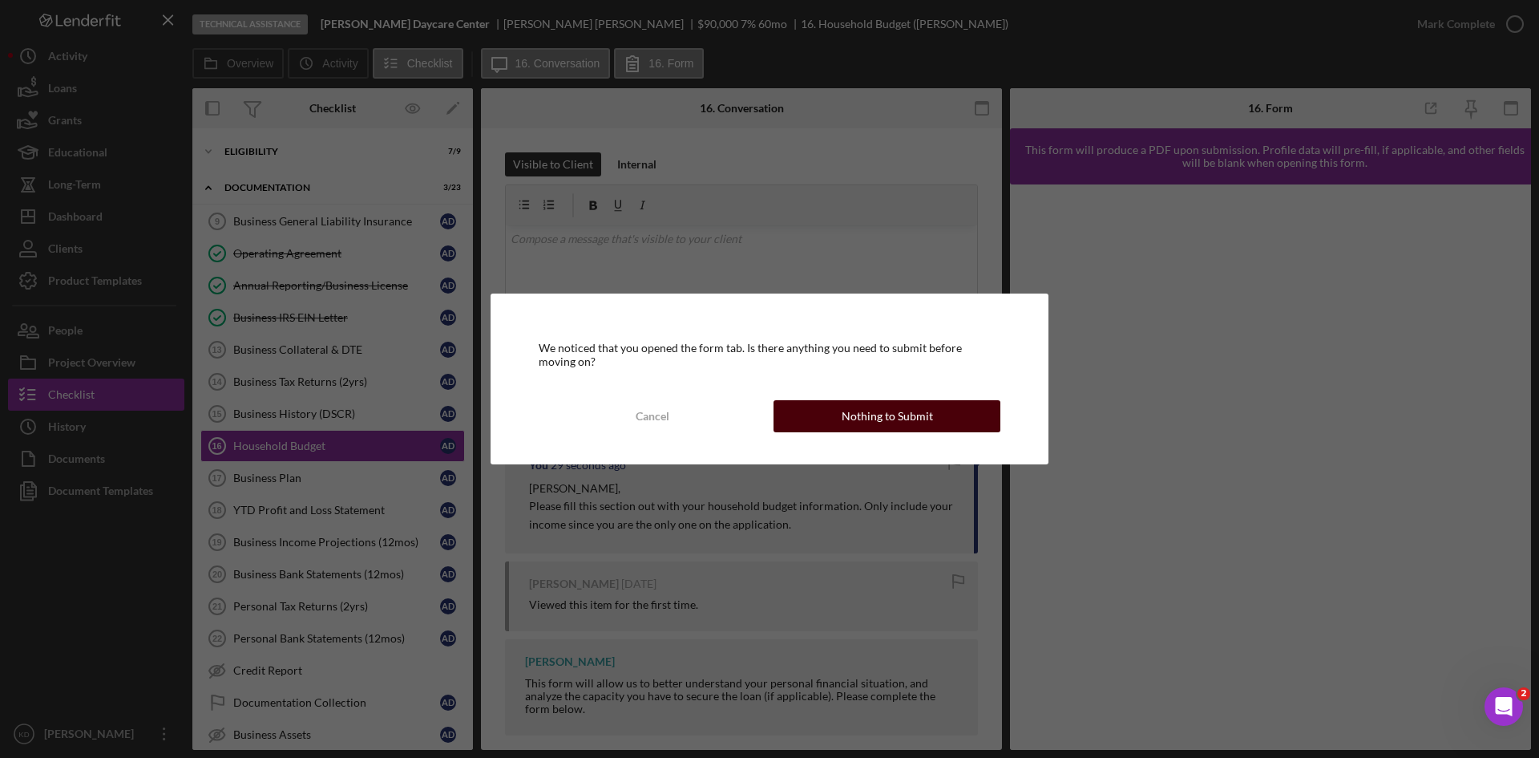
click at [842, 413] on button "Nothing to Submit" at bounding box center [887, 416] width 227 height 32
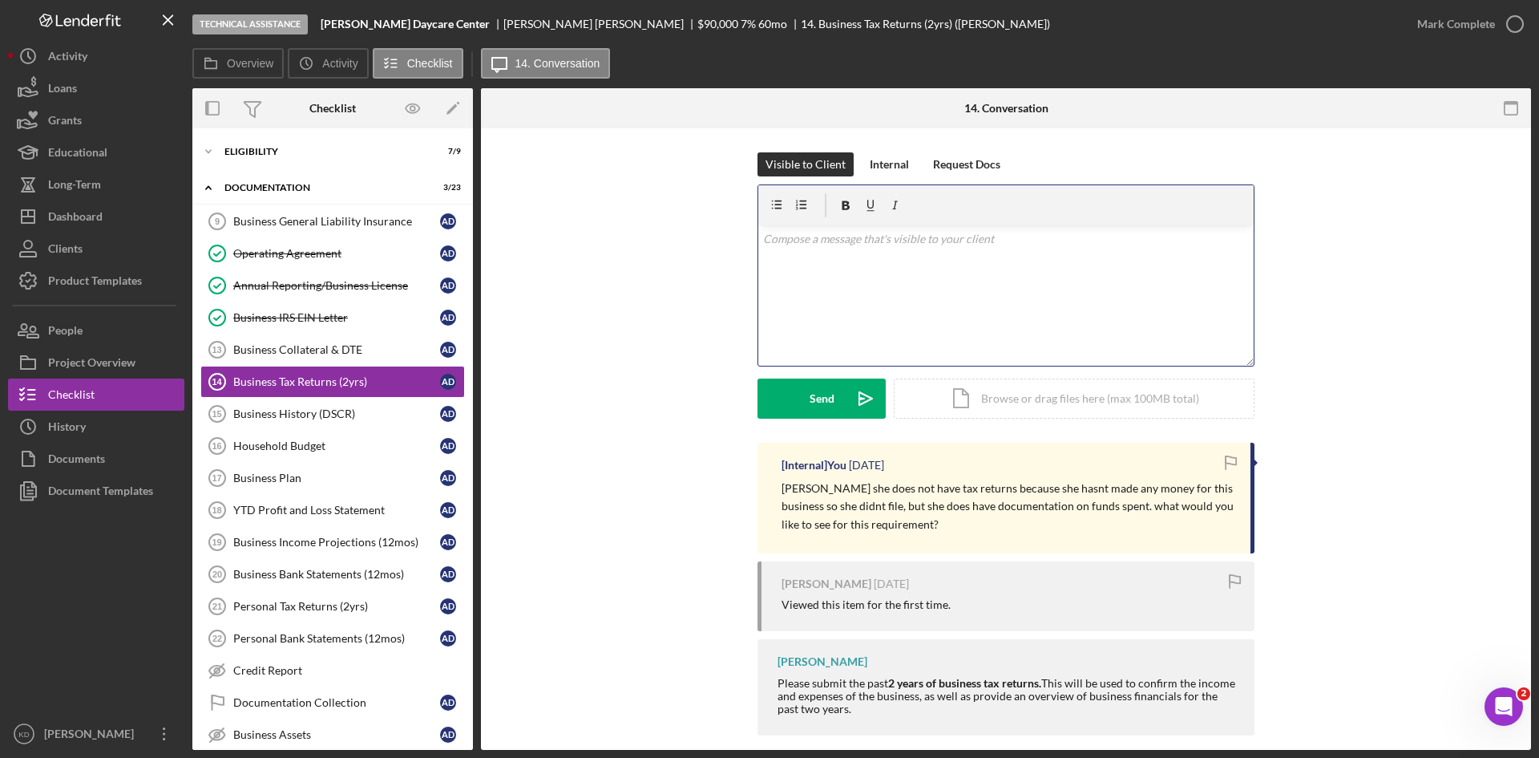
click at [851, 292] on div "v Color teal Color pink Remove color Add row above Add row below Add column bef…" at bounding box center [1005, 295] width 495 height 140
click at [896, 167] on div "Internal" at bounding box center [889, 164] width 39 height 24
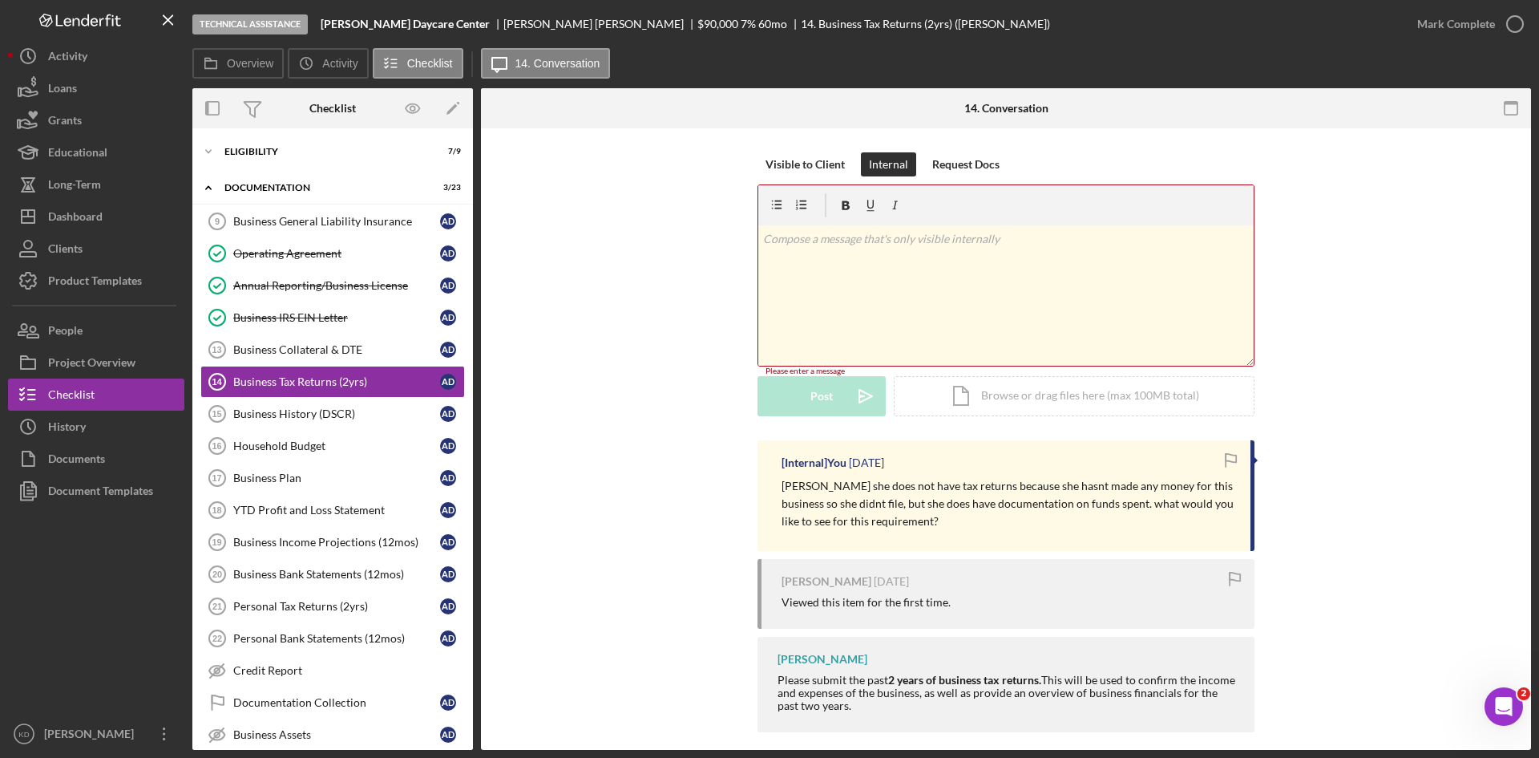
click at [878, 265] on div "v Color teal Color pink Remove color Add row above Add row below Add column bef…" at bounding box center [1005, 295] width 495 height 140
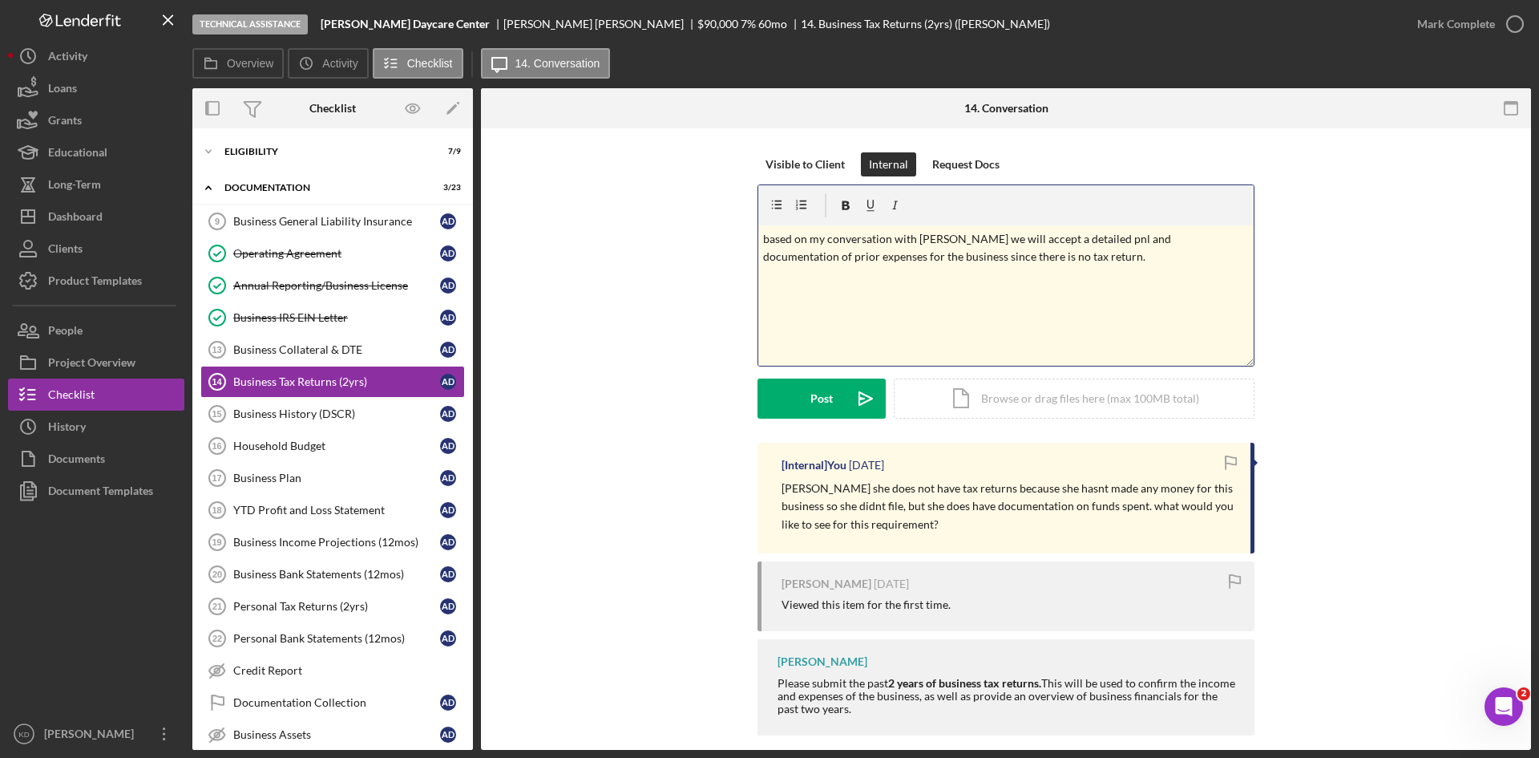
click at [799, 421] on div "Visible to Client Internal Request Docs v Color teal Color pink Remove color Ad…" at bounding box center [1006, 297] width 497 height 290
click at [790, 394] on button "Post Icon/icon-invite-send" at bounding box center [822, 398] width 128 height 40
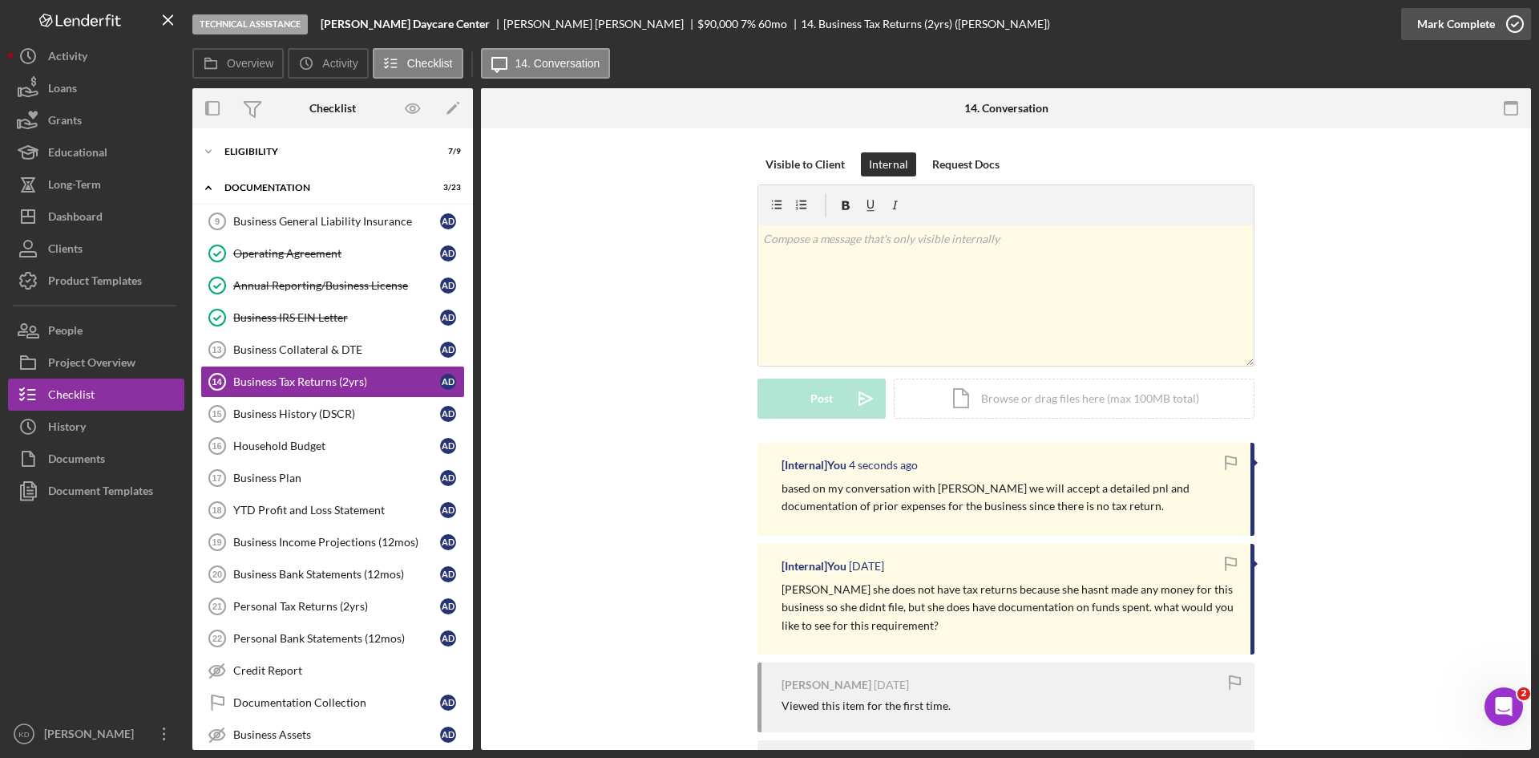
click at [1515, 21] on icon "button" at bounding box center [1515, 24] width 40 height 40
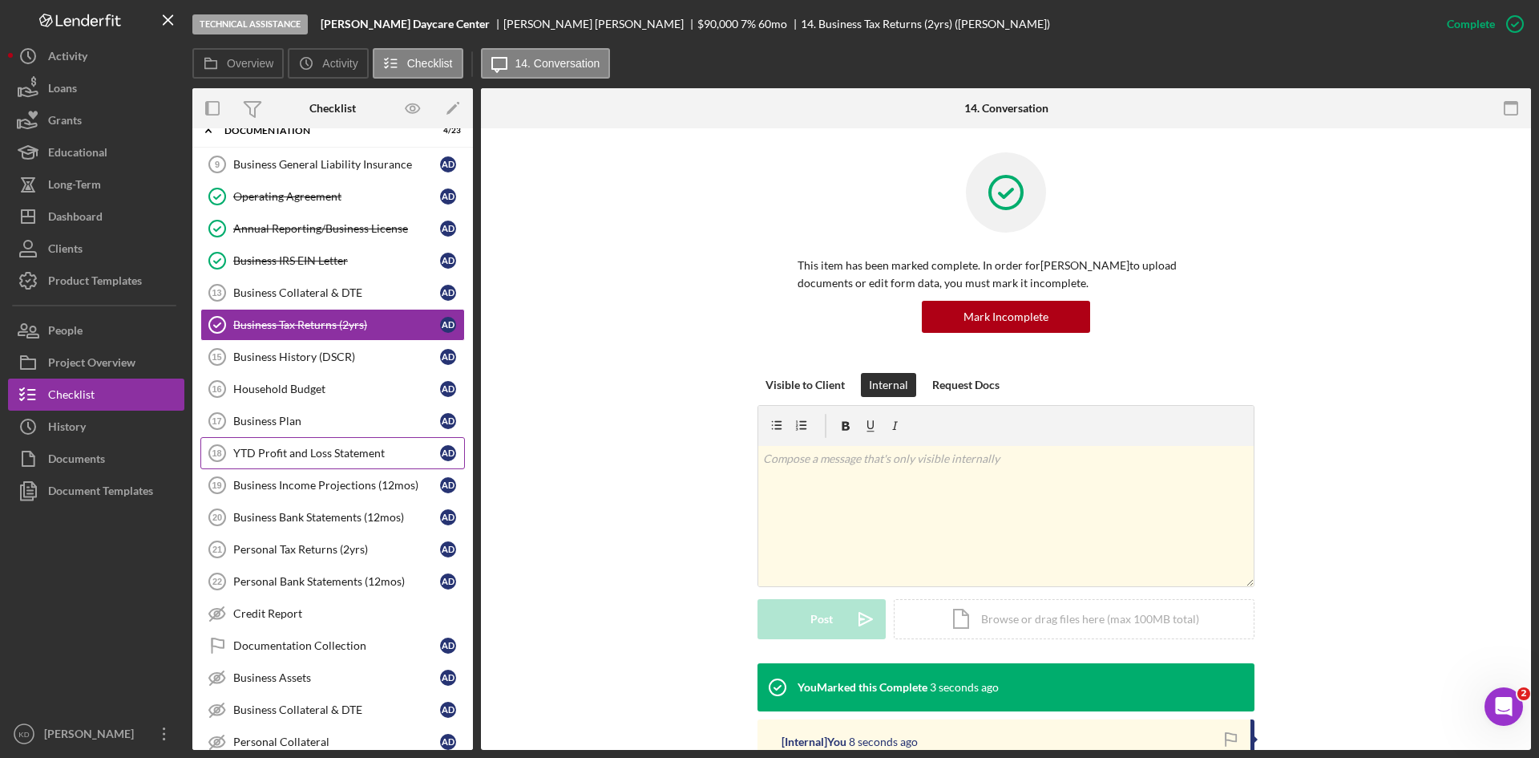
scroll to position [80, 0]
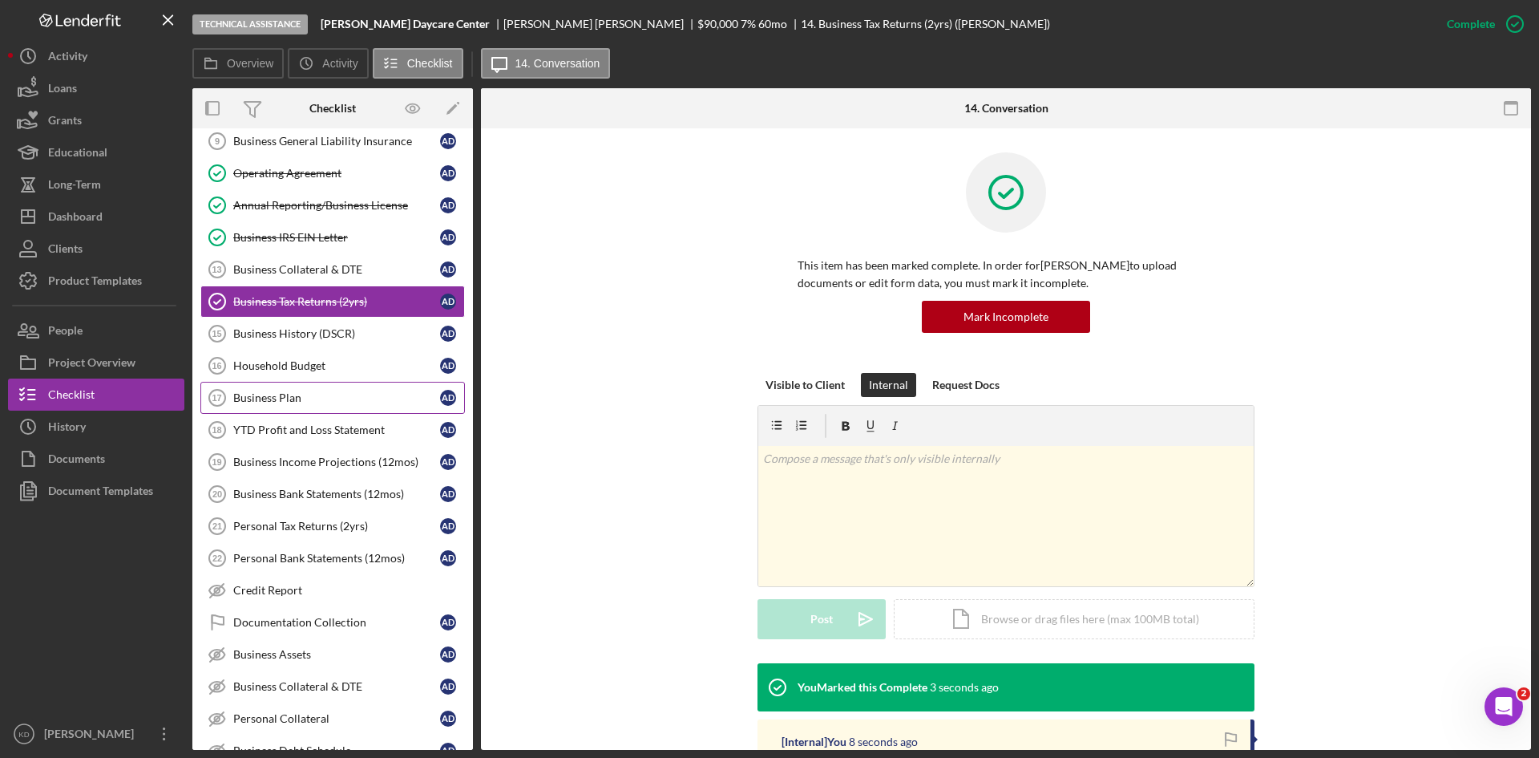
click at [331, 398] on div "Business Plan" at bounding box center [336, 397] width 207 height 13
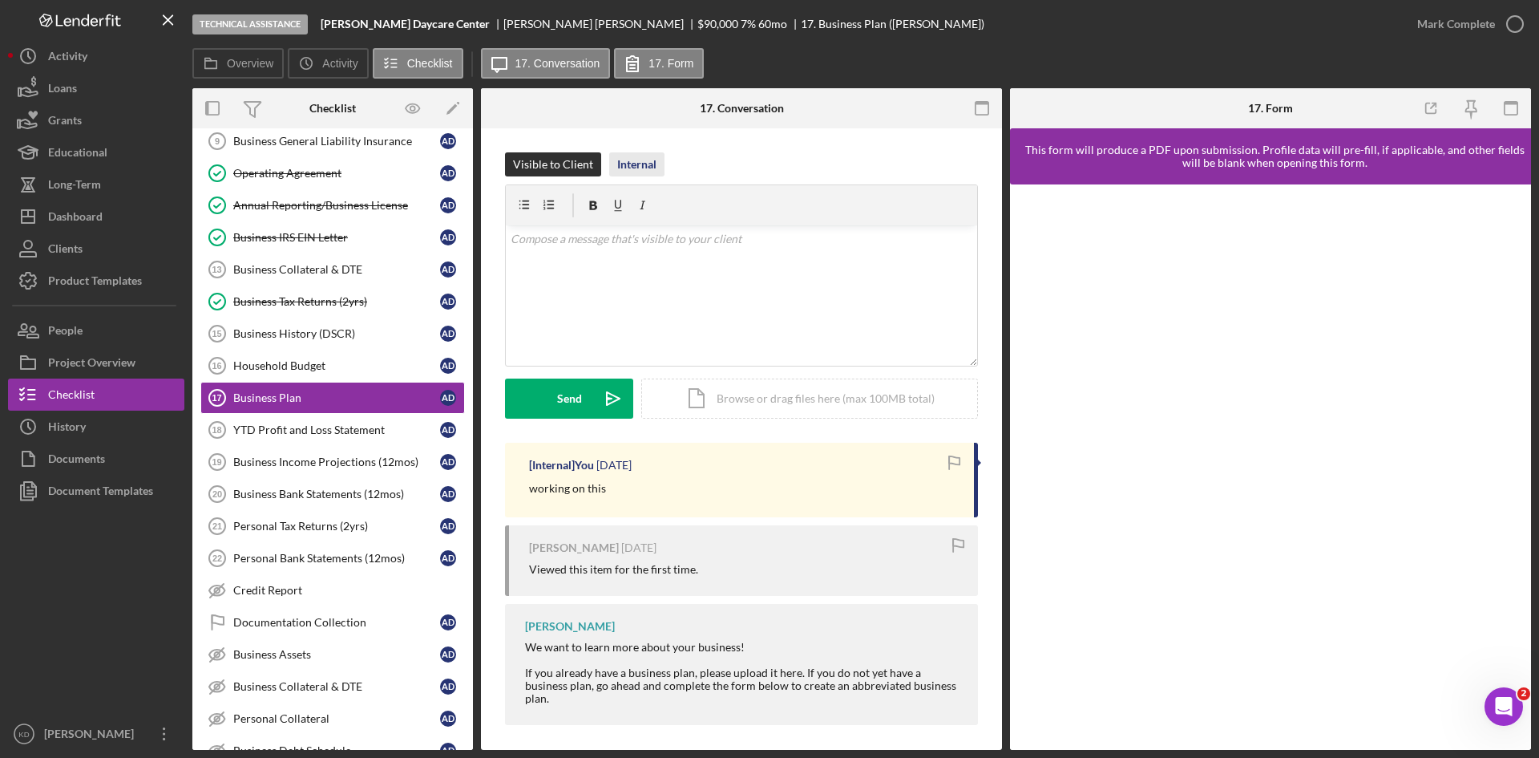
click at [652, 167] on div "Internal" at bounding box center [636, 164] width 39 height 24
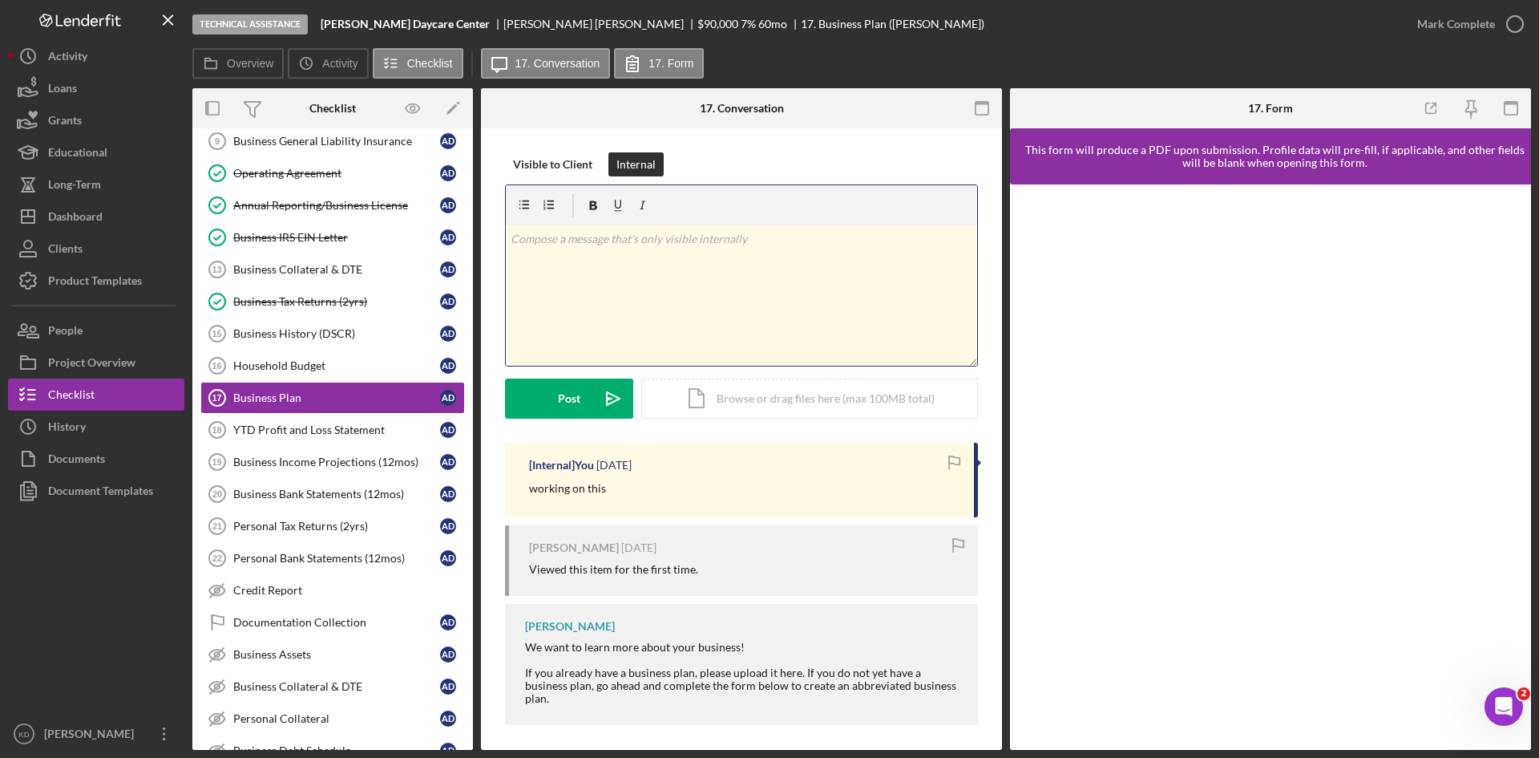
click at [641, 289] on div "v Color teal Color pink Remove color Add row above Add row below Add column bef…" at bounding box center [741, 295] width 471 height 140
click at [738, 278] on div "v Color teal Color pink Remove color Add row above Add row below Add column bef…" at bounding box center [741, 295] width 471 height 140
click at [584, 410] on button "Post Icon/icon-invite-send" at bounding box center [569, 398] width 128 height 40
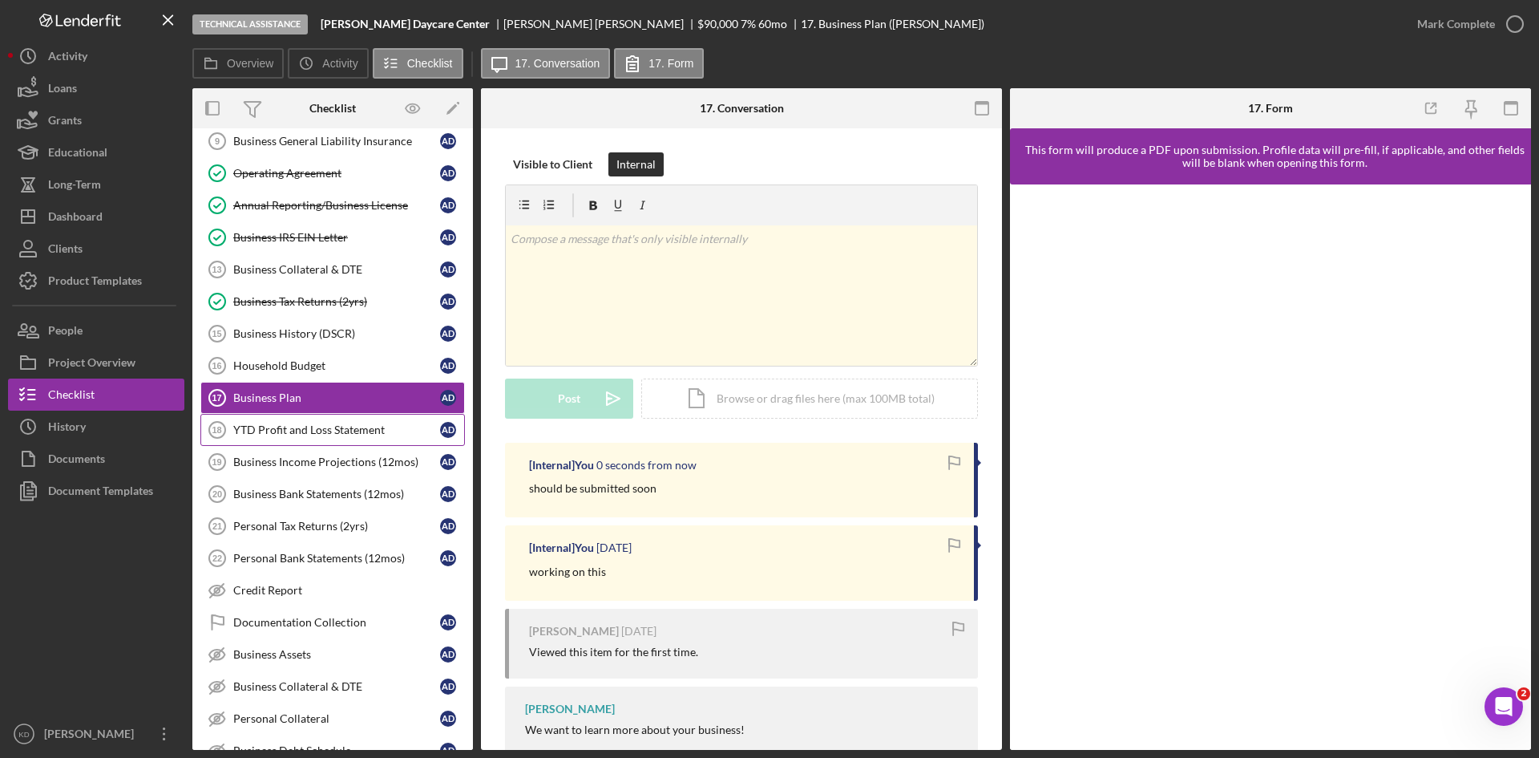
click at [382, 427] on div "YTD Profit and Loss Statement" at bounding box center [336, 429] width 207 height 13
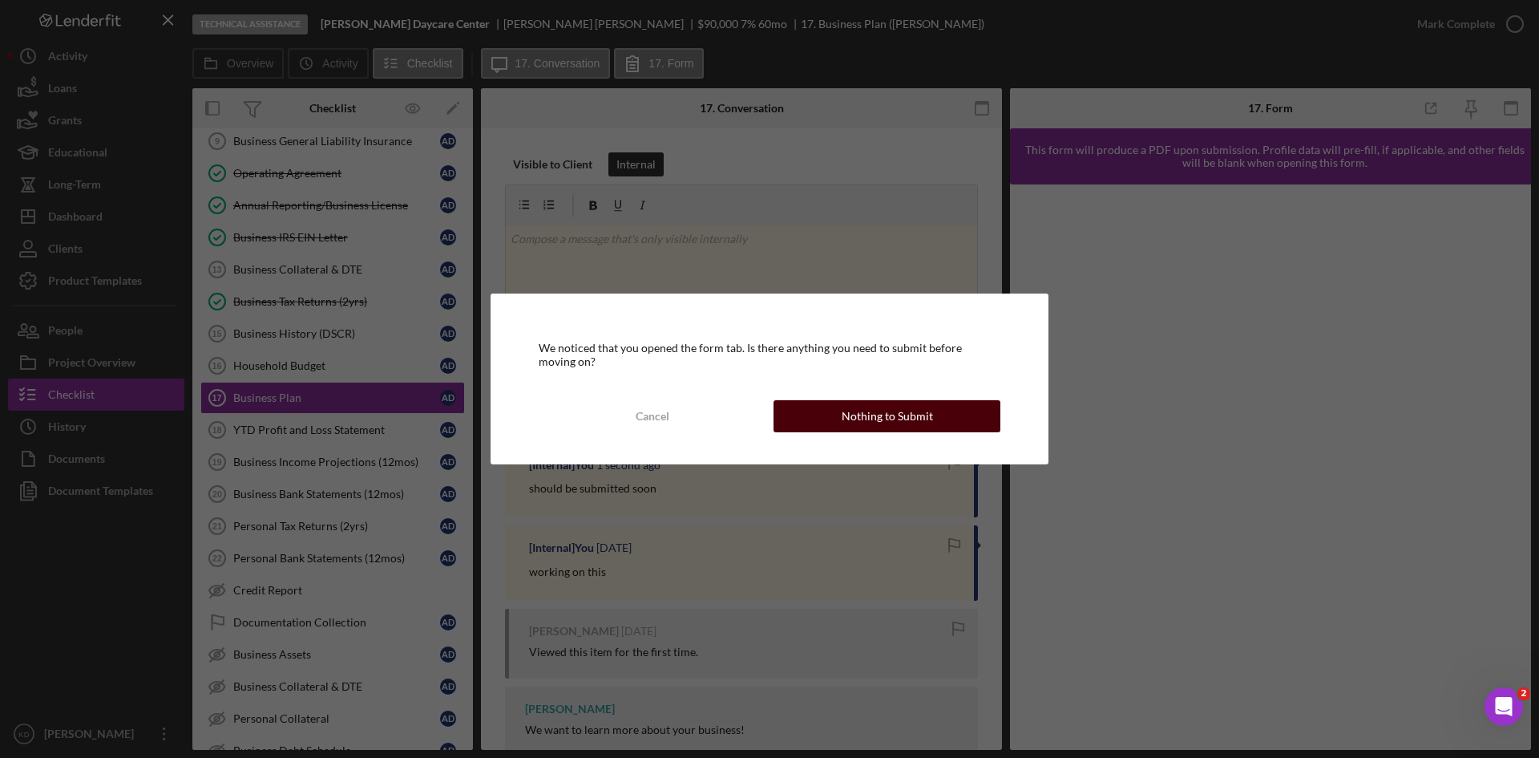
click at [932, 417] on button "Nothing to Submit" at bounding box center [887, 416] width 227 height 32
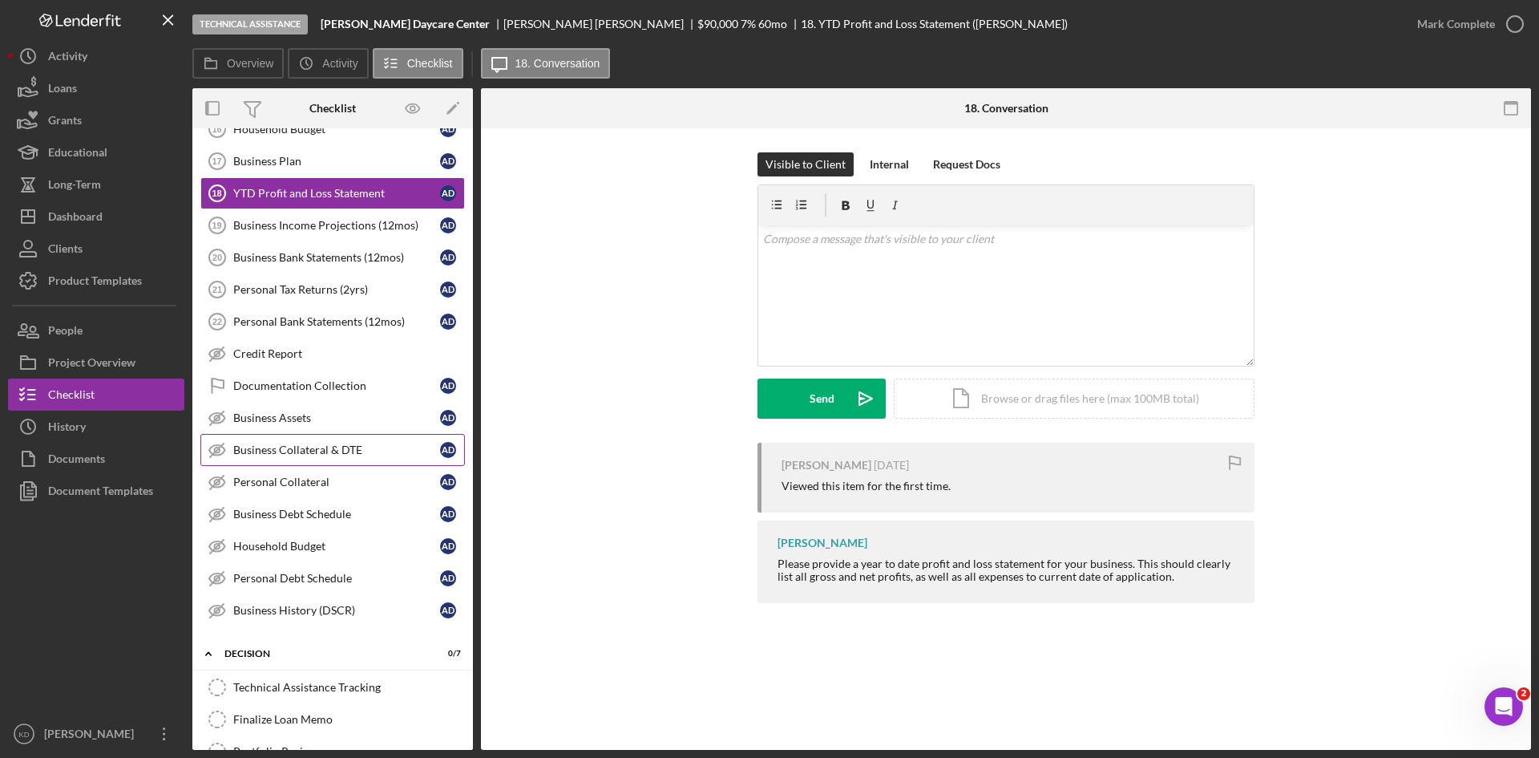
scroll to position [321, 0]
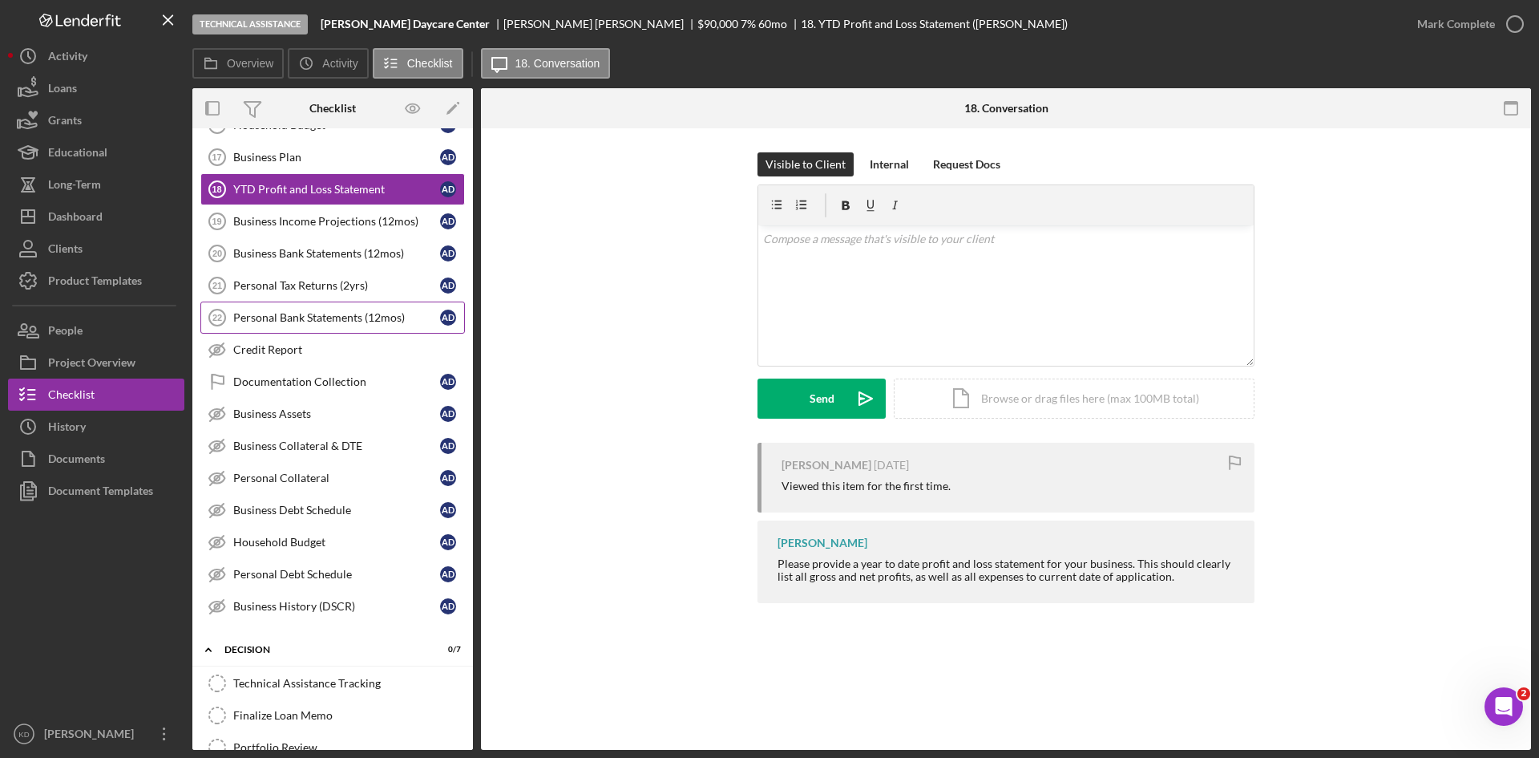
click at [316, 319] on div "Personal Bank Statements (12mos)" at bounding box center [336, 317] width 207 height 13
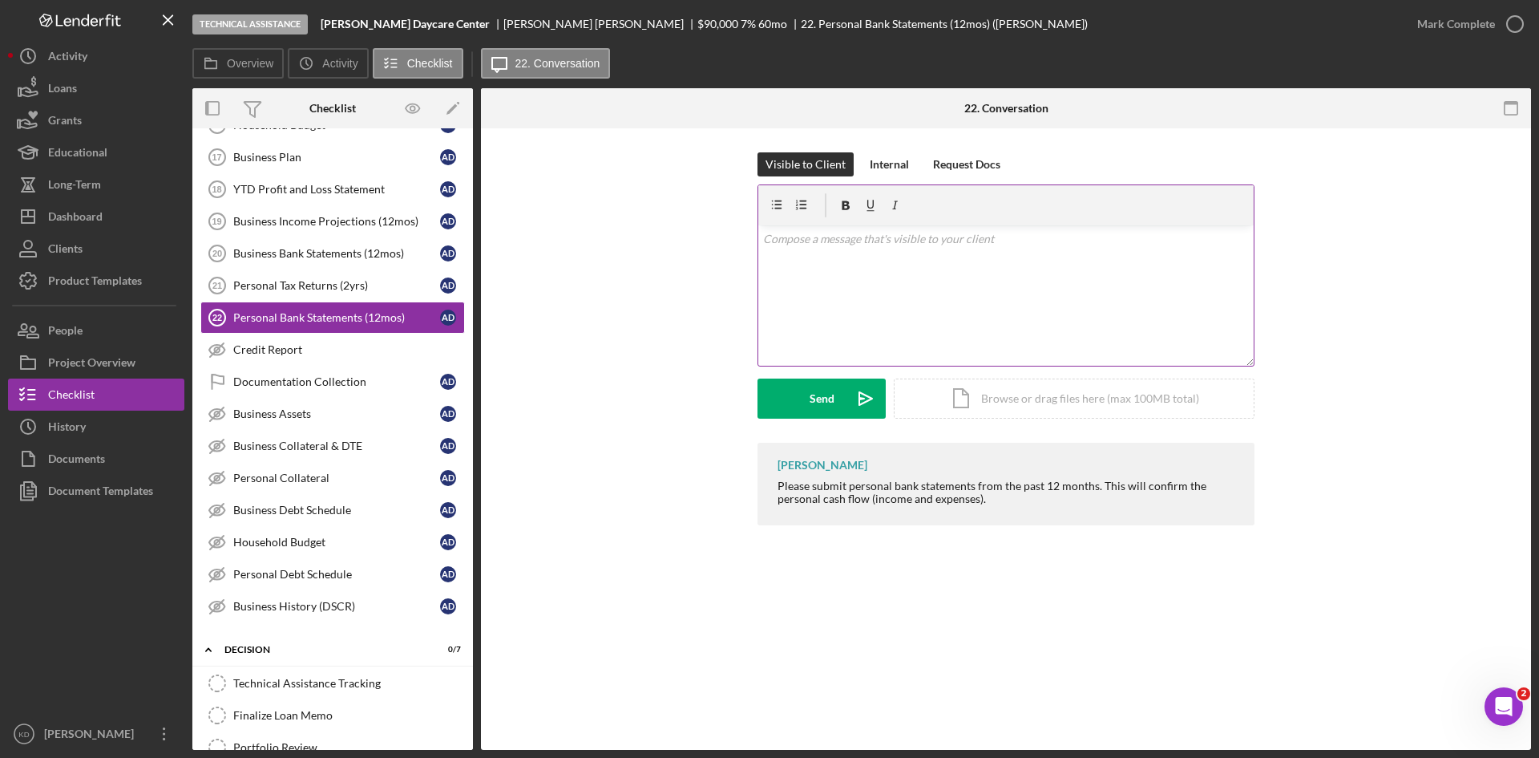
click at [891, 293] on div "v Color teal Color pink Remove color Add row above Add row below Add column bef…" at bounding box center [1005, 295] width 495 height 140
click at [503, 26] on div "Akeya Davis" at bounding box center [600, 24] width 194 height 13
drag, startPoint x: 916, startPoint y: 255, endPoint x: 922, endPoint y: 240, distance: 16.2
click at [918, 245] on div "v Color teal Color pink Remove color Add row above Add row below Add column bef…" at bounding box center [1005, 295] width 495 height 140
drag, startPoint x: 1089, startPoint y: 285, endPoint x: 764, endPoint y: 242, distance: 327.5
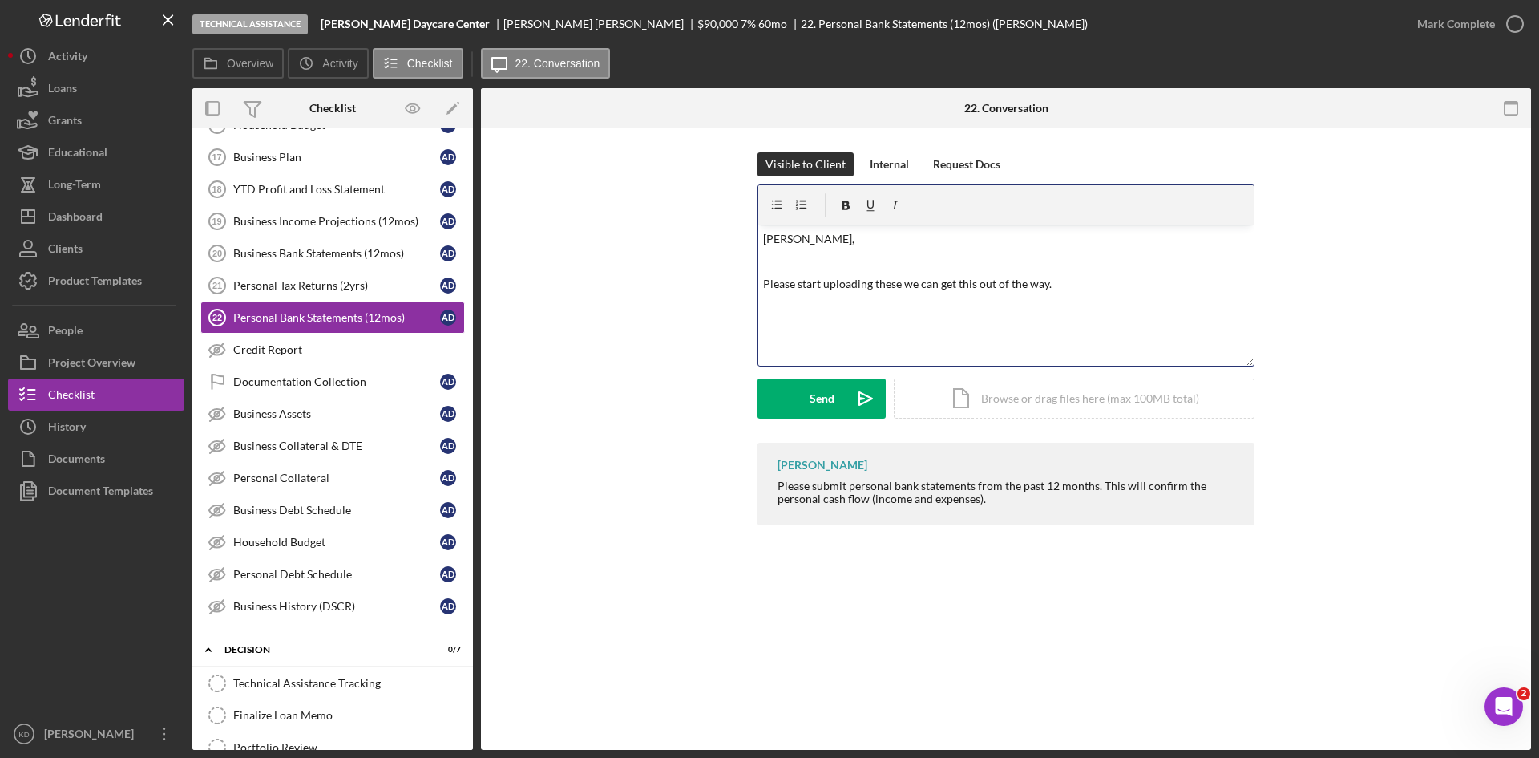
click at [764, 242] on div "v Color teal Color pink Remove color Add row above Add row below Add column bef…" at bounding box center [1005, 295] width 495 height 140
copy div "Akeya, Please start uploading these we can get this out of the way."
click at [806, 399] on button "Send Icon/icon-invite-send" at bounding box center [822, 398] width 128 height 40
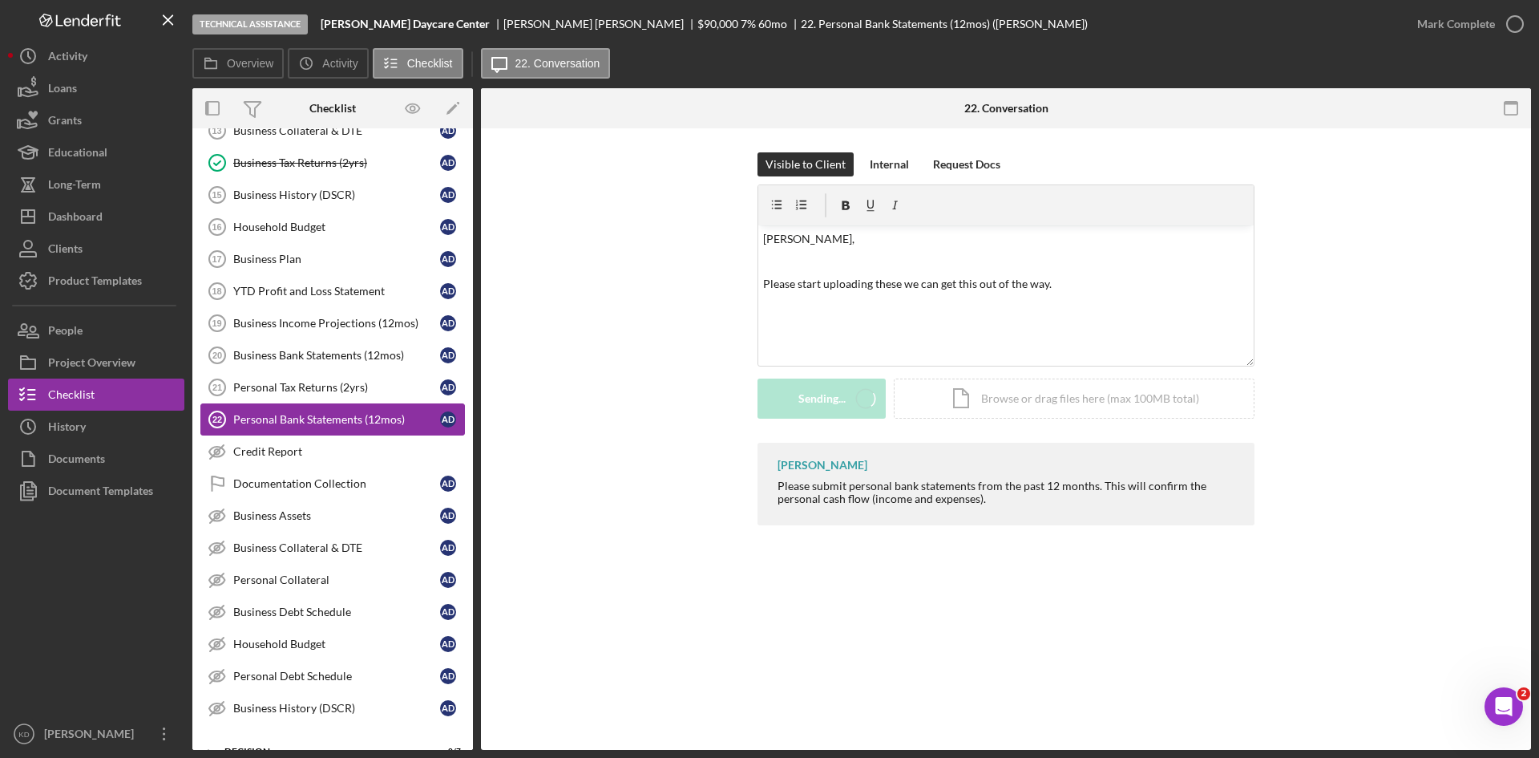
scroll to position [160, 0]
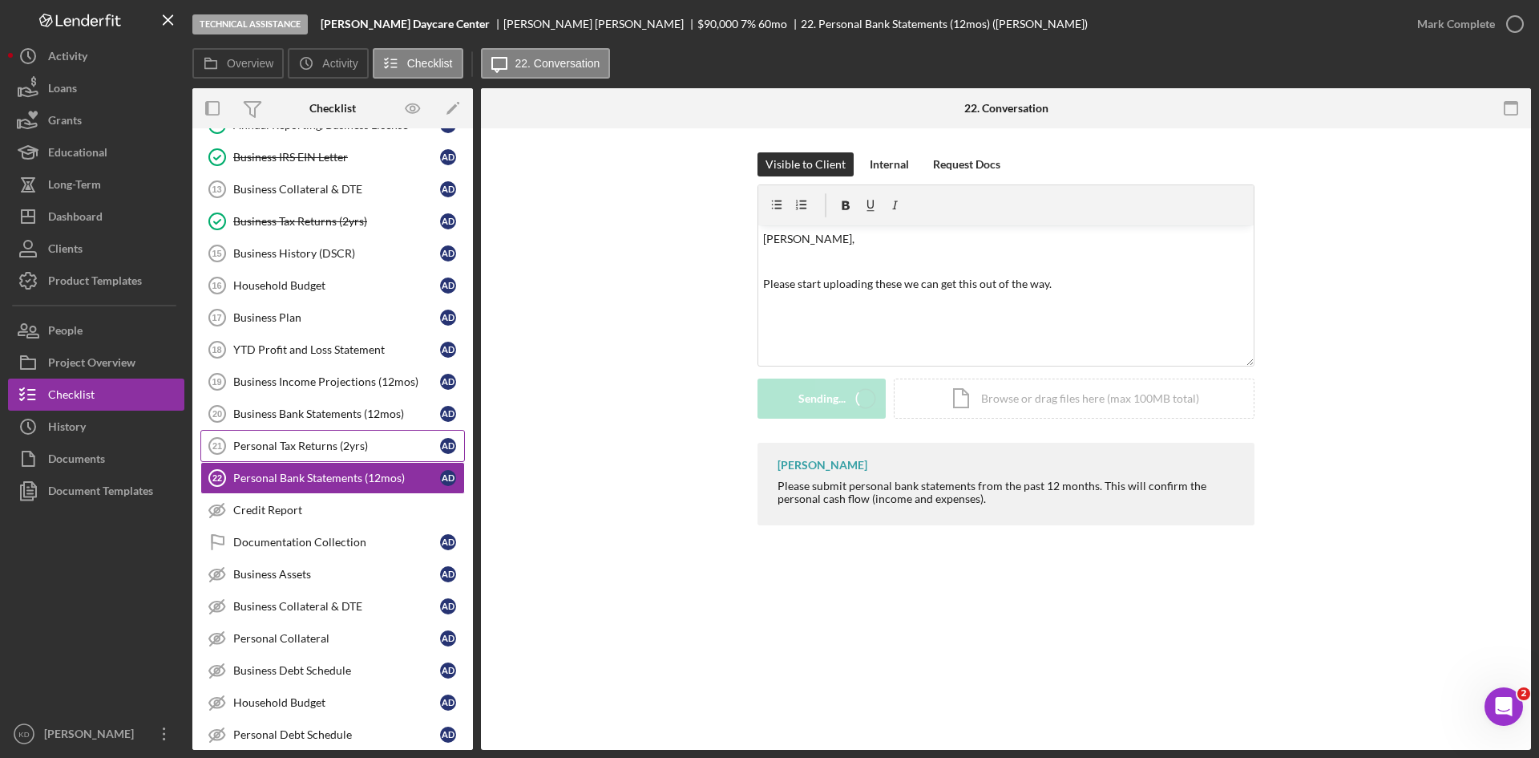
click at [309, 452] on div "Personal Tax Returns (2yrs)" at bounding box center [336, 445] width 207 height 13
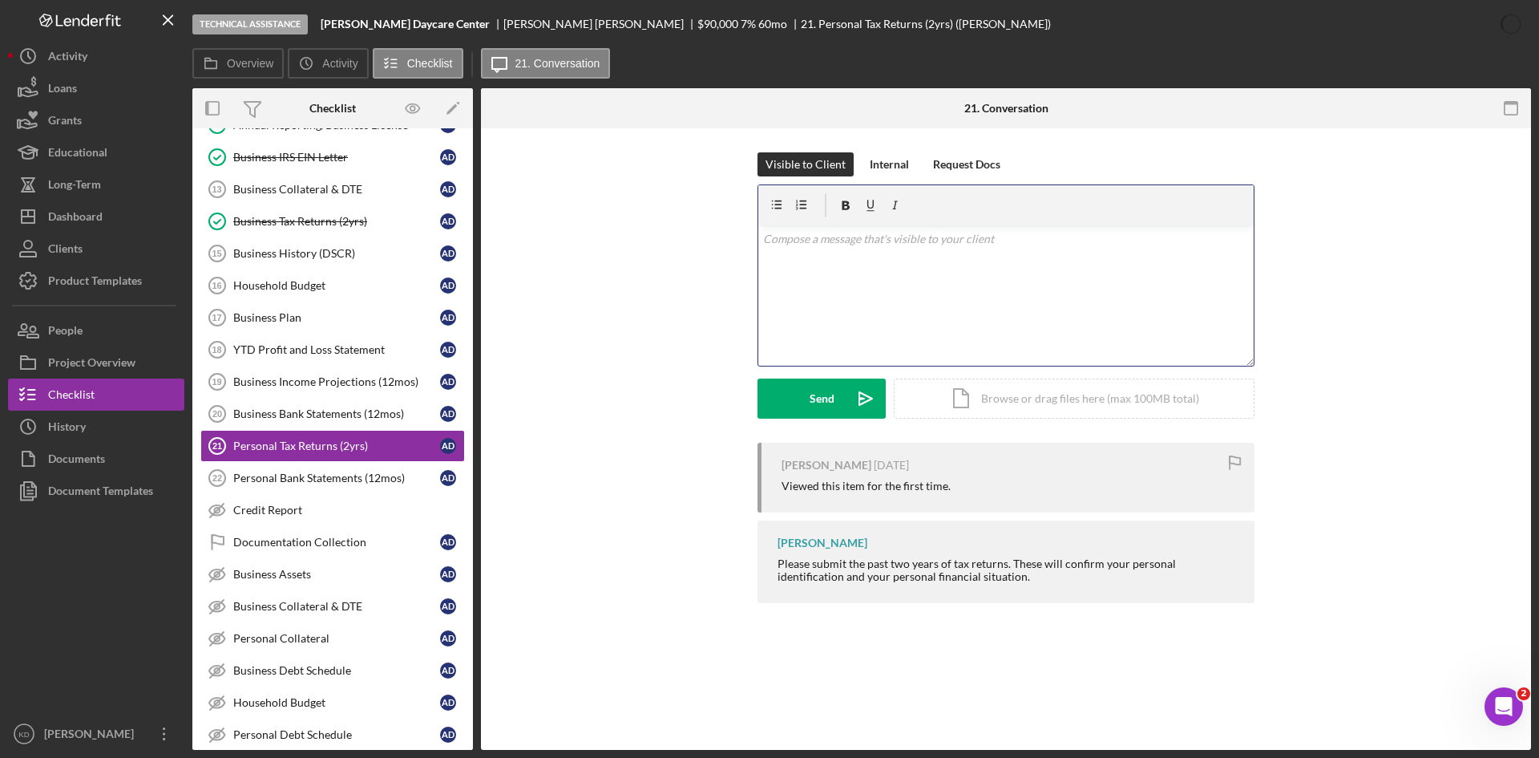
click at [842, 281] on div "v Color teal Color pink Remove color Add row above Add row below Add column bef…" at bounding box center [1005, 295] width 495 height 140
click at [828, 401] on div "Send" at bounding box center [822, 398] width 25 height 40
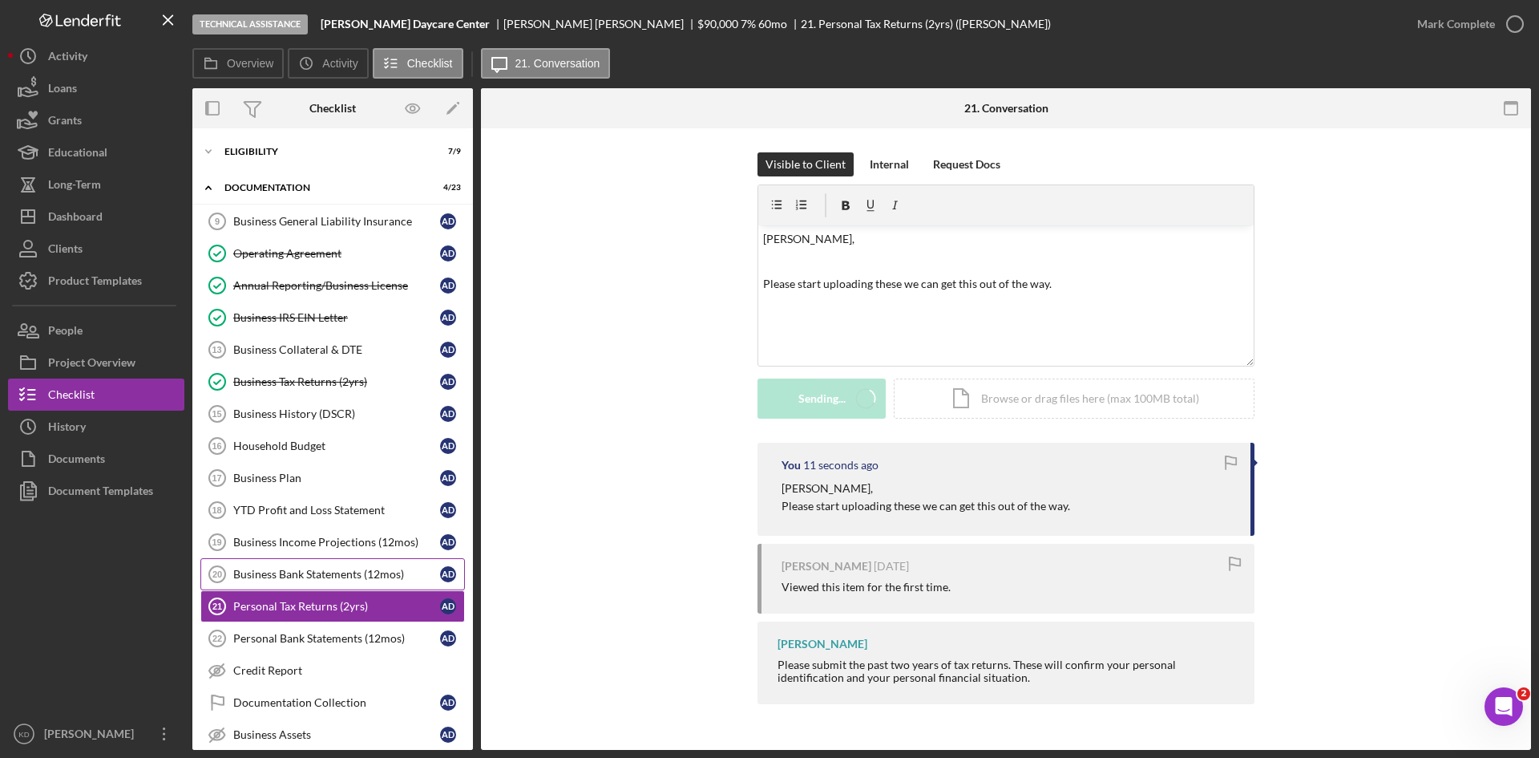
click at [329, 580] on div "Business Bank Statements (12mos)" at bounding box center [336, 574] width 207 height 13
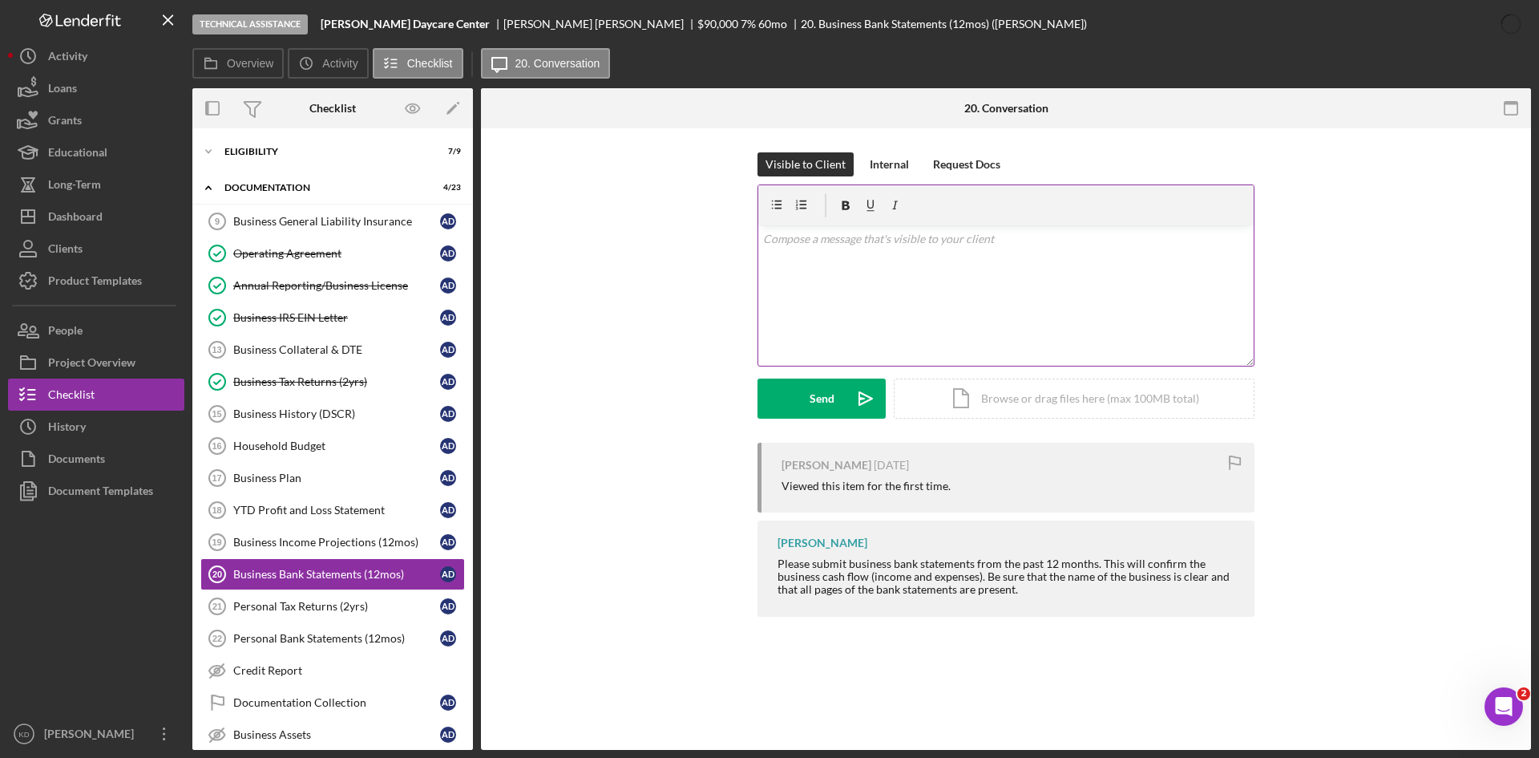
click at [871, 289] on div "v Color teal Color pink Remove color Add row above Add row below Add column bef…" at bounding box center [1005, 295] width 495 height 140
click at [835, 409] on button "Send Icon/icon-invite-send" at bounding box center [822, 398] width 128 height 40
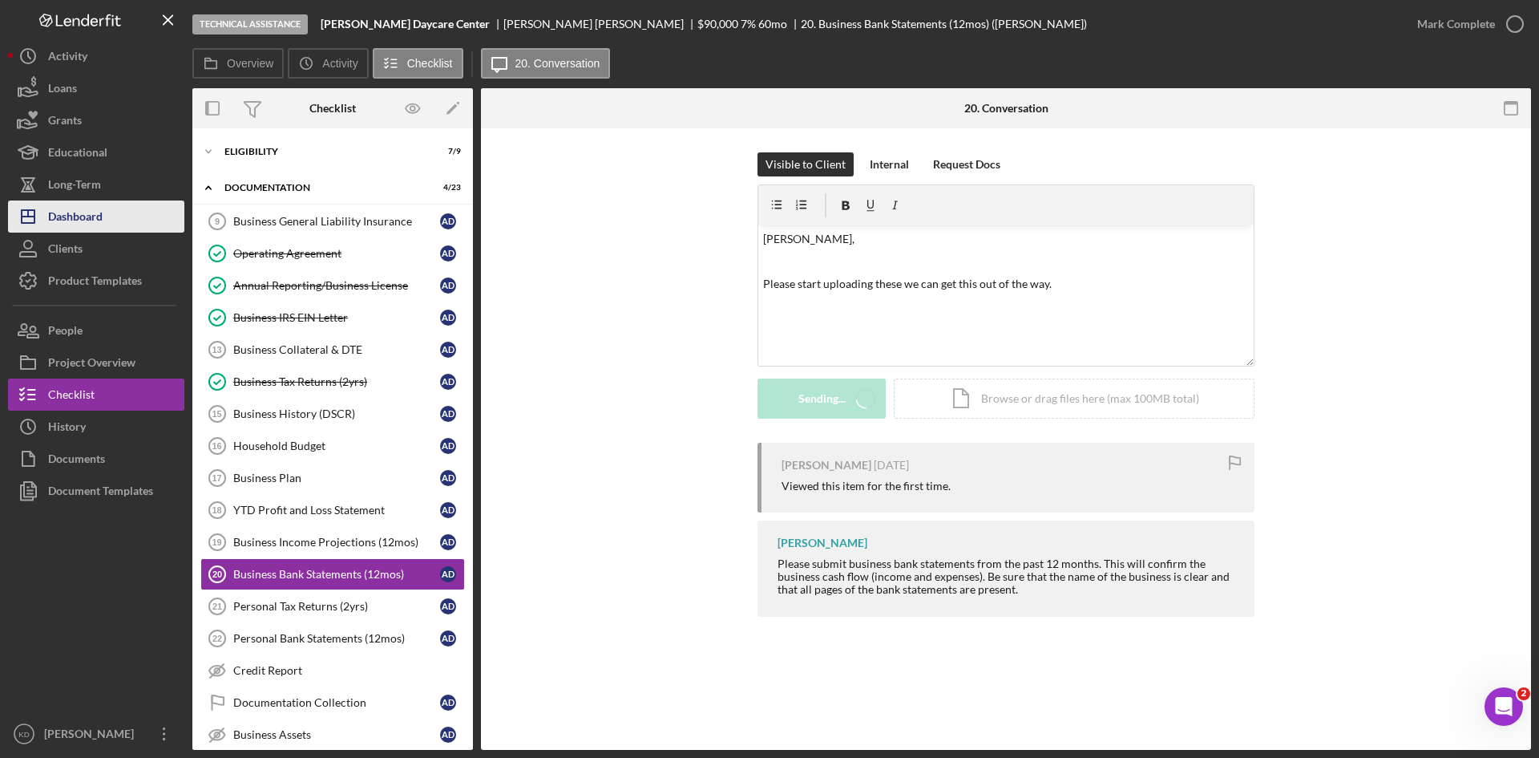
click at [105, 221] on button "Icon/Dashboard Dashboard" at bounding box center [96, 216] width 176 height 32
